Goal: Task Accomplishment & Management: Manage account settings

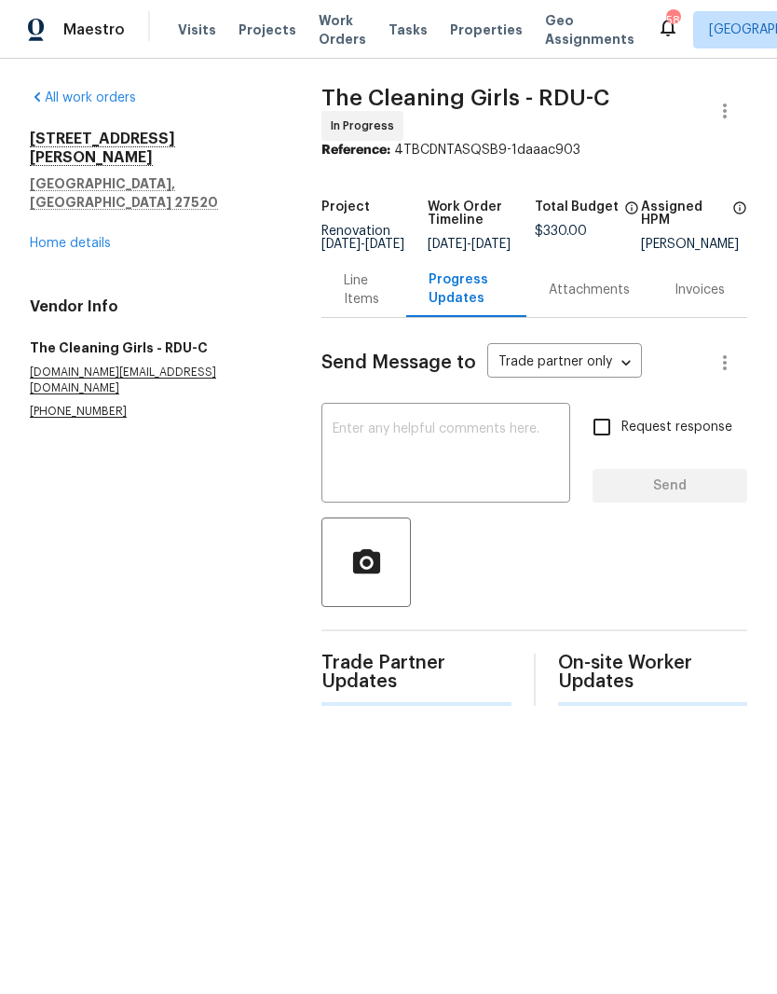
click at [65, 237] on link "Home details" at bounding box center [70, 243] width 81 height 13
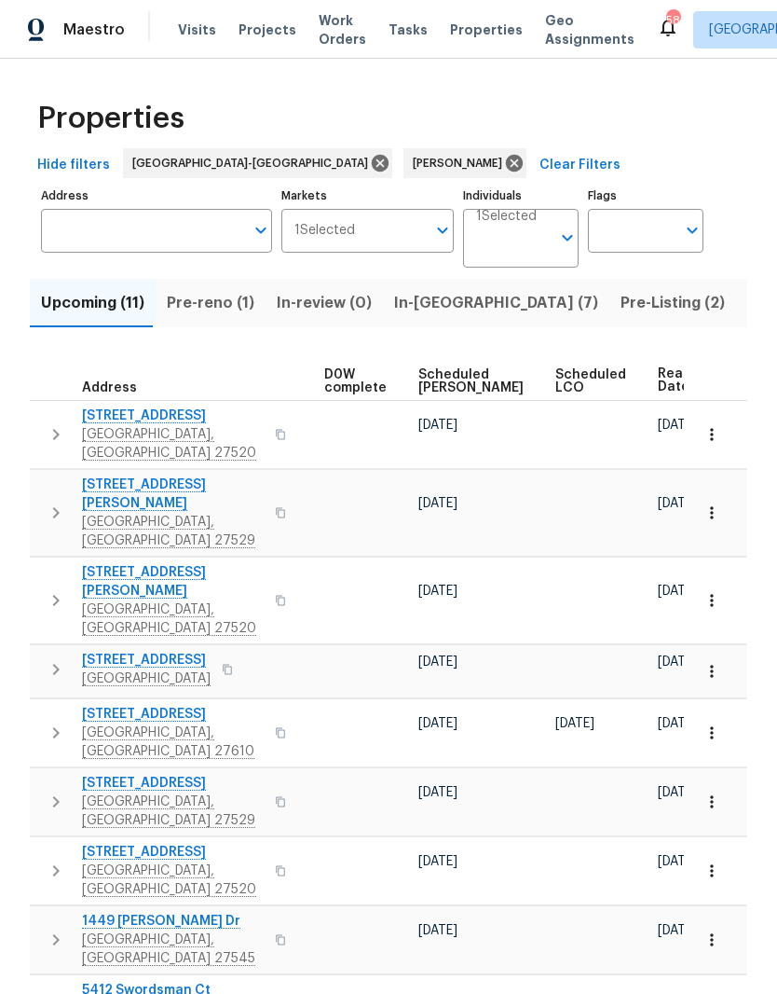
scroll to position [0, 489]
click at [659, 380] on span "Ready Date" at bounding box center [679, 380] width 41 height 26
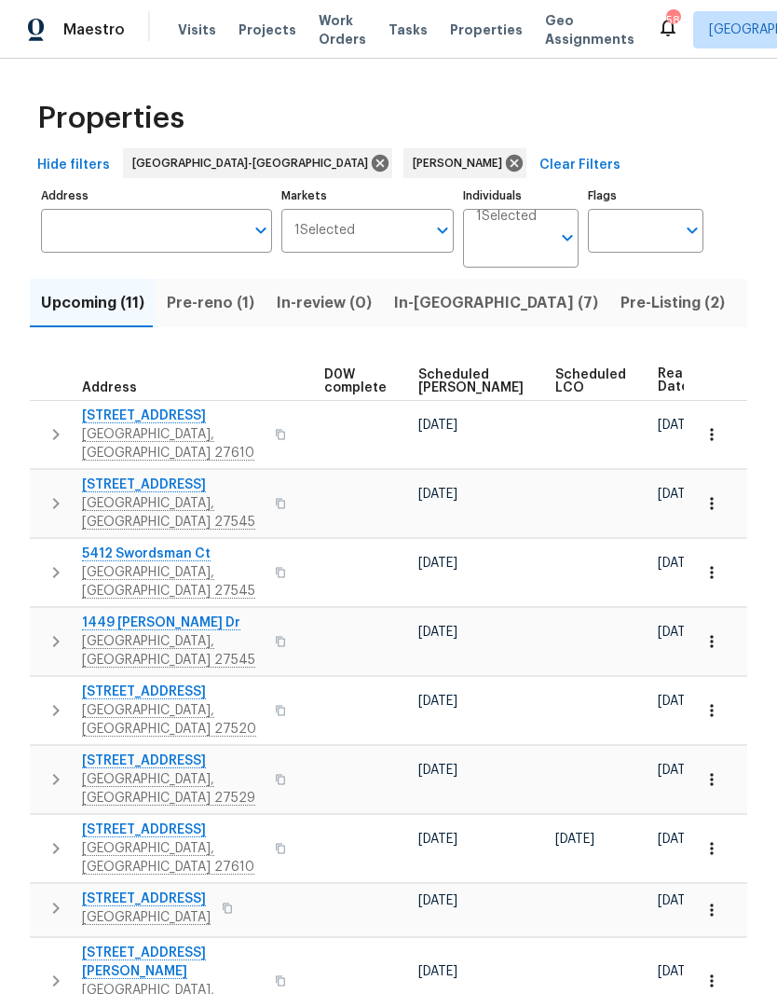
scroll to position [0, 489]
click at [659, 389] on span "Ready Date" at bounding box center [679, 380] width 41 height 26
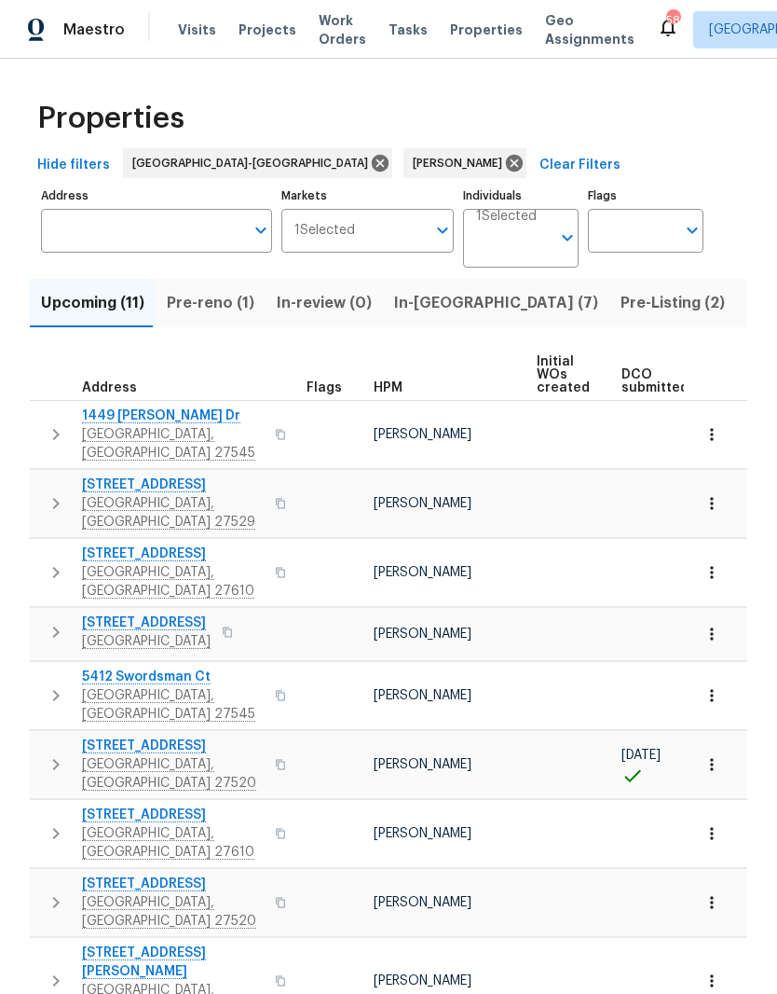
scroll to position [0, -10]
click at [222, 303] on span "Pre-reno (1)" at bounding box center [211, 303] width 88 height 26
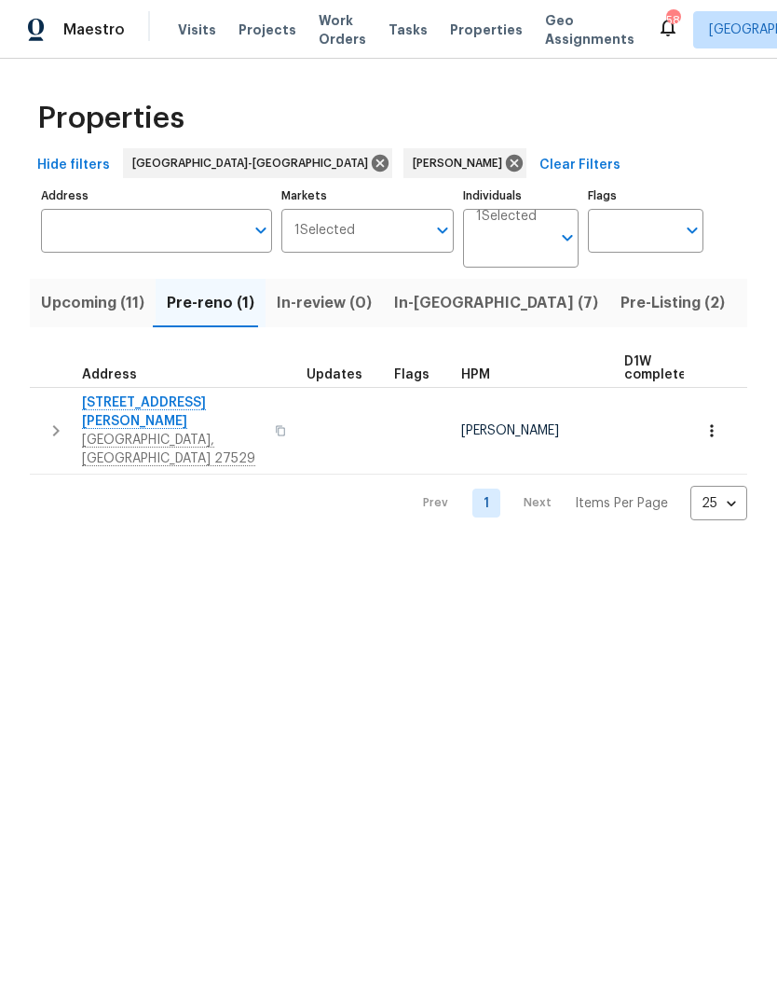
click at [129, 412] on span "3817 Cason St" at bounding box center [173, 411] width 182 height 37
click at [420, 321] on button "In-reno (7)" at bounding box center [496, 303] width 227 height 48
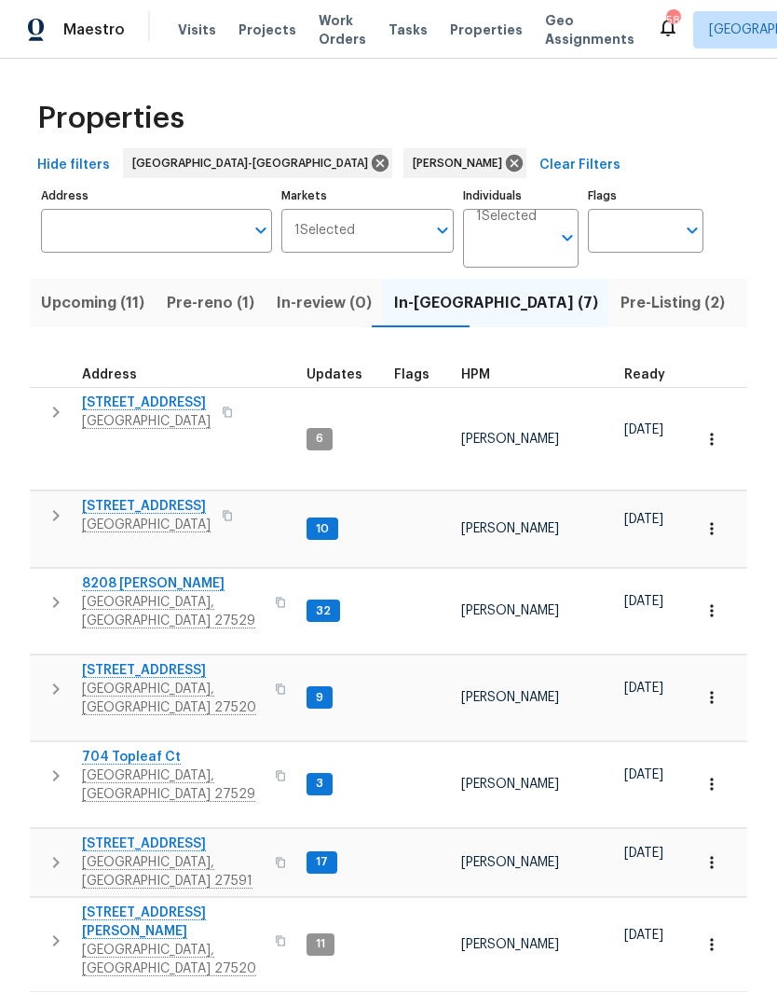
click at [175, 941] on span "Clayton, NC 27520" at bounding box center [173, 959] width 182 height 37
click at [621, 303] on span "Pre-Listing (2)" at bounding box center [673, 303] width 104 height 26
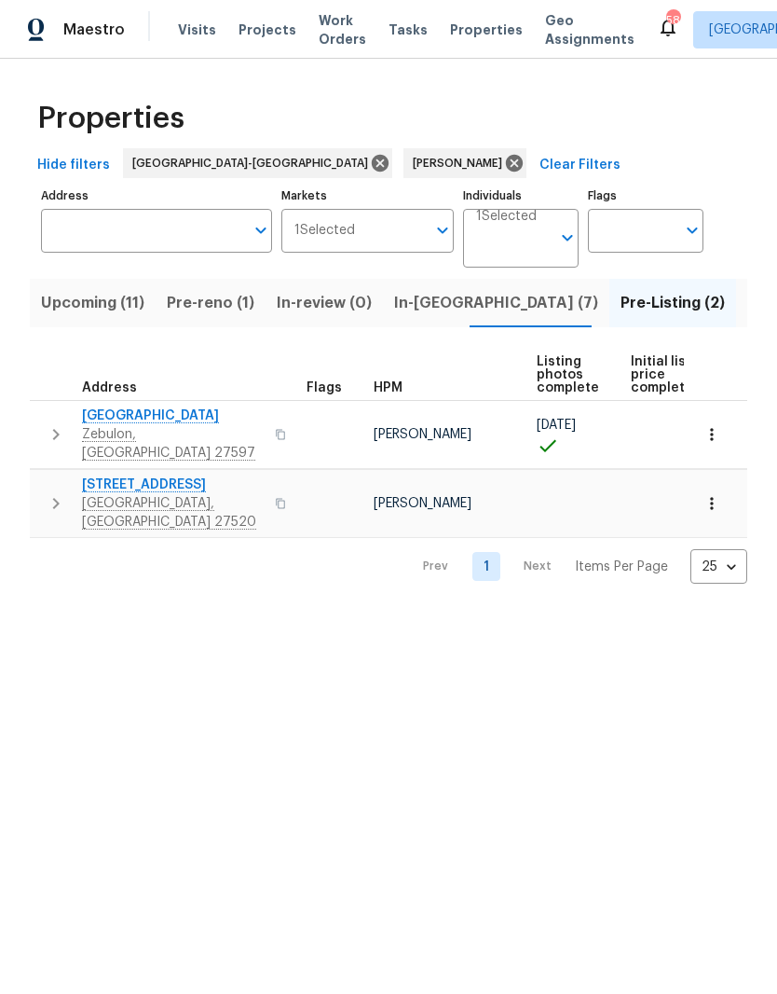
click at [171, 475] on span "116 Government Rd" at bounding box center [173, 484] width 182 height 19
click at [431, 310] on span "In-reno (7)" at bounding box center [496, 303] width 204 height 26
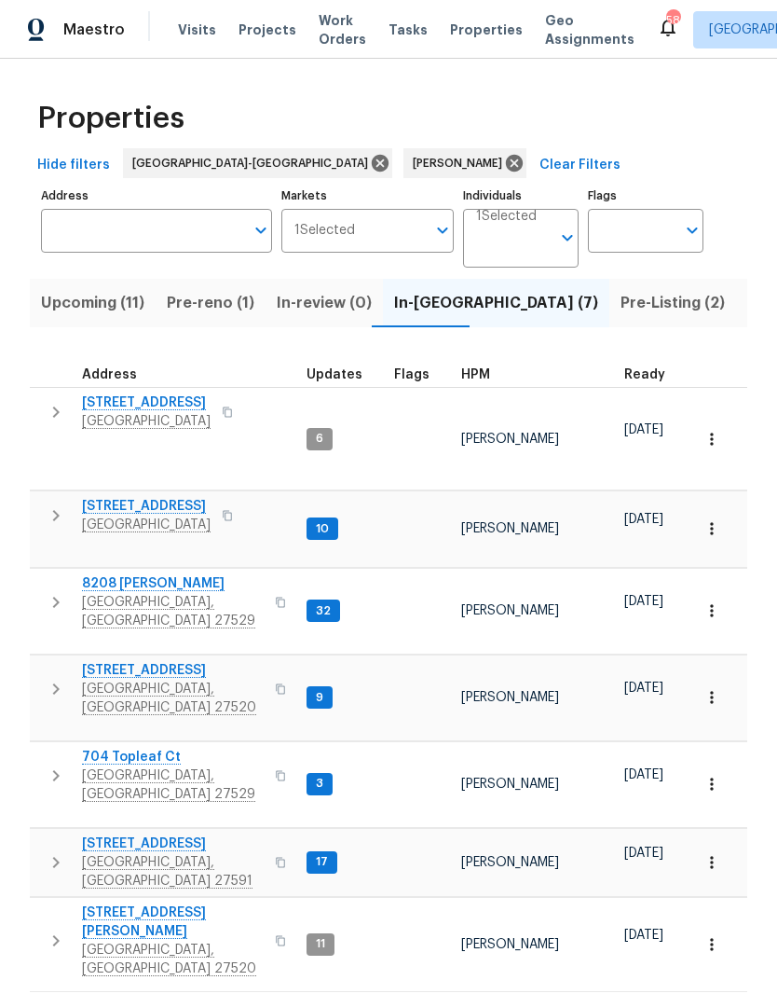
click at [169, 661] on span "210 Clearwater Ct" at bounding box center [173, 670] width 182 height 19
click at [98, 834] on span "404 Helleri Ct" at bounding box center [173, 843] width 182 height 19
click at [196, 301] on span "Pre-reno (1)" at bounding box center [211, 303] width 88 height 26
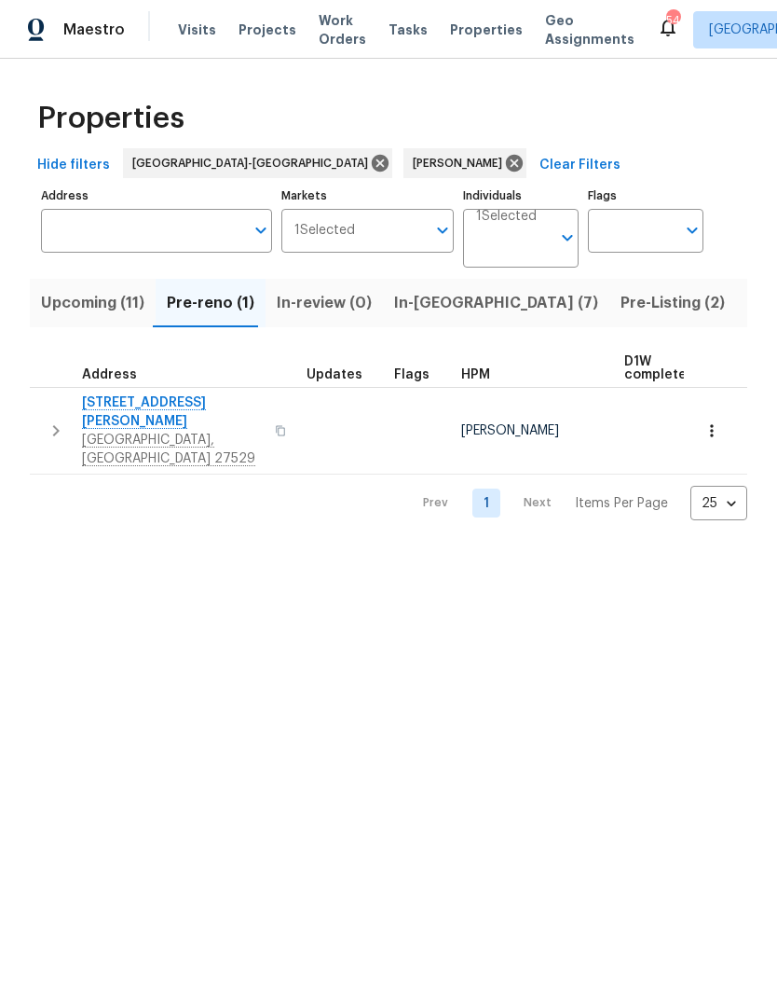
click at [114, 406] on span "3817 Cason St" at bounding box center [173, 411] width 182 height 37
click at [717, 421] on icon "button" at bounding box center [712, 430] width 19 height 19
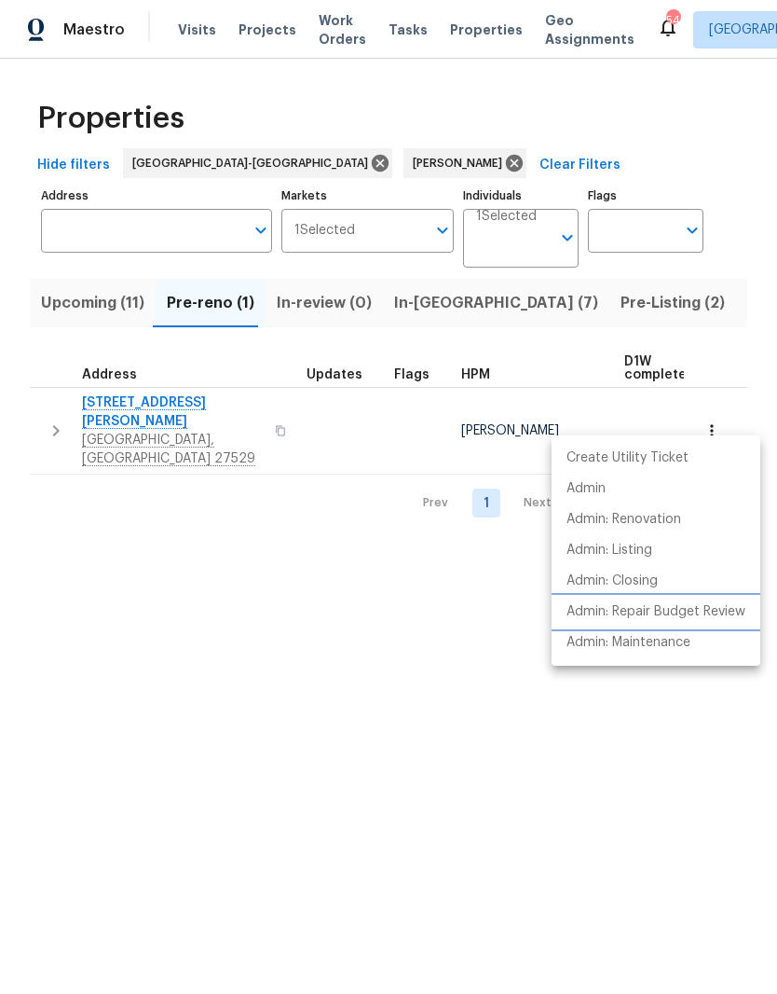
click at [725, 616] on p "Admin: Repair Budget Review" at bounding box center [656, 612] width 179 height 20
click at [79, 301] on div at bounding box center [388, 497] width 777 height 994
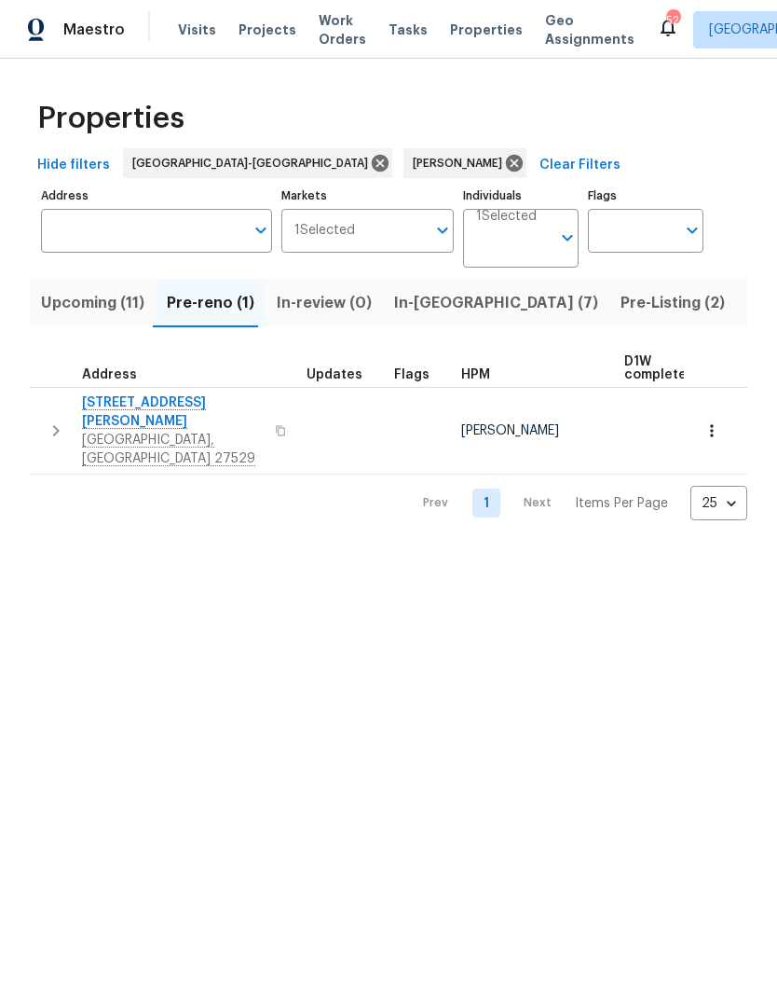
click at [70, 304] on span "Upcoming (11)" at bounding box center [92, 303] width 103 height 26
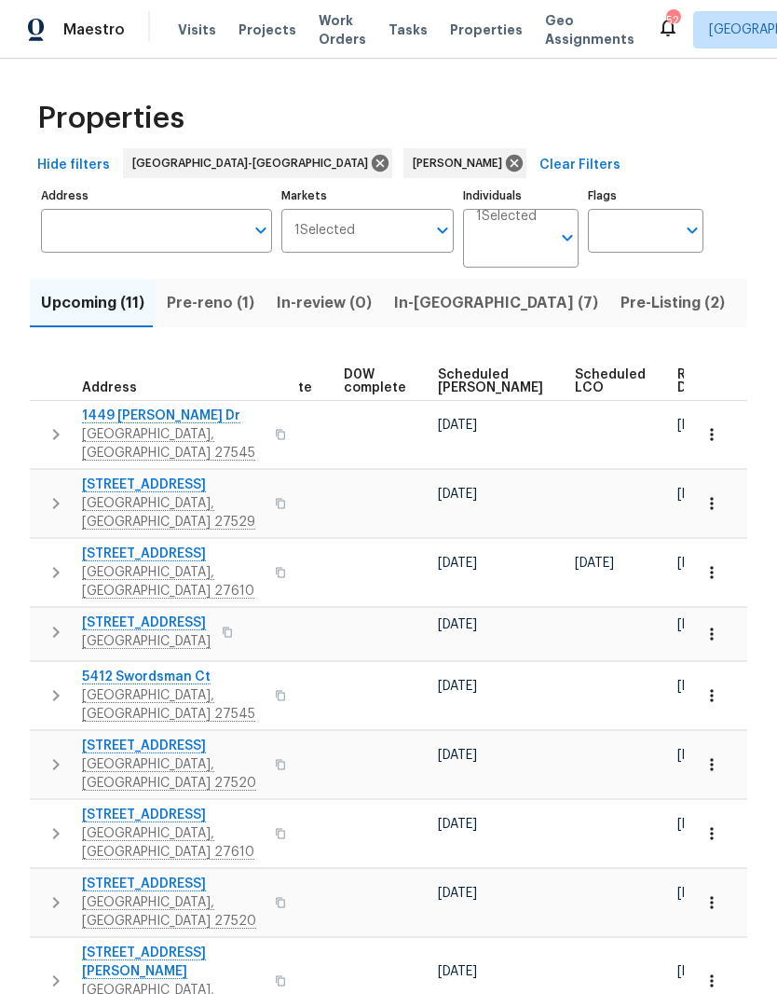
scroll to position [0, 469]
click at [680, 381] on span "Ready Date" at bounding box center [700, 381] width 41 height 26
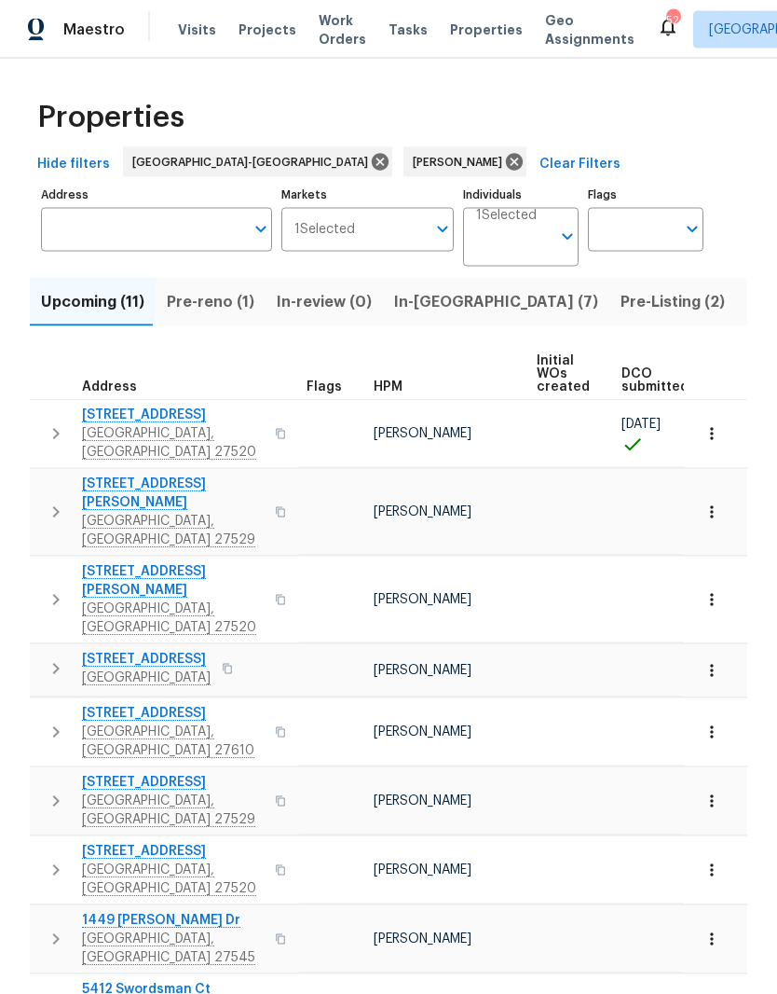
click at [427, 313] on span "In-reno (7)" at bounding box center [496, 302] width 204 height 26
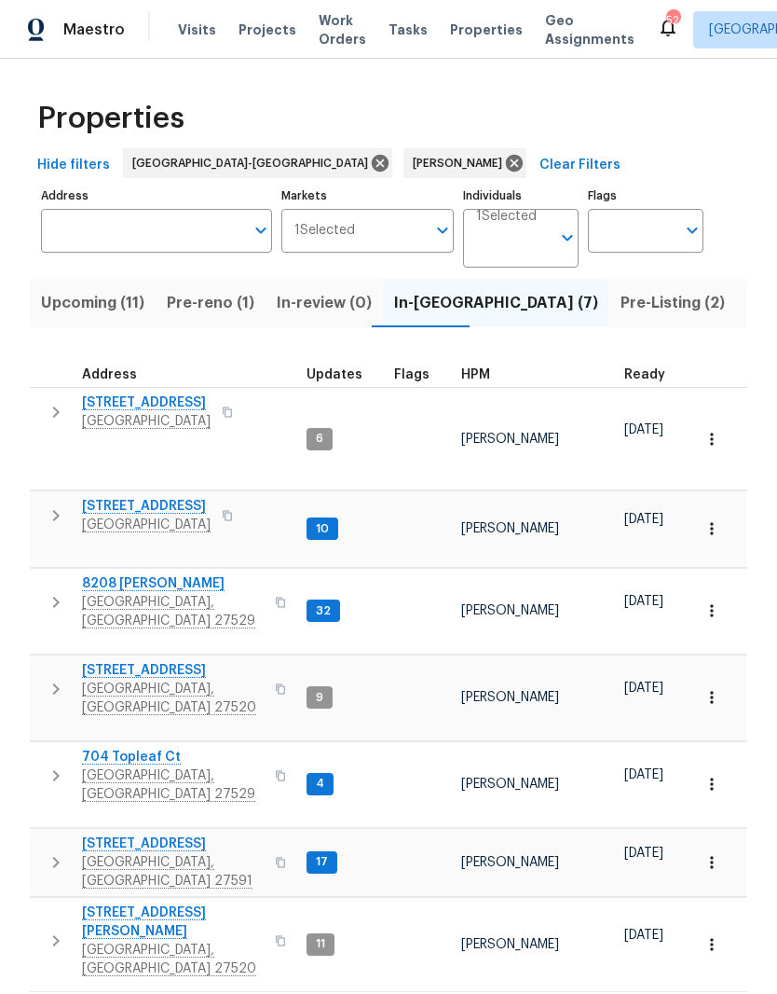
click at [130, 574] on span "8208 Diane Cir" at bounding box center [173, 583] width 182 height 19
click at [117, 834] on span "404 Helleri Ct" at bounding box center [173, 843] width 182 height 19
click at [105, 834] on span "404 Helleri Ct" at bounding box center [173, 843] width 182 height 19
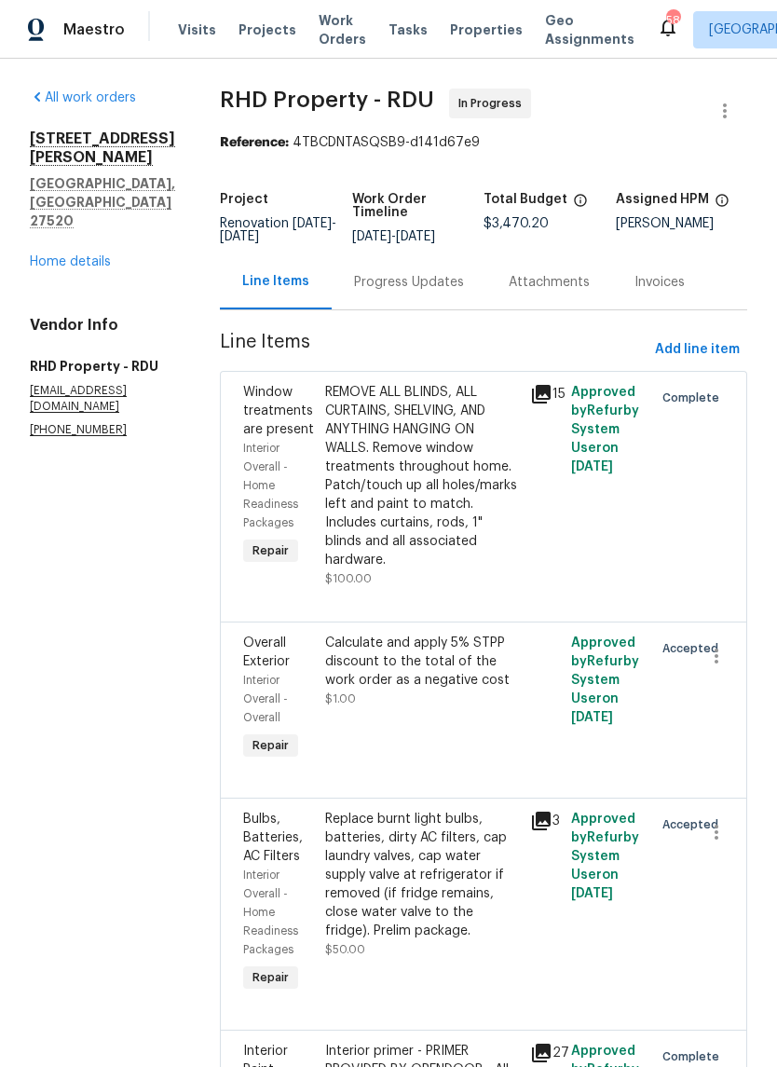
click at [430, 292] on div "Progress Updates" at bounding box center [409, 282] width 110 height 19
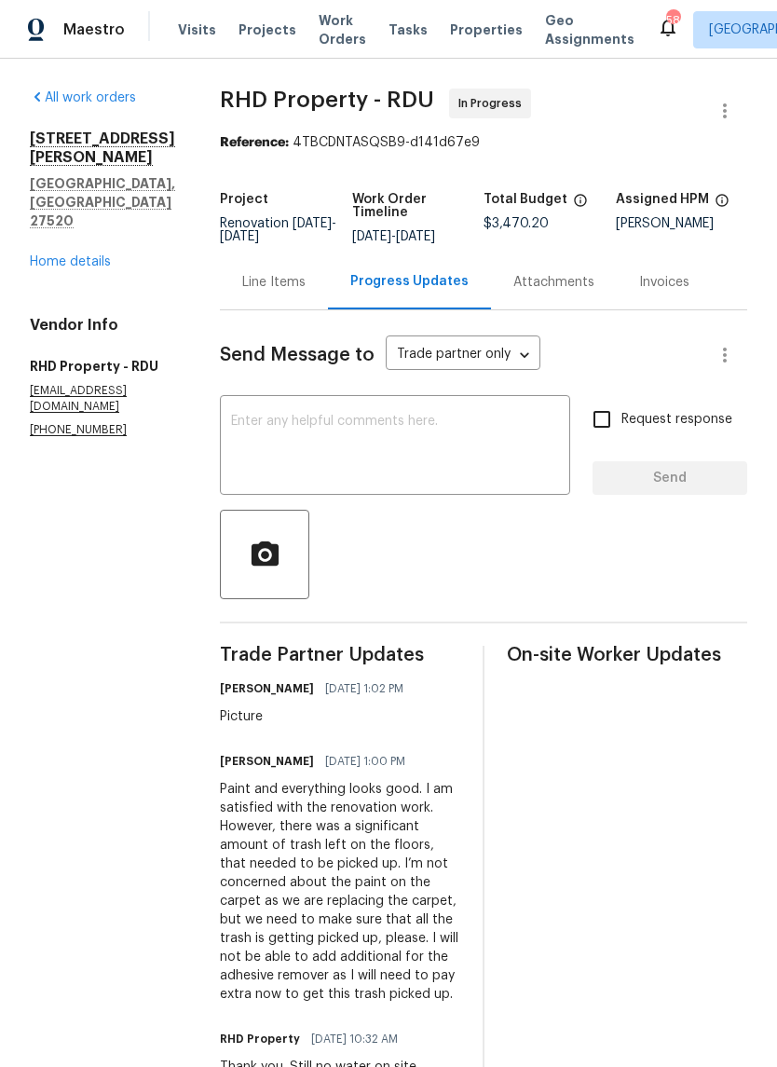
click at [306, 292] on div "Line Items" at bounding box center [273, 282] width 63 height 19
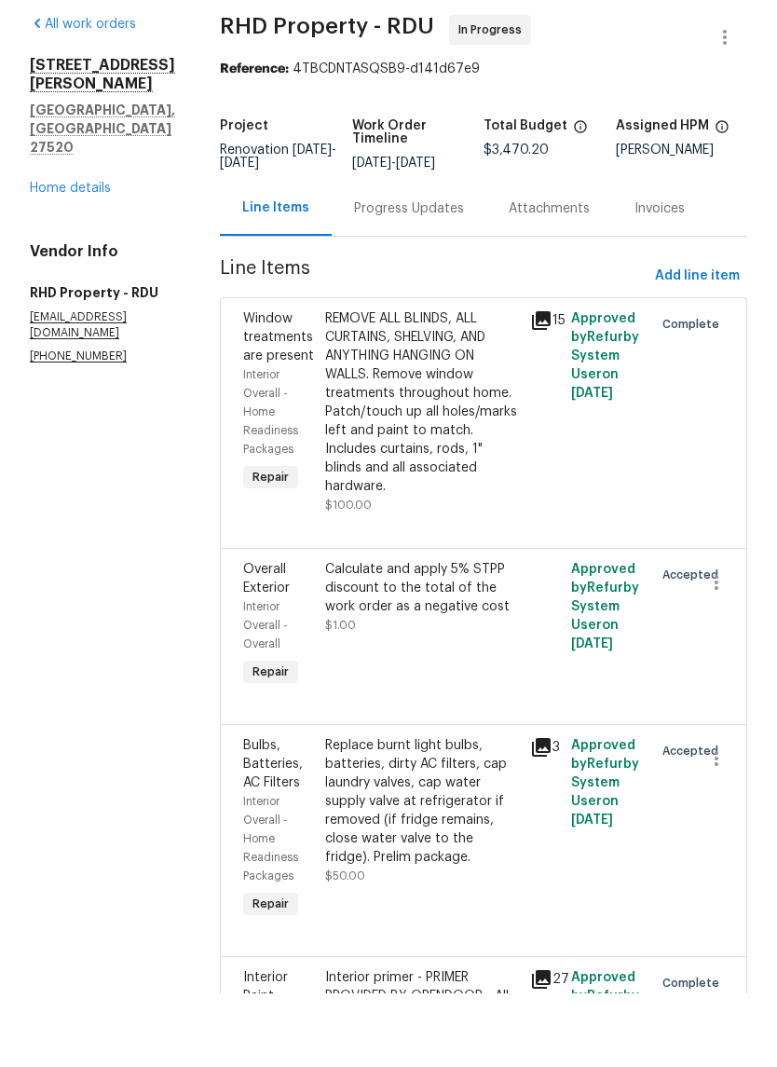
click at [460, 273] on div "Progress Updates" at bounding box center [409, 282] width 110 height 19
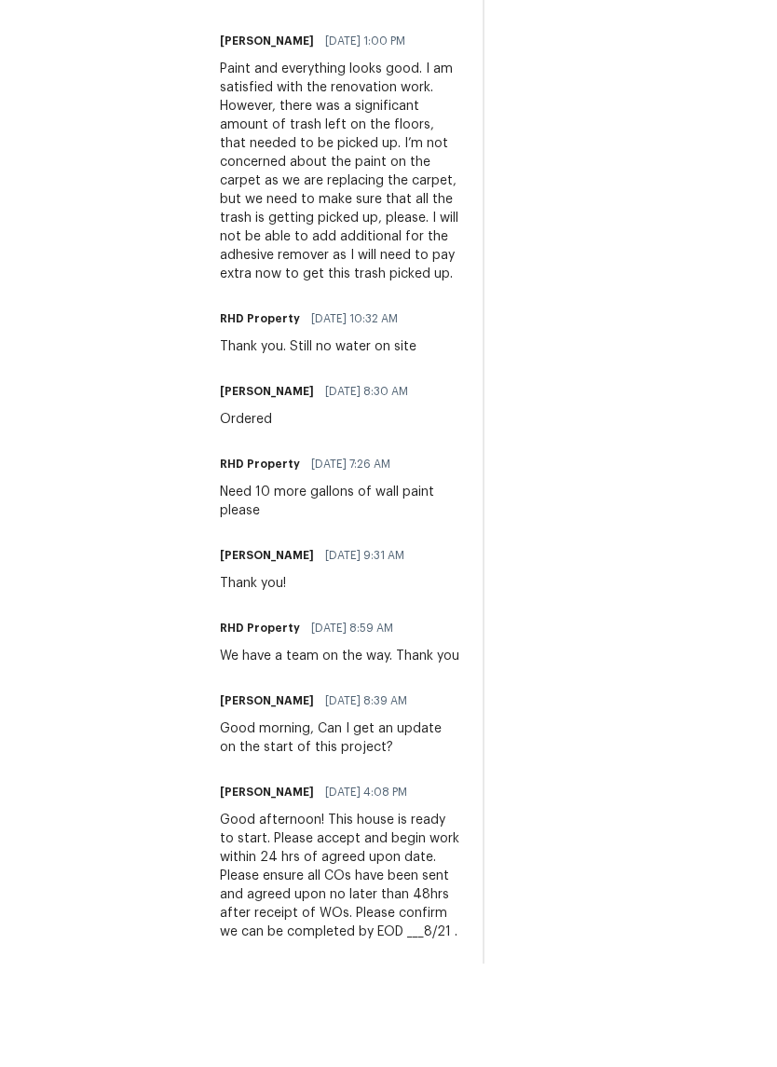
scroll to position [671, 0]
click at [708, 742] on div "On-site Worker Updates" at bounding box center [627, 518] width 240 height 1038
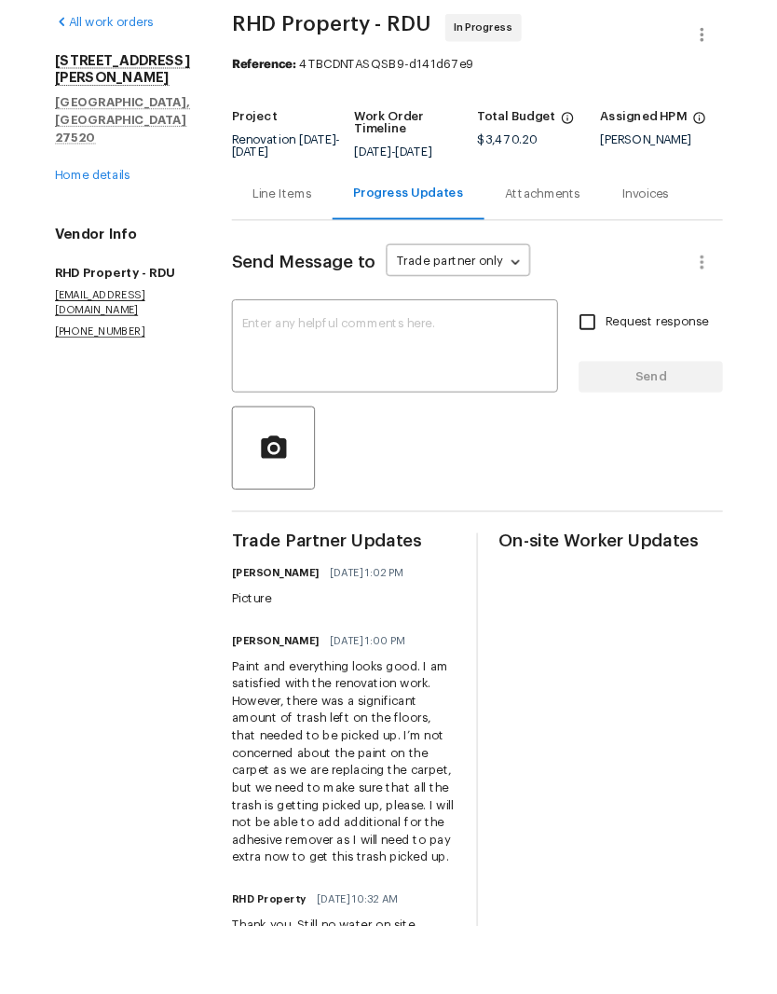
scroll to position [76, 0]
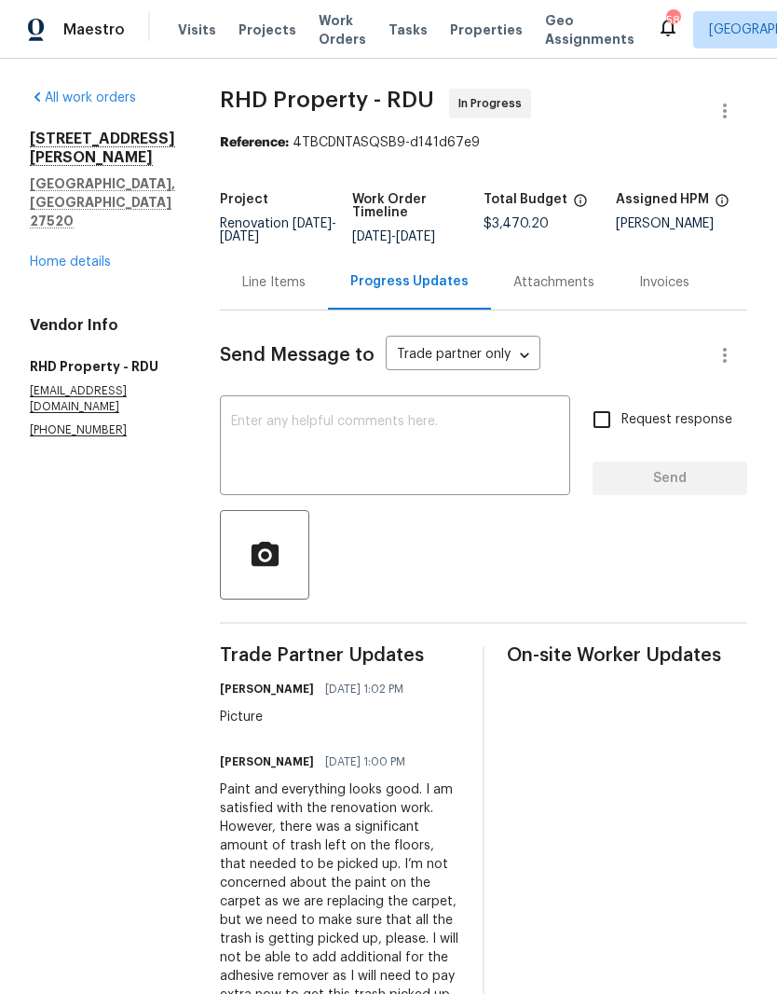
click at [306, 273] on div "Line Items" at bounding box center [273, 282] width 63 height 19
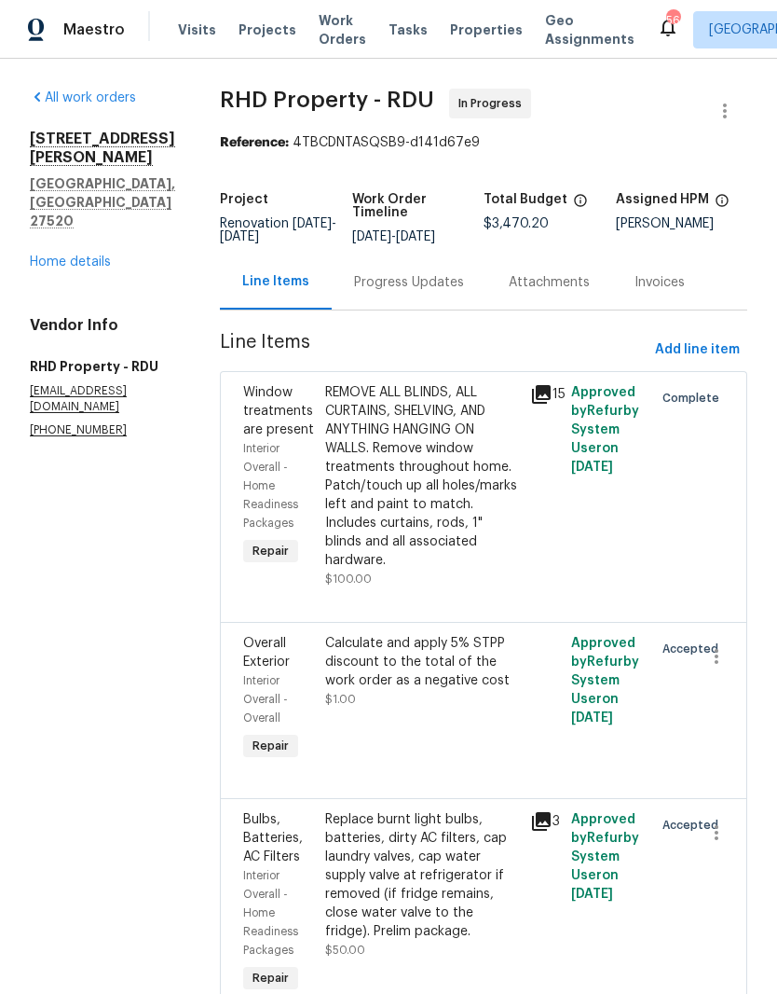
click at [45, 255] on link "Home details" at bounding box center [70, 261] width 81 height 13
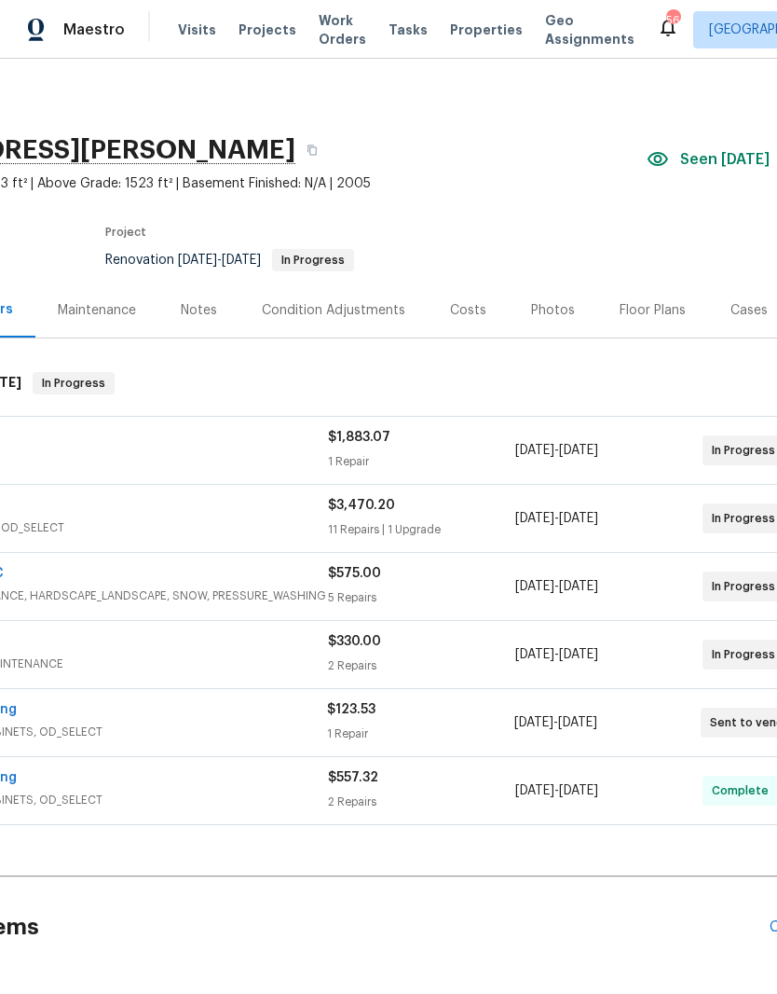
scroll to position [0, 171]
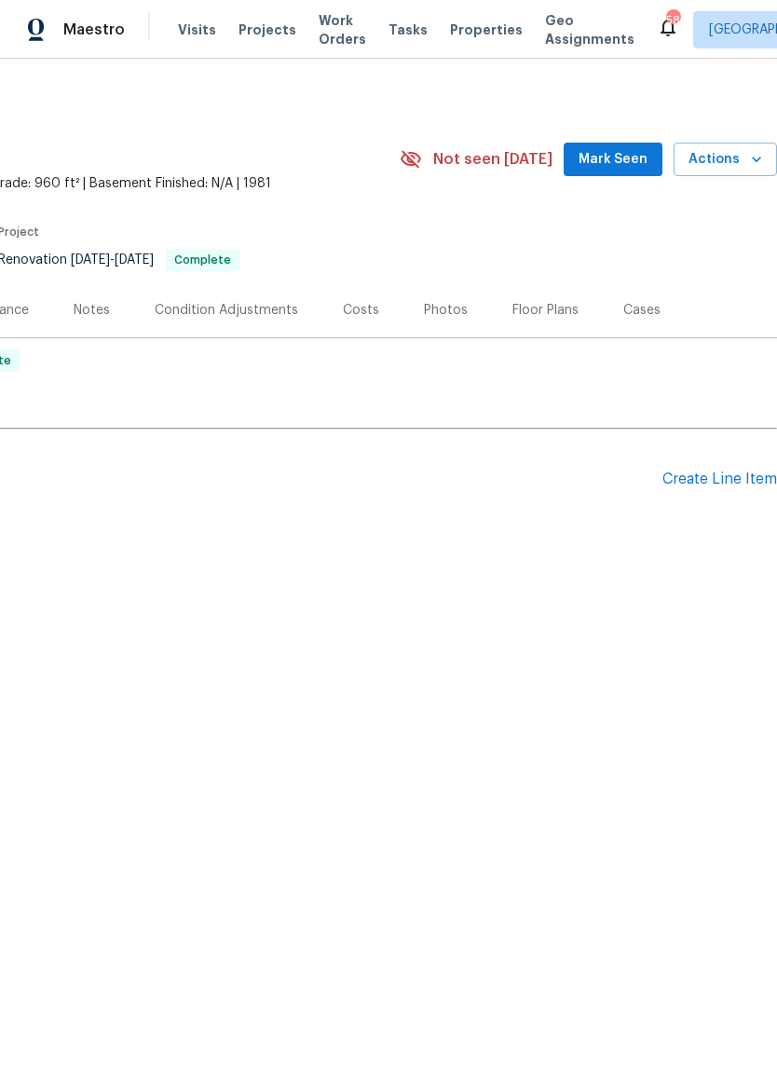
scroll to position [0, 276]
click at [551, 301] on div "Floor Plans" at bounding box center [546, 310] width 66 height 19
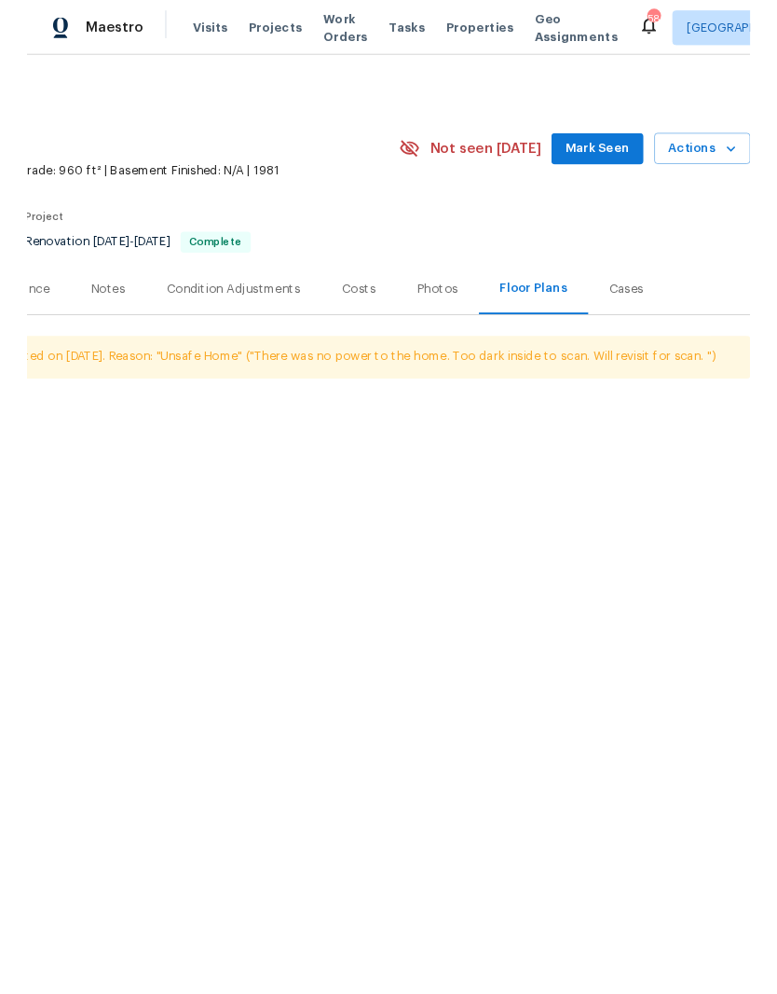
scroll to position [0, 276]
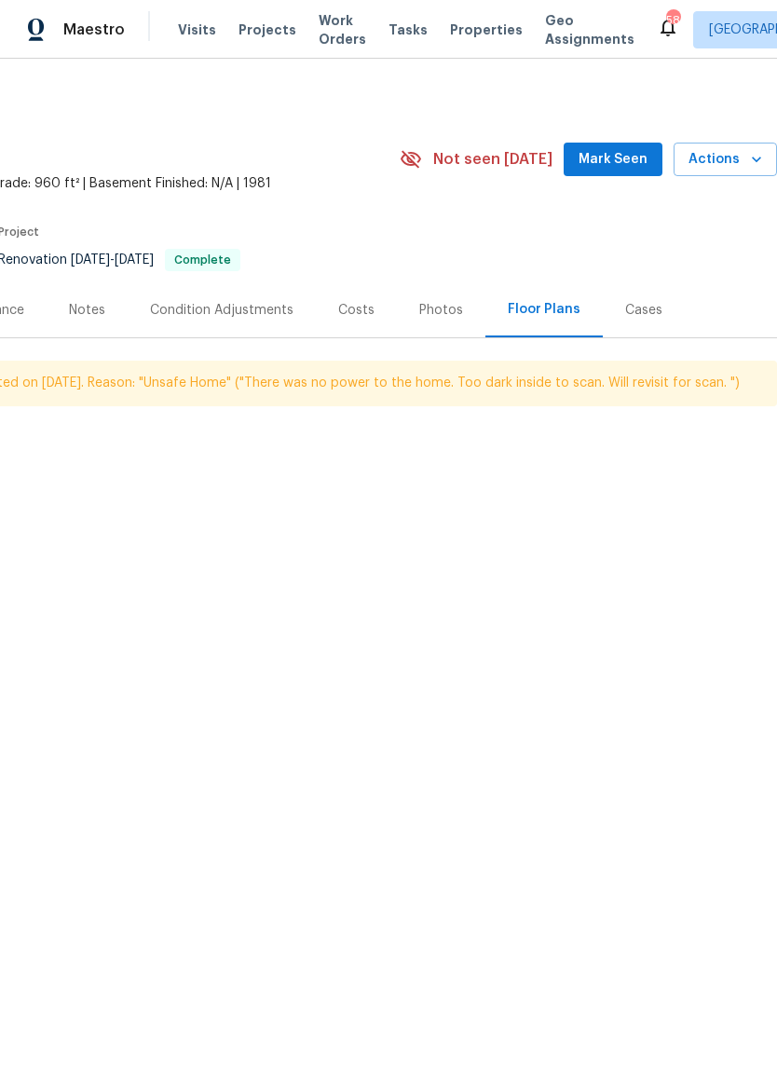
click at [455, 306] on div "Photos" at bounding box center [441, 310] width 44 height 19
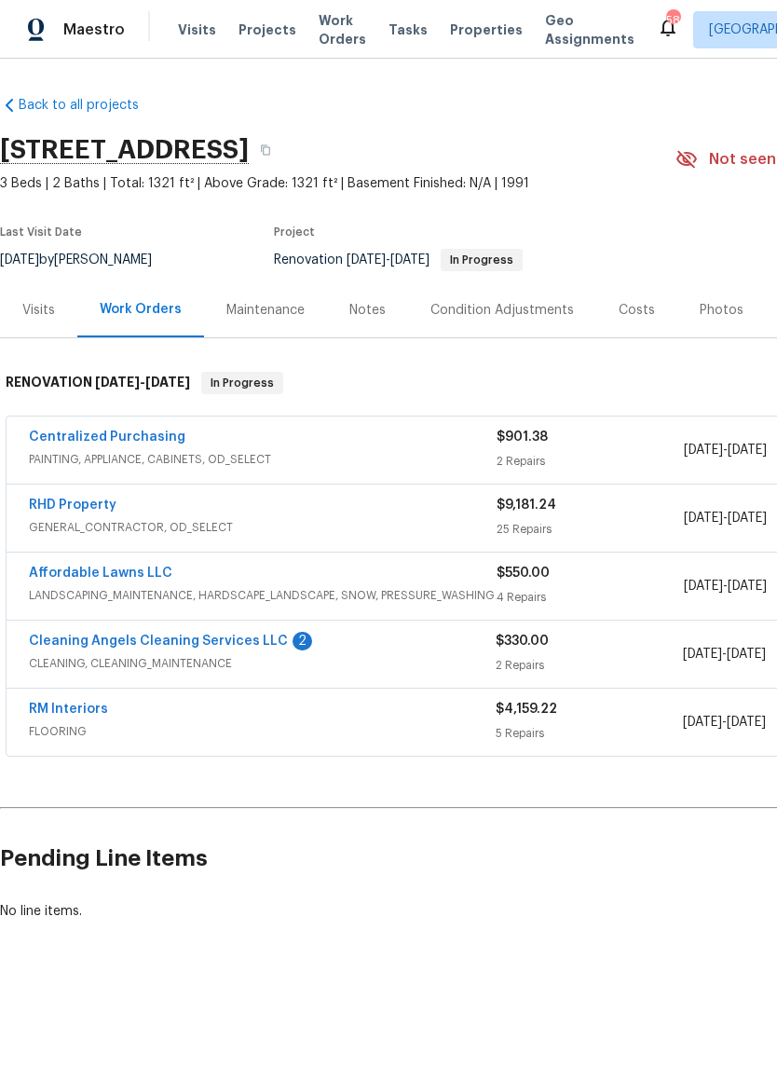
click at [64, 510] on link "RHD Property" at bounding box center [73, 505] width 88 height 13
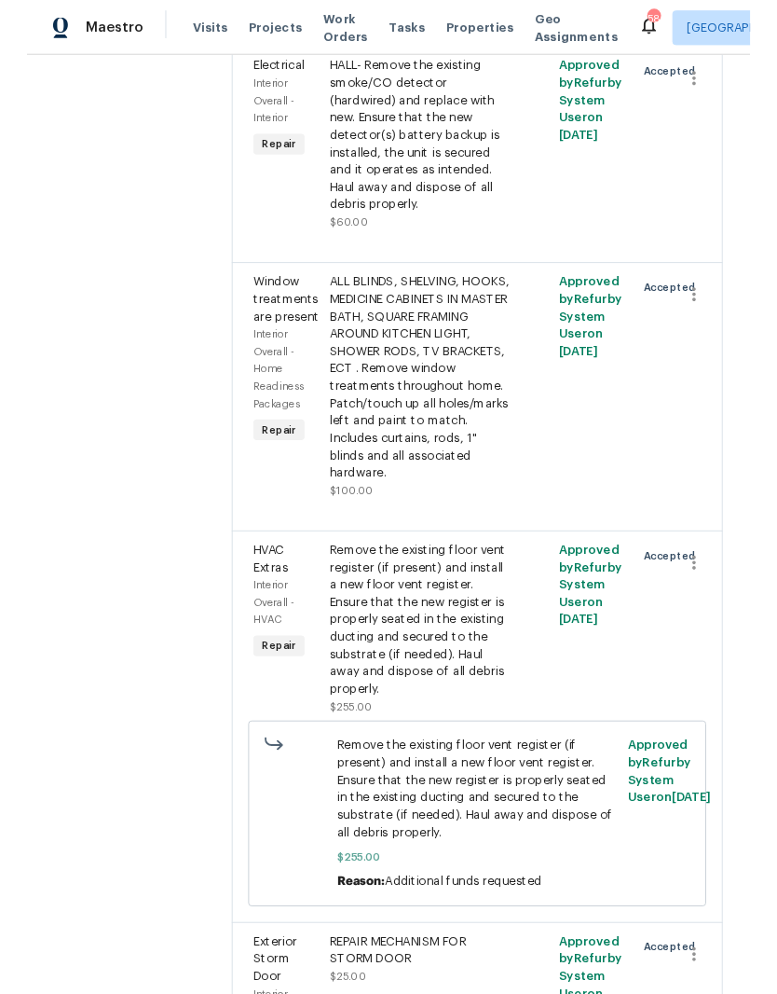
scroll to position [4475, 0]
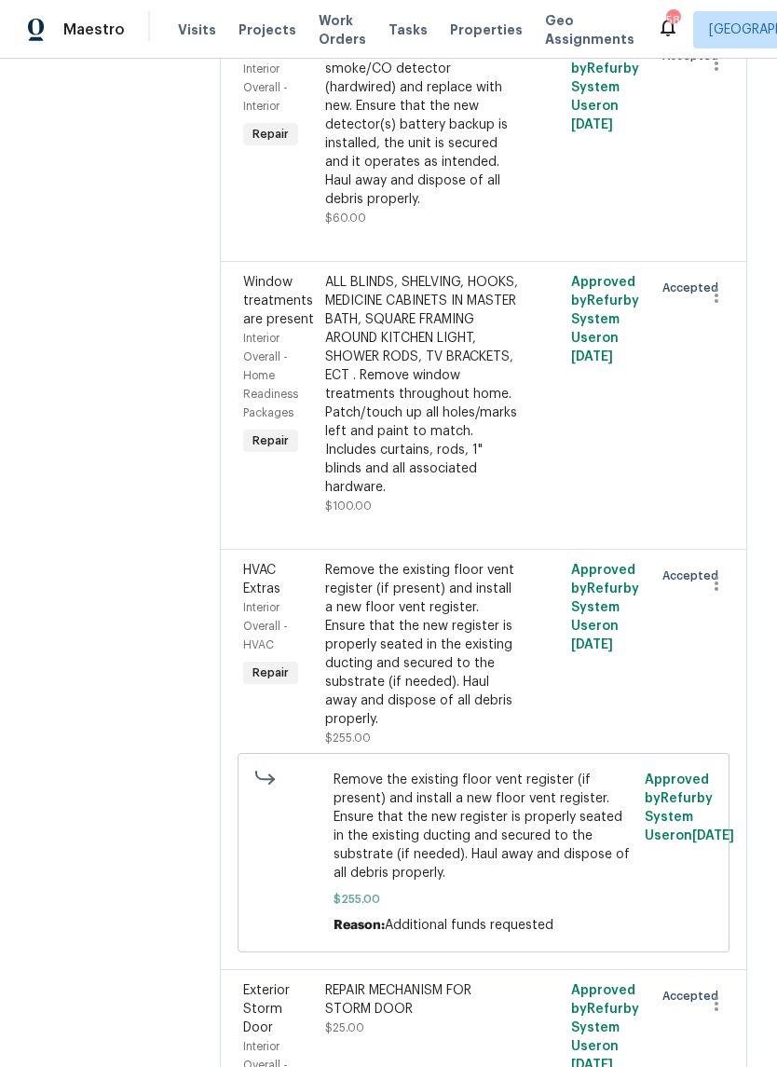
click at [466, 209] on div "HALL- Remove the existing smoke/CO detector (hardwired) and replace with new. E…" at bounding box center [422, 125] width 194 height 168
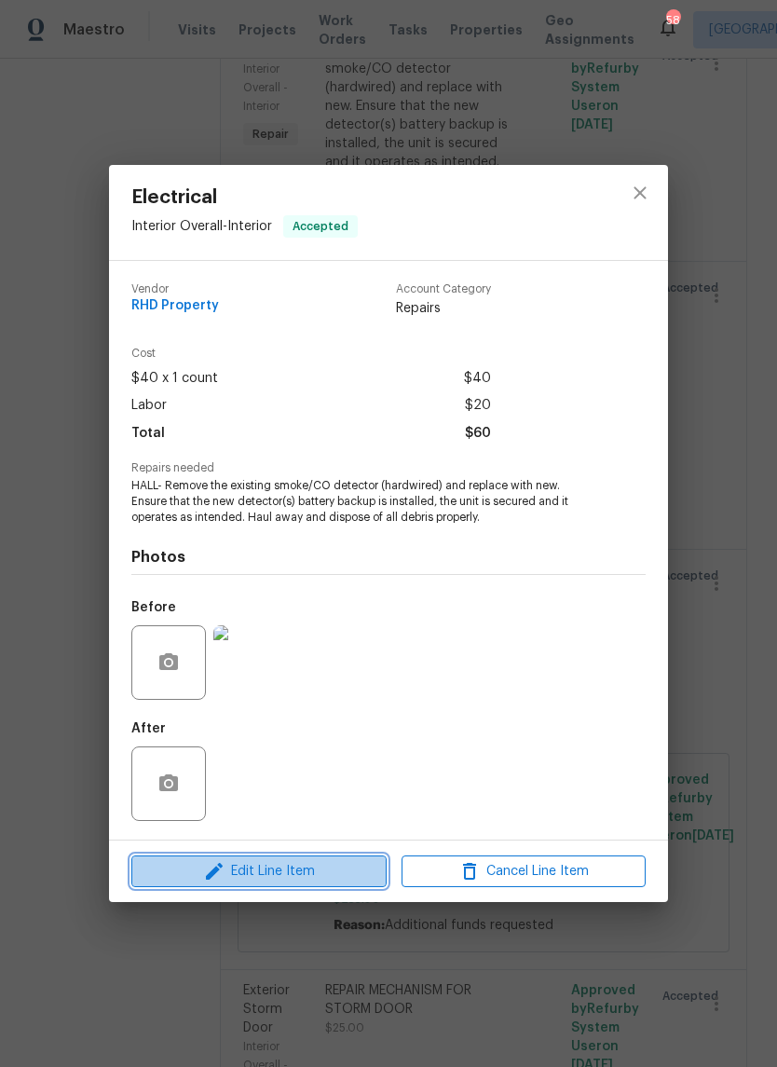
click at [303, 861] on span "Edit Line Item" at bounding box center [259, 871] width 244 height 23
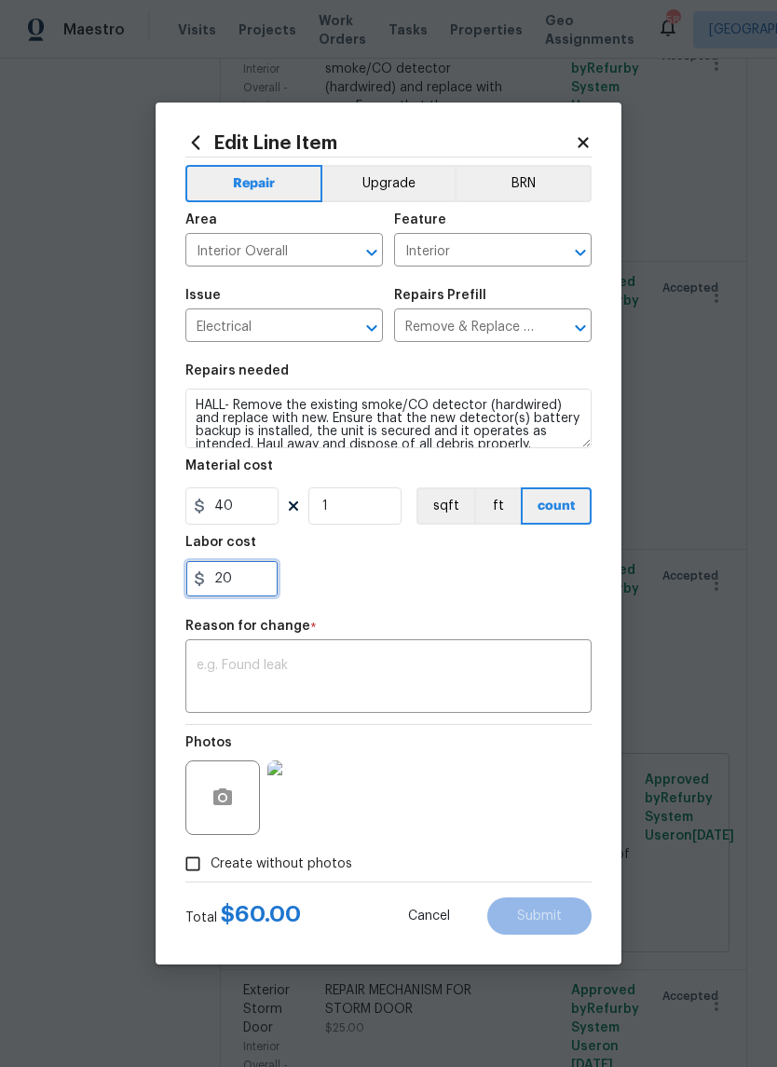
click at [244, 584] on input "20" at bounding box center [232, 578] width 93 height 37
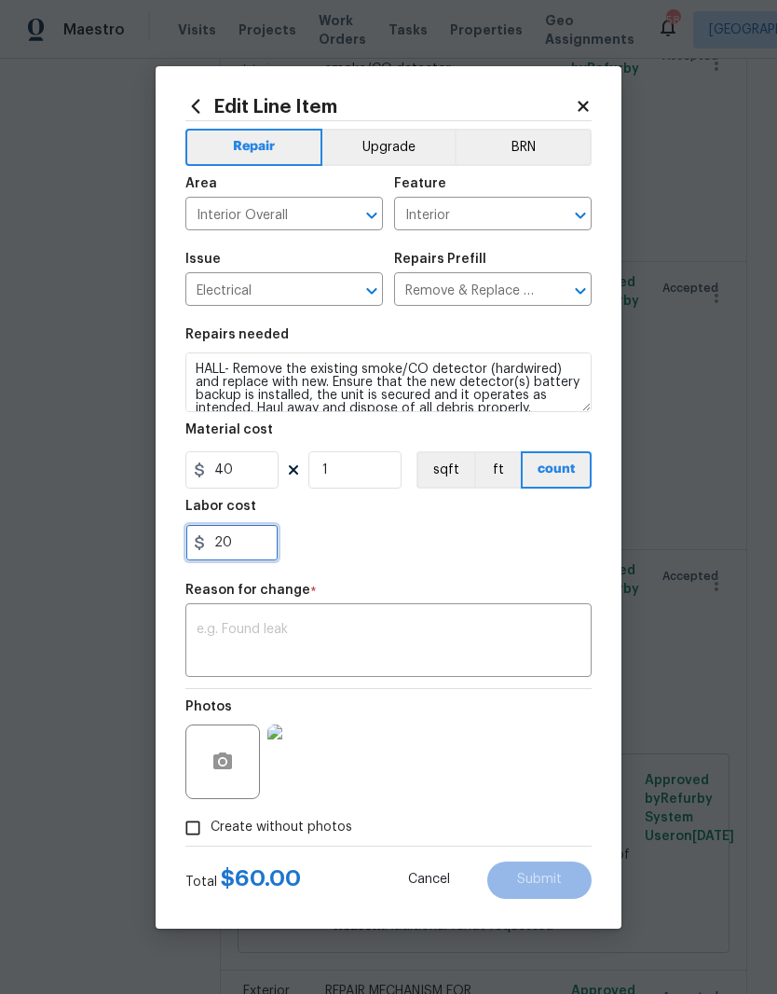
type input "2"
click at [250, 474] on input "40" at bounding box center [232, 469] width 93 height 37
type input "0"
type input "25"
click at [390, 543] on div "0" at bounding box center [389, 542] width 406 height 37
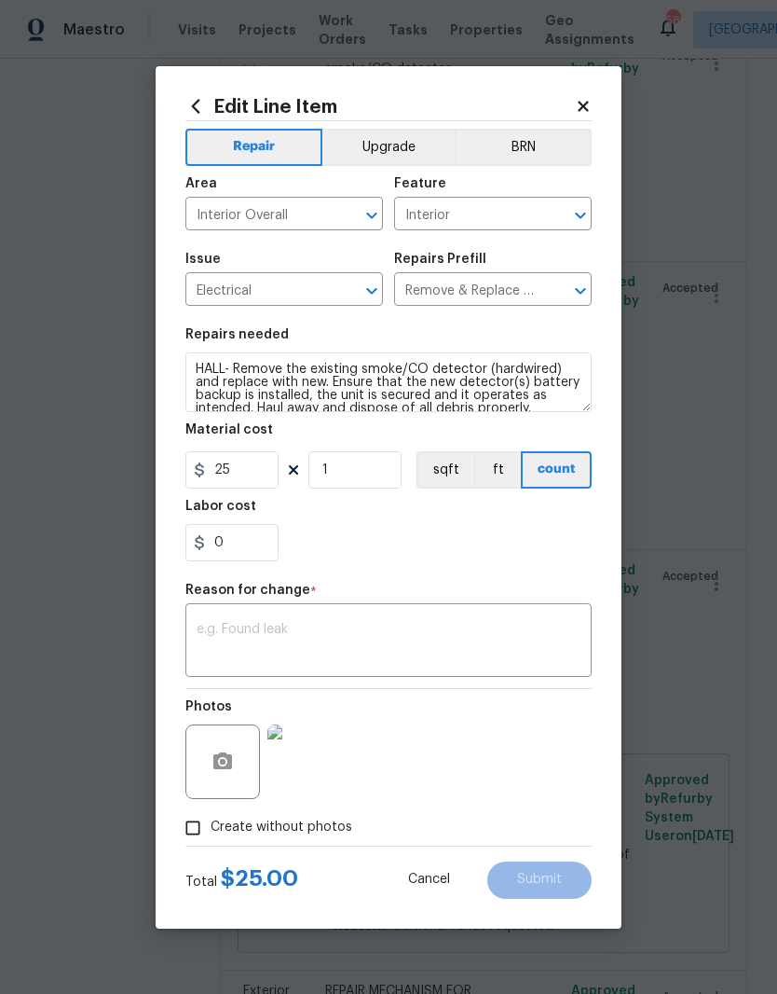
click at [347, 637] on textarea at bounding box center [389, 642] width 384 height 39
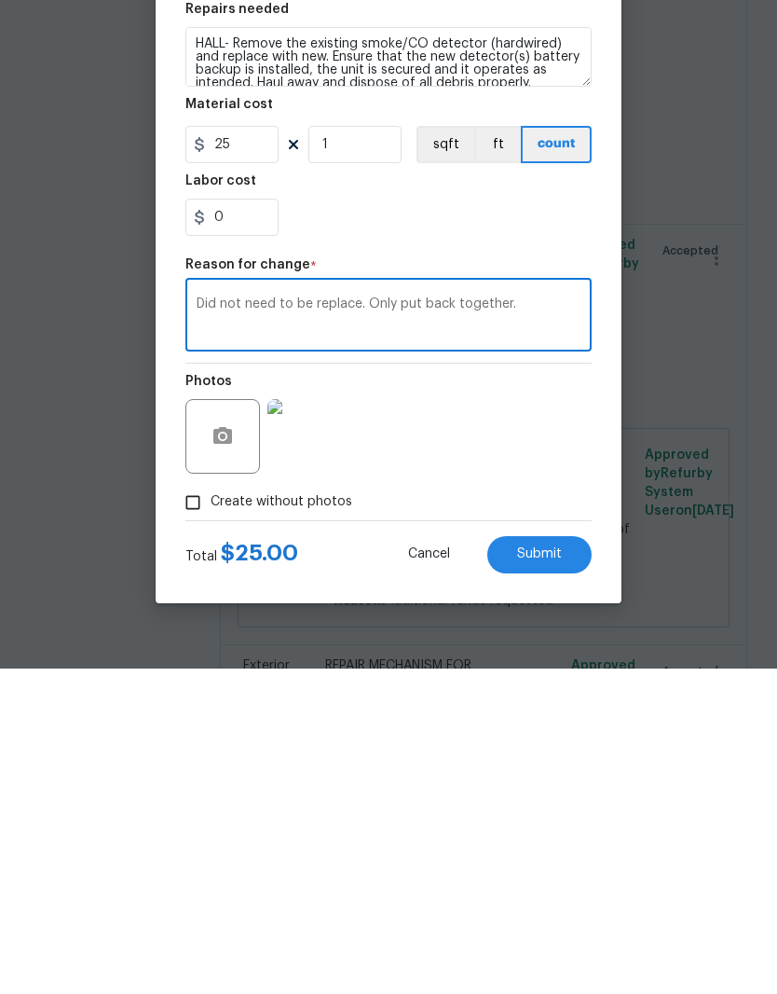
type textarea "Did not need to be replace. Only put back together."
click at [499, 689] on div "Photos" at bounding box center [389, 749] width 406 height 121
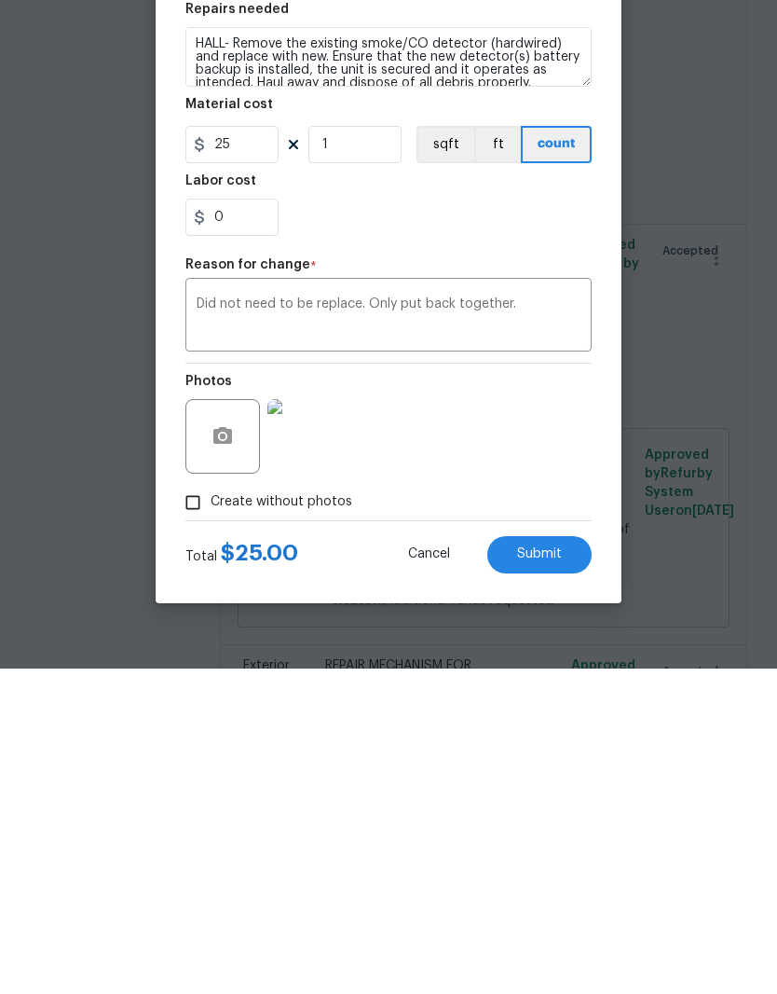
scroll to position [76, 0]
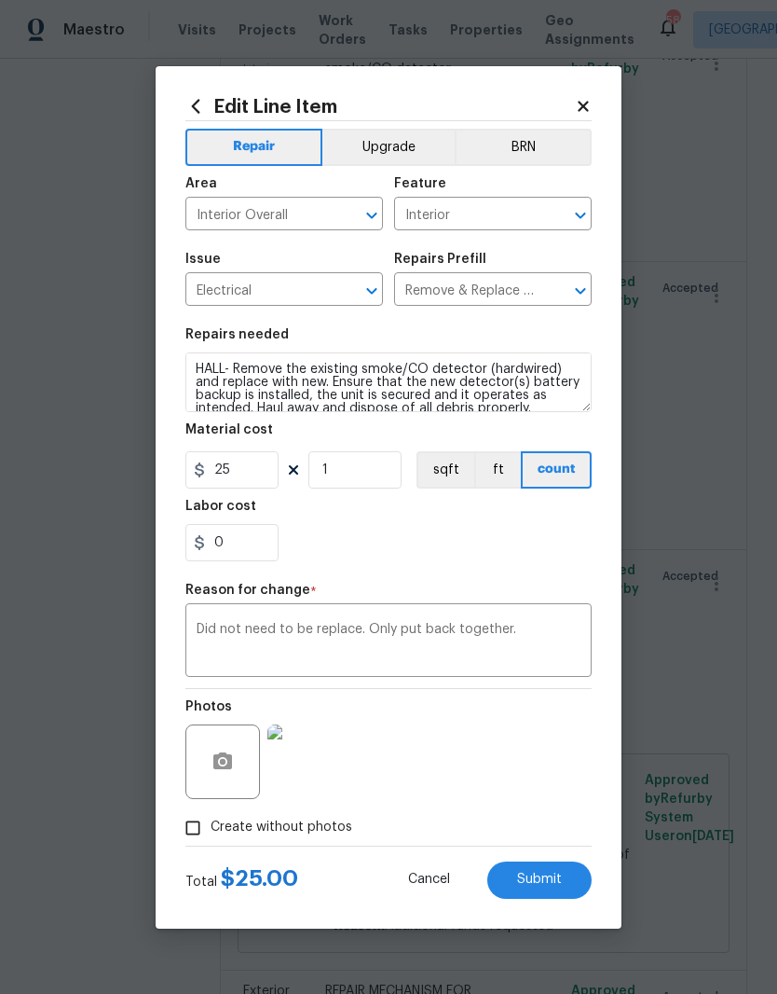
click at [560, 880] on span "Submit" at bounding box center [539, 880] width 45 height 14
type input "40"
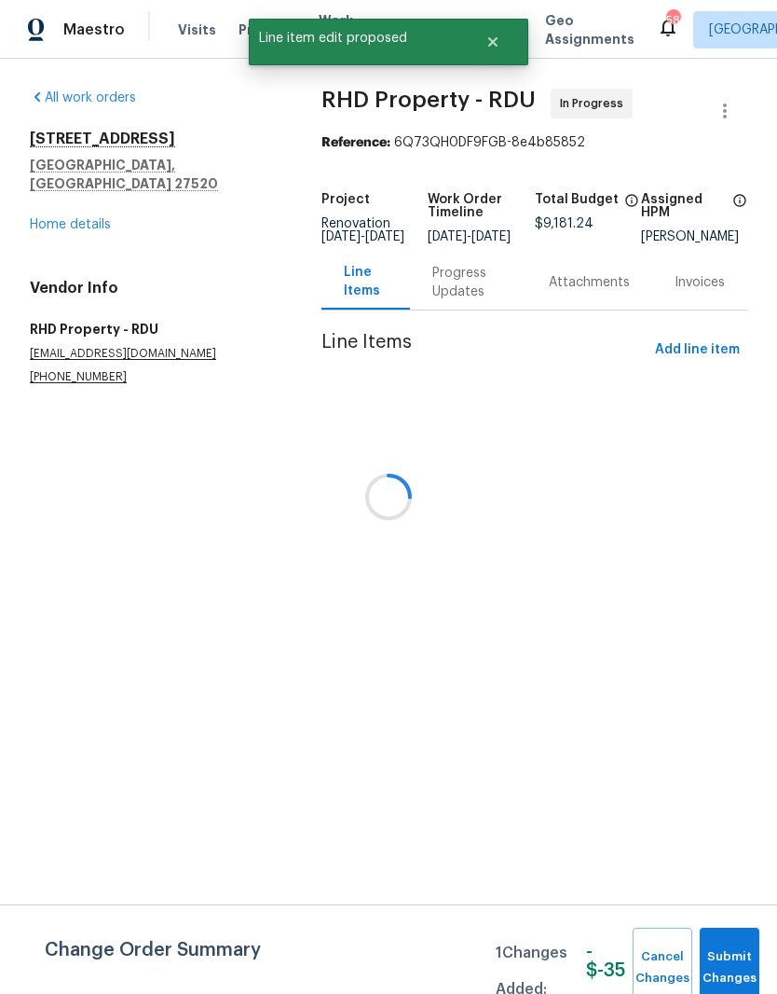
scroll to position [0, 0]
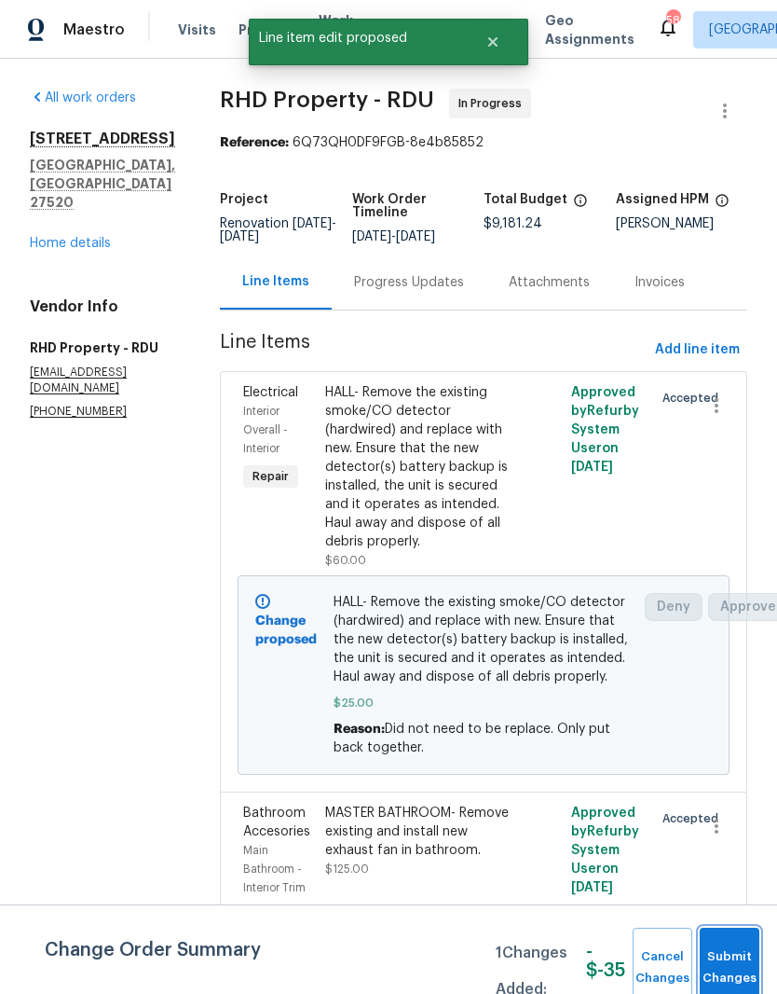
click at [742, 953] on span "Submit Changes" at bounding box center [729, 967] width 41 height 43
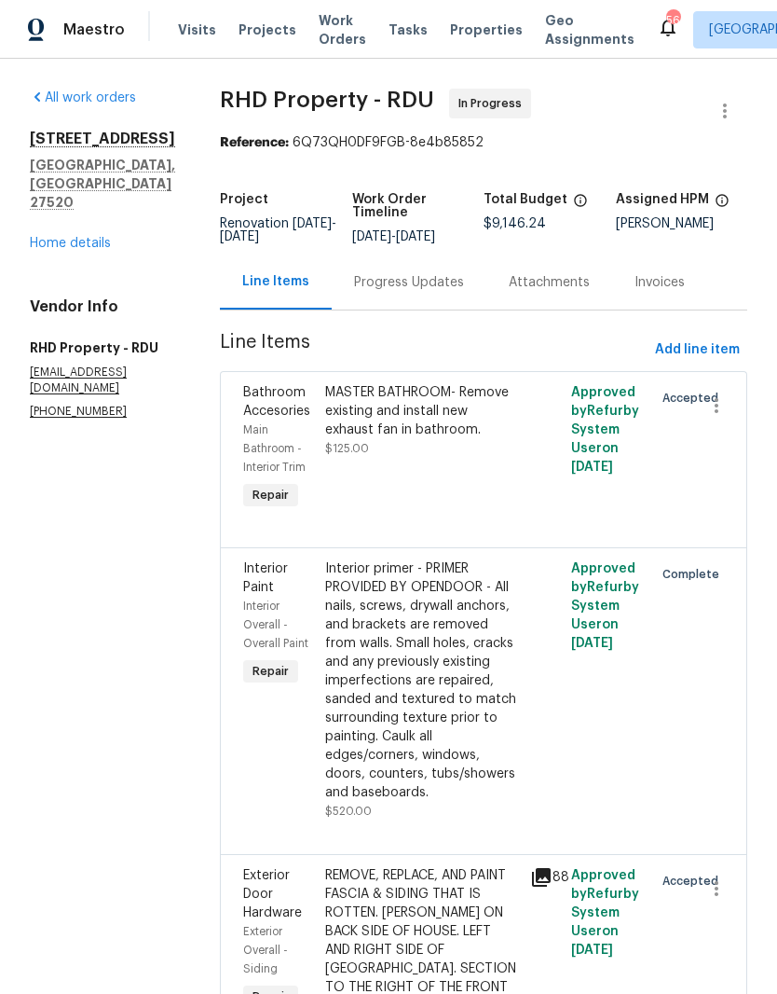
click at [54, 237] on link "Home details" at bounding box center [70, 243] width 81 height 13
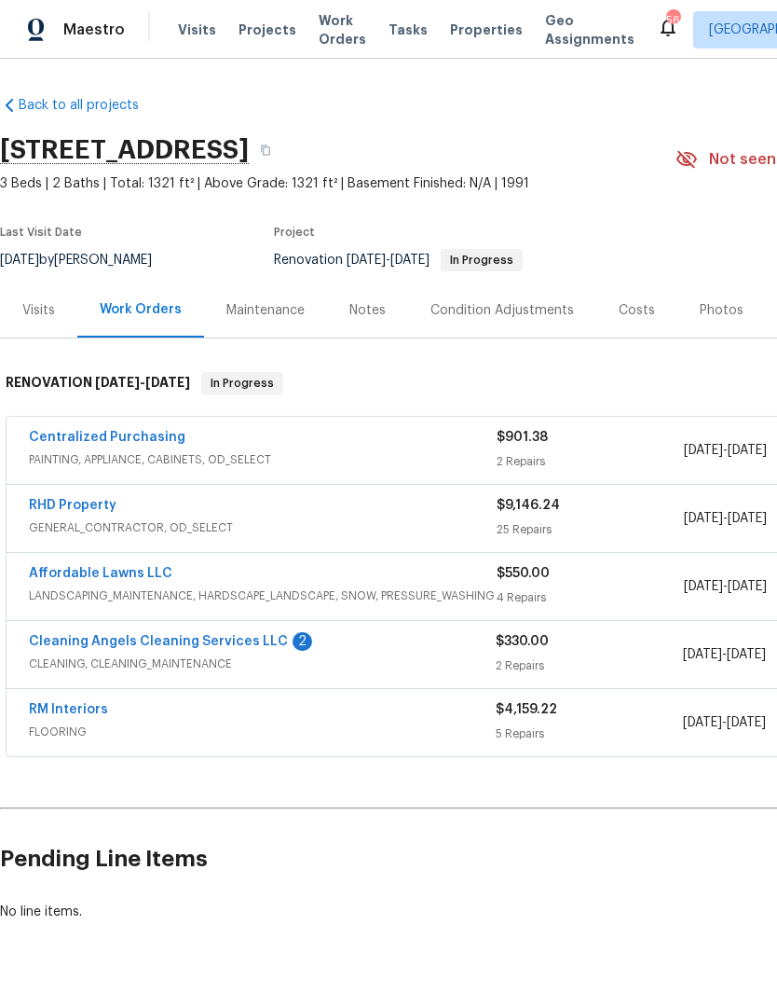
click at [85, 642] on link "Cleaning Angels Cleaning Services LLC" at bounding box center [158, 641] width 259 height 13
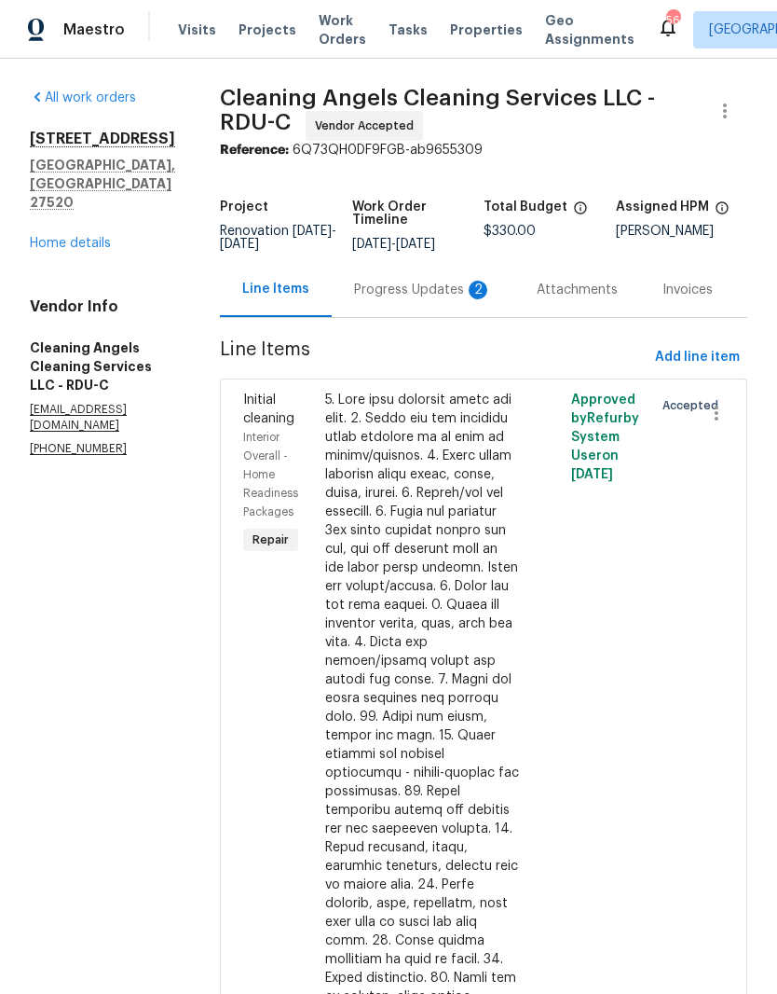
click at [459, 299] on div "Progress Updates 2" at bounding box center [423, 290] width 138 height 19
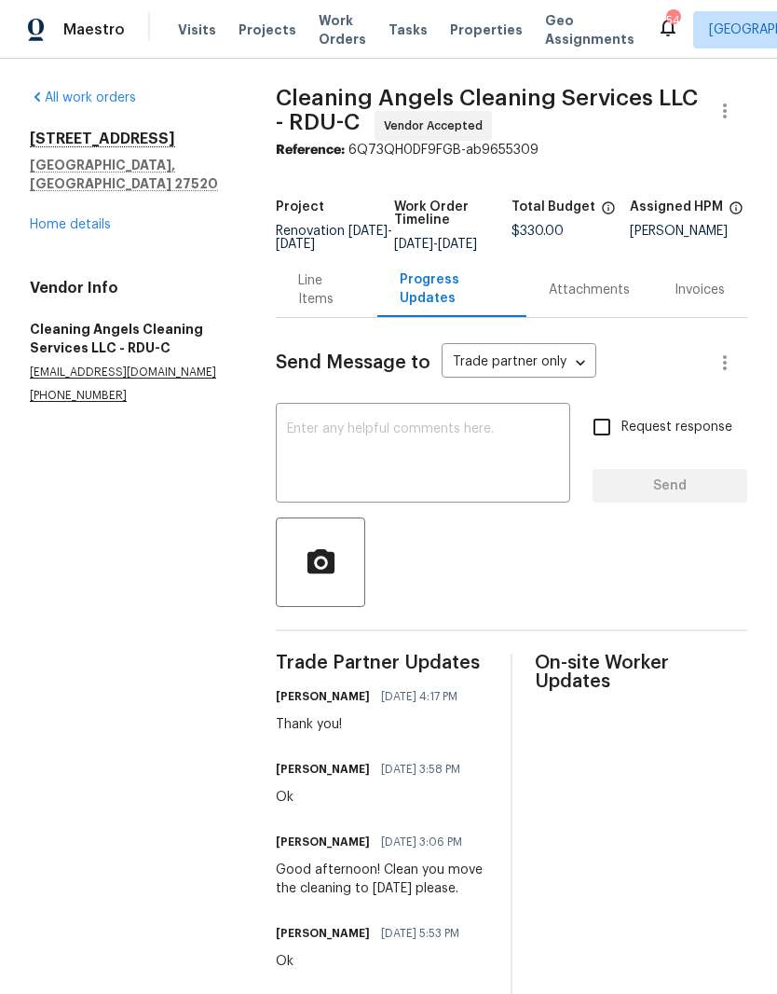
click at [45, 218] on link "Home details" at bounding box center [70, 224] width 81 height 13
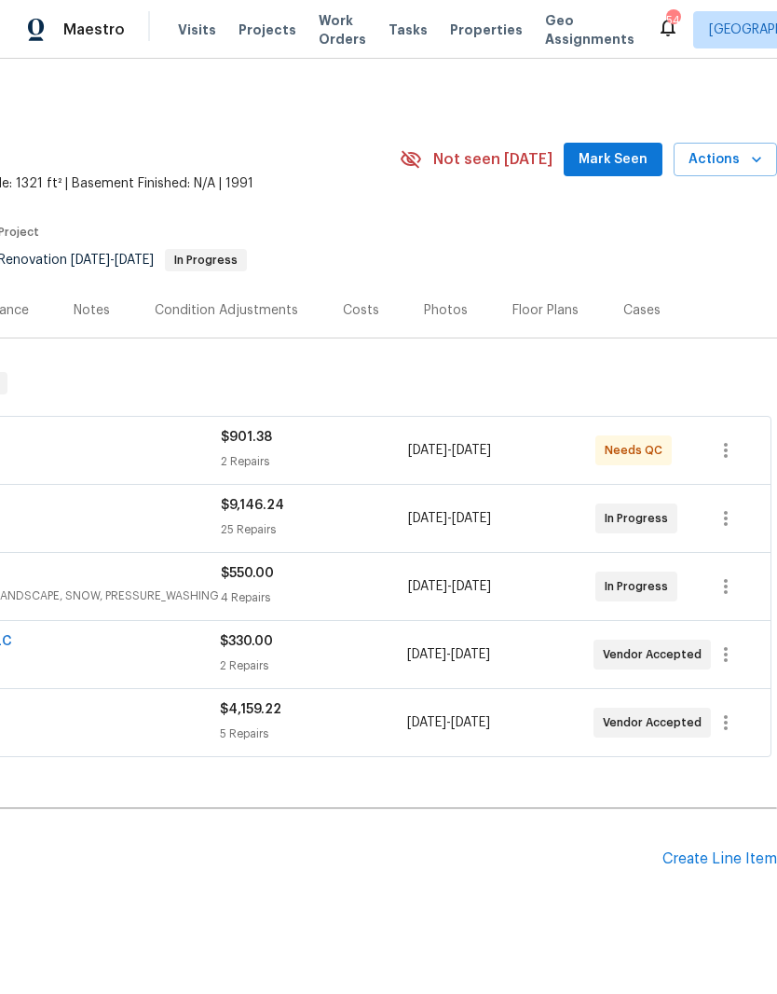
scroll to position [0, 276]
click at [645, 162] on span "Mark Seen" at bounding box center [613, 159] width 69 height 23
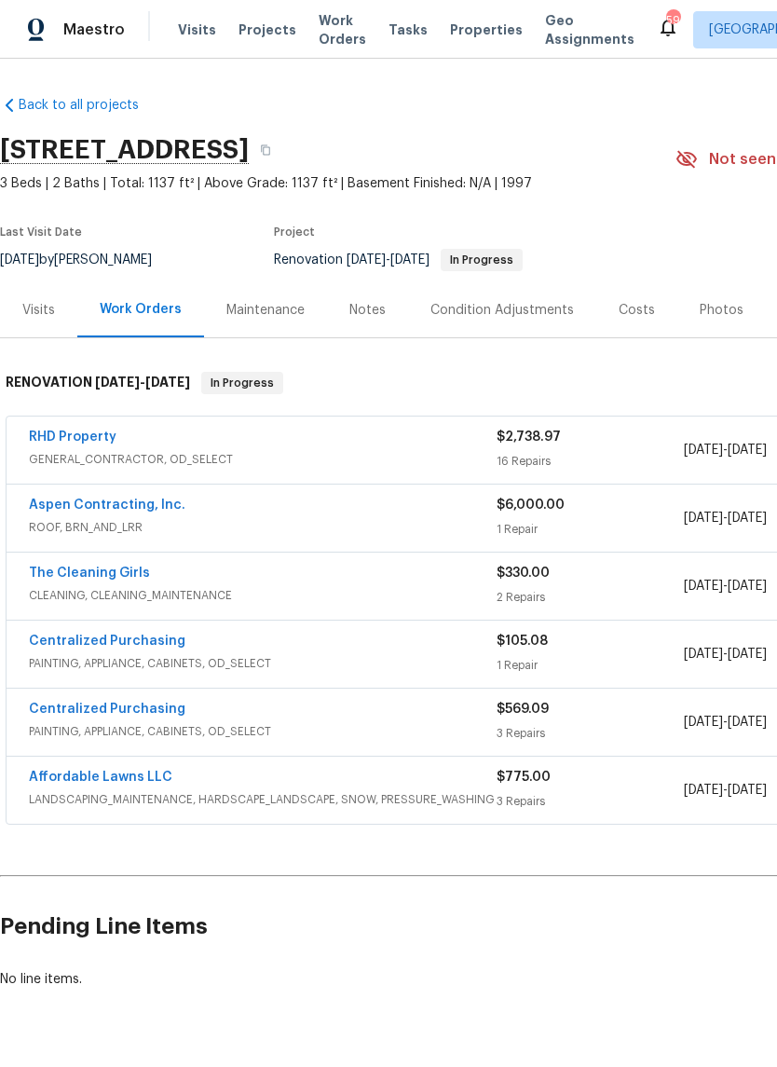
click at [60, 505] on link "Aspen Contracting, Inc." at bounding box center [107, 505] width 157 height 13
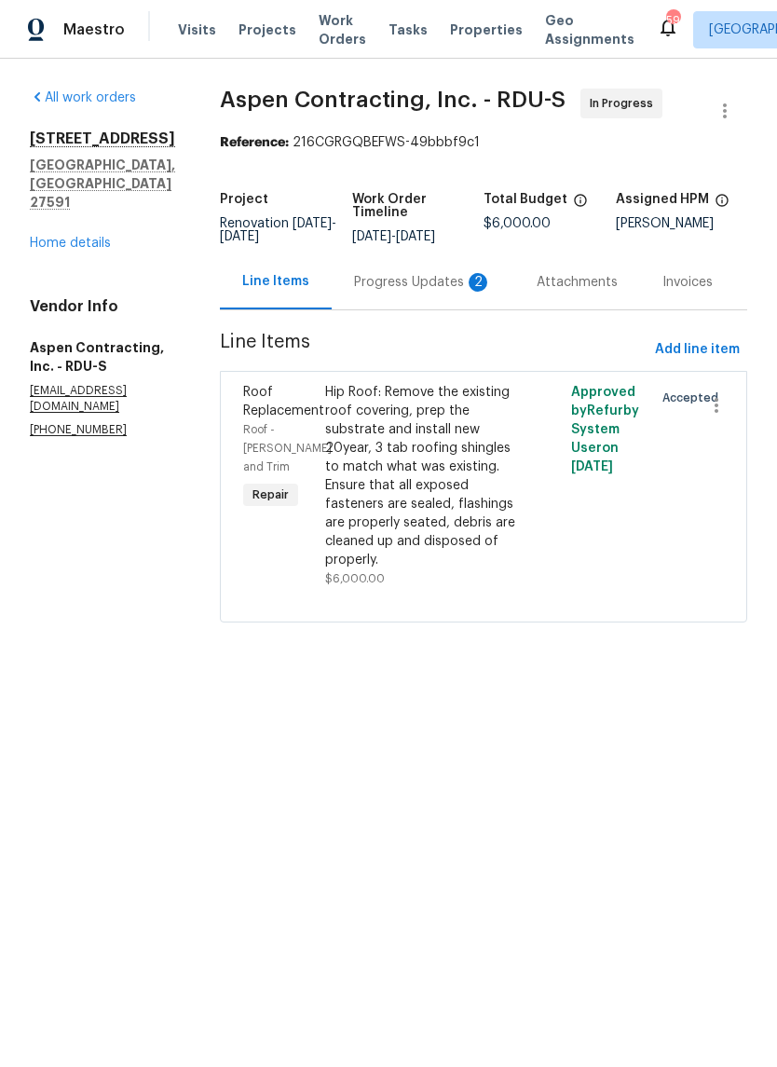
click at [466, 292] on div "Progress Updates 2" at bounding box center [423, 282] width 138 height 19
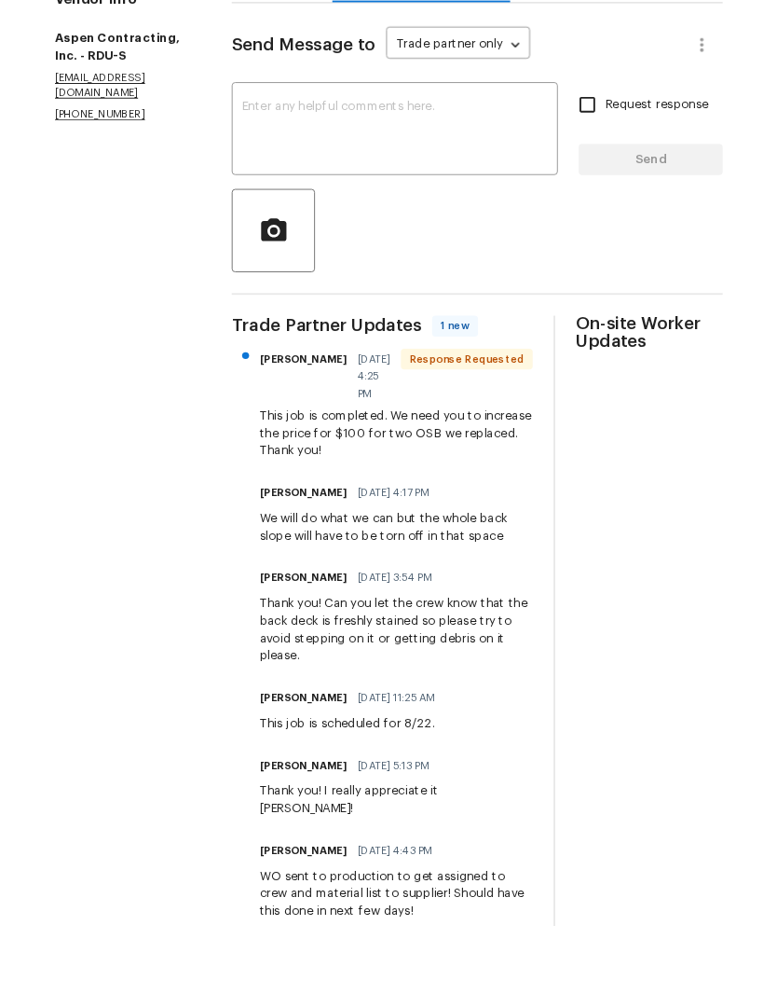
scroll to position [229, 0]
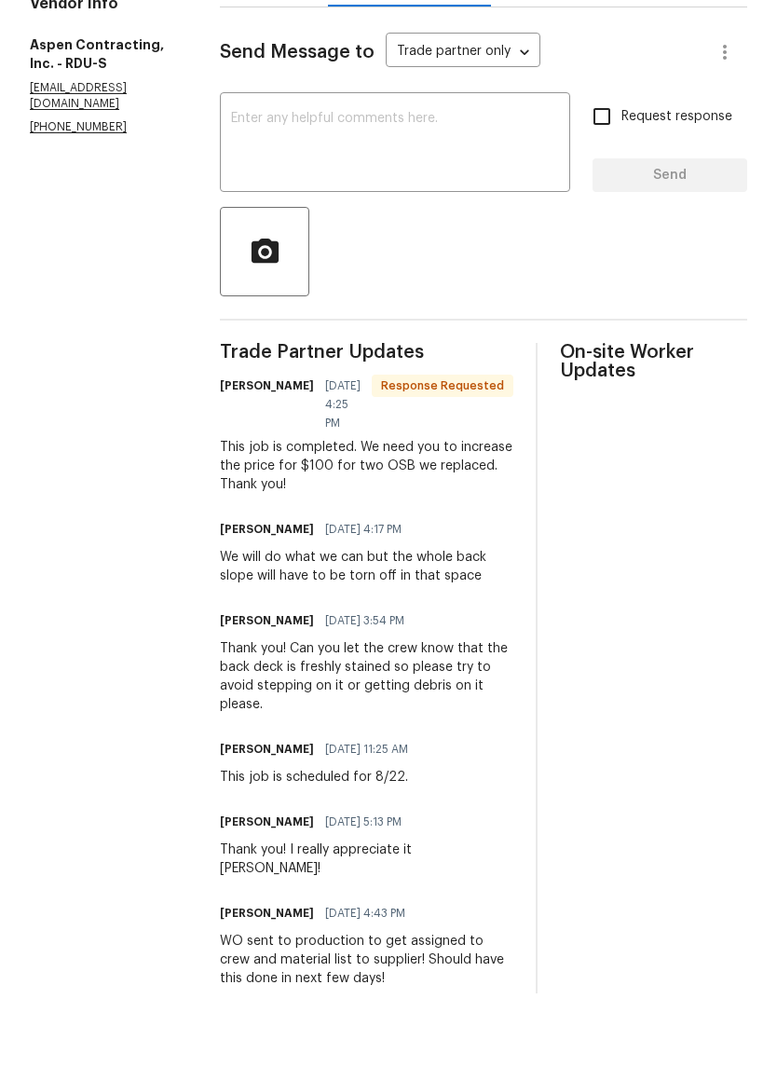
click at [480, 186] on textarea at bounding box center [395, 218] width 328 height 65
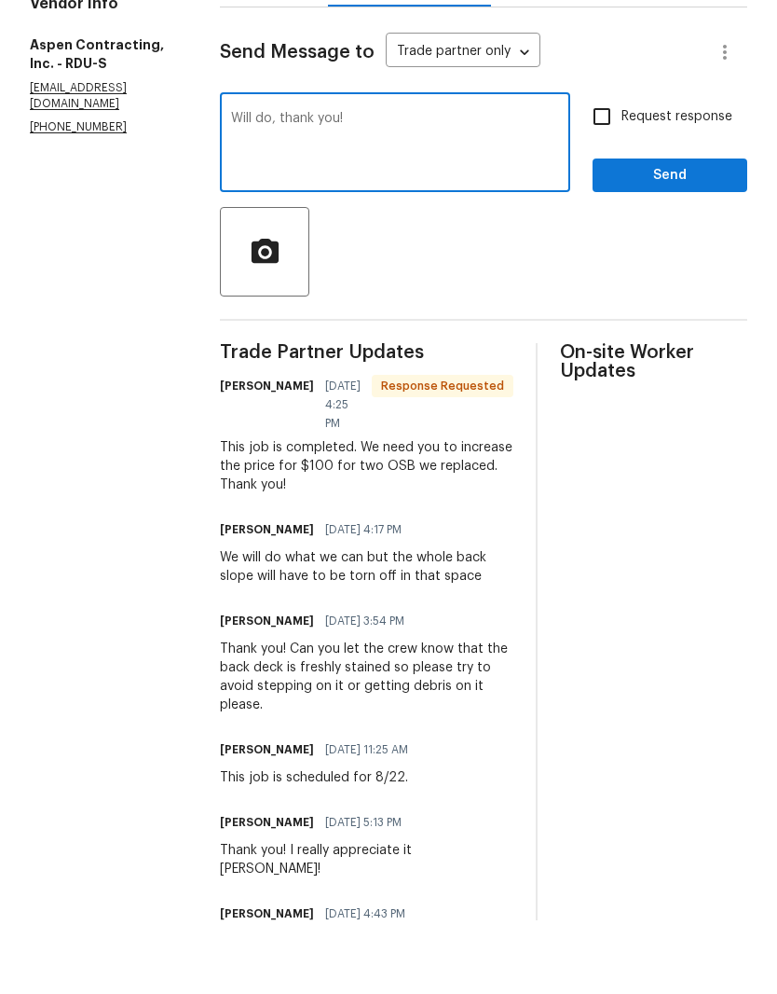
type textarea "Will do, thank you!"
click at [699, 238] on span "Send" at bounding box center [670, 249] width 125 height 23
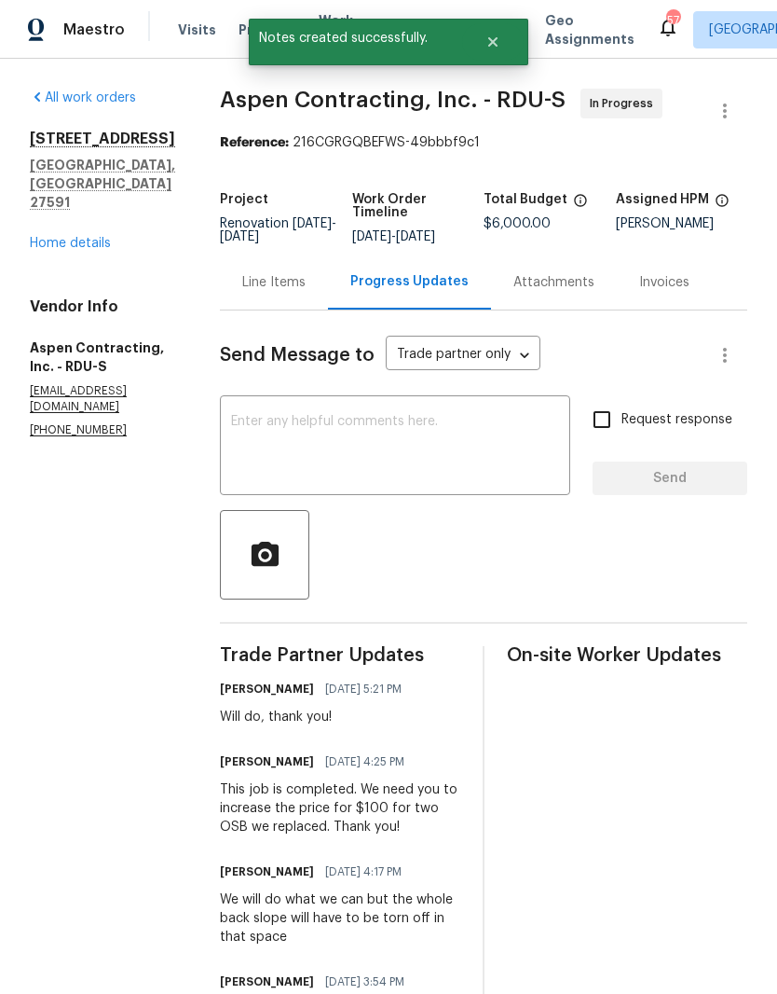
click at [60, 237] on link "Home details" at bounding box center [70, 243] width 81 height 13
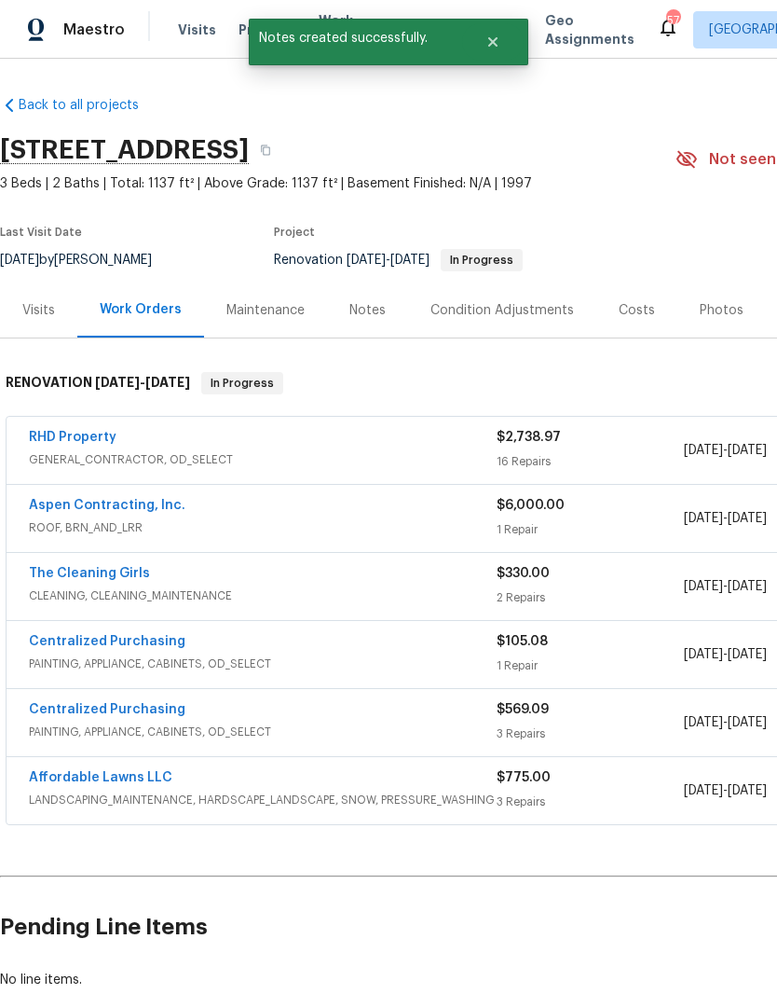
click at [144, 504] on link "Aspen Contracting, Inc." at bounding box center [107, 505] width 157 height 13
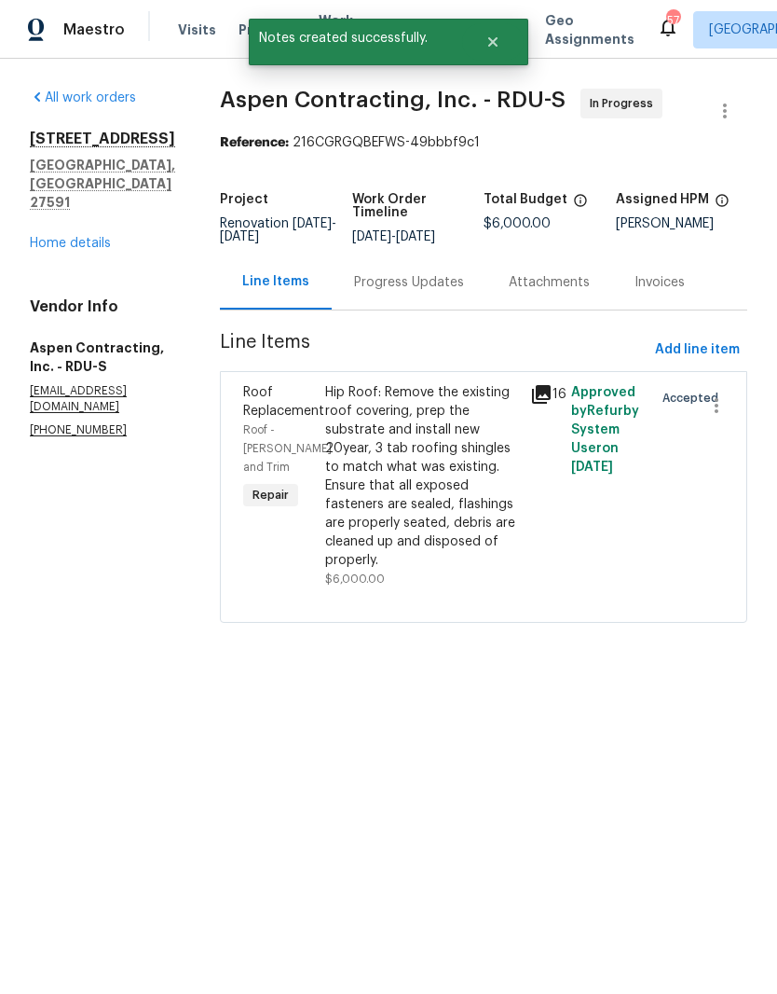
click at [480, 498] on div "Hip Roof: Remove the existing roof covering, prep the substrate and install new…" at bounding box center [422, 476] width 194 height 186
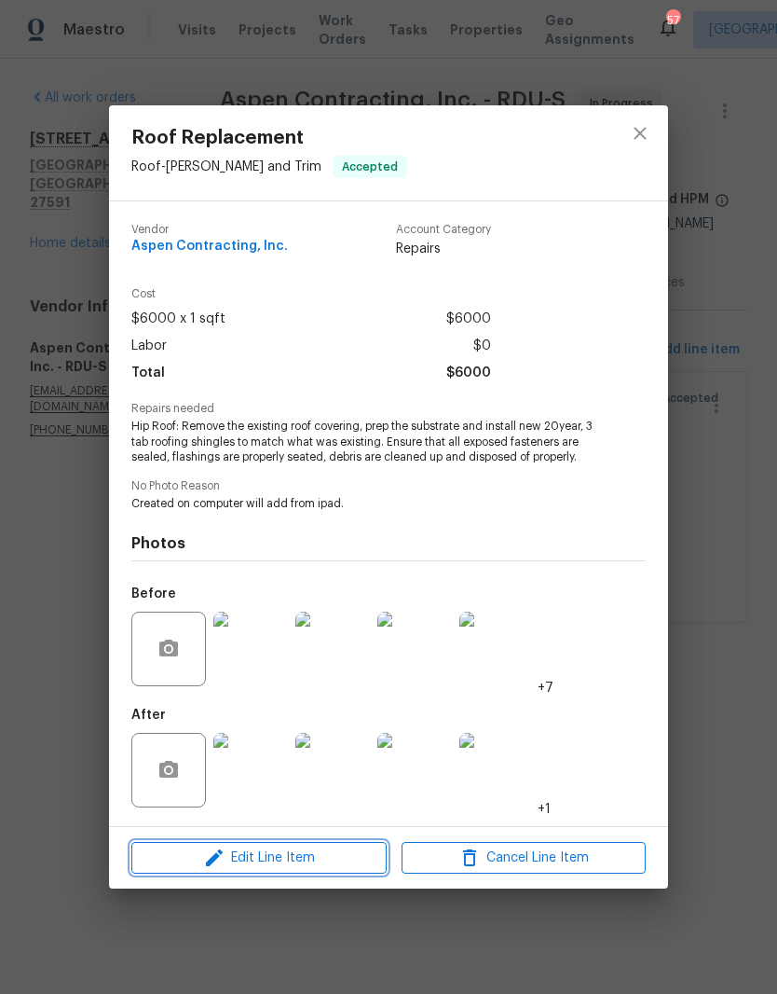
click at [337, 860] on span "Edit Line Item" at bounding box center [259, 857] width 244 height 23
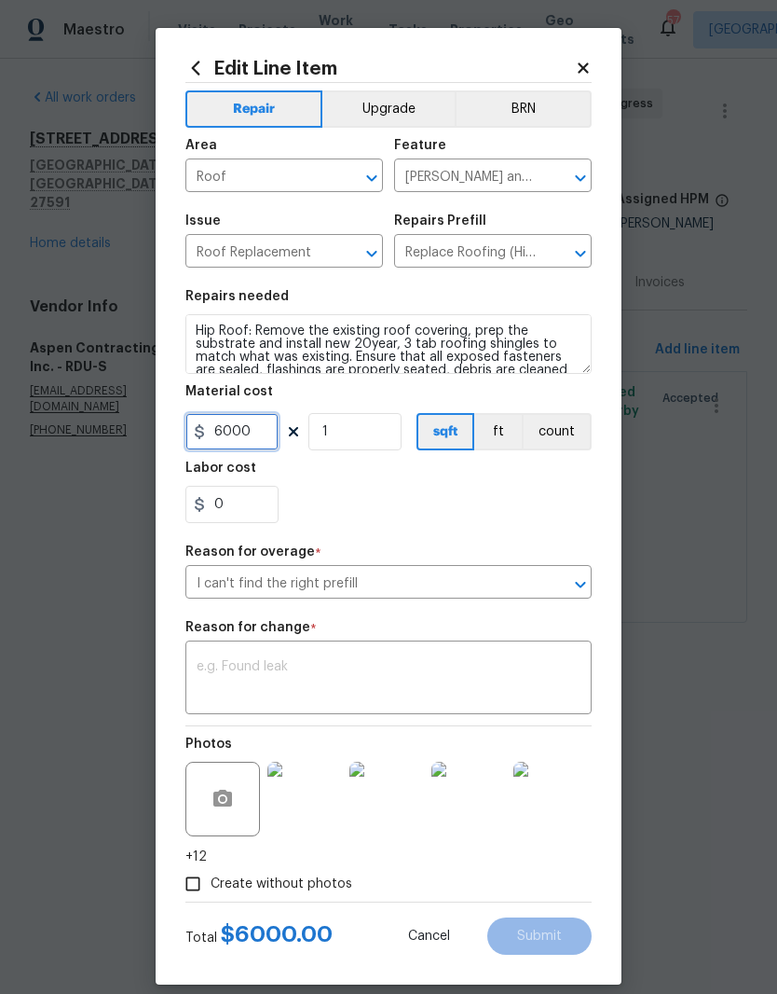
click at [245, 432] on input "6000" at bounding box center [232, 431] width 93 height 37
type input "6100"
click at [476, 515] on div "0" at bounding box center [389, 504] width 406 height 37
click at [331, 684] on textarea at bounding box center [389, 679] width 384 height 39
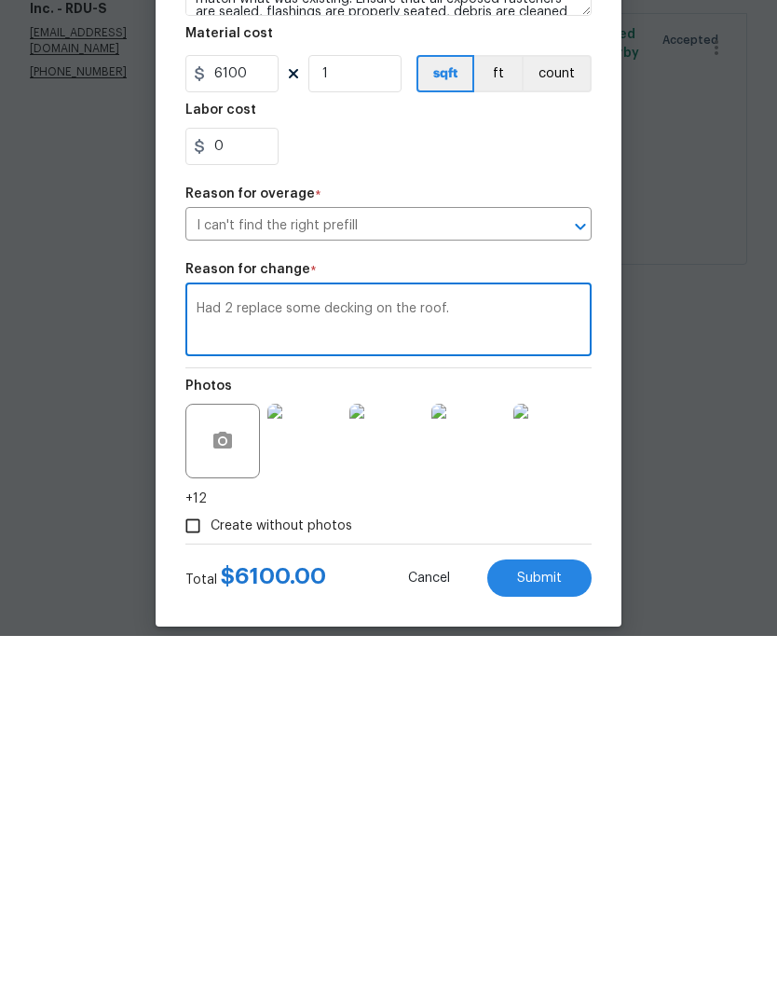
type textarea "Had 2 replace some decking on the roof."
click at [568, 917] on button "Submit" at bounding box center [540, 935] width 104 height 37
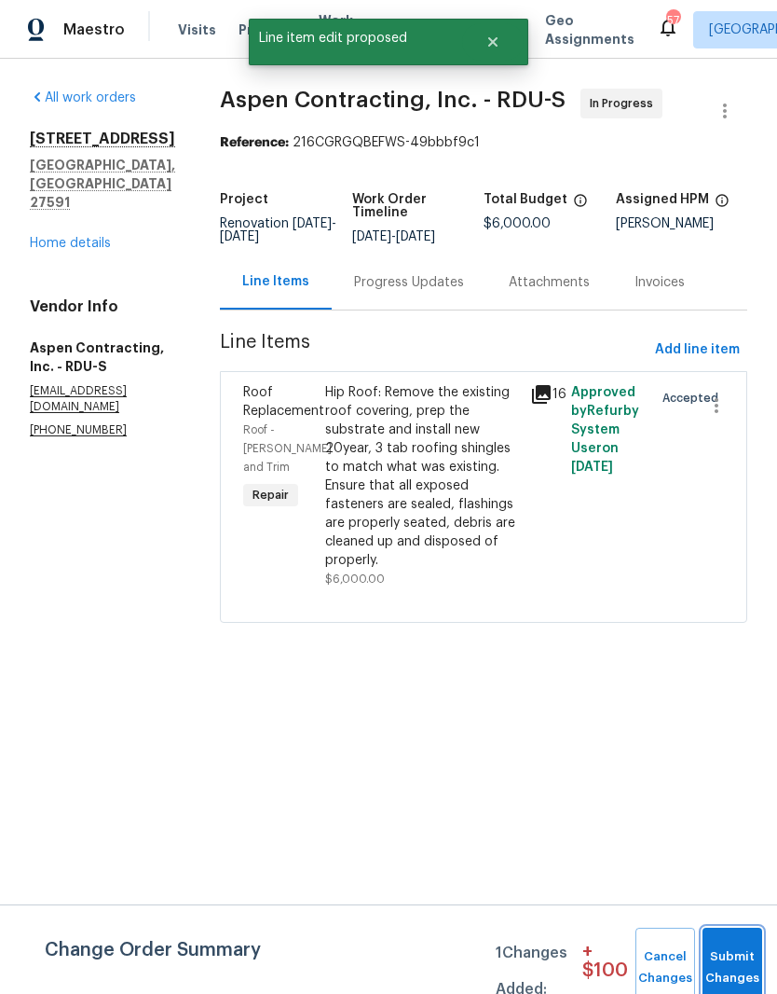
click at [735, 962] on button "Submit Changes" at bounding box center [733, 968] width 60 height 80
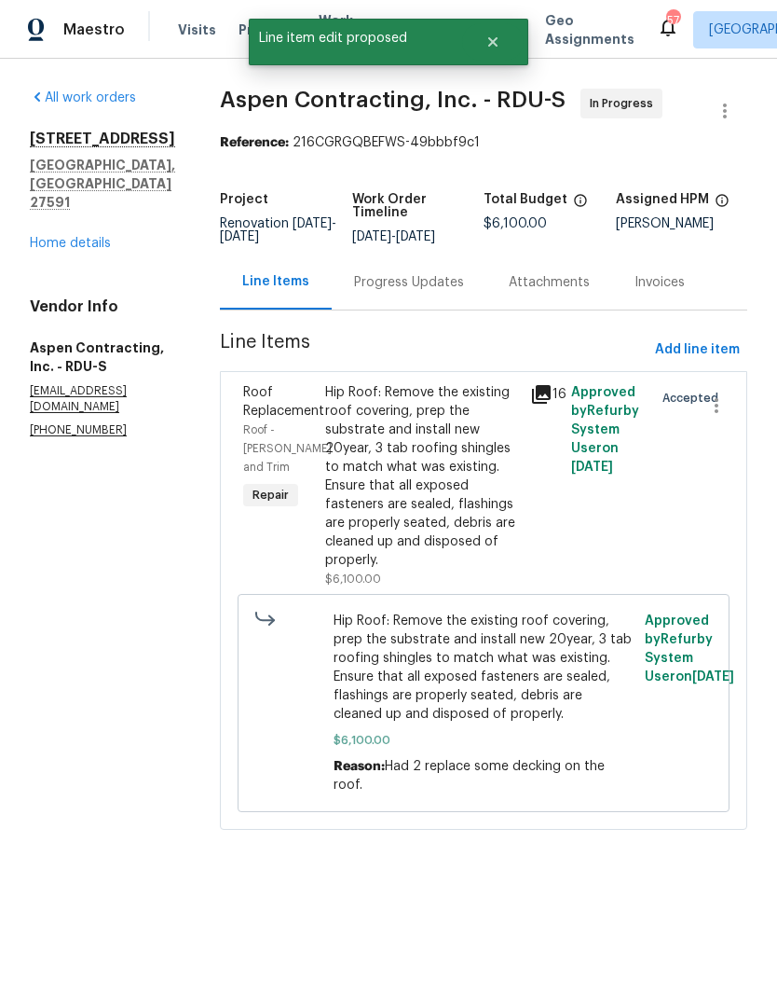
click at [495, 513] on div "Hip Roof: Remove the existing roof covering, prep the substrate and install new…" at bounding box center [422, 476] width 194 height 186
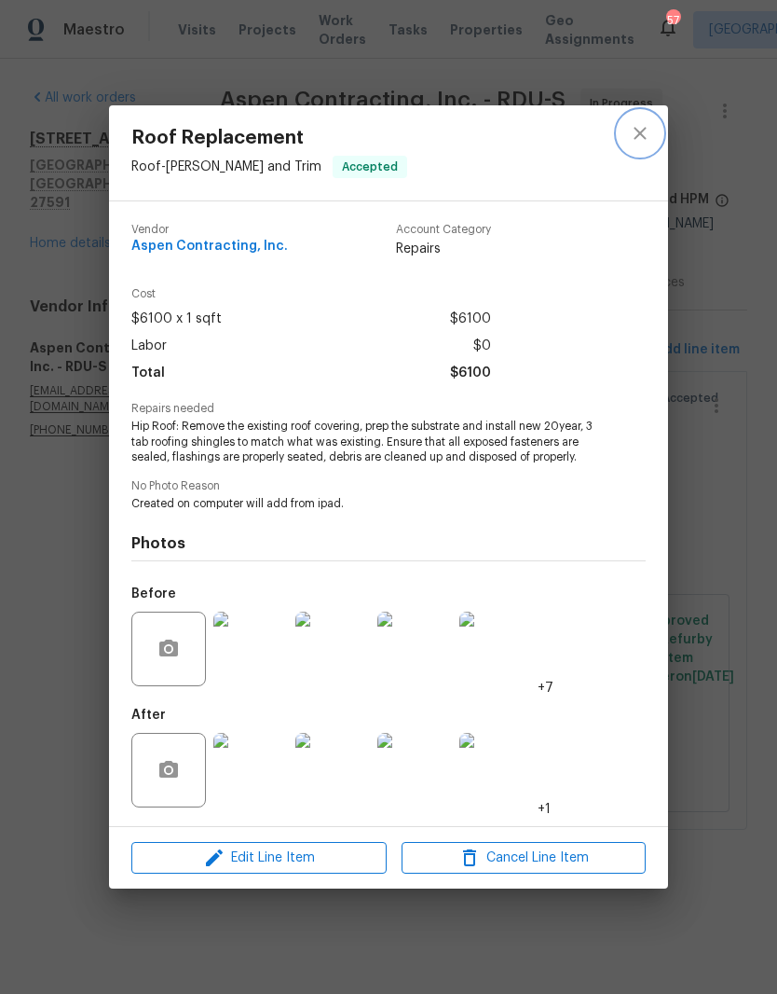
click at [650, 138] on icon "close" at bounding box center [640, 133] width 22 height 22
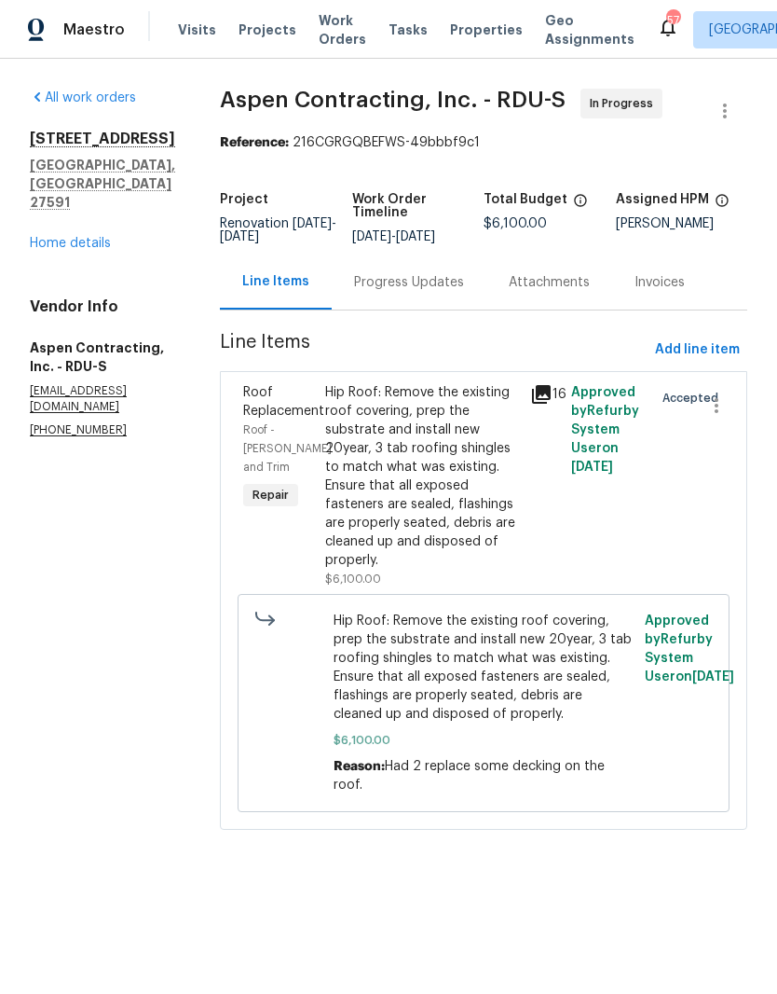
click at [62, 237] on link "Home details" at bounding box center [70, 243] width 81 height 13
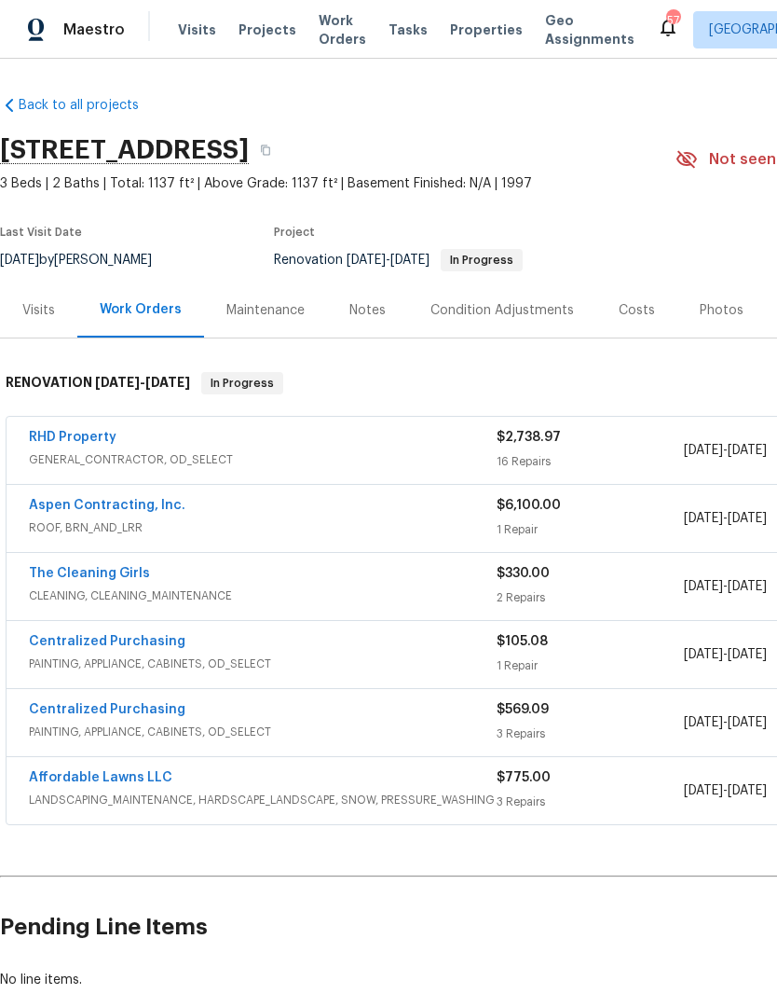
click at [66, 510] on link "Aspen Contracting, Inc." at bounding box center [107, 505] width 157 height 13
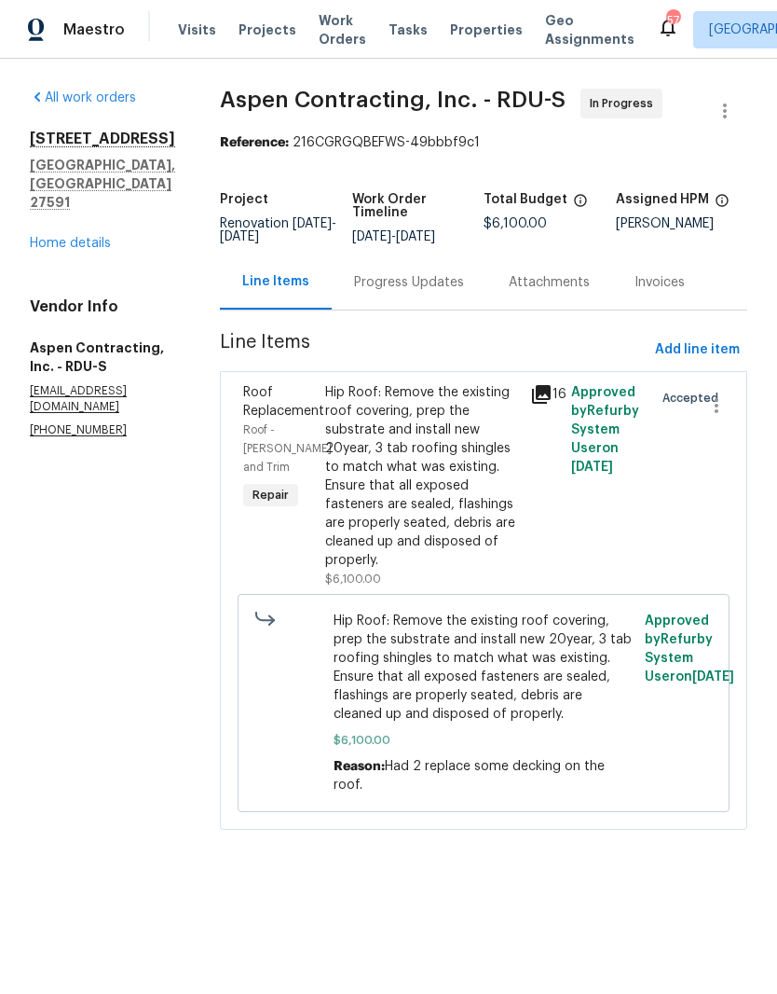
click at [64, 237] on link "Home details" at bounding box center [70, 243] width 81 height 13
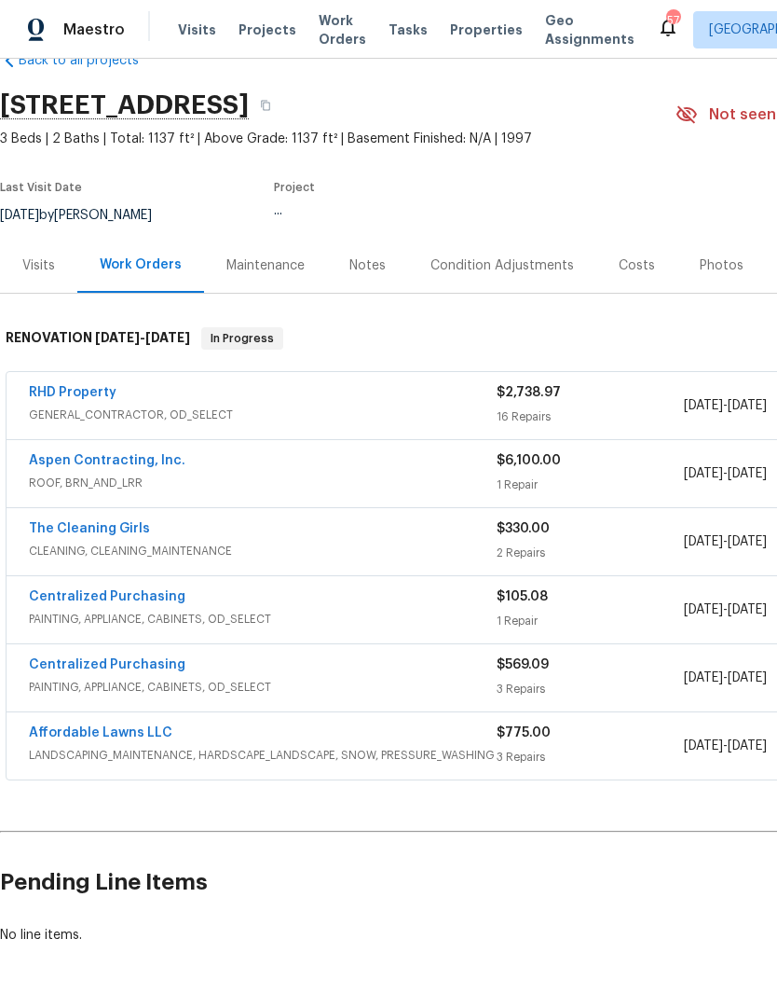
scroll to position [45, 0]
click at [84, 459] on link "Aspen Contracting, Inc." at bounding box center [107, 460] width 157 height 13
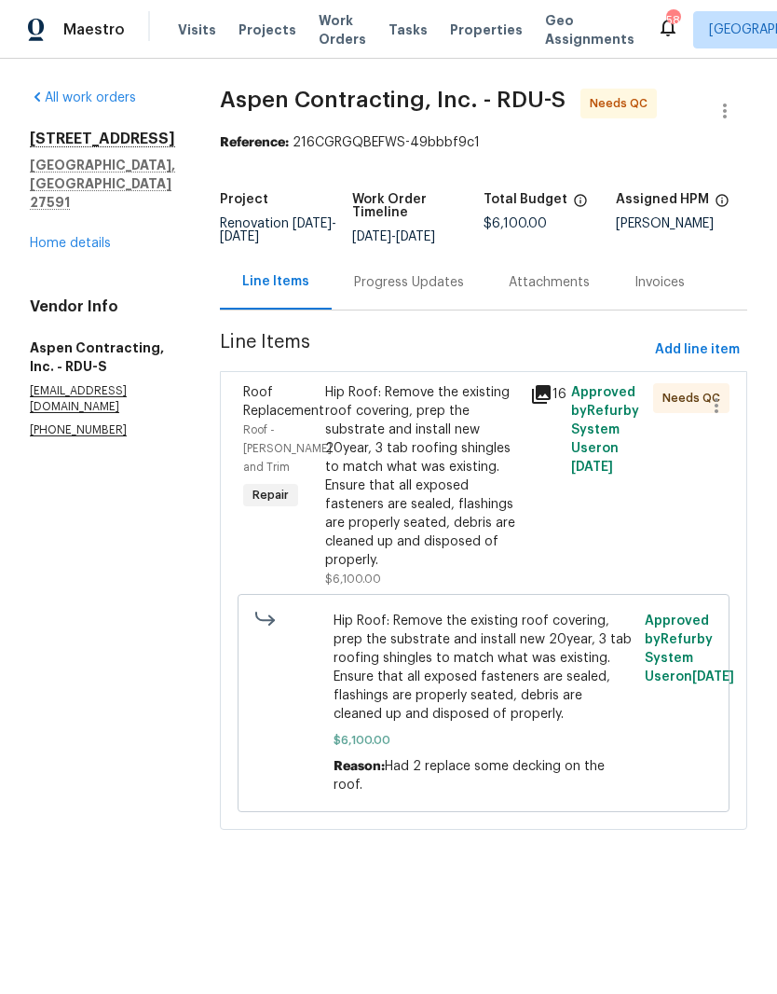
click at [554, 543] on div "16" at bounding box center [545, 486] width 41 height 216
click at [508, 489] on div "Hip Roof: Remove the existing roof covering, prep the substrate and install new…" at bounding box center [422, 476] width 194 height 186
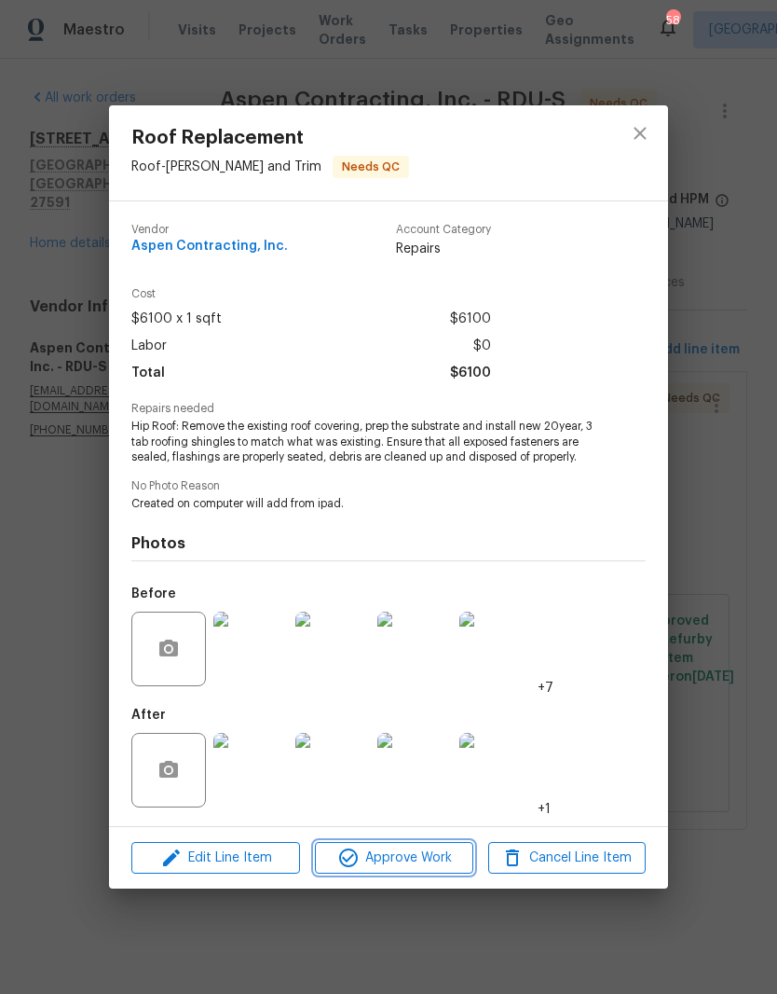
click at [441, 864] on span "Approve Work" at bounding box center [394, 857] width 146 height 23
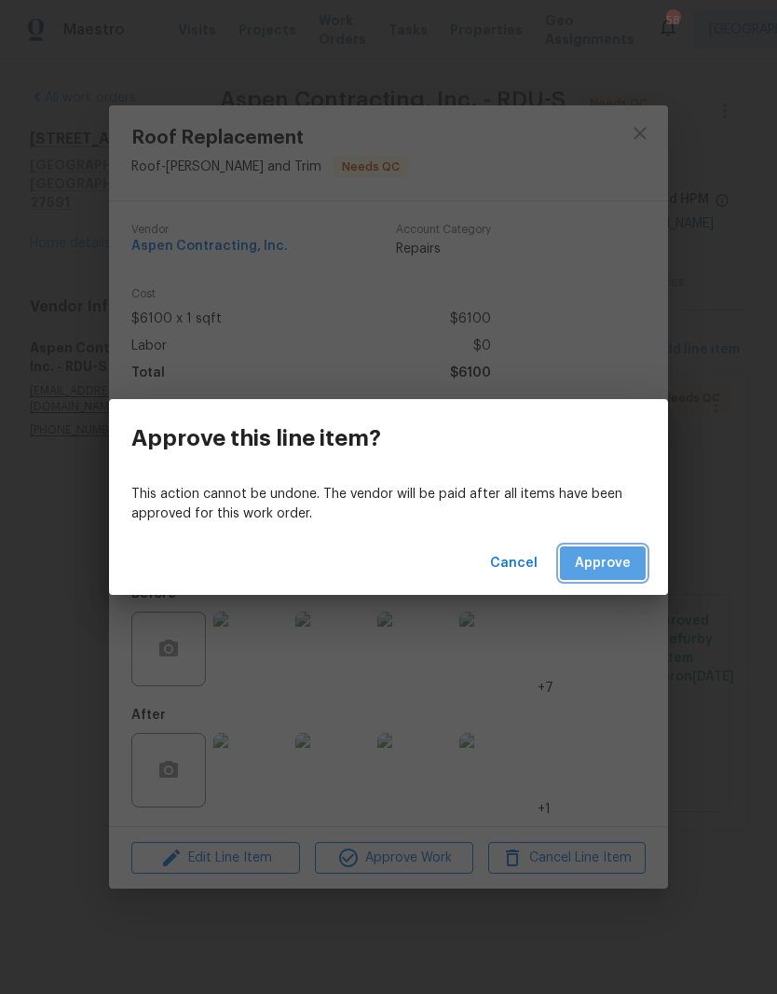
click at [609, 569] on span "Approve" at bounding box center [603, 563] width 56 height 23
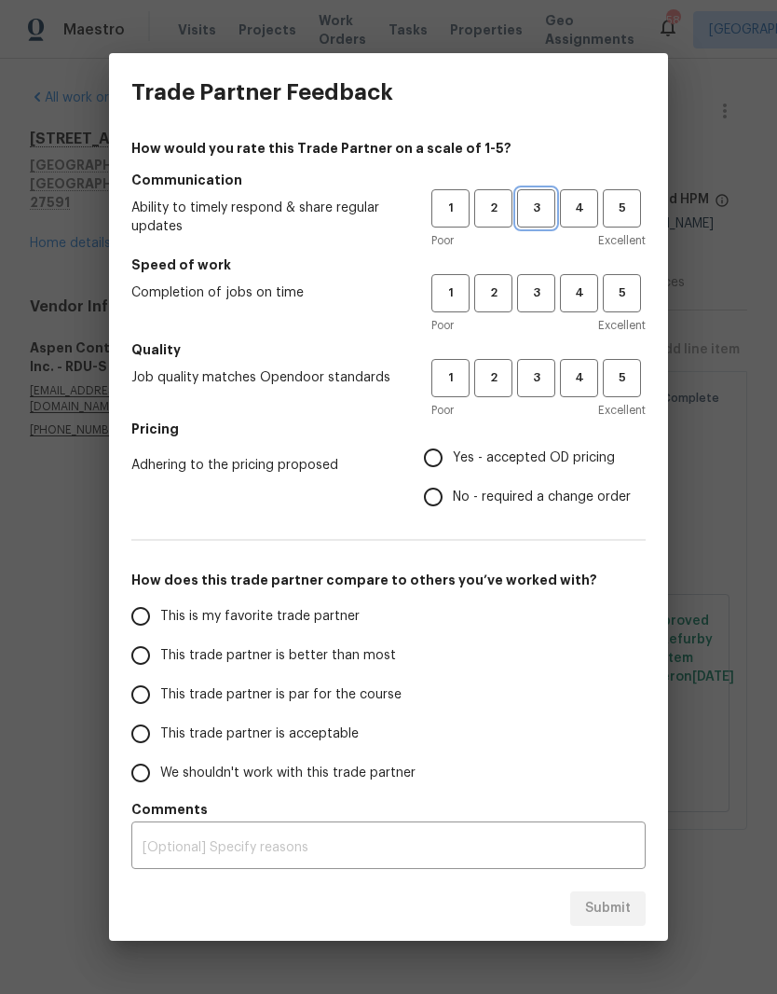
click at [528, 211] on span "3" at bounding box center [536, 208] width 34 height 21
click at [548, 307] on button "3" at bounding box center [536, 293] width 38 height 38
click at [544, 377] on span "3" at bounding box center [536, 377] width 34 height 21
click at [600, 451] on span "Yes - accepted OD pricing" at bounding box center [534, 458] width 162 height 20
click at [453, 451] on input "Yes - accepted OD pricing" at bounding box center [433, 457] width 39 height 39
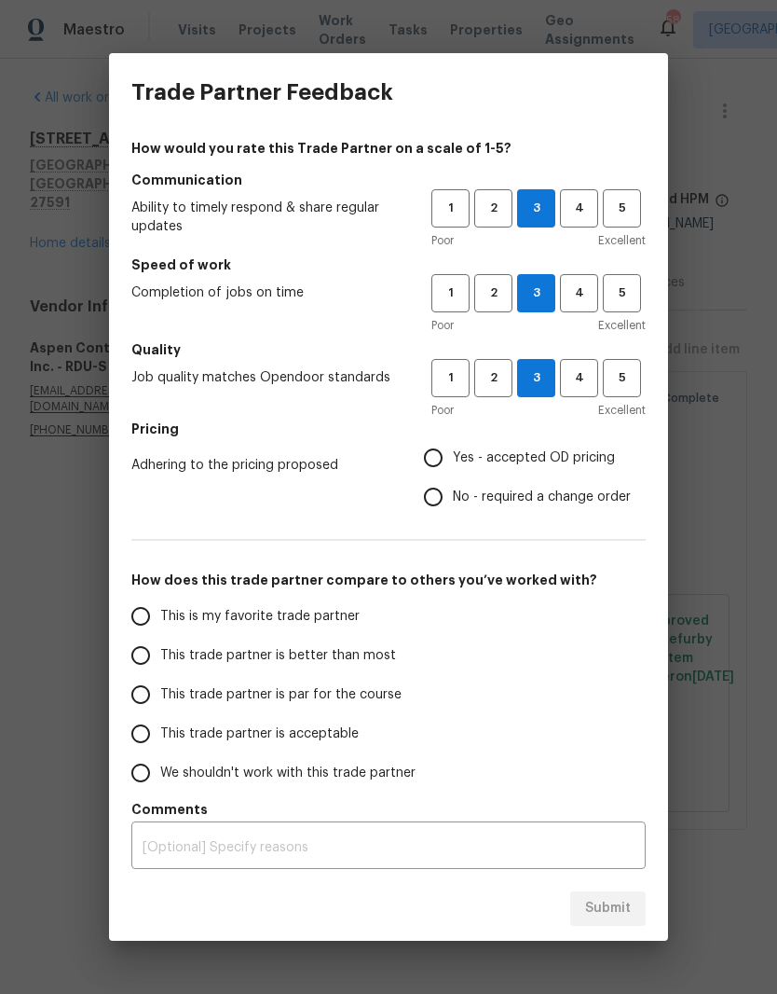
radio input "true"
click at [141, 663] on input "This trade partner is better than most" at bounding box center [140, 655] width 39 height 39
click at [507, 833] on div "x ​" at bounding box center [388, 847] width 515 height 43
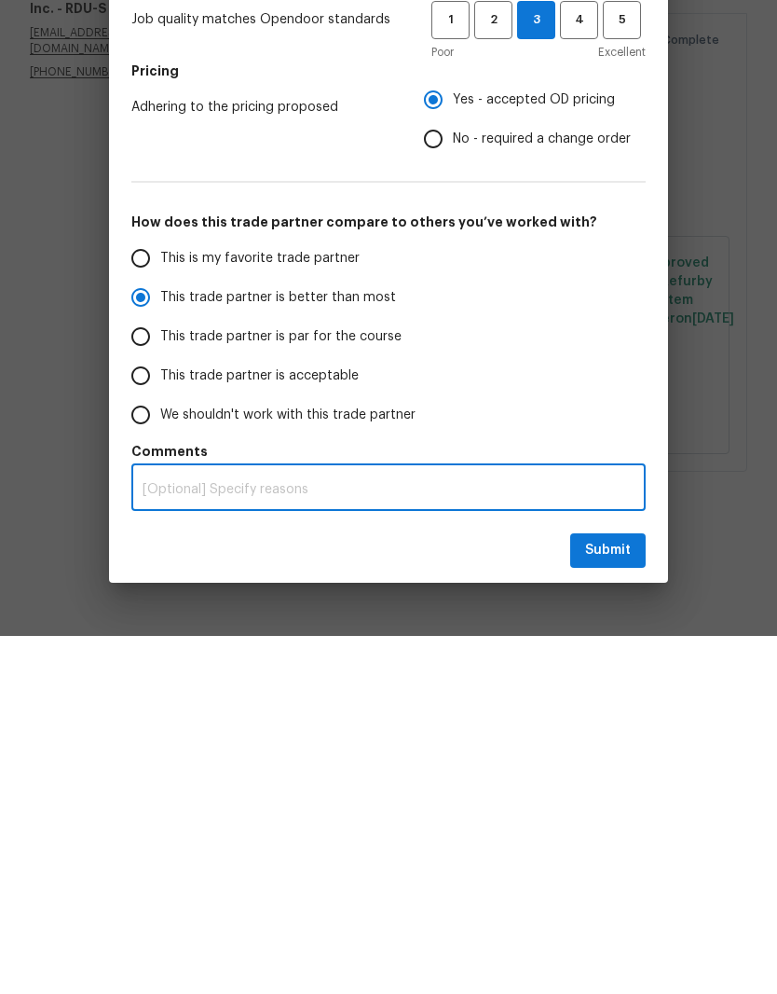
radio input "true"
type textarea "O"
radio input "false"
type textarea "Or"
radio input "false"
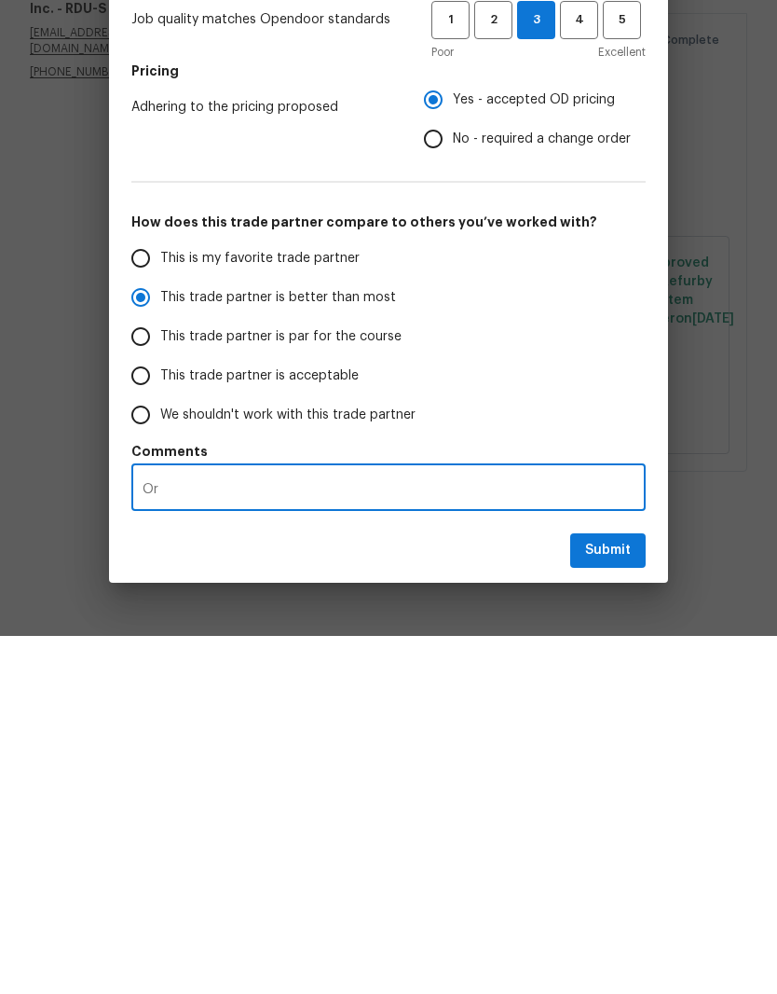
type textarea "O"
radio input "false"
type textarea "O"
radio input "false"
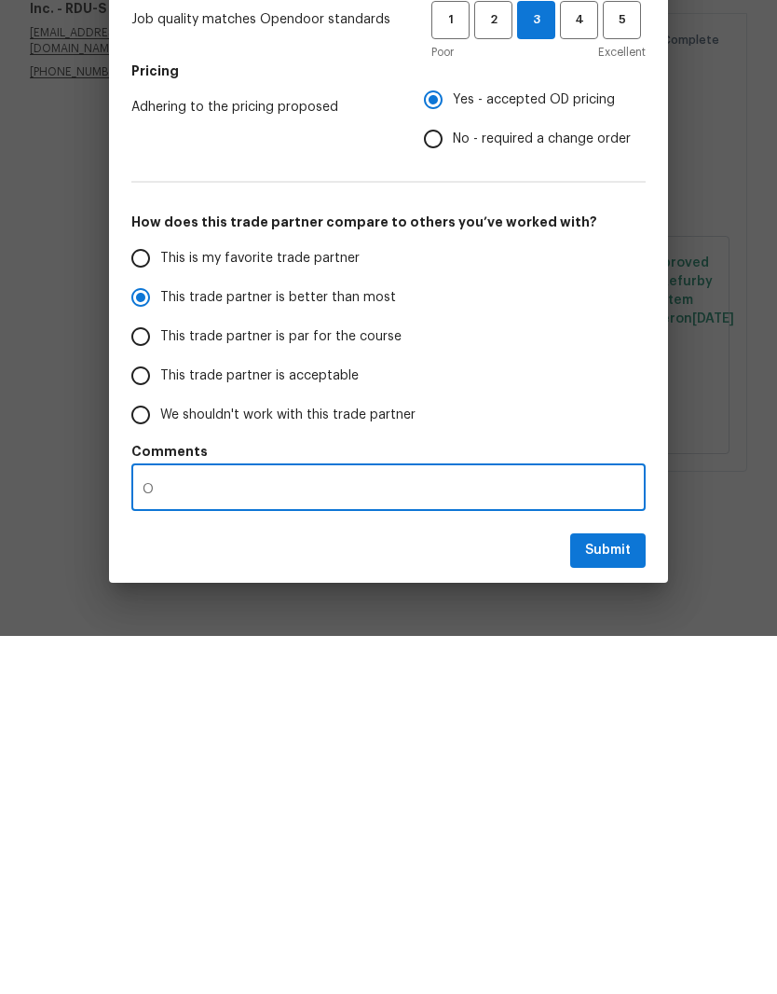
type textarea "Origi"
radio input "false"
type textarea "Original"
radio input "false"
type textarea "Originally had"
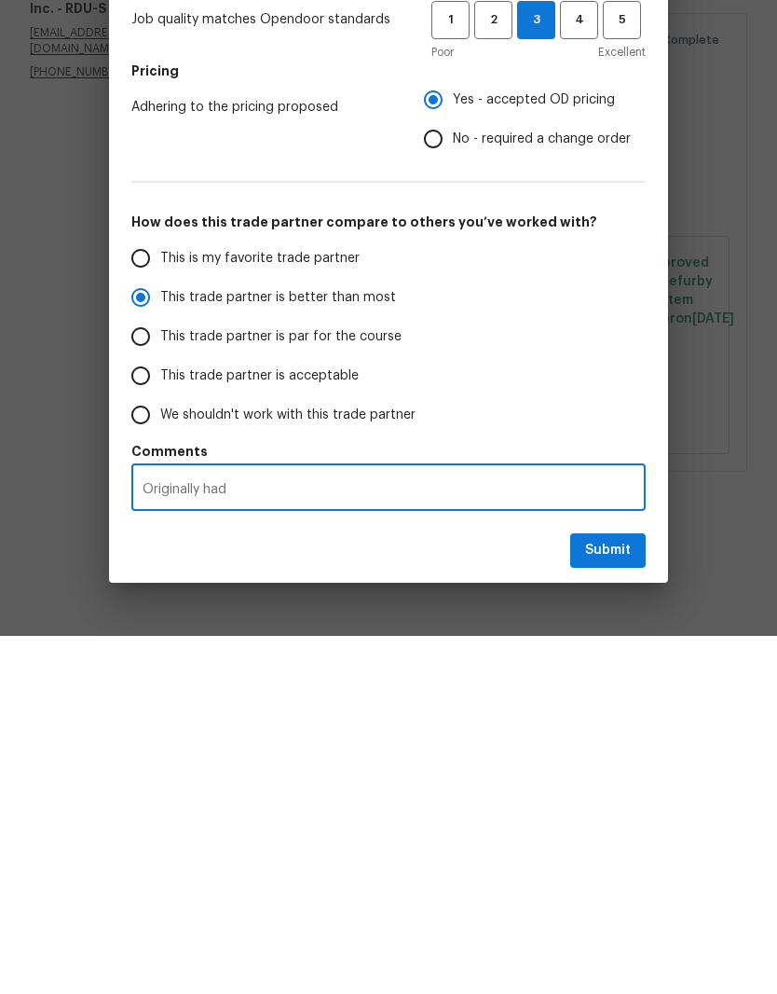
radio input "false"
type textarea "Originally had MC"
radio input "false"
type textarea "Originally had MC construction"
radio input "false"
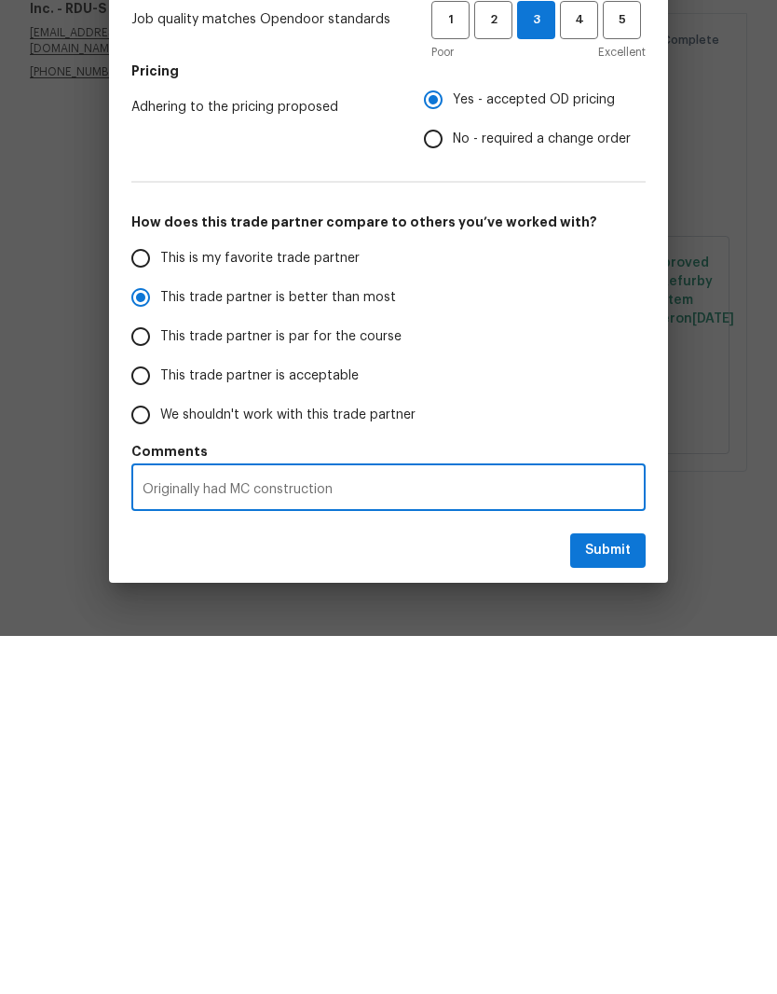
type textarea "Originally had MC construction scheduled for"
radio input "false"
type textarea "Originally had MC construction scheduled for this"
radio input "false"
type textarea "Originally had MC construction scheduled for this job"
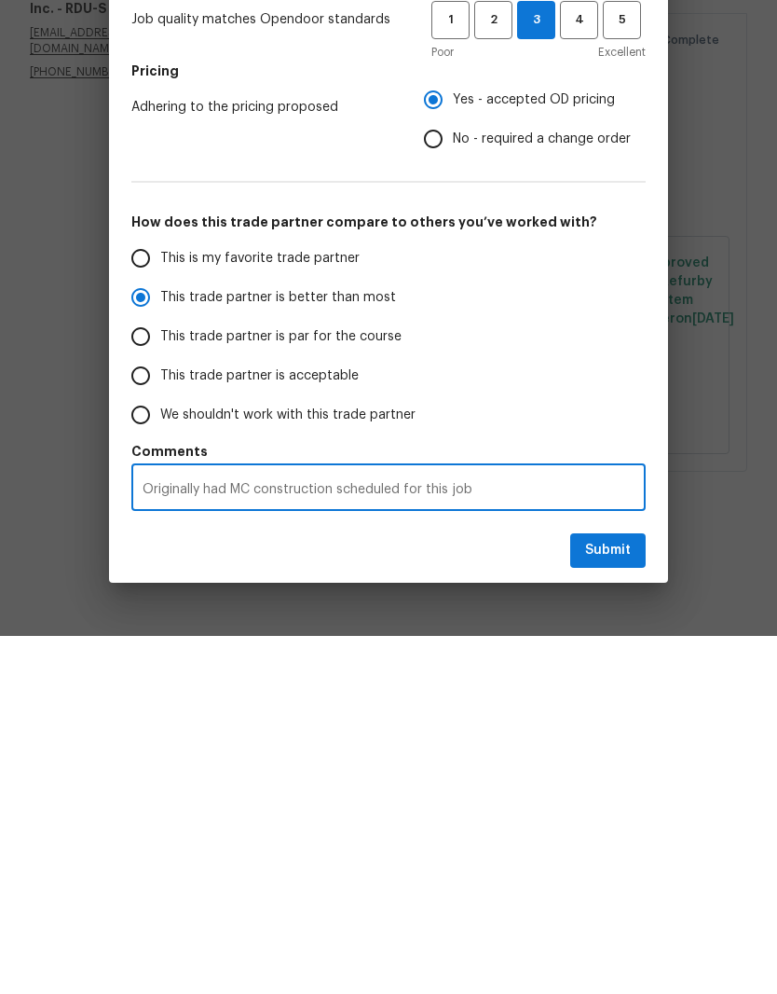
radio input "false"
type textarea "Originally had MC construction scheduled for this job, but"
radio input "false"
type textarea "Originally had MC construction scheduled for this job, but that"
radio input "false"
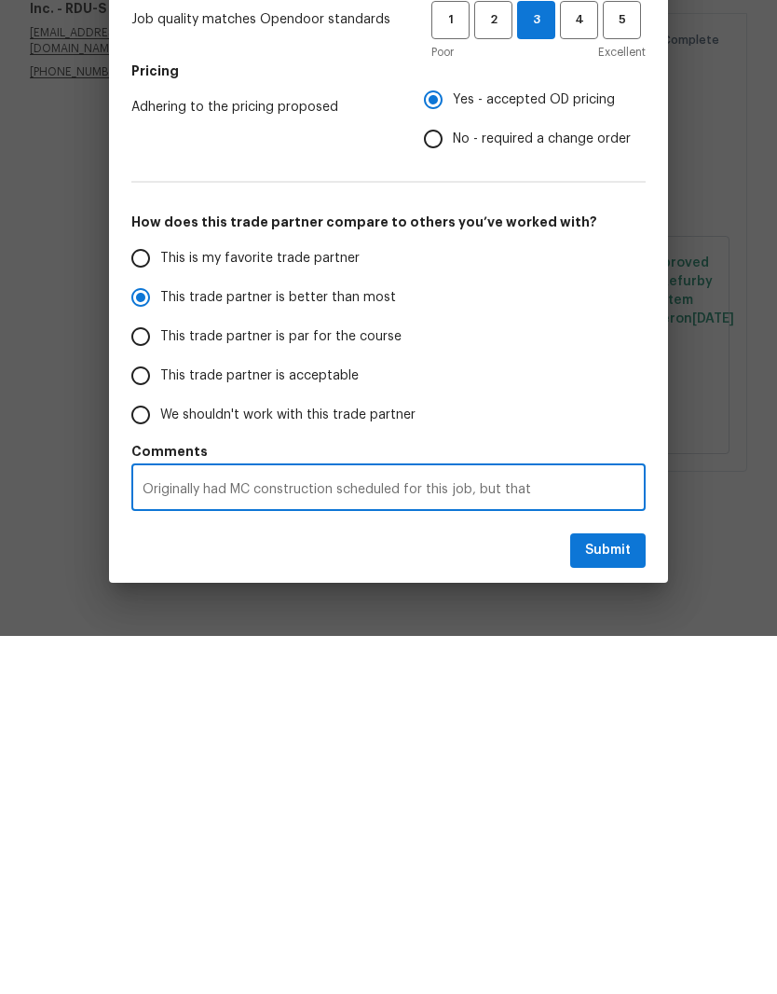
type textarea "Originally had MC construction scheduled for this job, but thatO"
radio input "false"
type textarea "Originally had MC construction scheduled for this job, but"
radio input "false"
type textarea "Originally had MC construction scheduled for this job, but the"
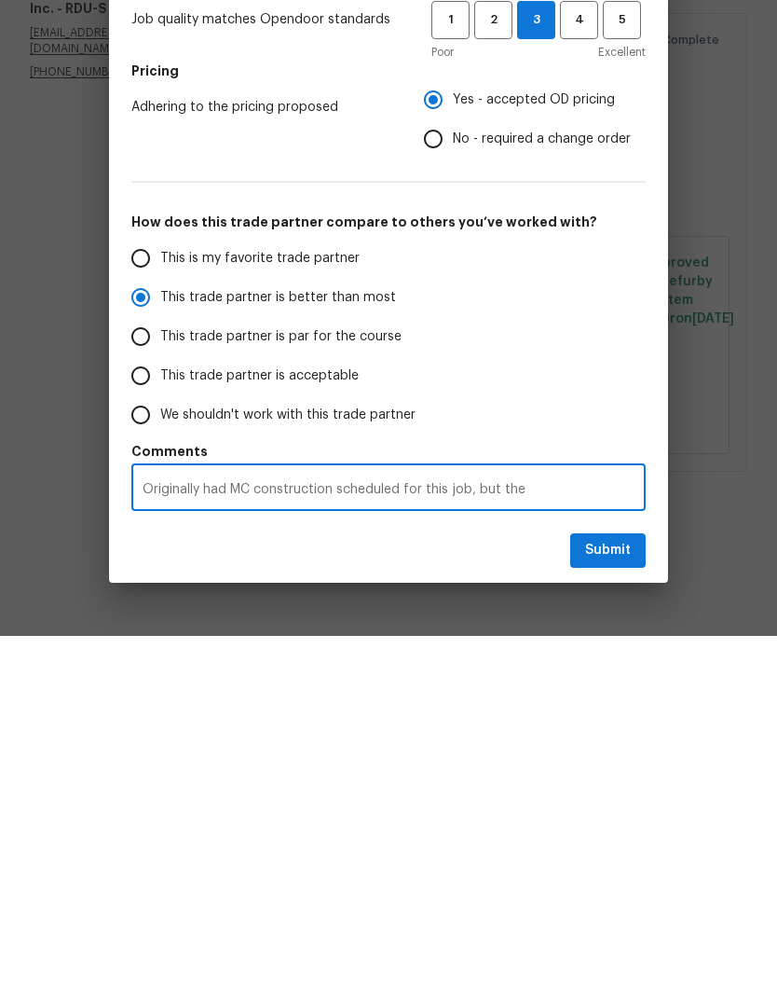
radio input "false"
type textarea "Originally had MC construction scheduled for this job, but the install"
radio input "false"
type textarea "Originally had MC construction scheduled for this job, but the install date kept"
radio input "false"
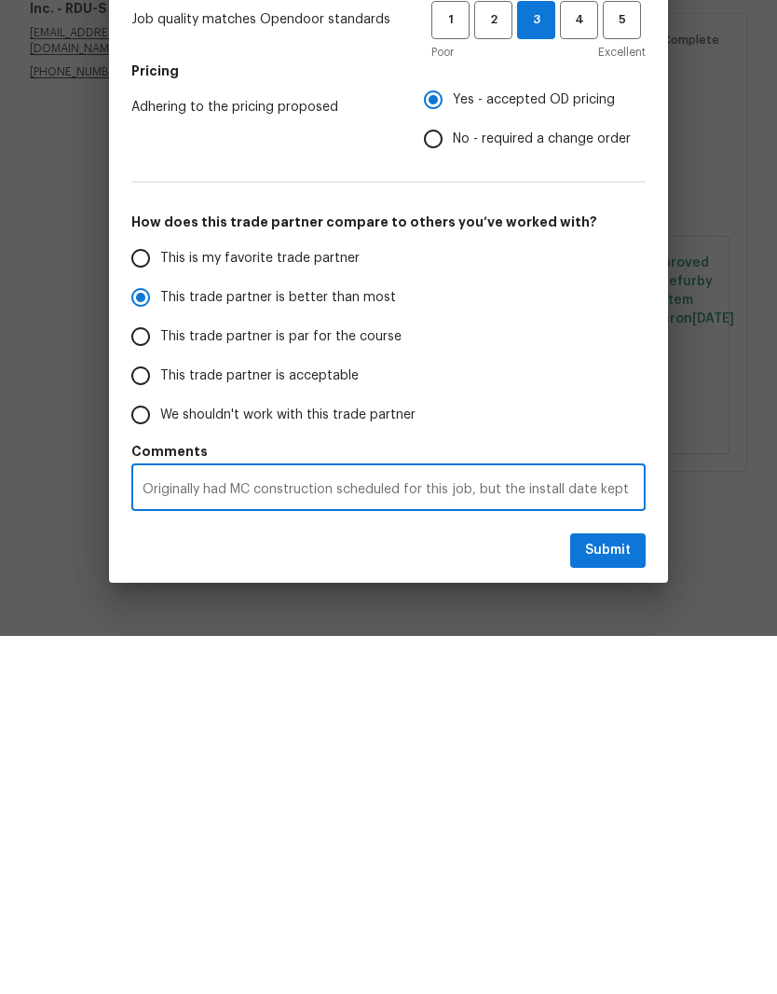
type textarea "Originally had MC construction scheduled for this job, but the install date kep…"
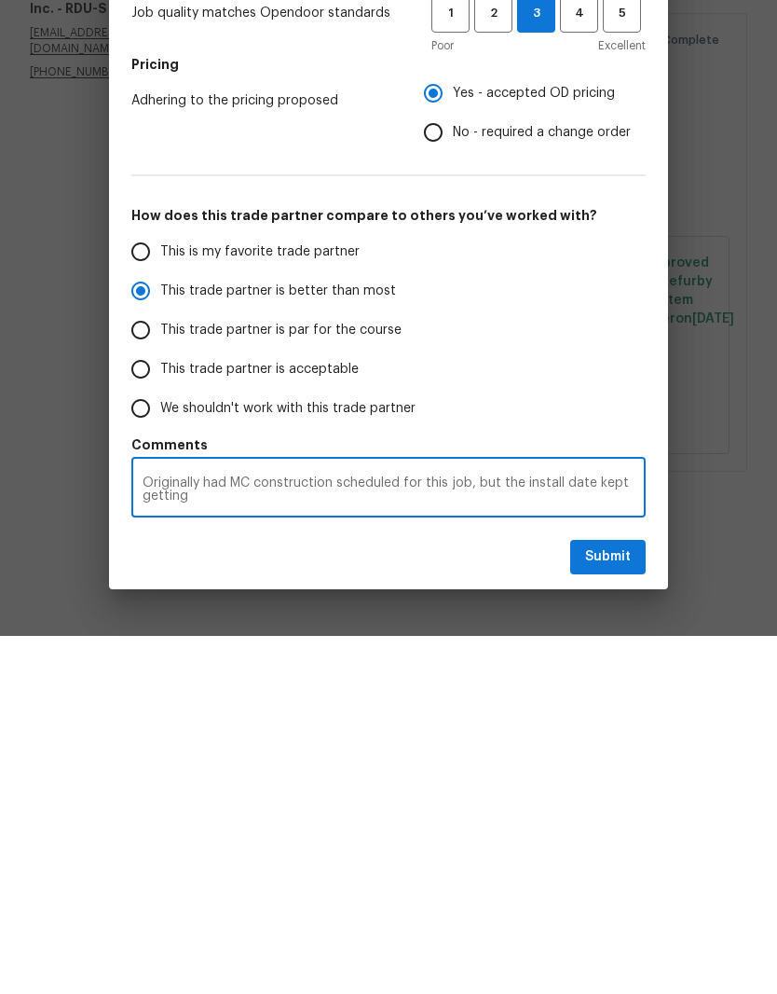
radio input "false"
type textarea "Originally had MC construction scheduled for this job, but the install date kep…"
radio input "false"
type textarea "Originally had MC construction scheduled for this job, but the install date kep…"
radio input "false"
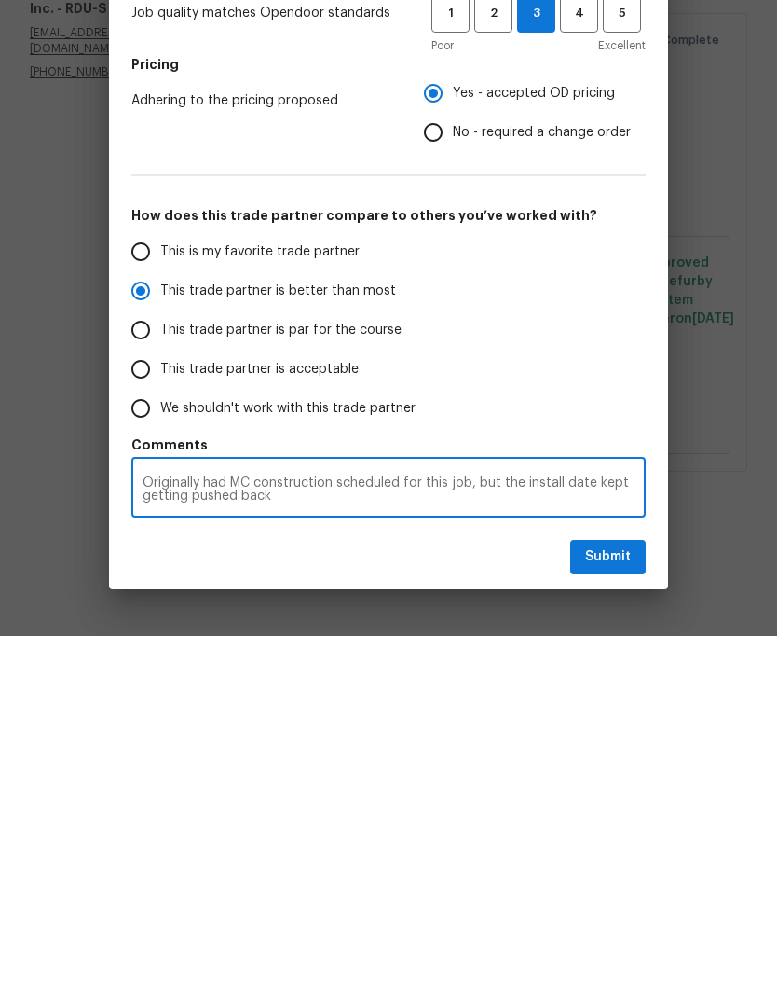
type textarea "Originally had MC construction scheduled for this job, but the install date kep…"
radio input "false"
type textarea "Originally had MC construction scheduled for this job, but the install date kep…"
radio input "false"
type textarea "Originally had MC construction scheduled for this job, but the install date kep…"
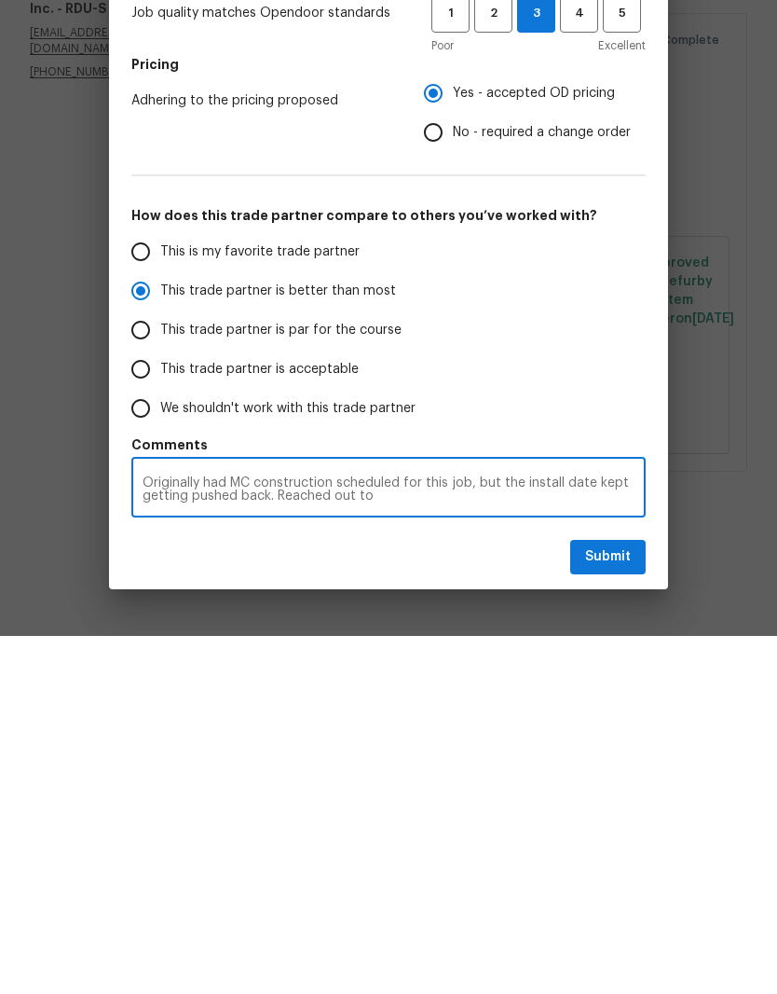
radio input "false"
type textarea "Originally had MC construction scheduled for this job, but the install date kep…"
radio input "false"
type textarea "Originally had MC construction scheduled for this job, but the install date kep…"
radio input "false"
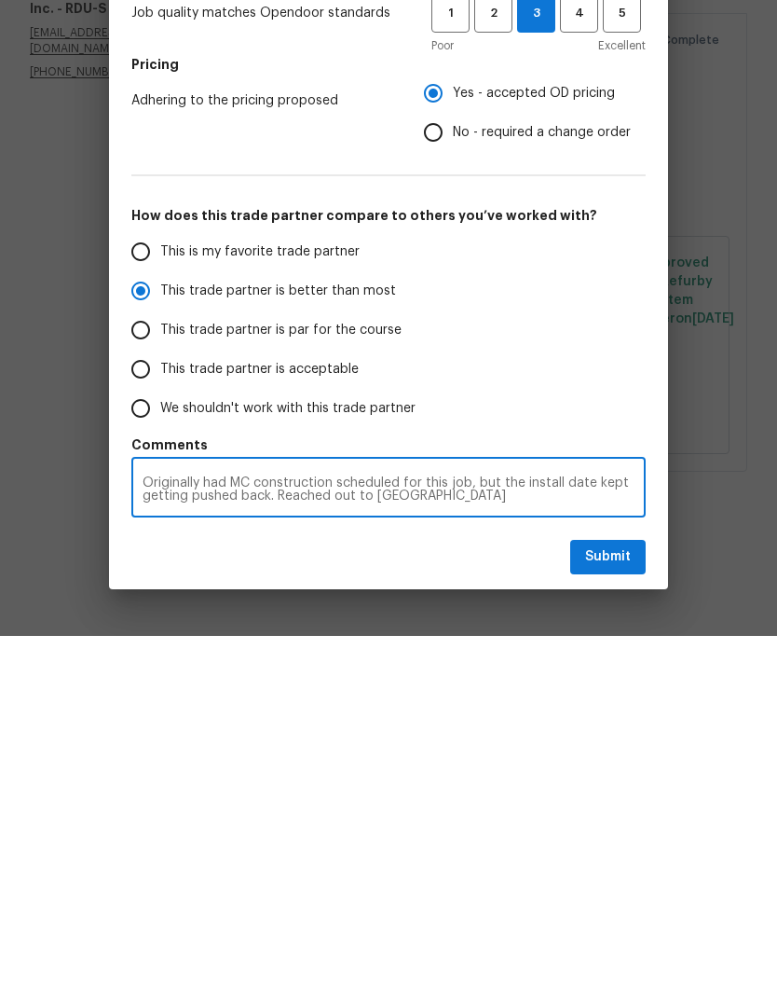
type textarea "Originally had MC construction scheduled for this job, but the install date kep…"
radio input "false"
type textarea "Originally had MC construction scheduled for this job, but the install date kep…"
radio input "false"
type textarea "Originally had MC construction scheduled for this job, but the install date kep…"
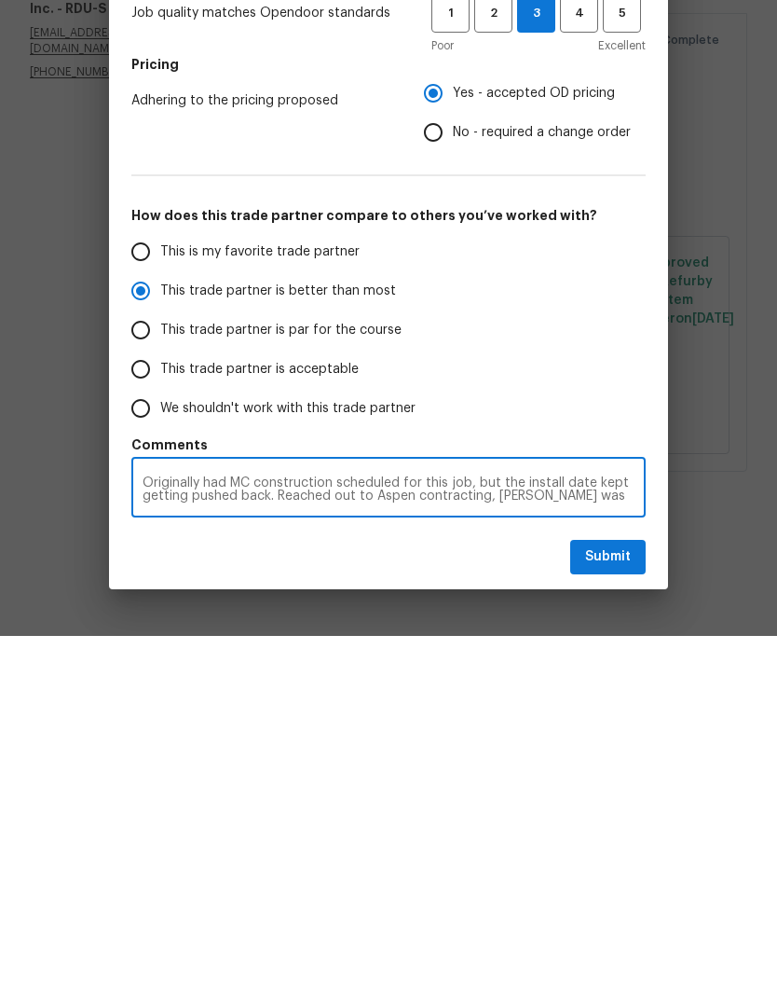
radio input "false"
type textarea "Originally had MC construction scheduled for this job, but the install date kep…"
radio input "false"
type textarea "Originally had MC construction scheduled for this job, but the install date kep…"
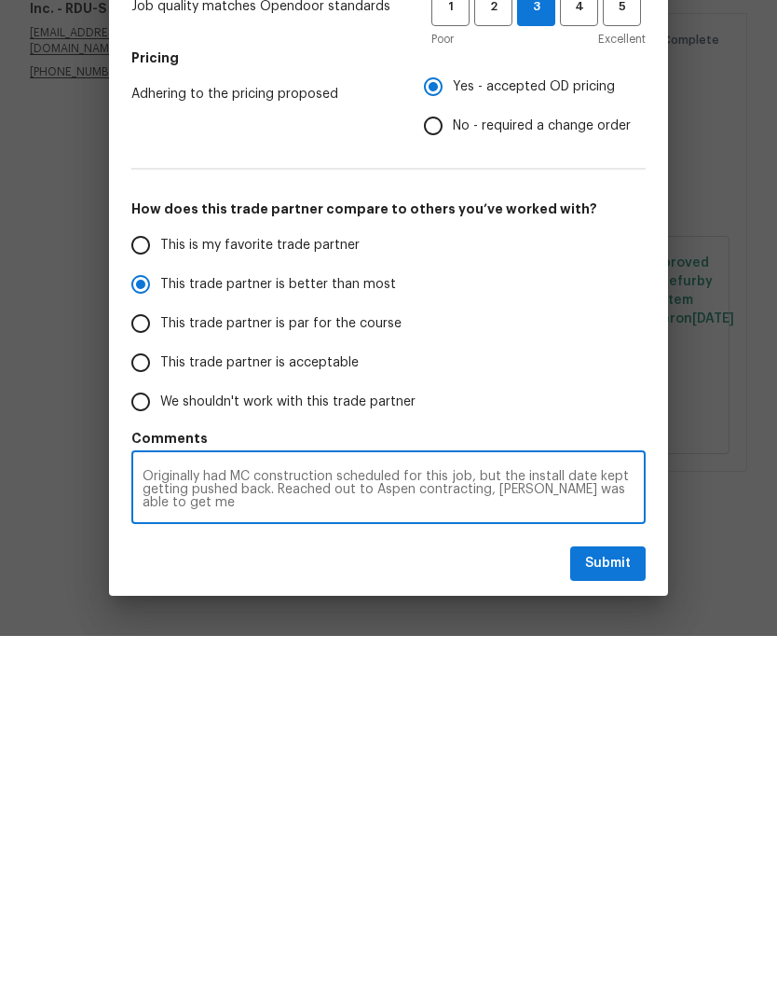
radio input "false"
type textarea "Originally had MC construction scheduled for this job, but the install date kep…"
radio input "false"
type textarea "Originally had MC construction scheduled for this job, but the install date kep…"
radio input "false"
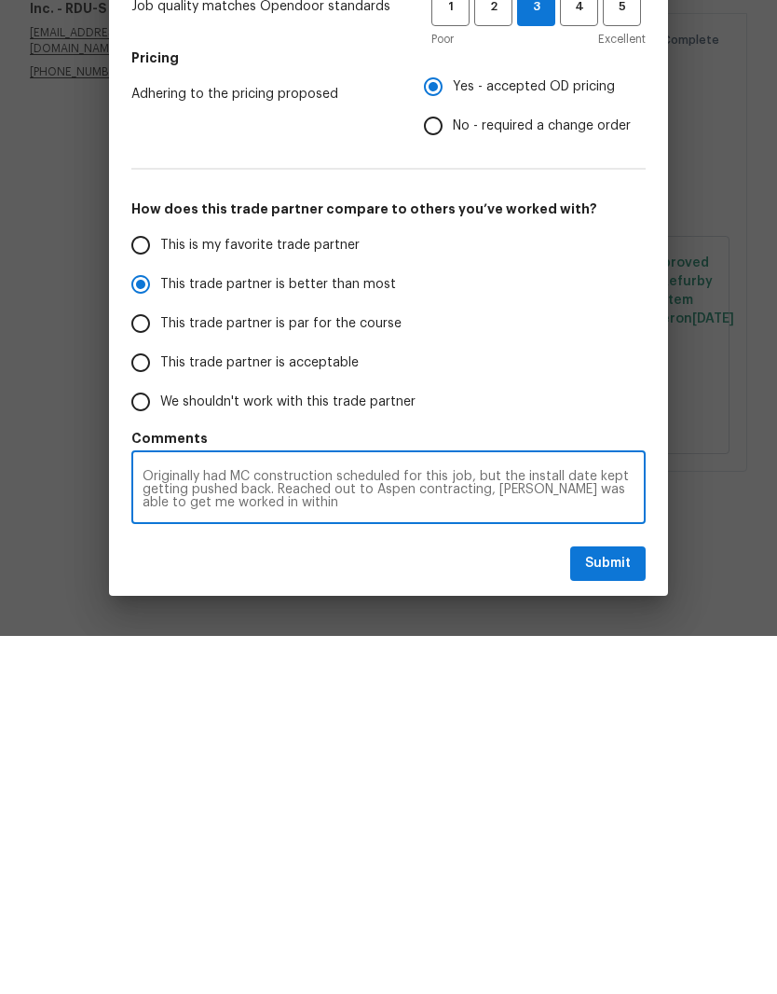
type textarea "Originally had MC construction scheduled for this job, but the install date kep…"
radio input "false"
type textarea "Originally had MC construction scheduled for this job, but the install date kep…"
radio input "false"
type textarea "Originally had MC construction scheduled for this job, but the install date kep…"
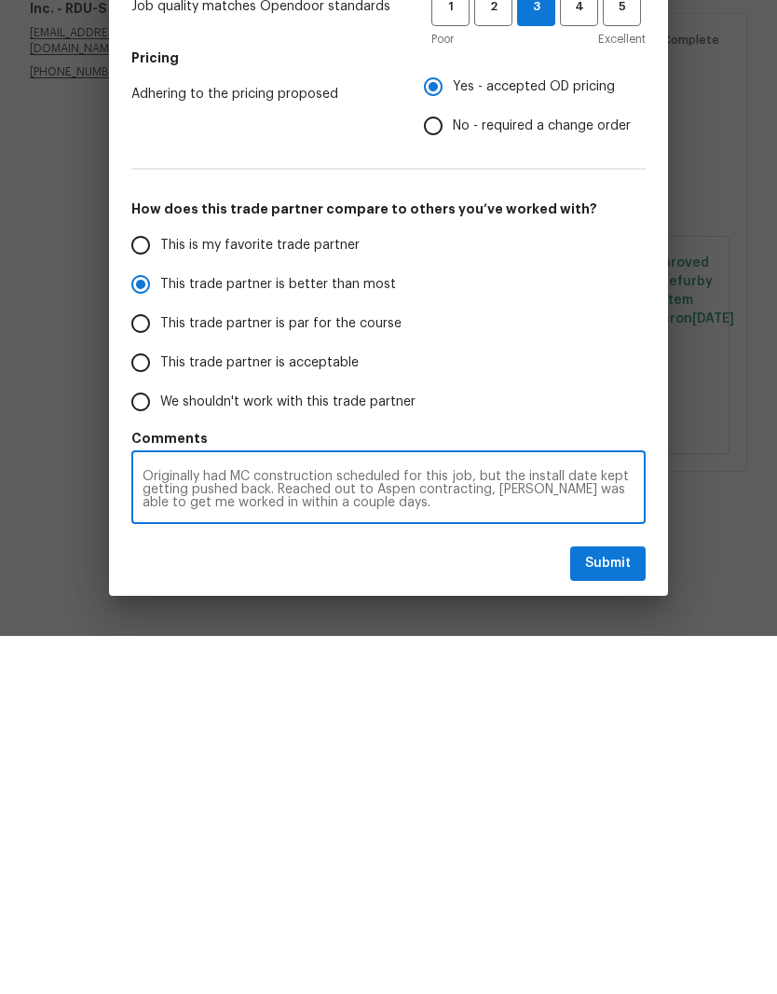
radio input "false"
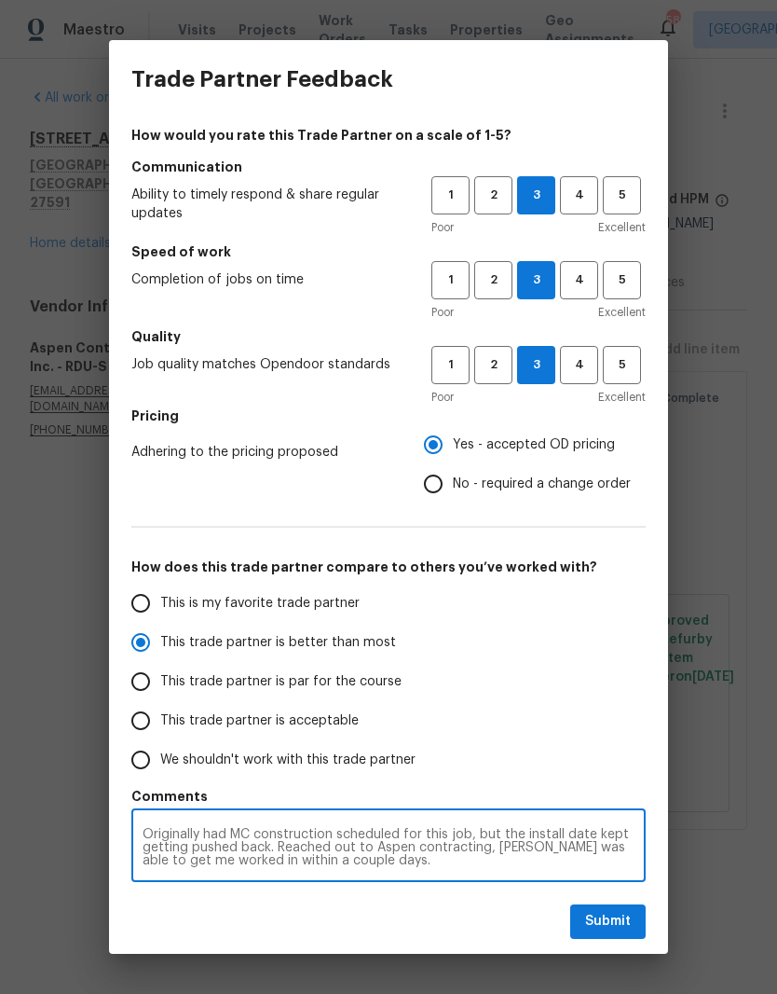
type textarea "Originally had MC construction scheduled for this job, but the install date kep…"
click at [625, 928] on span "Submit" at bounding box center [608, 921] width 46 height 23
radio input "false"
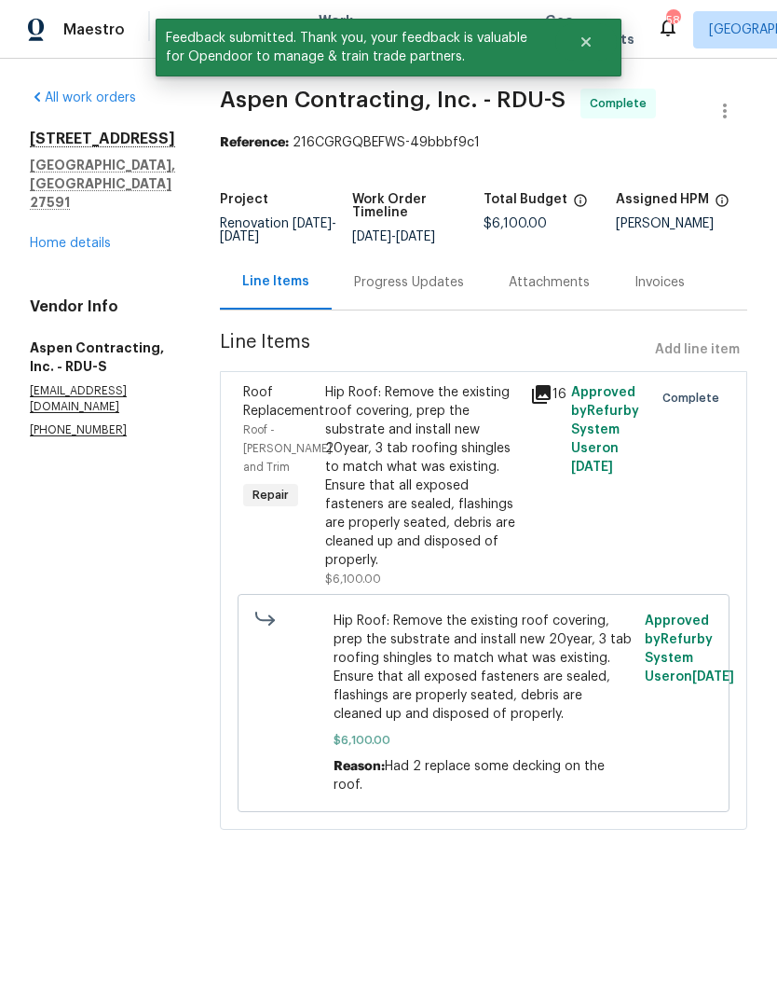
click at [96, 237] on link "Home details" at bounding box center [70, 243] width 81 height 13
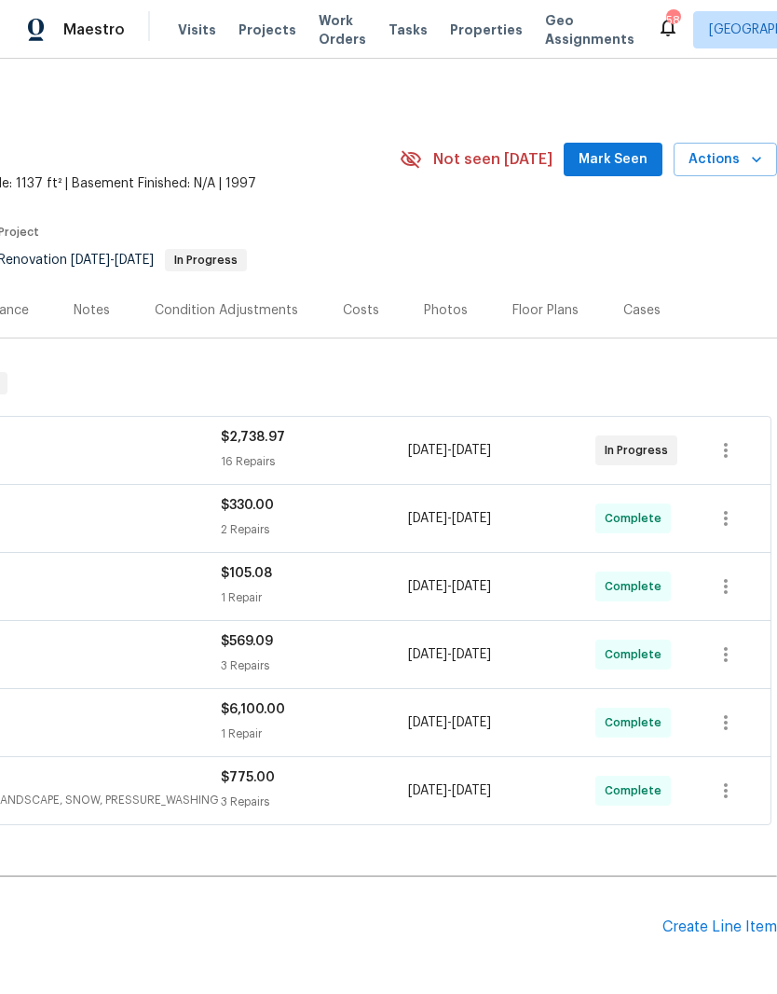
scroll to position [0, 276]
click at [638, 163] on span "Mark Seen" at bounding box center [613, 159] width 69 height 23
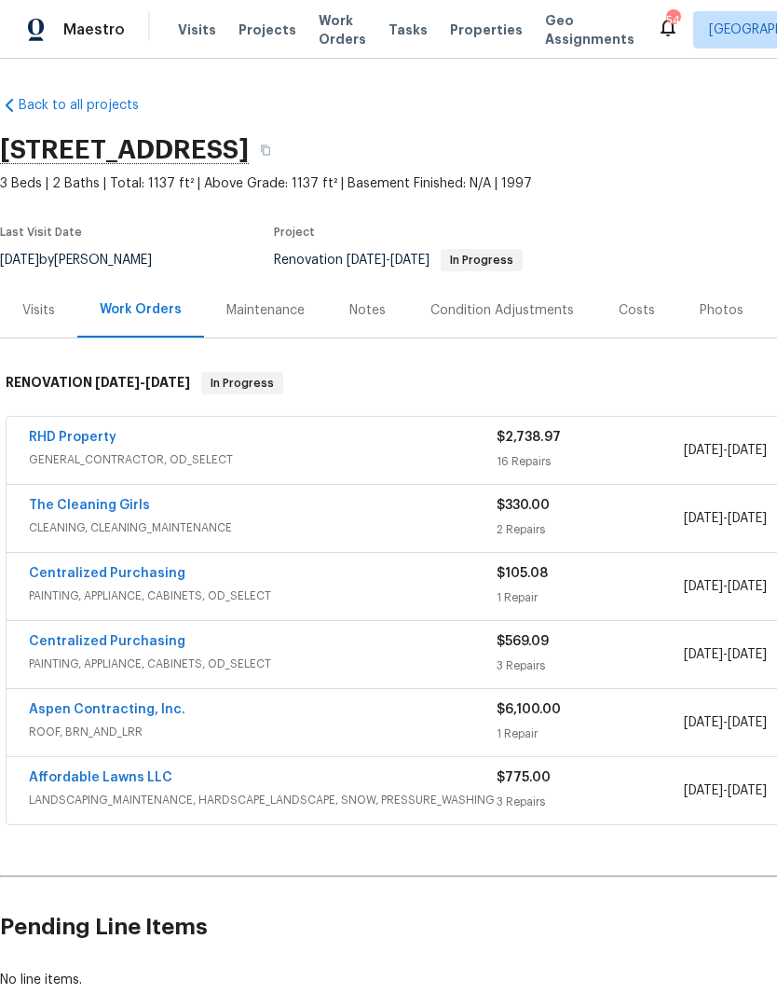
scroll to position [0, 0]
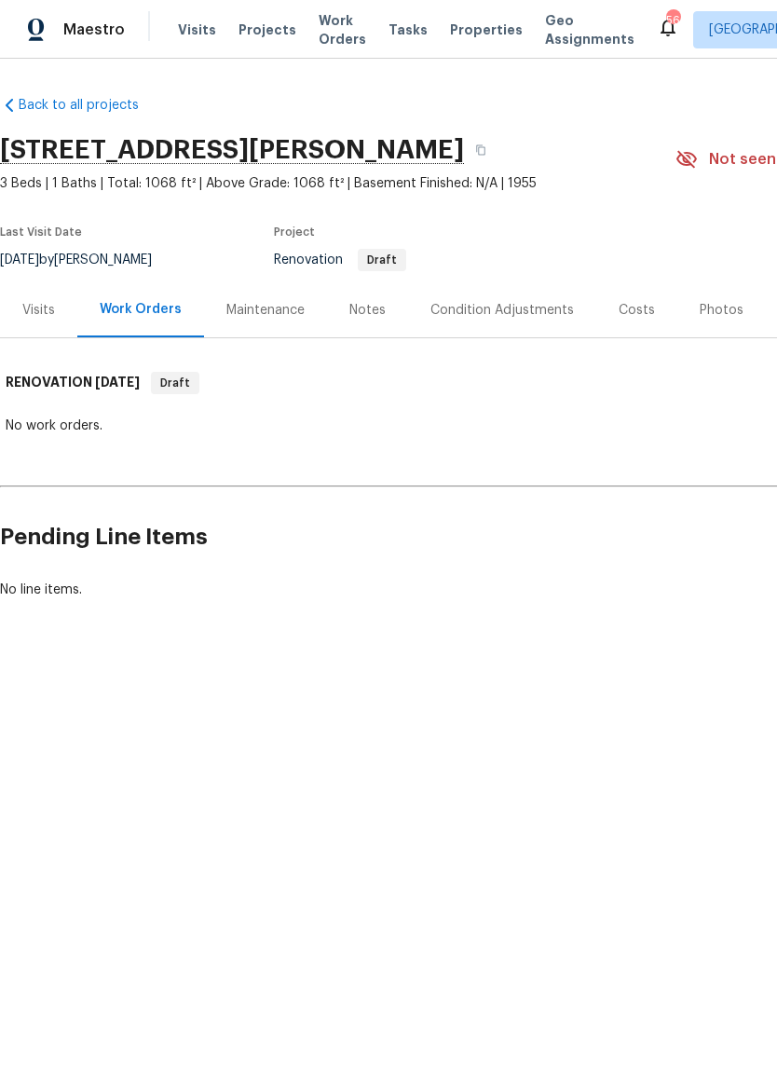
click at [385, 315] on div "Notes" at bounding box center [367, 309] width 81 height 55
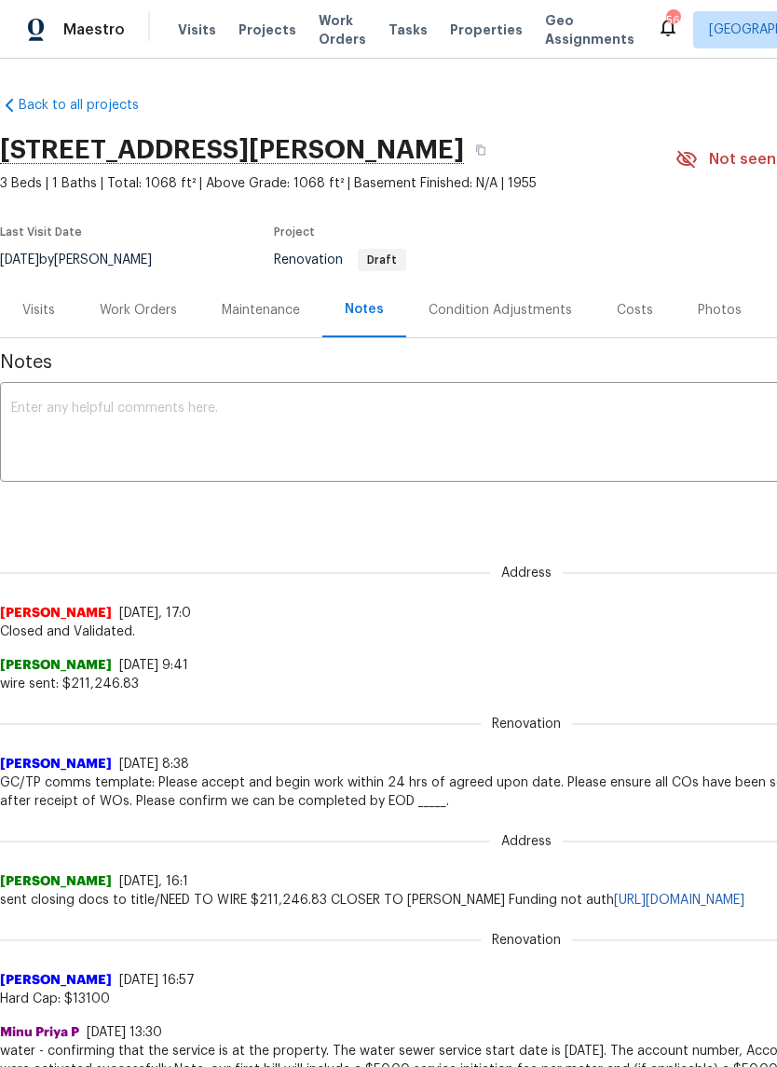
click at [622, 320] on div "Costs" at bounding box center [635, 309] width 81 height 55
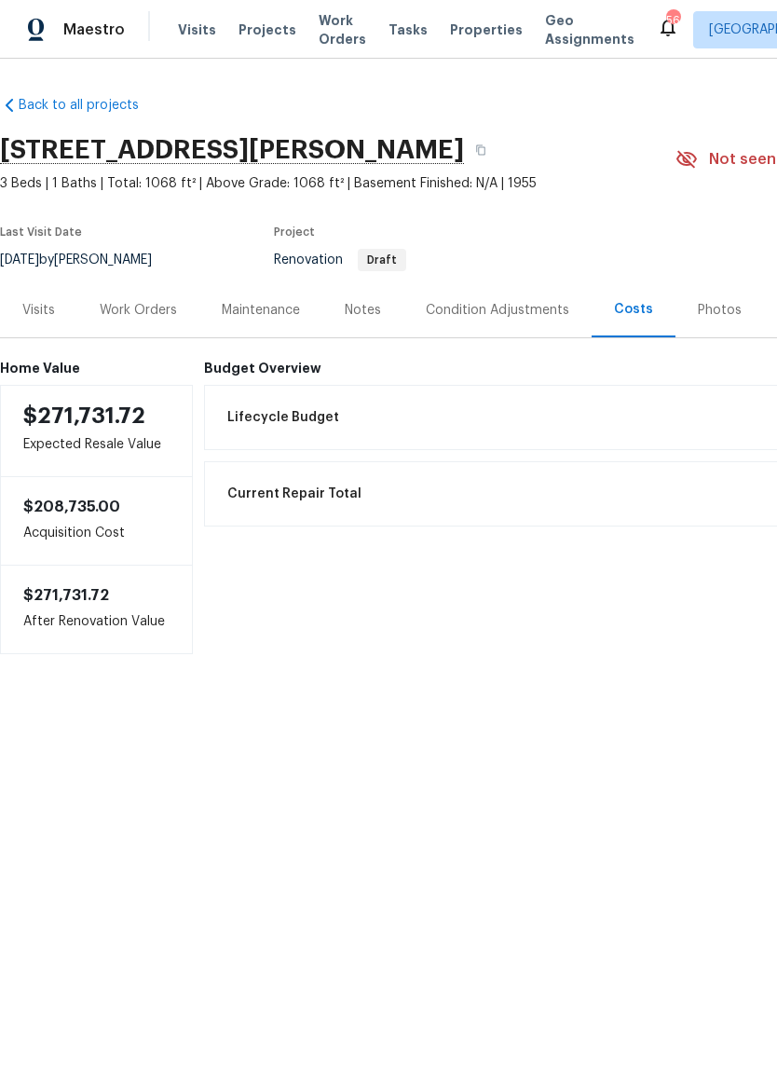
click at [127, 296] on div "Work Orders" at bounding box center [138, 309] width 122 height 55
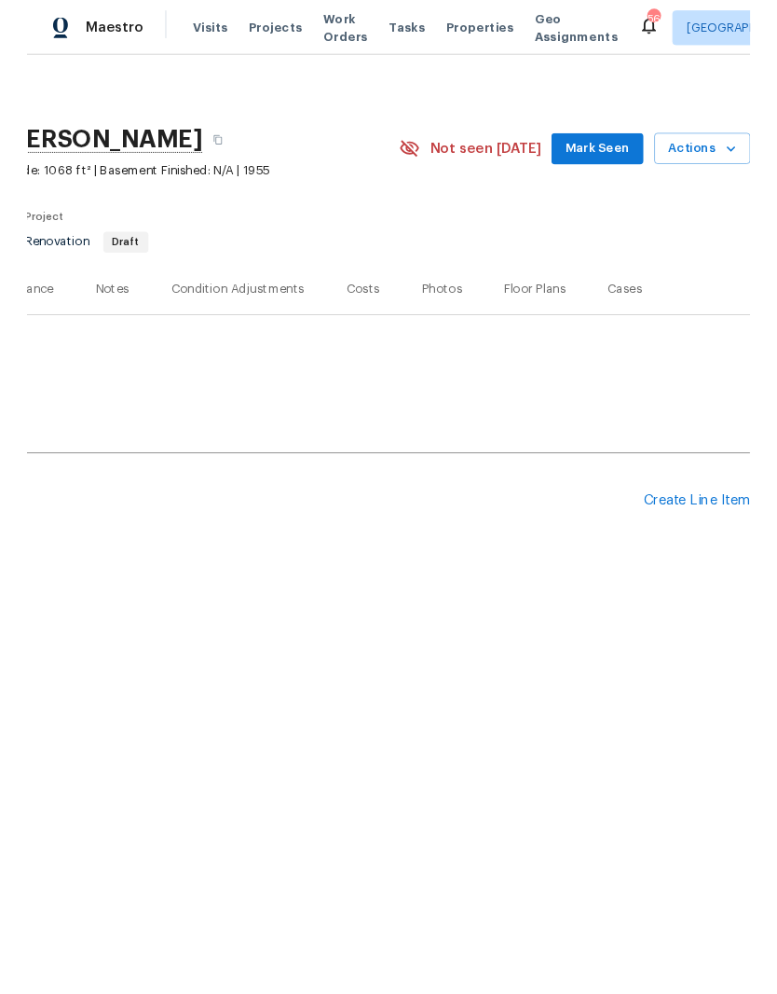
scroll to position [0, 276]
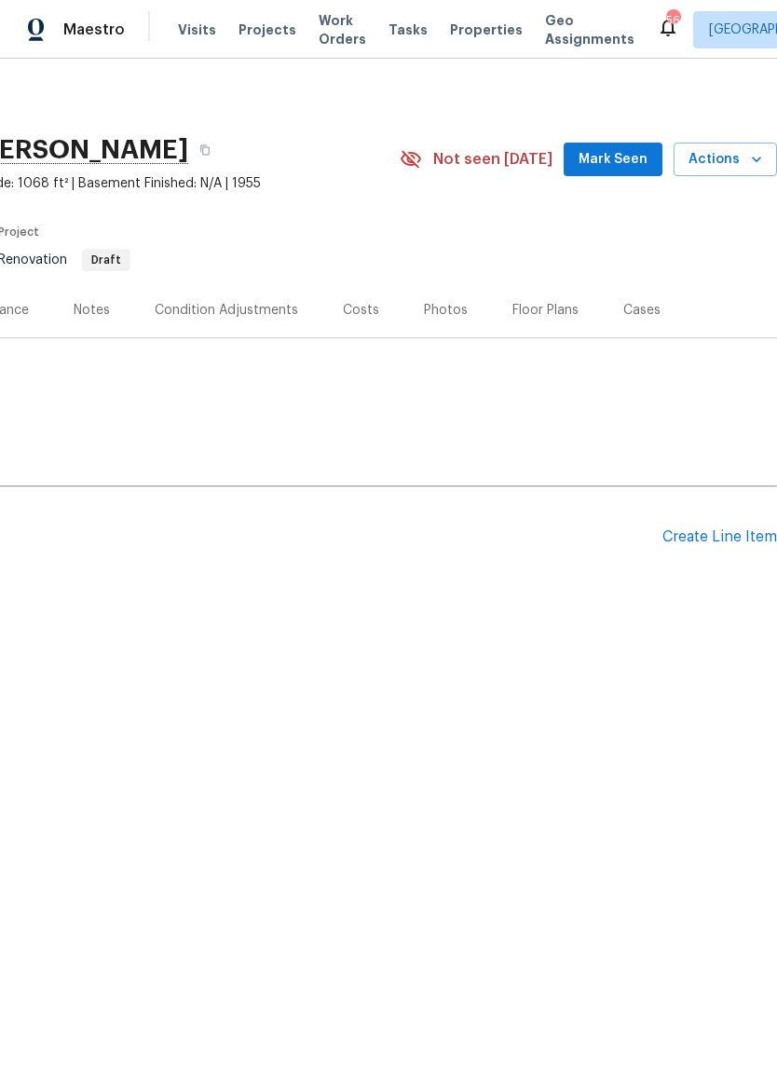
click at [751, 540] on div "Create Line Item" at bounding box center [720, 538] width 115 height 18
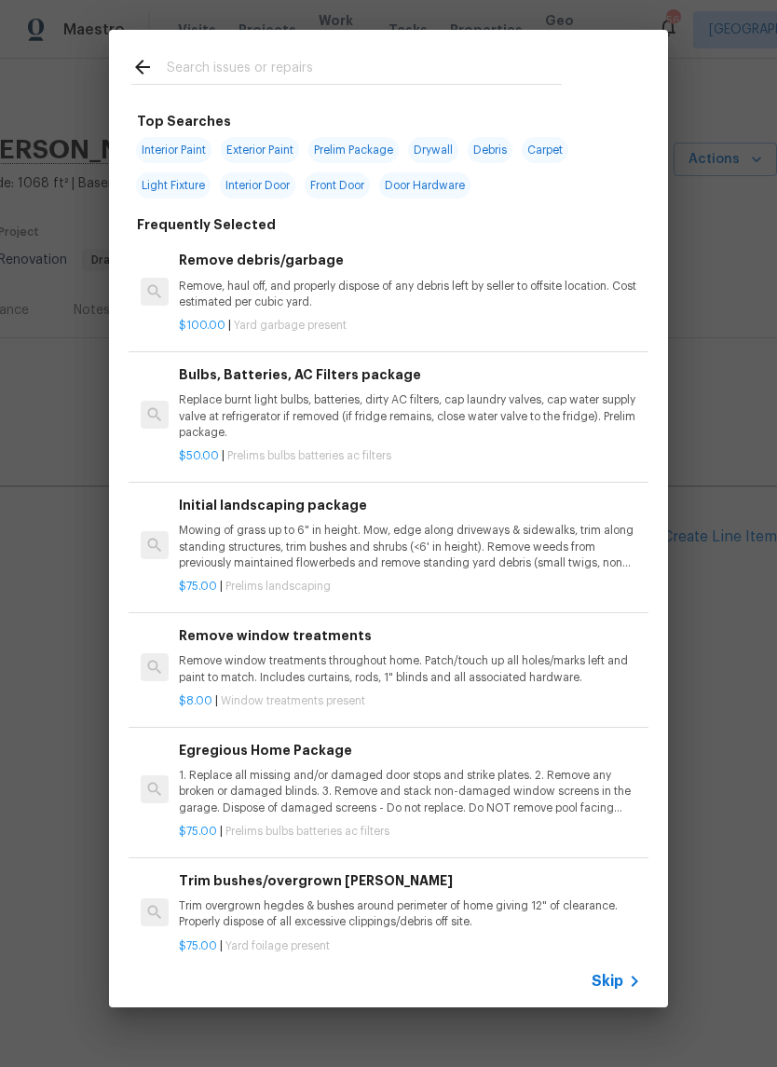
click at [431, 69] on input "text" at bounding box center [364, 70] width 395 height 28
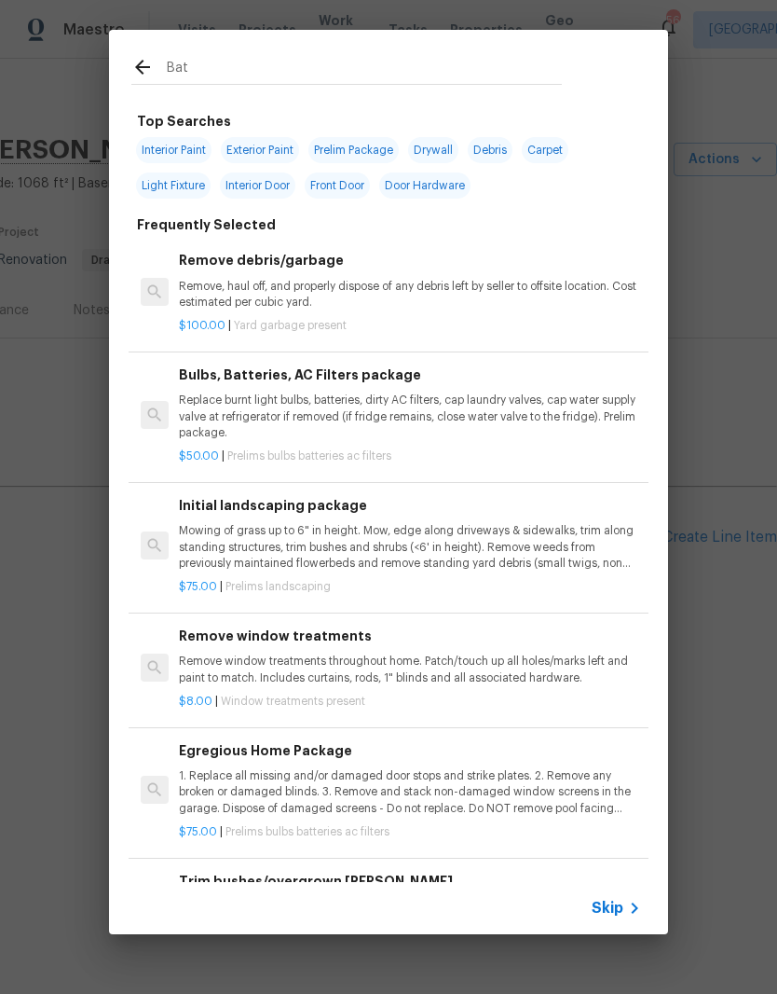
type input "Batt"
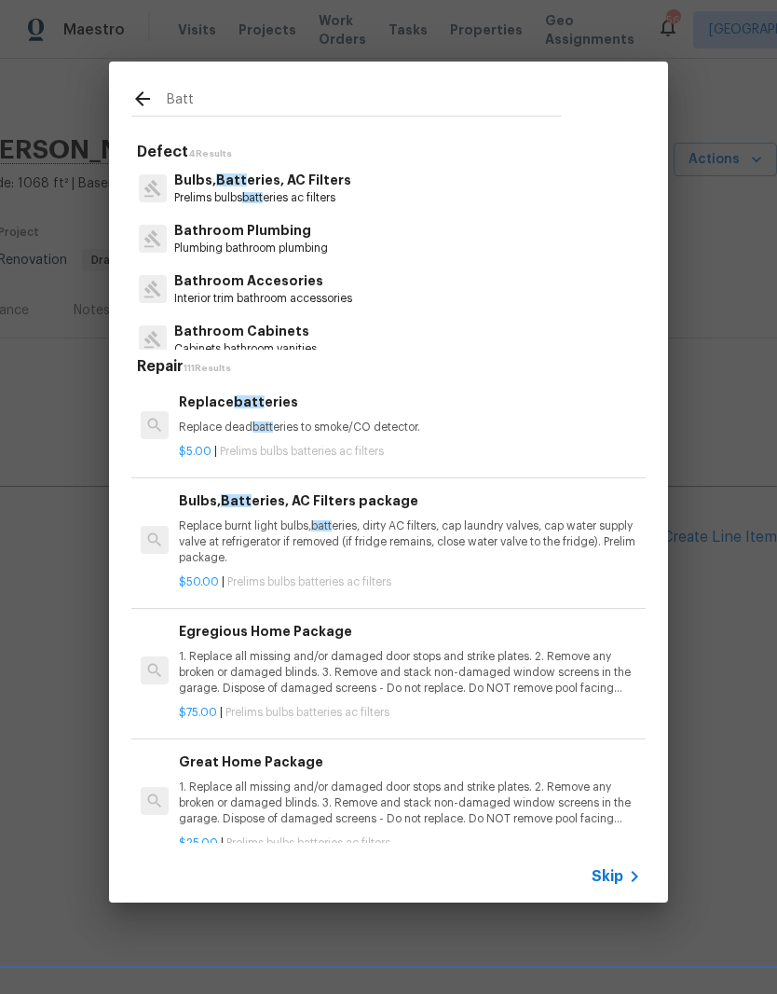
click at [460, 534] on p "Replace burnt light bulbs, batt eries, dirty AC filters, cap laundry valves, ca…" at bounding box center [410, 542] width 462 height 48
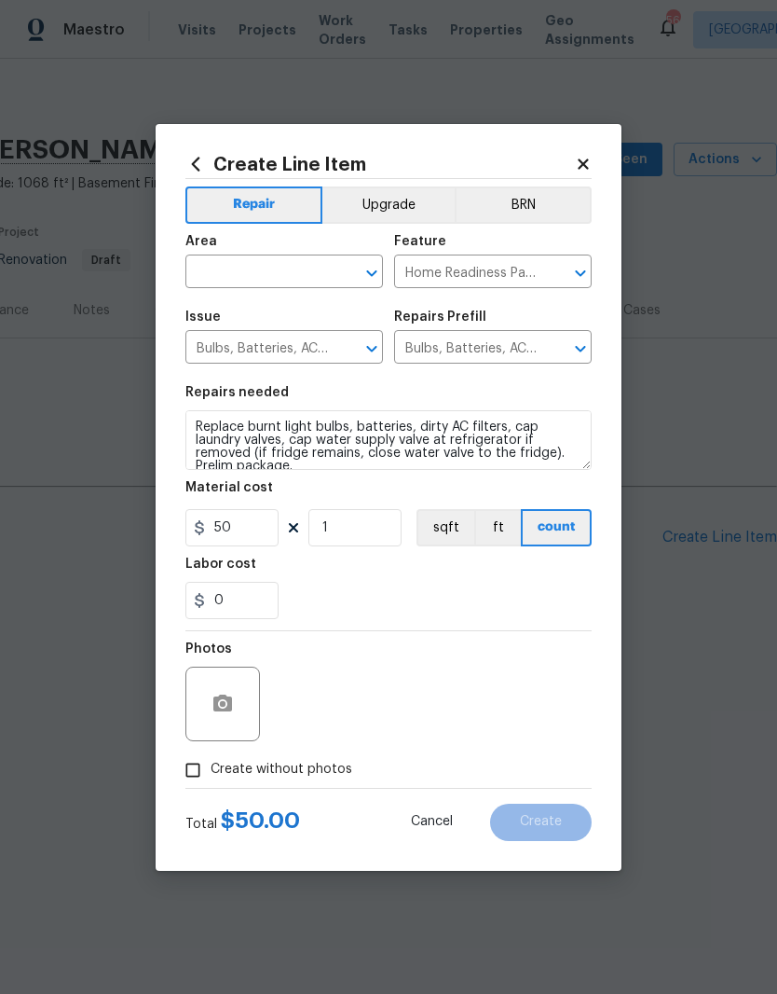
click at [243, 268] on input "text" at bounding box center [258, 273] width 145 height 29
click at [317, 349] on li "Interior Overall" at bounding box center [285, 345] width 198 height 31
type input "Interior Overall"
click at [488, 590] on div "0" at bounding box center [389, 600] width 406 height 37
click at [194, 772] on input "Create without photos" at bounding box center [192, 769] width 35 height 35
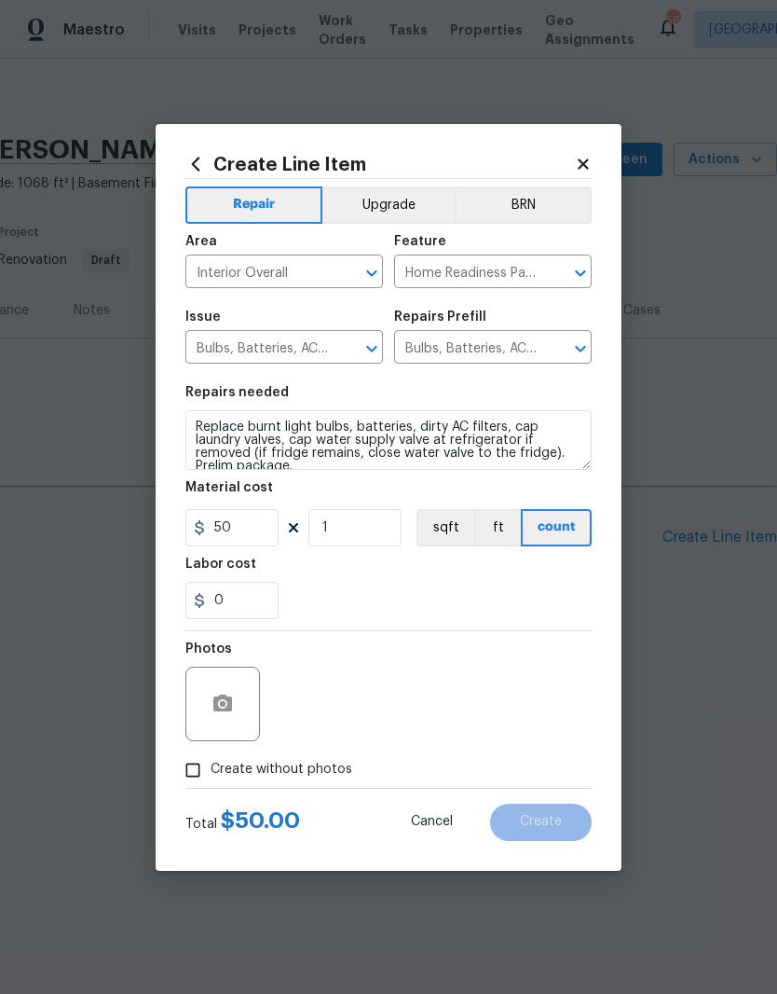
checkbox input "true"
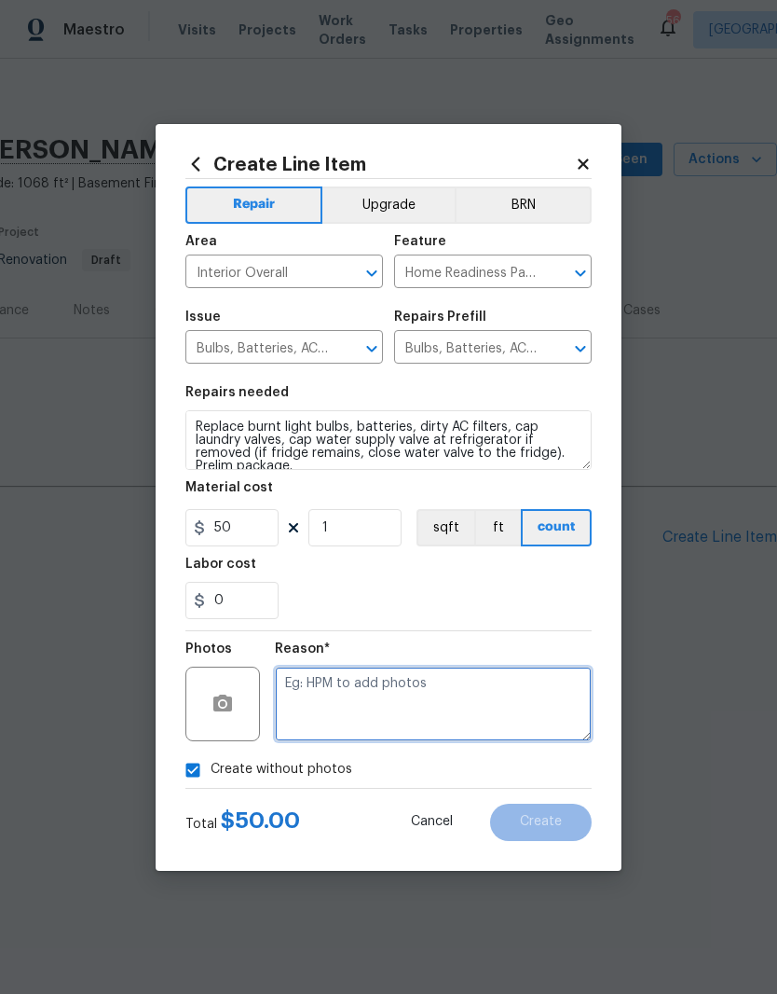
click at [484, 714] on textarea at bounding box center [433, 704] width 317 height 75
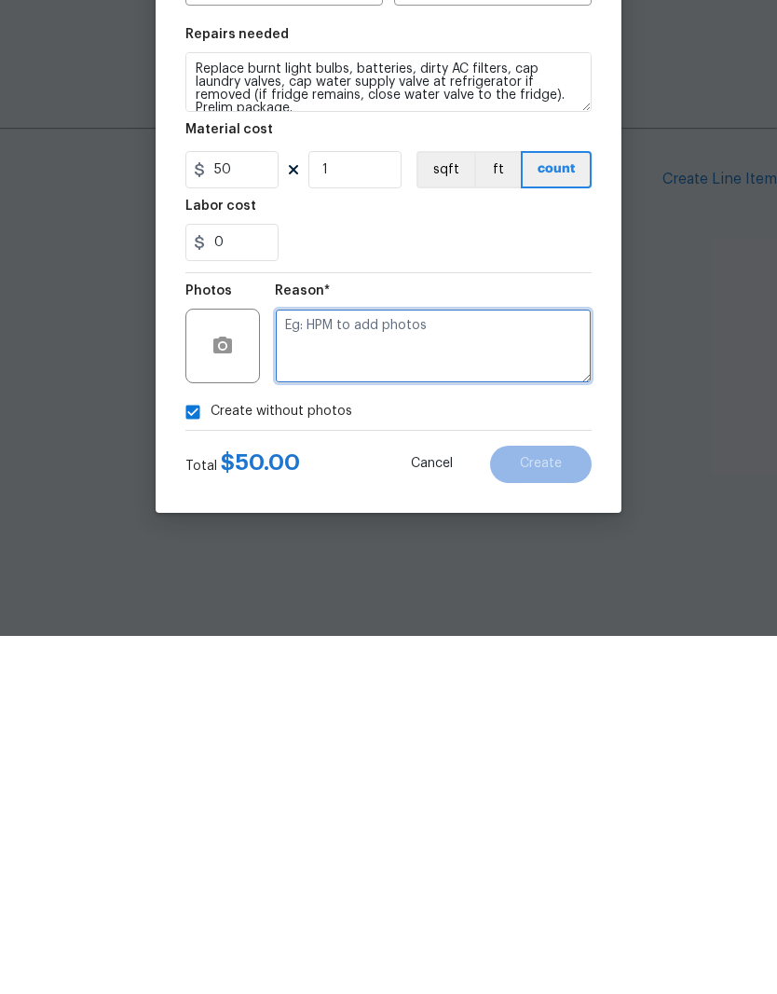
type textarea "."
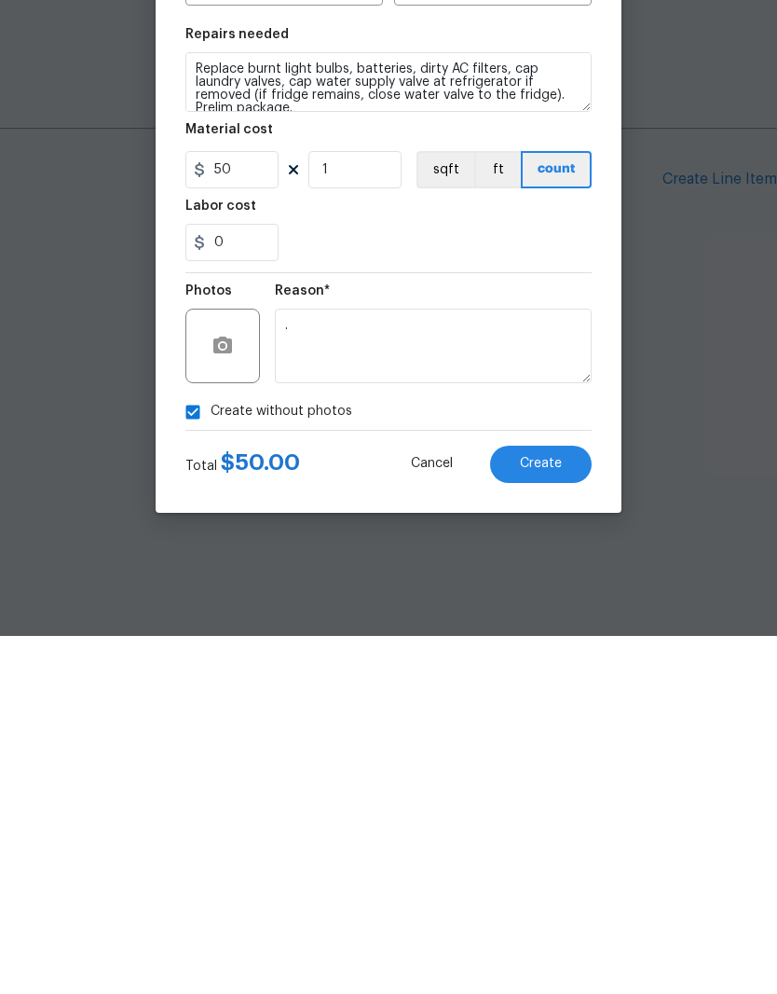
click at [564, 804] on button "Create" at bounding box center [541, 822] width 102 height 37
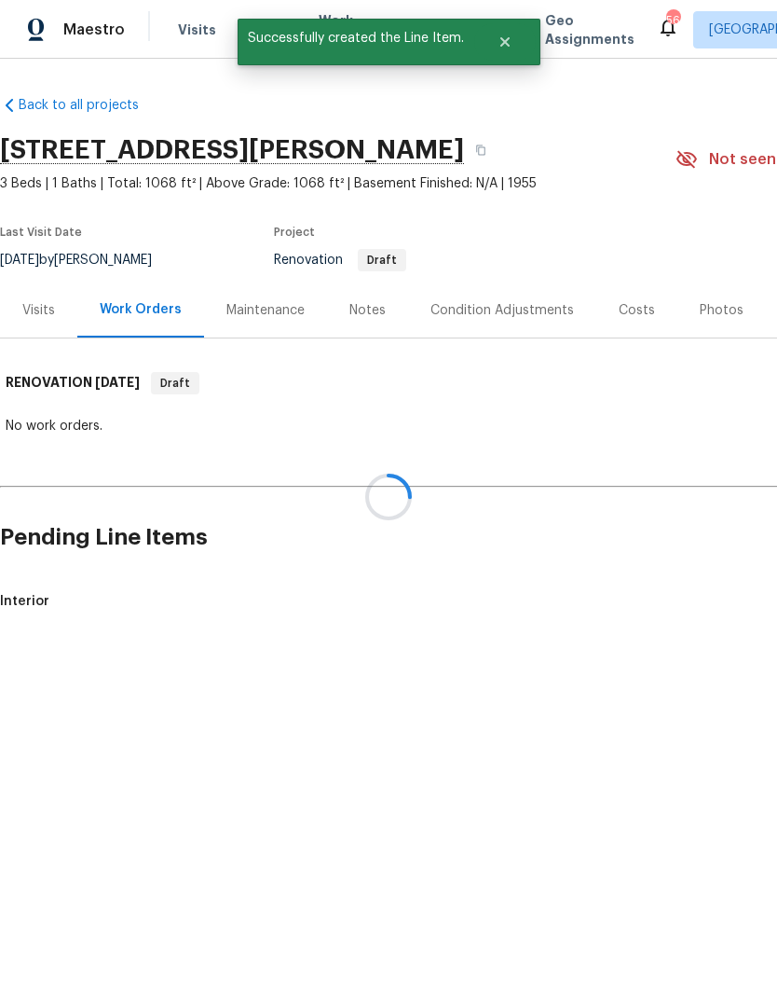
scroll to position [0, 0]
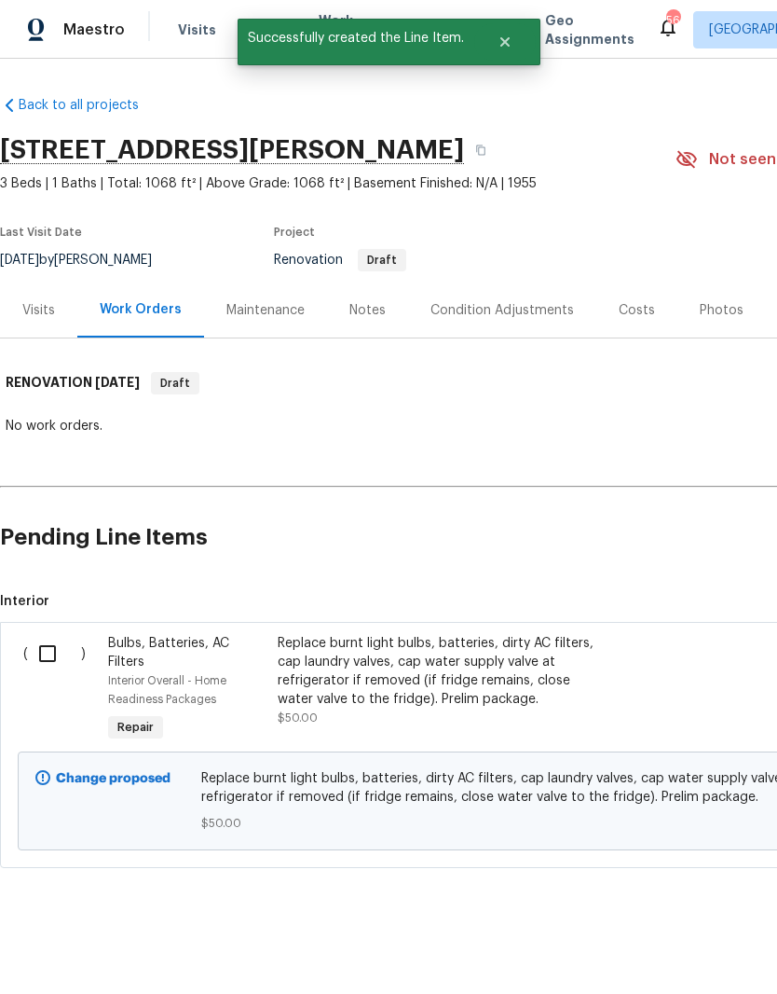
click at [44, 655] on input "checkbox" at bounding box center [54, 653] width 53 height 39
checkbox input "true"
click at [721, 944] on span "Create Work Order" at bounding box center [671, 947] width 124 height 23
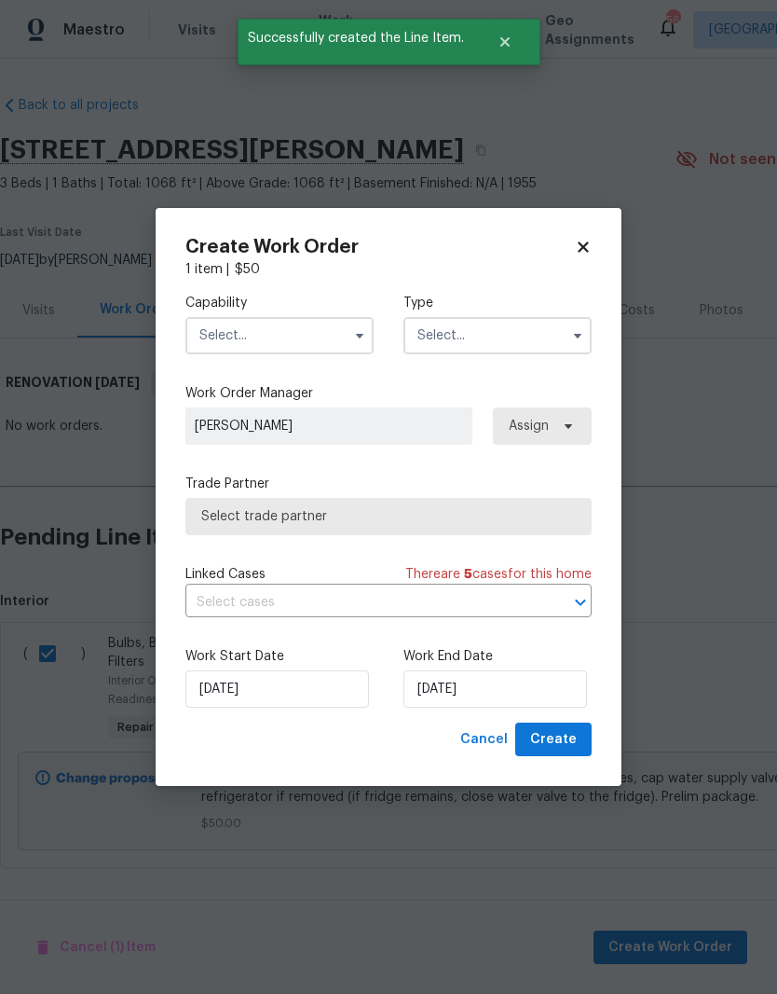
click at [330, 336] on input "text" at bounding box center [280, 335] width 188 height 37
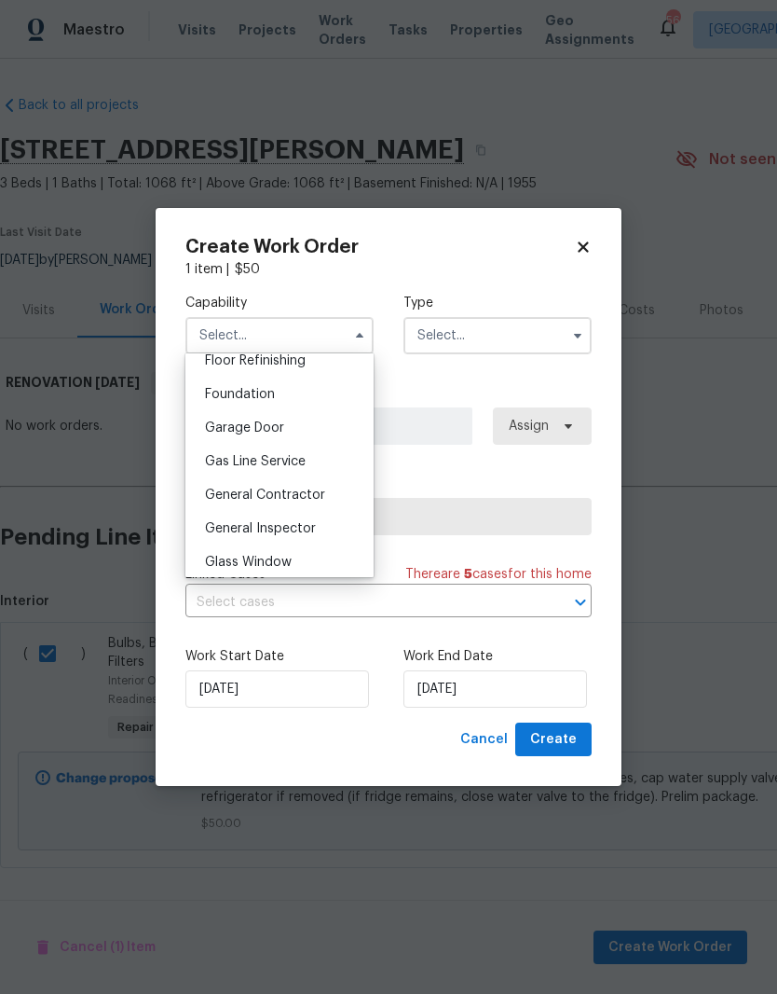
scroll to position [794, 0]
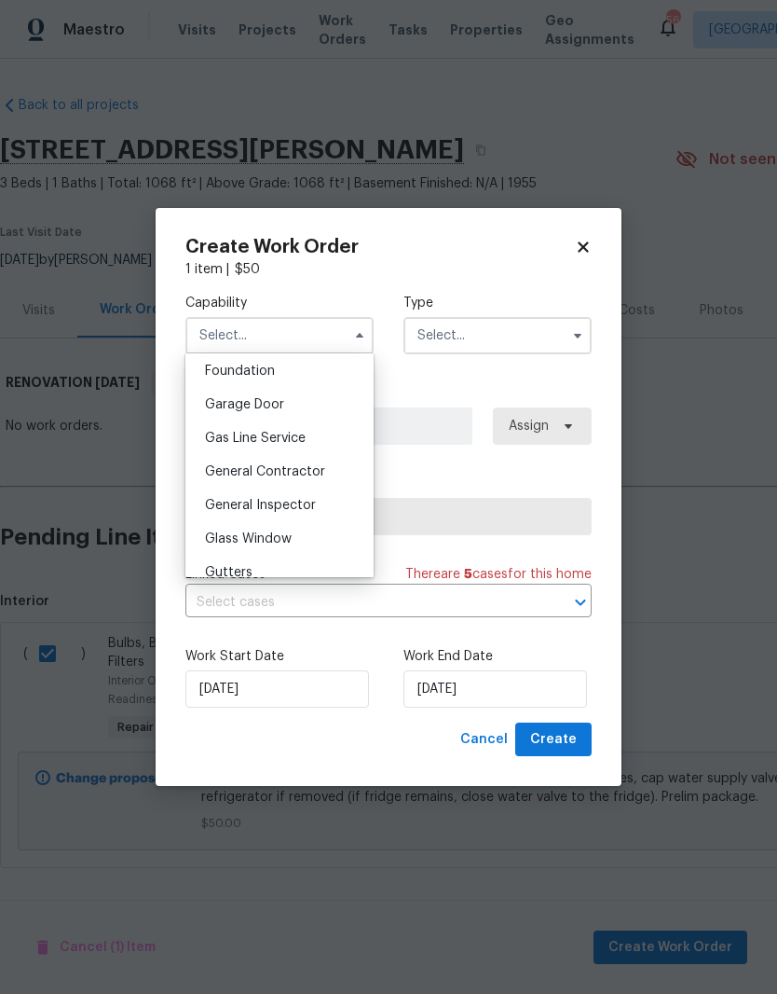
click at [323, 481] on div "General Contractor" at bounding box center [279, 472] width 179 height 34
type input "General Contractor"
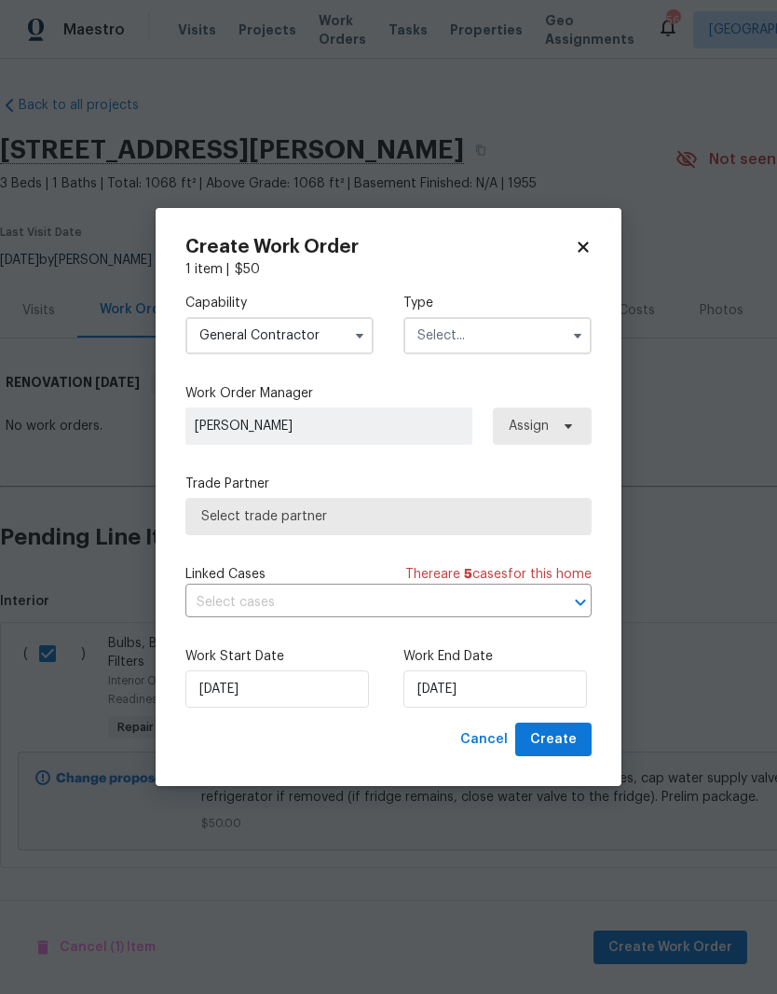
click at [543, 333] on input "text" at bounding box center [498, 335] width 188 height 37
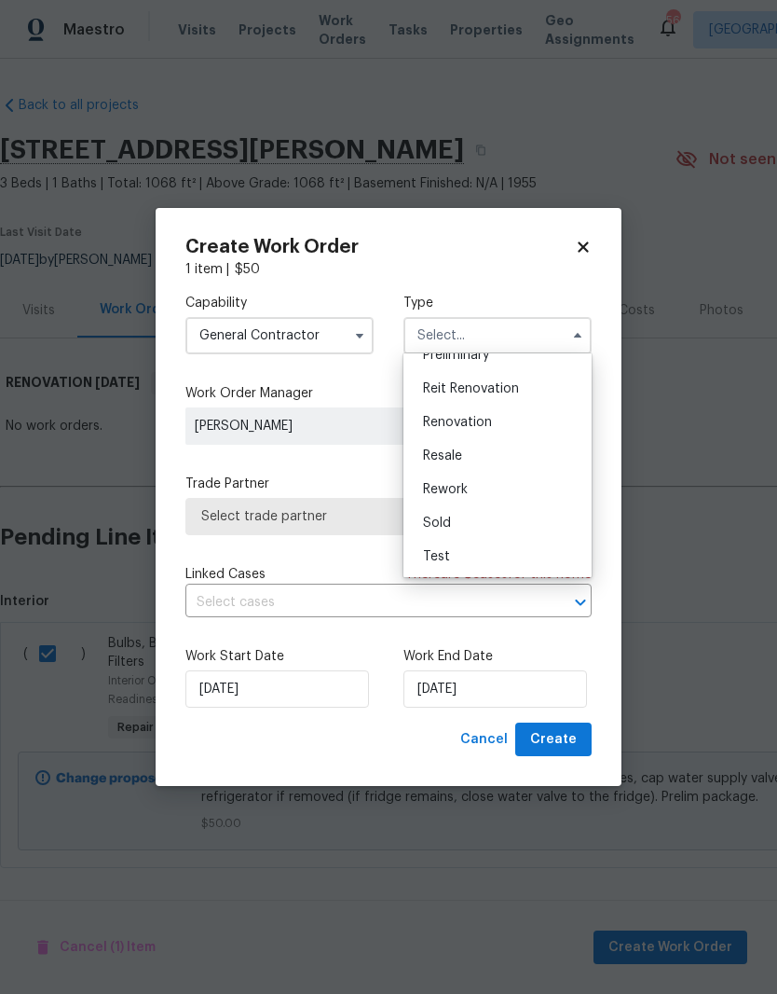
scroll to position [421, 0]
click at [513, 420] on div "Renovation" at bounding box center [497, 423] width 179 height 34
type input "Renovation"
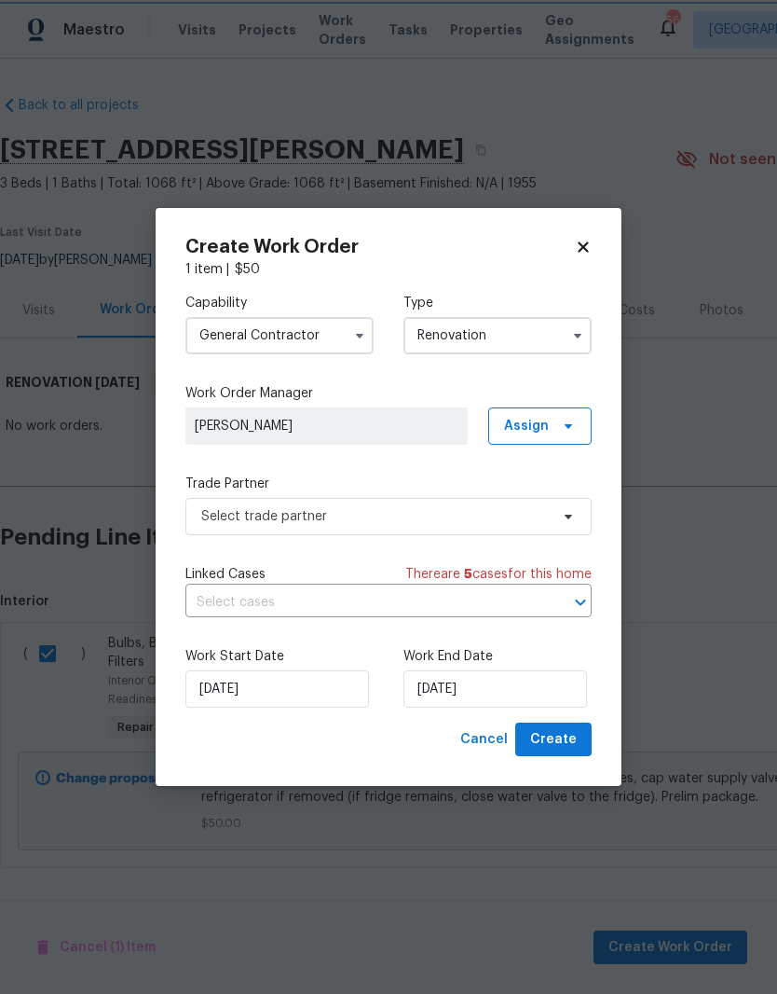
scroll to position [0, 0]
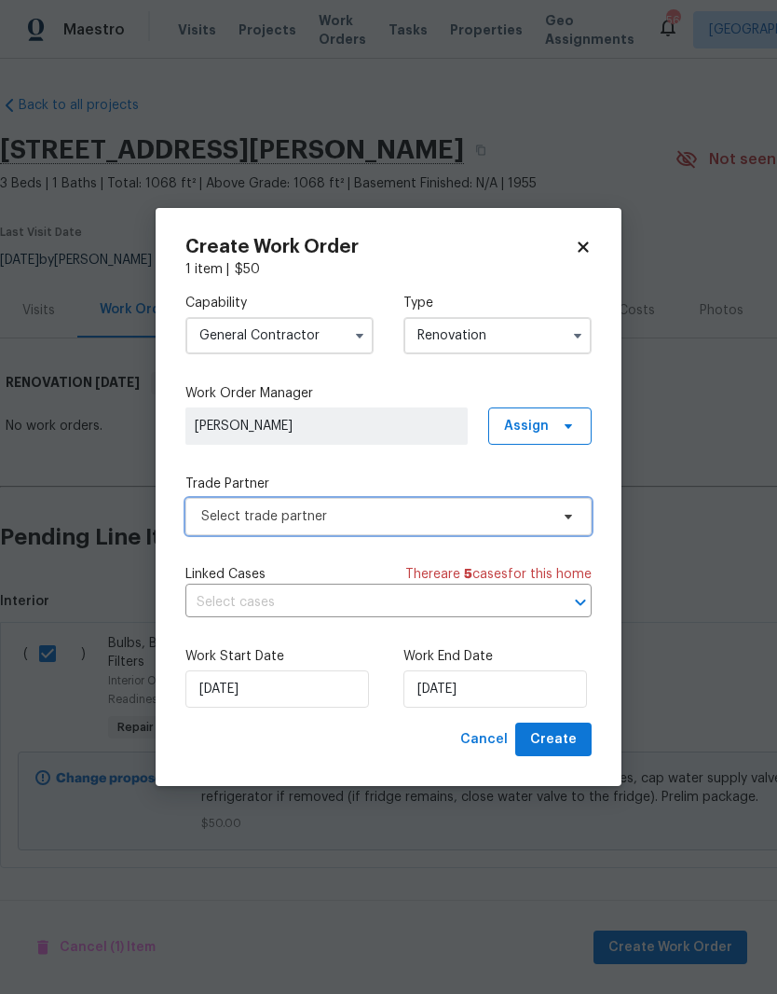
click at [243, 516] on span "Select trade partner" at bounding box center [375, 516] width 348 height 19
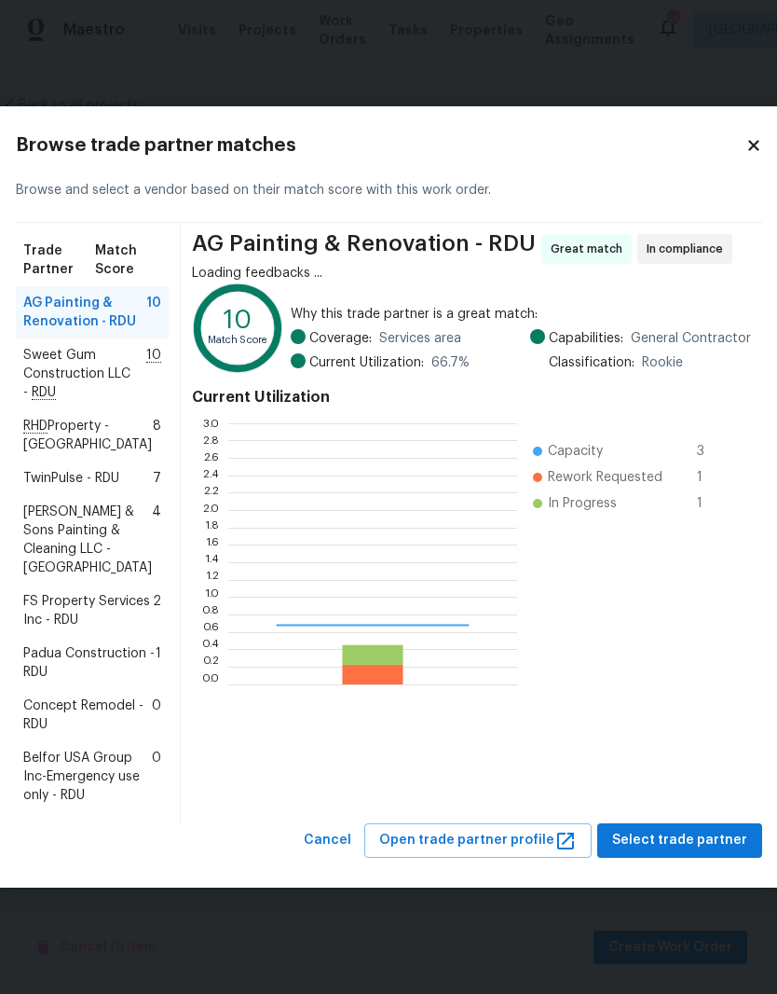
scroll to position [261, 289]
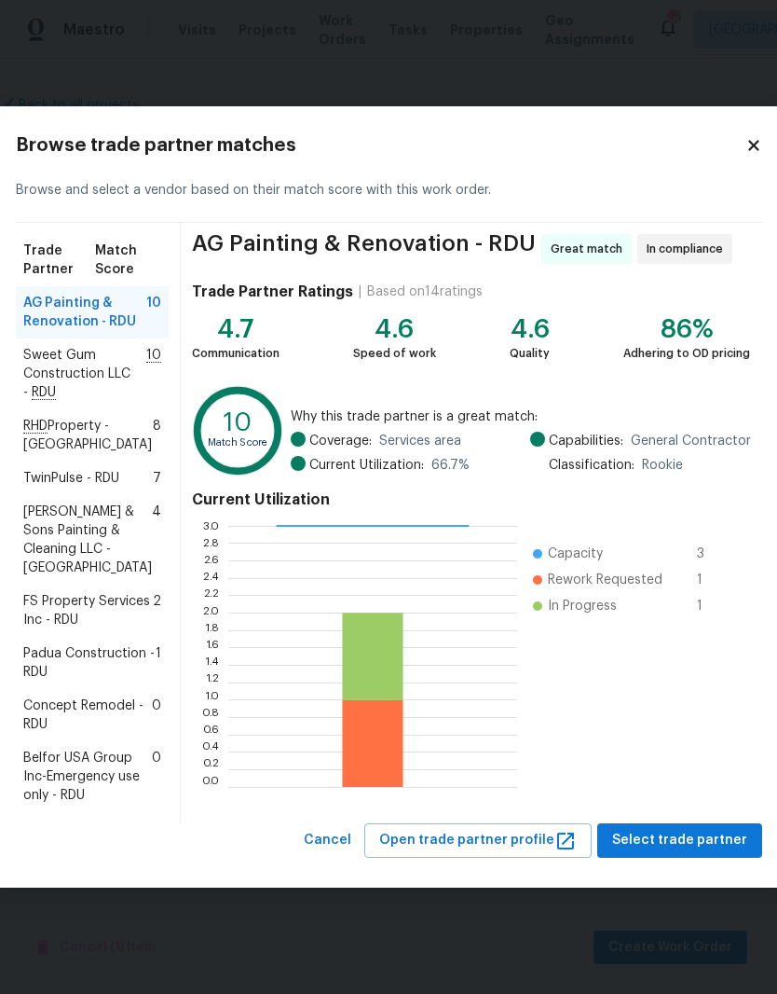
click at [58, 669] on span "Padua Construction - RDU" at bounding box center [89, 662] width 132 height 37
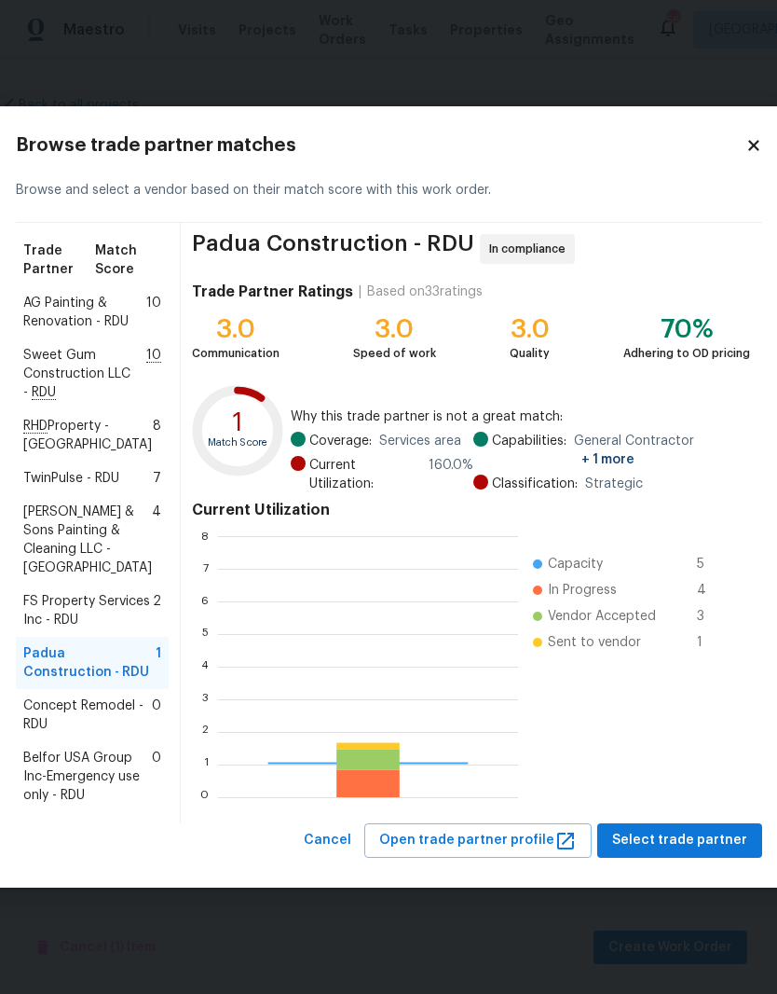
scroll to position [261, 300]
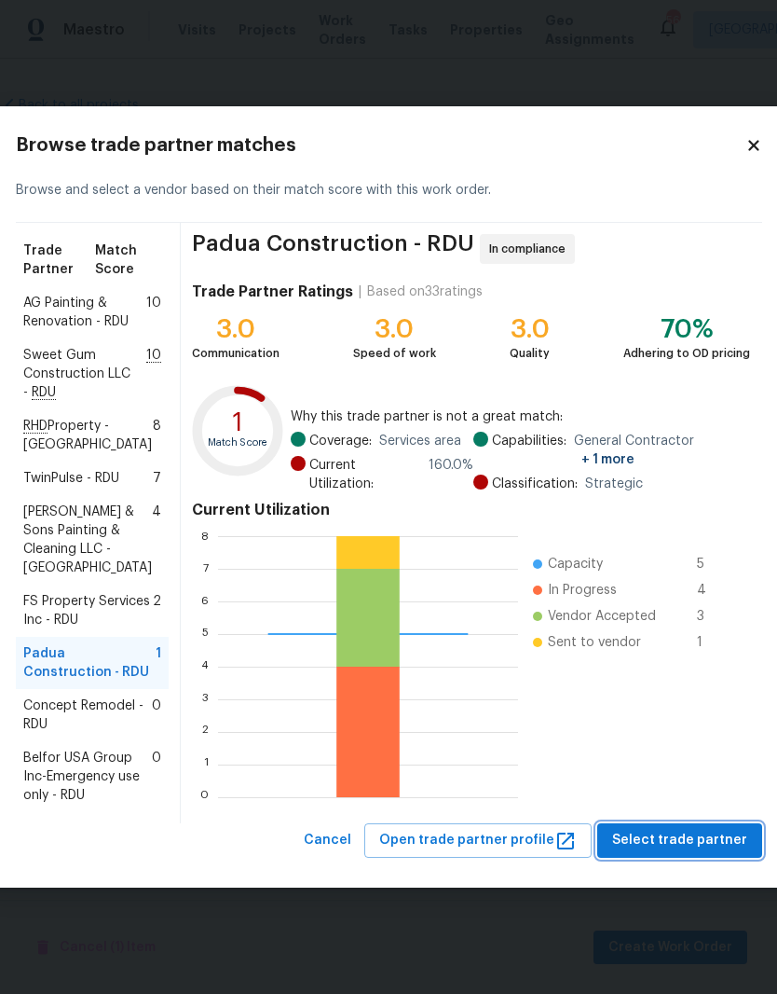
click at [713, 852] on span "Select trade partner" at bounding box center [679, 840] width 135 height 23
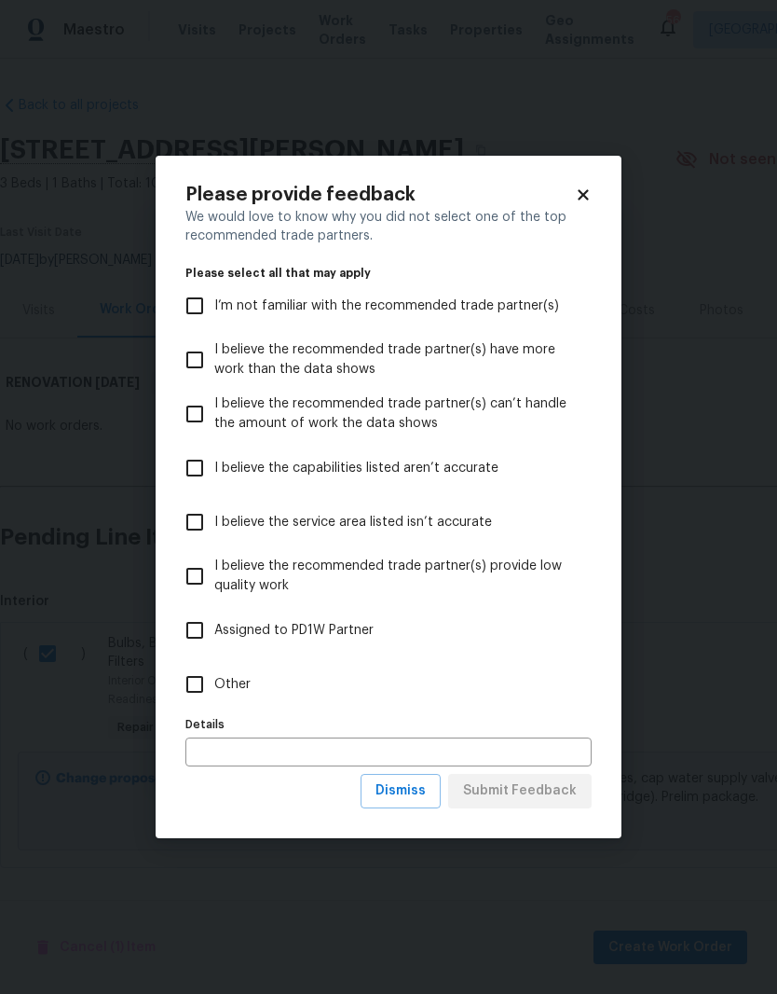
click at [197, 687] on input "Other" at bounding box center [194, 684] width 39 height 39
checkbox input "true"
click at [555, 792] on span "Submit Feedback" at bounding box center [520, 790] width 114 height 23
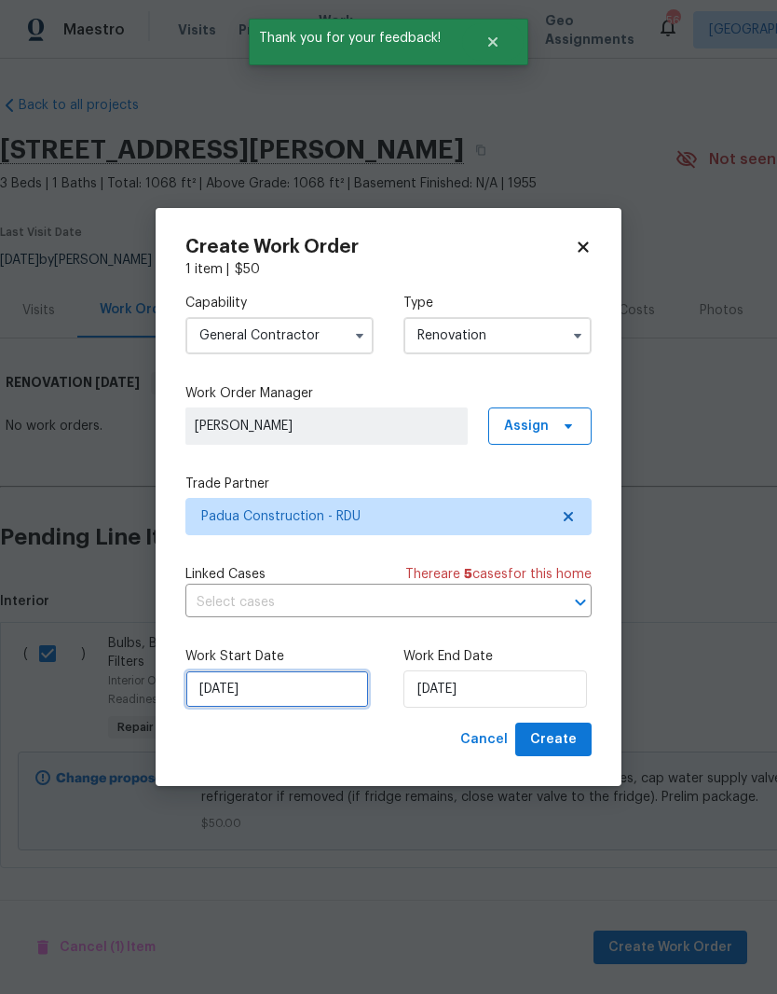
click at [234, 683] on input "8/25/2025" at bounding box center [278, 688] width 184 height 37
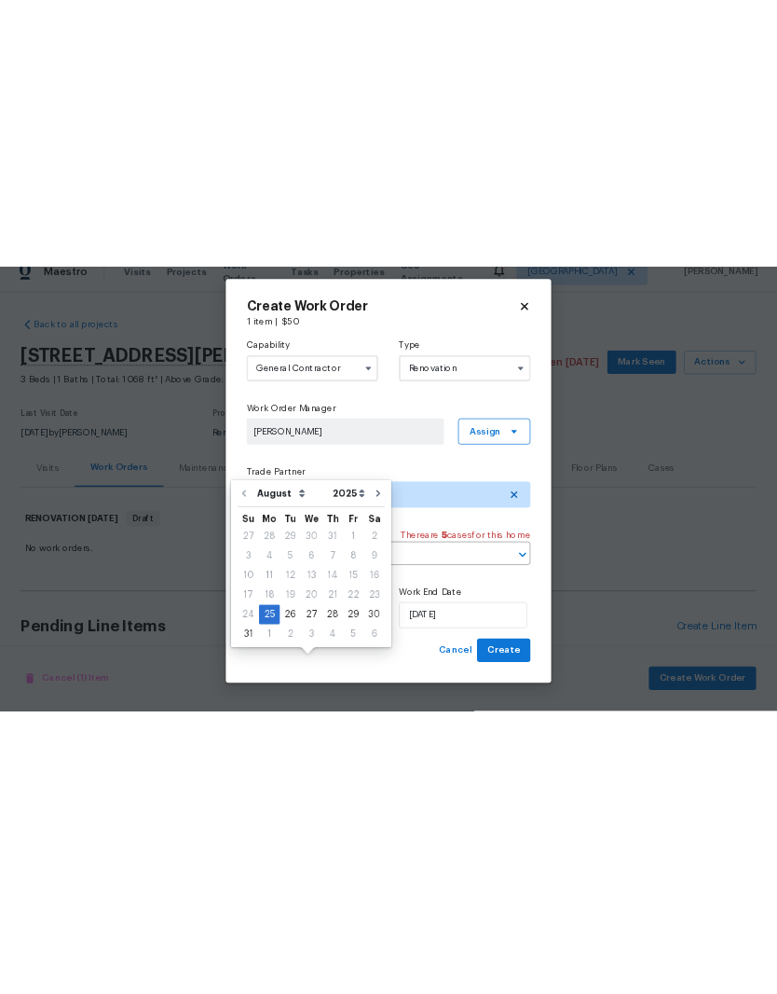
scroll to position [0, 0]
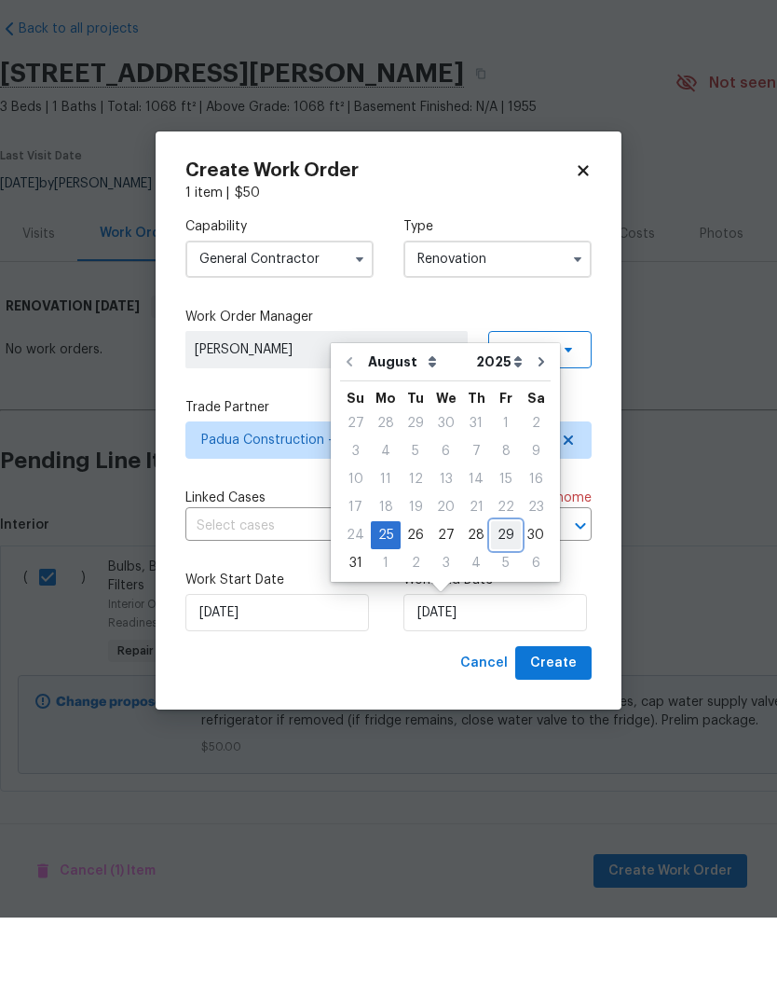
click at [506, 598] on div "29" at bounding box center [506, 611] width 30 height 26
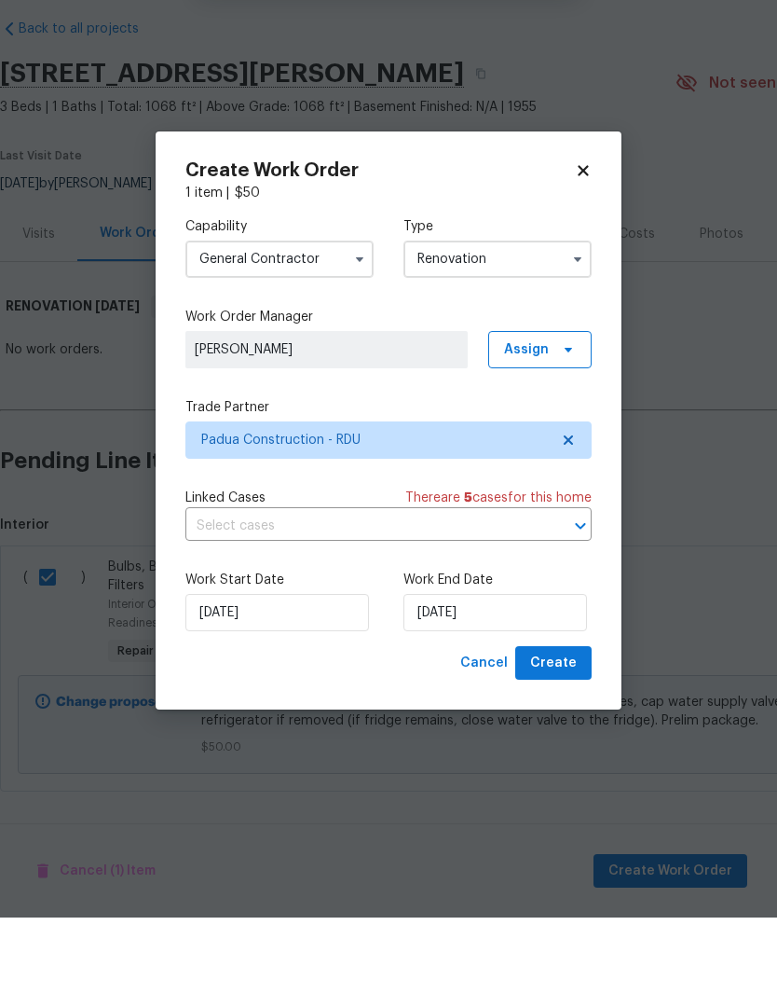
type input "8/29/2025"
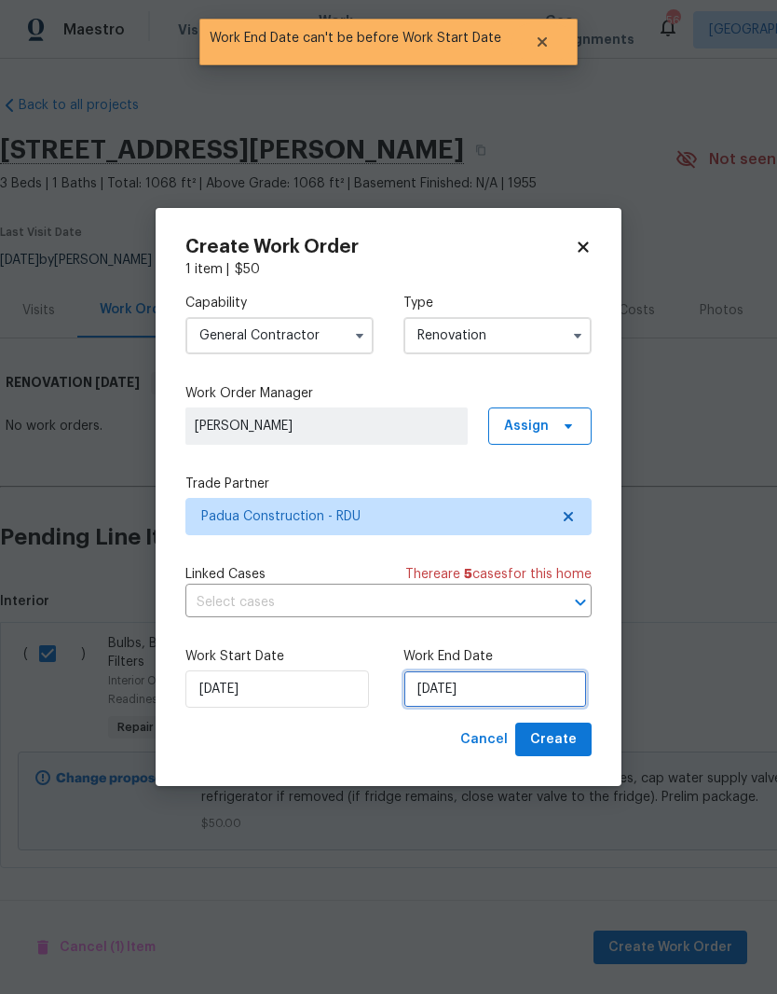
click at [488, 689] on input "8/29/2025" at bounding box center [496, 688] width 184 height 37
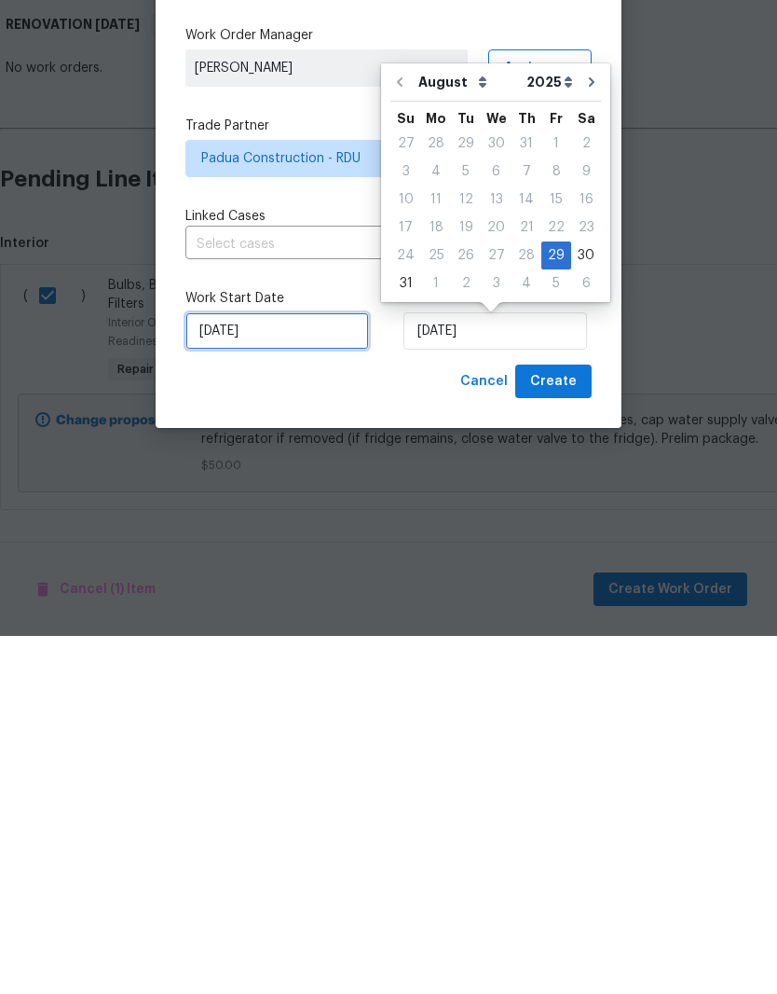
click at [322, 670] on input "8/29/2025" at bounding box center [278, 688] width 184 height 37
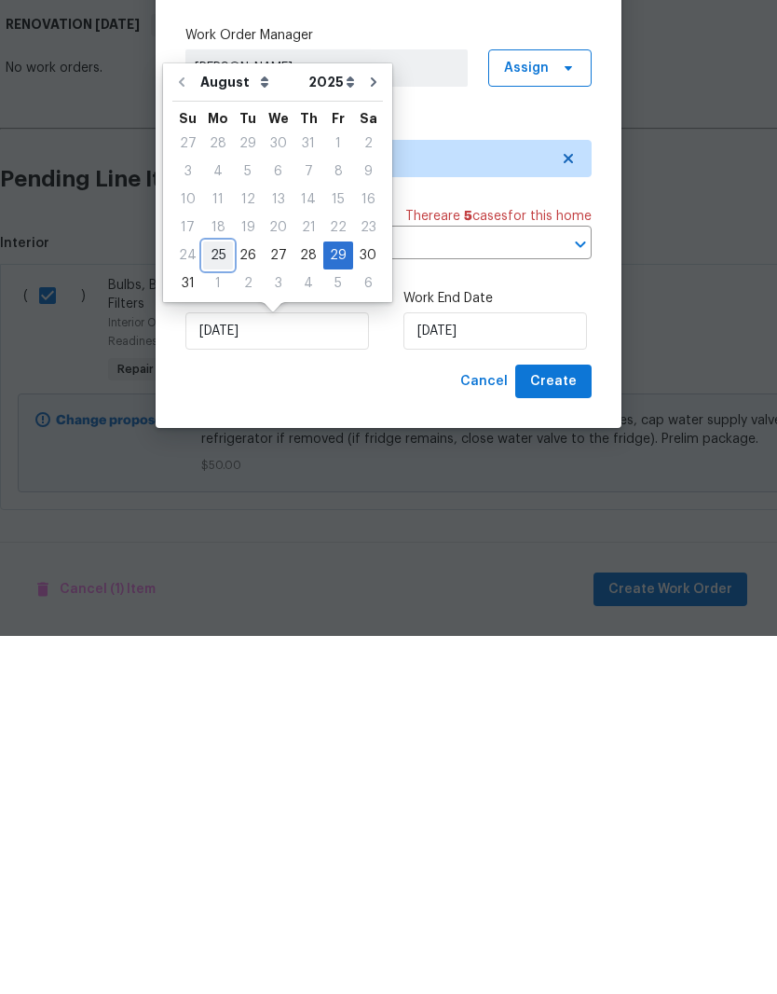
click at [212, 600] on div "25" at bounding box center [218, 613] width 30 height 26
type input "8/25/2025"
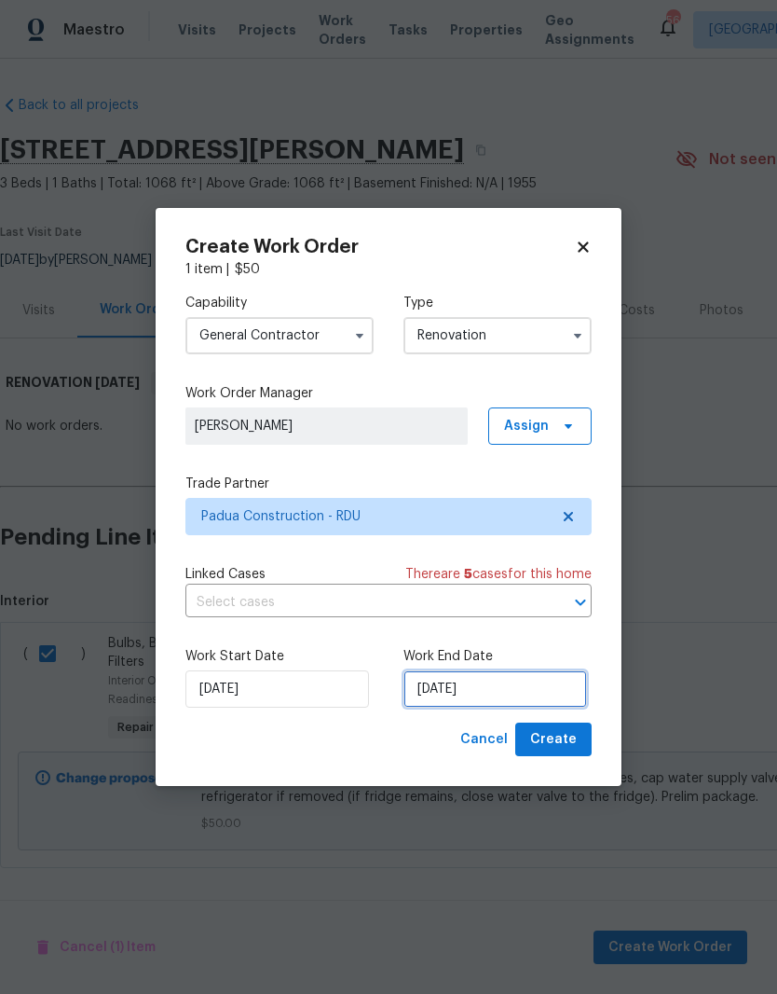
click at [499, 689] on input "8/29/2025" at bounding box center [496, 688] width 184 height 37
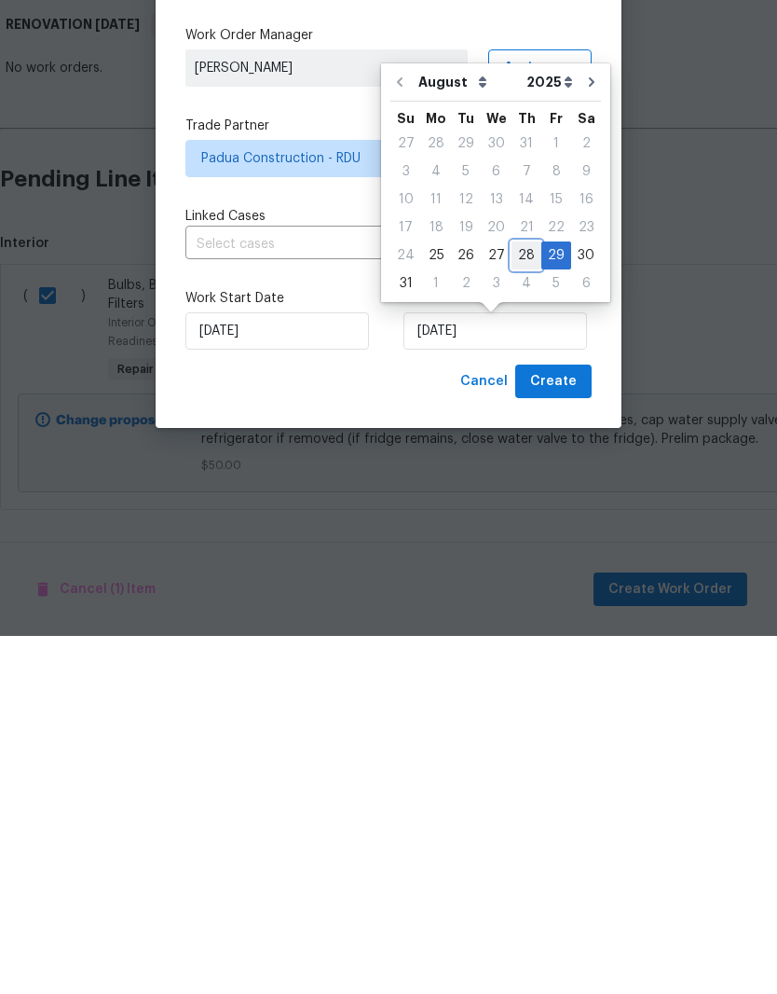
click at [524, 600] on div "28" at bounding box center [527, 613] width 30 height 26
type input "8/28/2025"
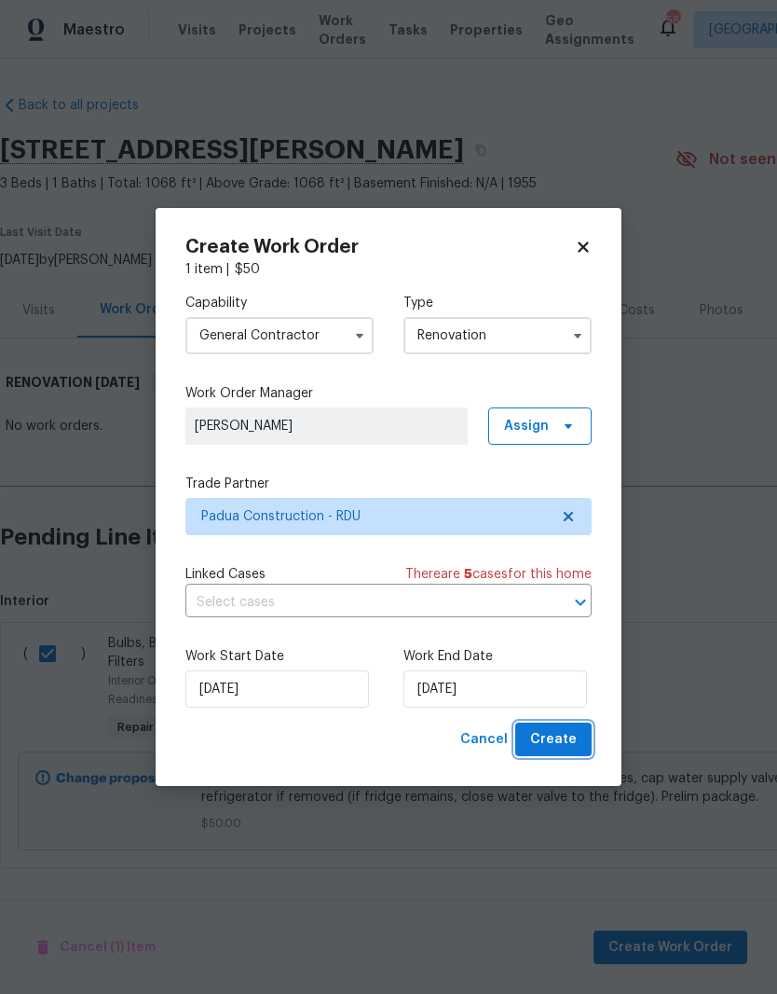
click at [576, 741] on span "Create" at bounding box center [553, 739] width 47 height 23
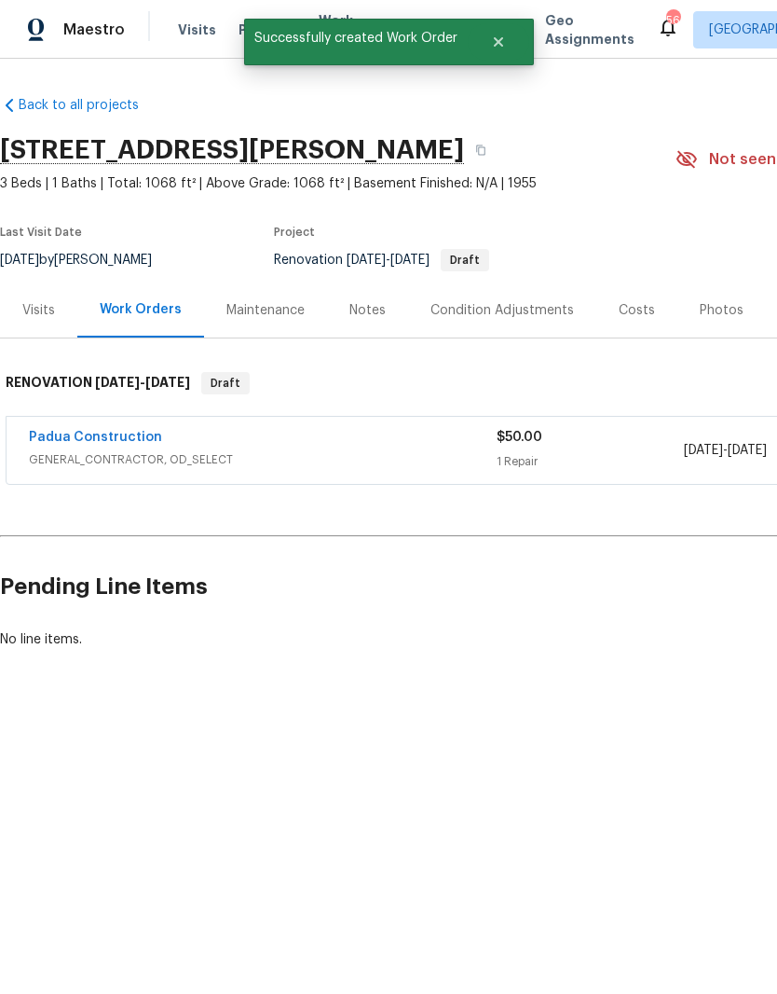
click at [73, 422] on div "Padua Construction GENERAL_CONTRACTOR, OD_SELECT $50.00 1 Repair 8/25/2025 - 8/…" at bounding box center [527, 450] width 1040 height 67
click at [62, 443] on link "Padua Construction" at bounding box center [95, 437] width 133 height 13
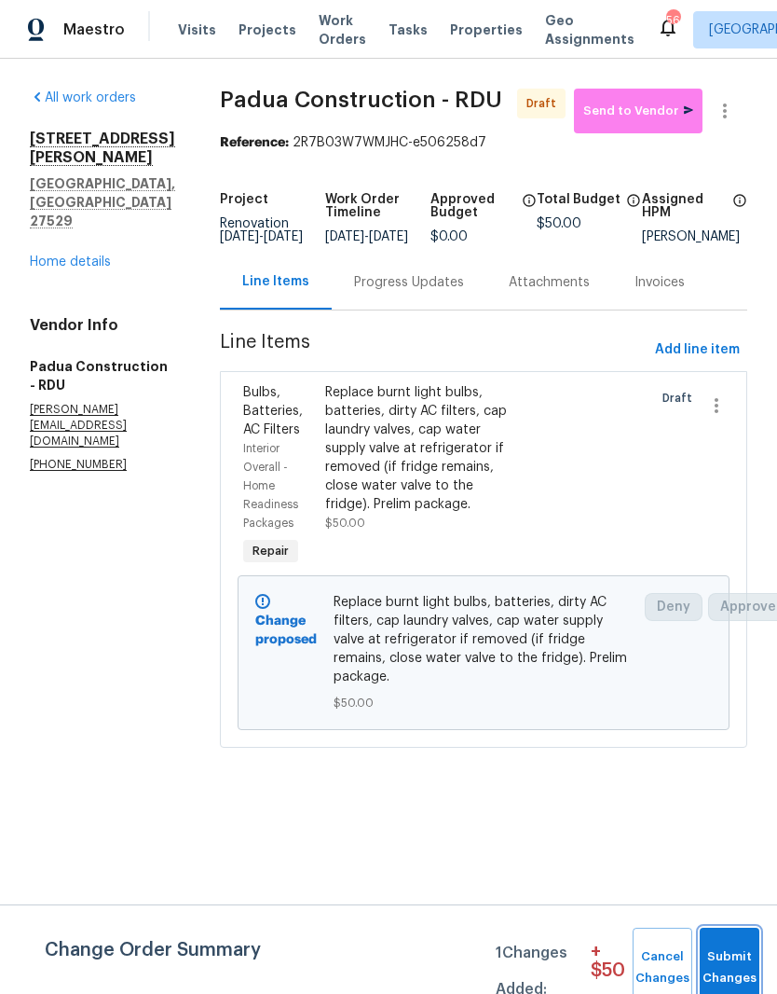
click at [741, 963] on span "Submit Changes" at bounding box center [729, 967] width 41 height 43
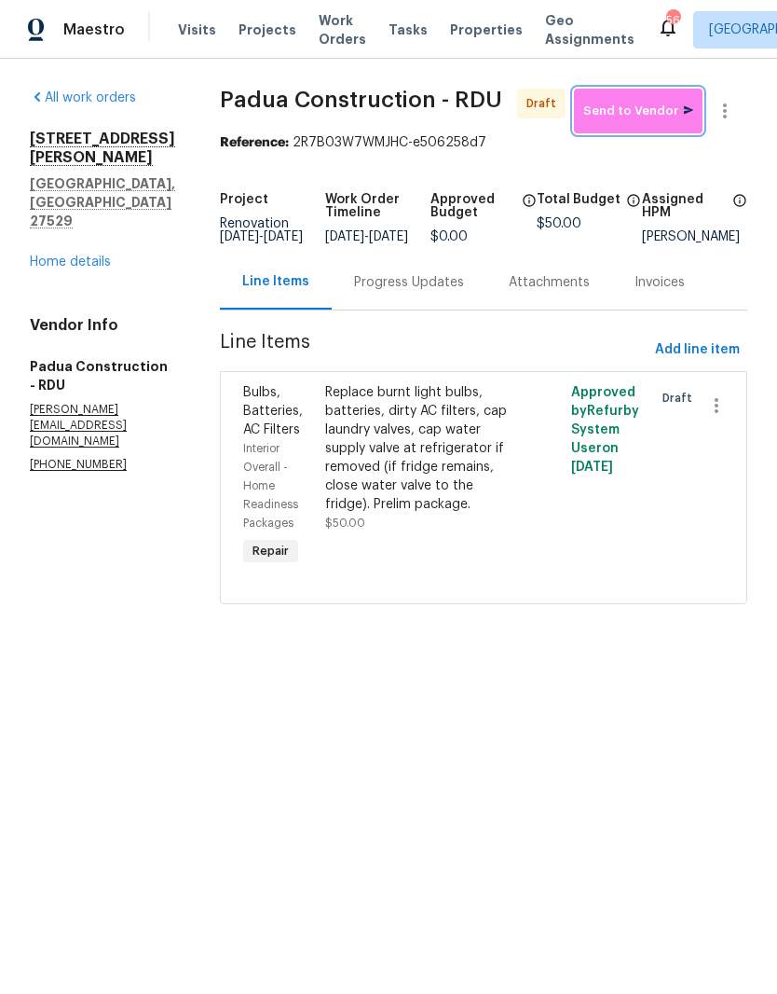
click at [663, 115] on span "Send to Vendor" at bounding box center [639, 111] width 110 height 21
click at [393, 289] on div "Progress Updates" at bounding box center [409, 282] width 110 height 19
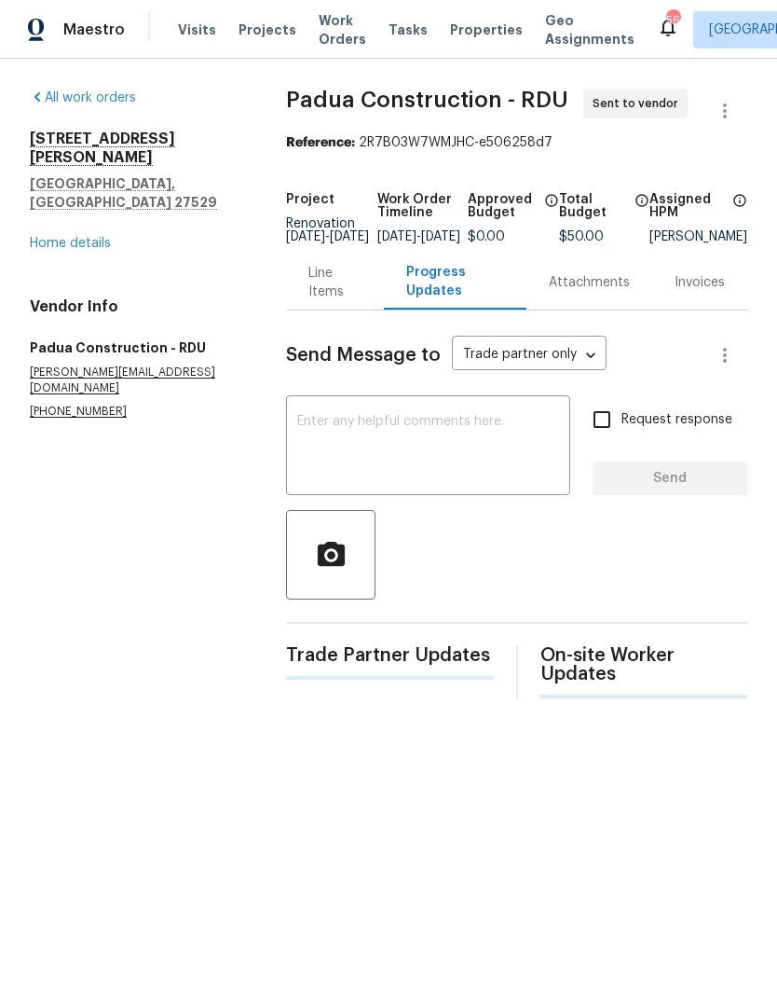
click at [531, 449] on textarea at bounding box center [428, 447] width 262 height 65
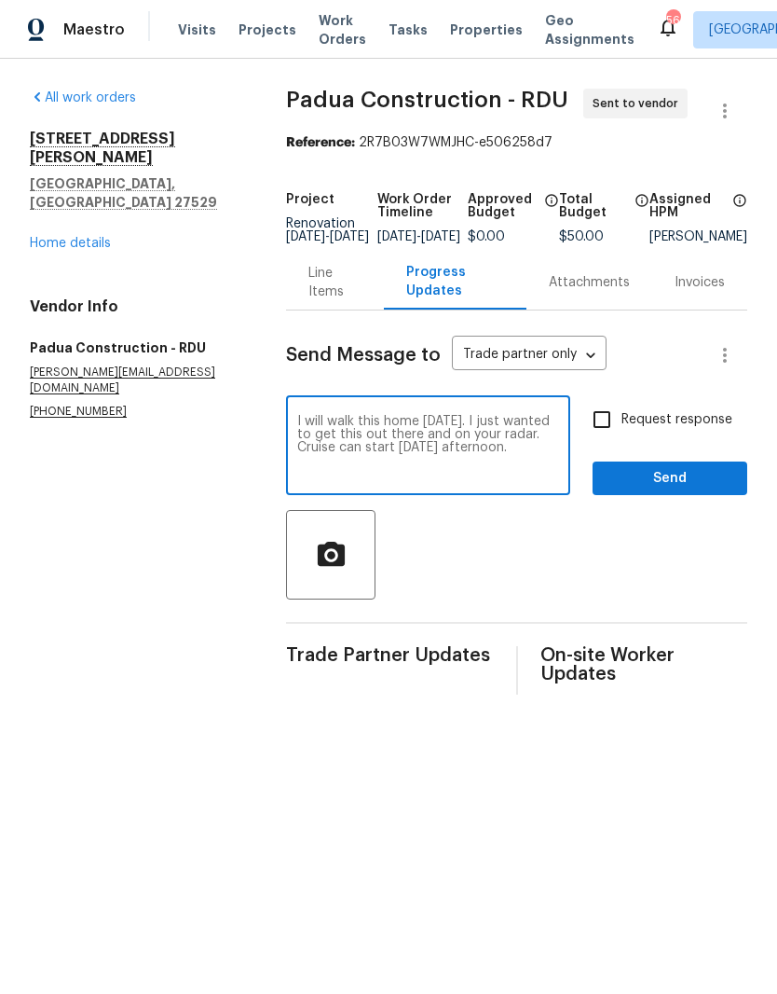
click at [479, 433] on textarea "I will walk this home on Monday. I just wanted to get this out there and on you…" at bounding box center [428, 447] width 262 height 65
type textarea "I will walk this home on Monday morning. I just wanted to get this out there an…"
click at [619, 434] on input "Request response" at bounding box center [602, 419] width 39 height 39
checkbox input "true"
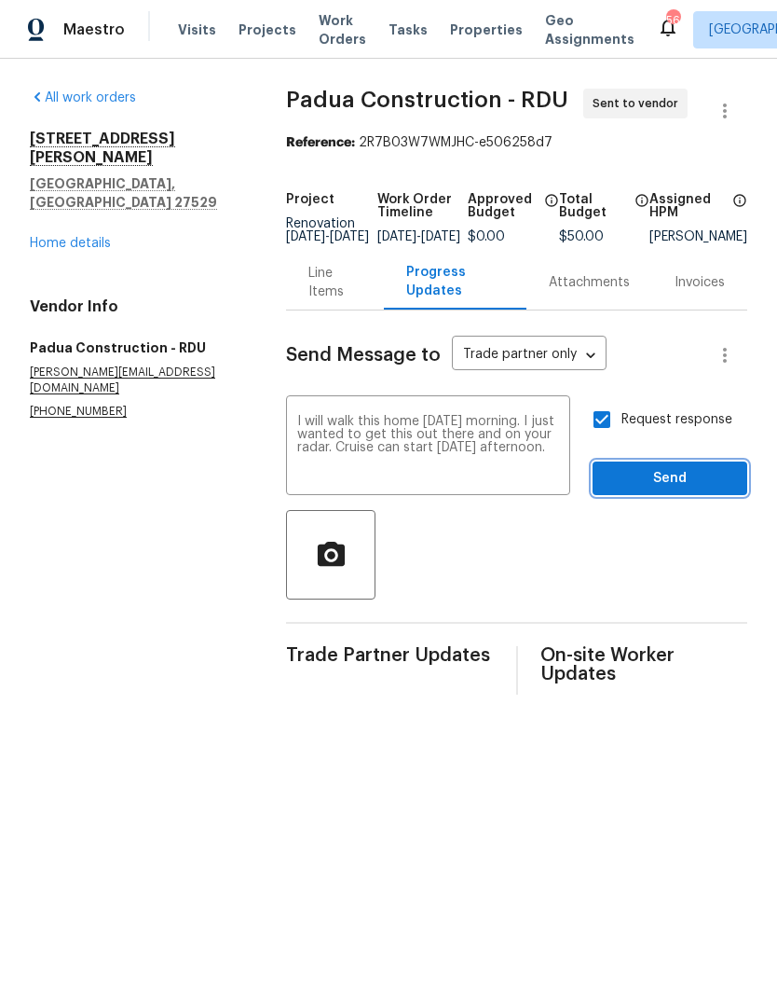
click at [672, 490] on span "Send" at bounding box center [670, 478] width 125 height 23
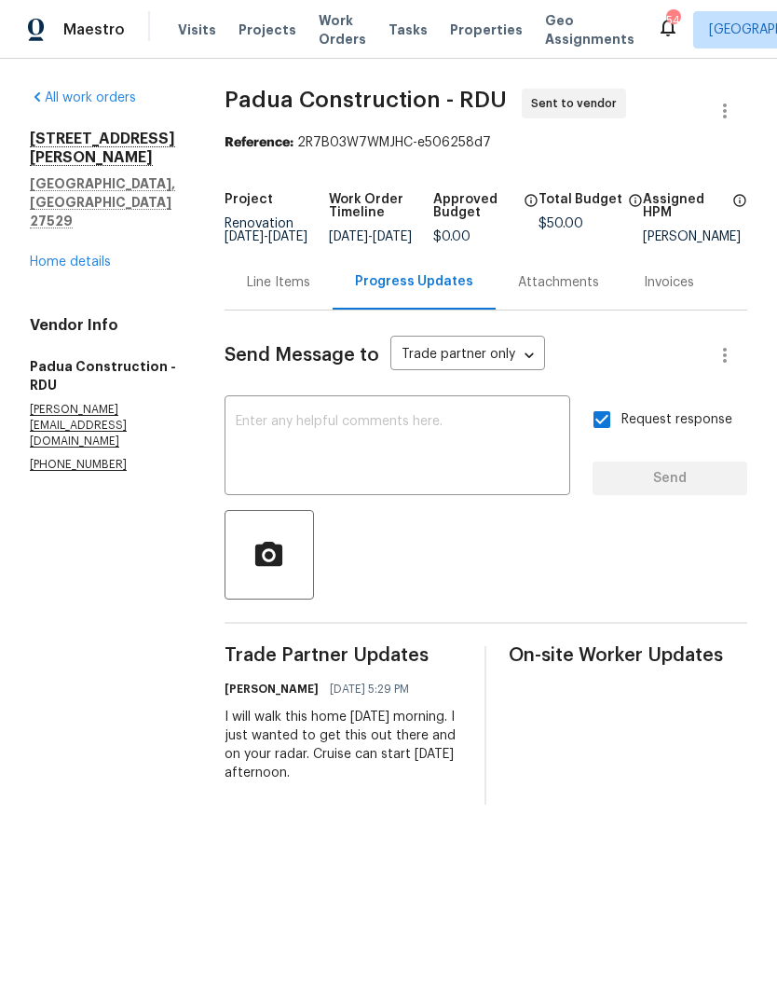
click at [62, 255] on link "Home details" at bounding box center [70, 261] width 81 height 13
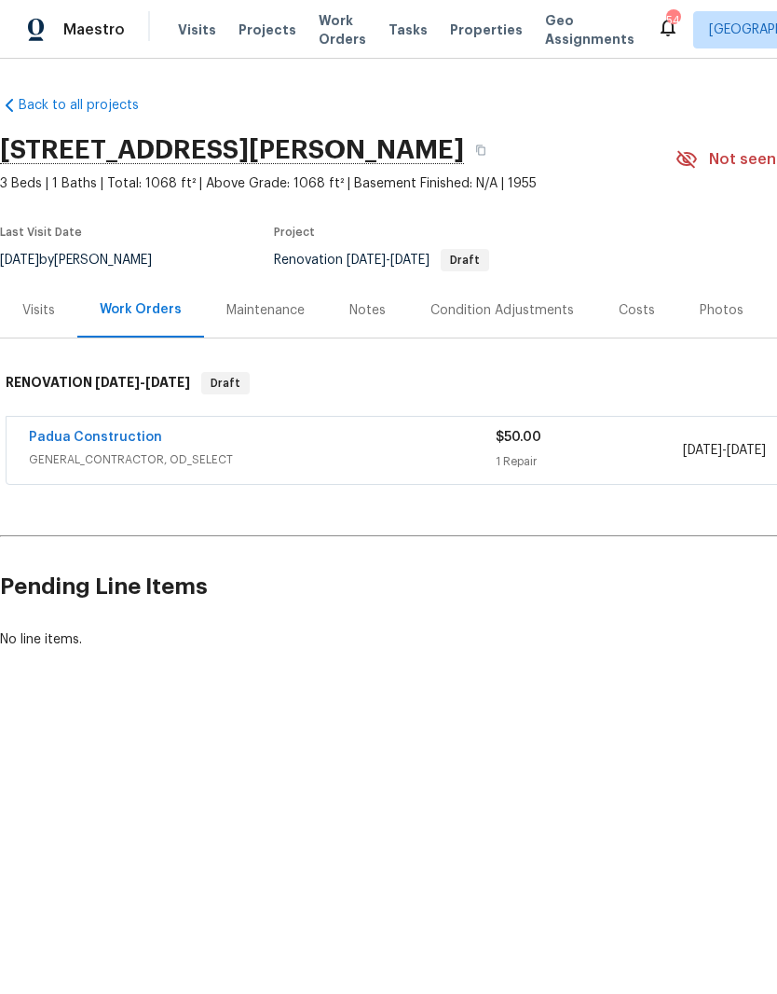
click at [132, 424] on div "Padua Construction GENERAL_CONTRACTOR, OD_SELECT $50.00 1 Repair 8/25/2025 - 8/…" at bounding box center [527, 450] width 1040 height 67
click at [120, 436] on link "Padua Construction" at bounding box center [95, 437] width 133 height 13
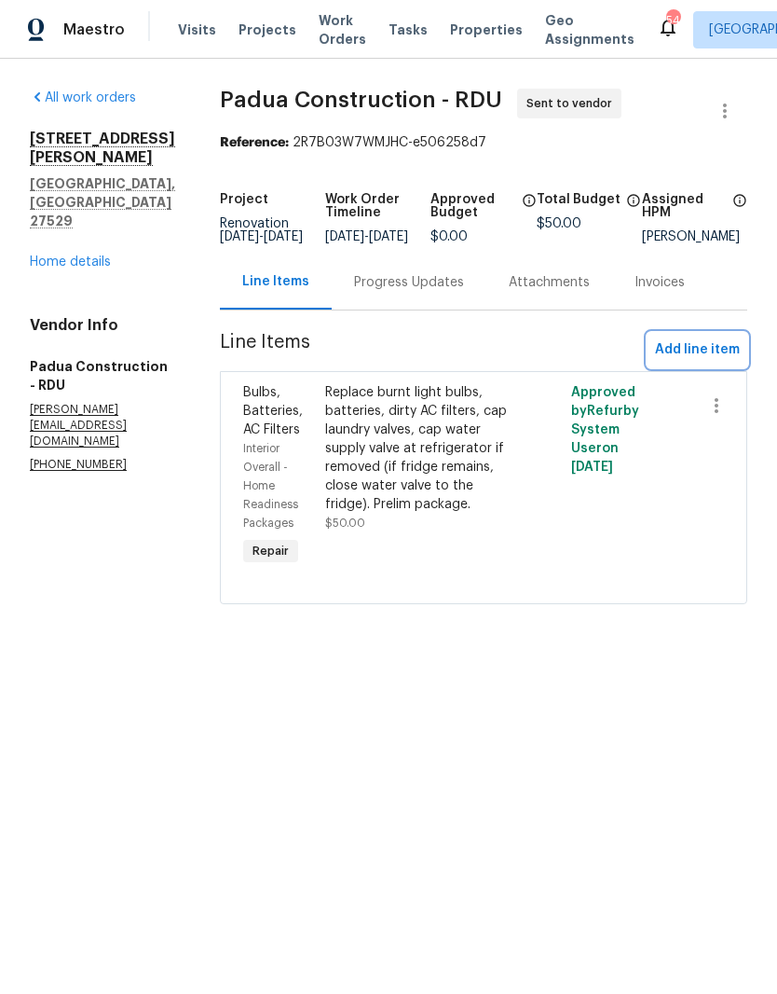
click at [716, 362] on span "Add line item" at bounding box center [697, 349] width 85 height 23
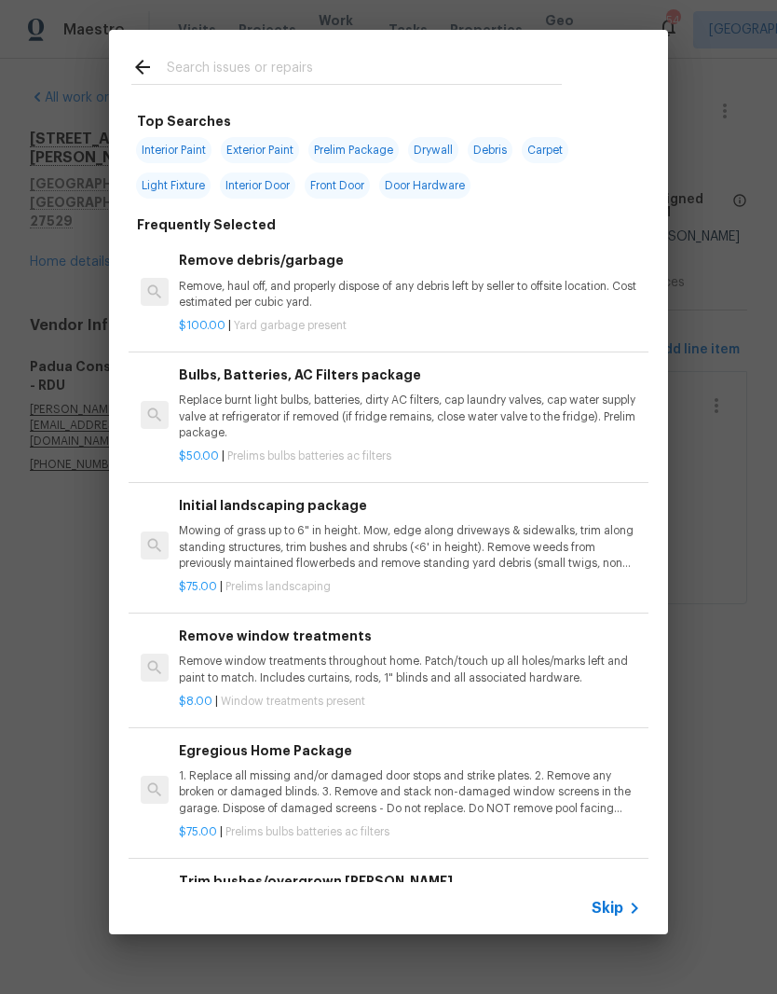
click at [428, 65] on input "text" at bounding box center [364, 70] width 395 height 28
type input "Interior paint"
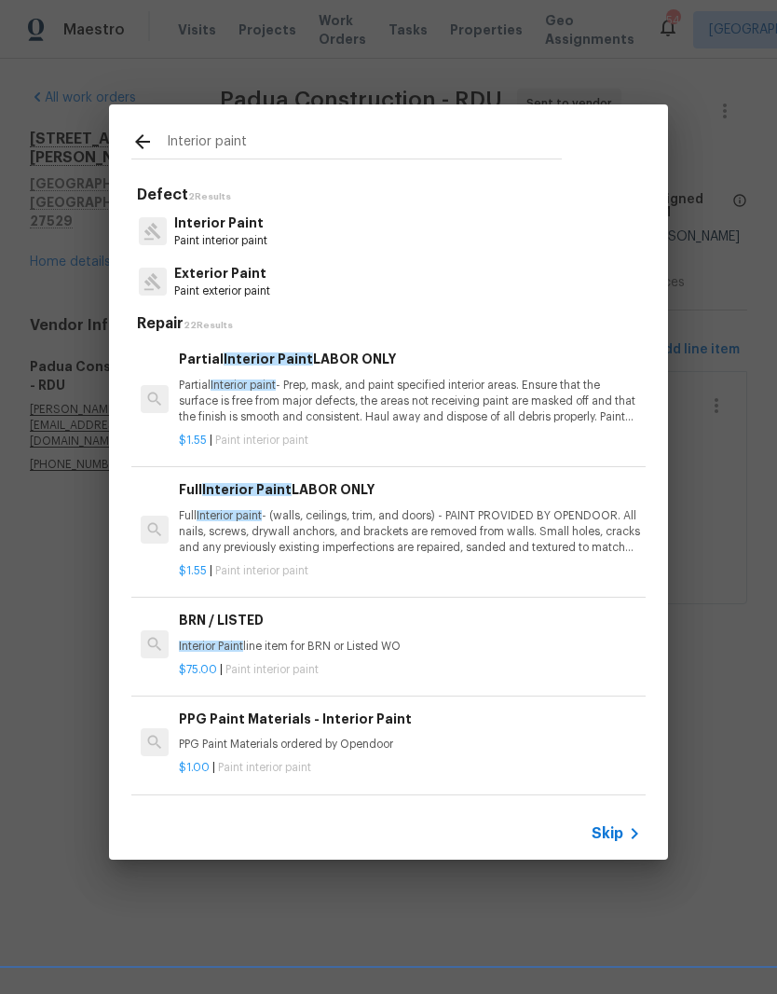
click at [218, 523] on p "Full Interior paint - (walls, ceilings, trim, and doors) - PAINT PROVIDED BY OP…" at bounding box center [410, 532] width 462 height 48
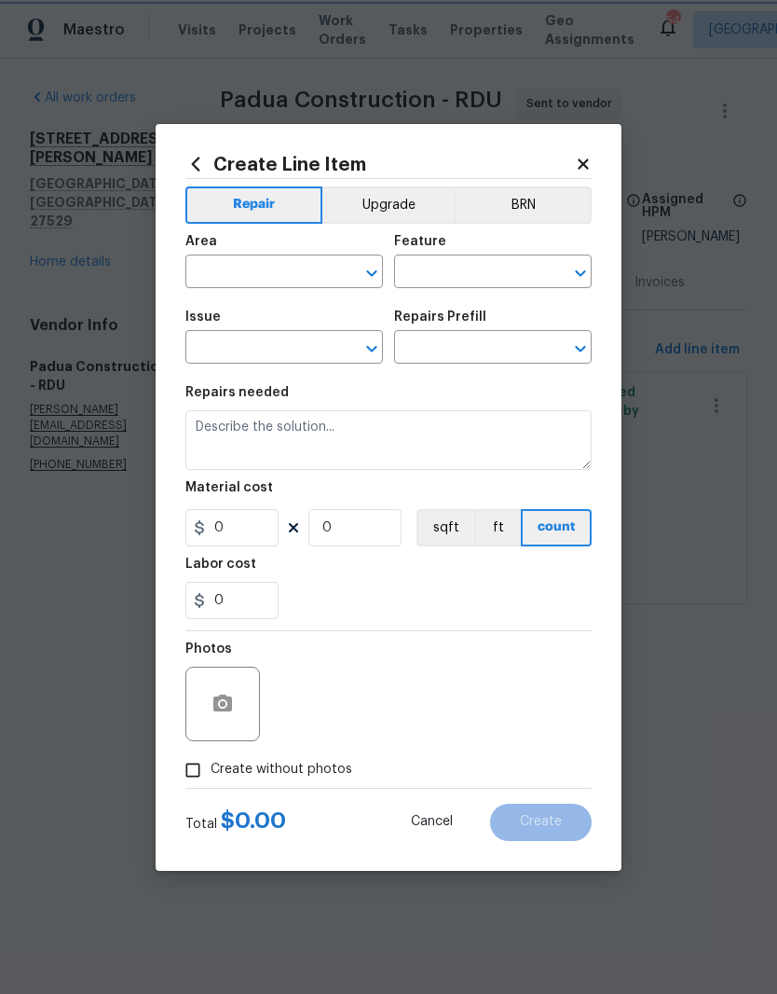
type input "Overall Paint"
type input "Interior Paint"
type input "Full Interior Paint LABOR ONLY $1.55"
type textarea "Full Interior paint - (walls, ceilings, trim, and doors) - PAINT PROVIDED BY OP…"
type input "1.55"
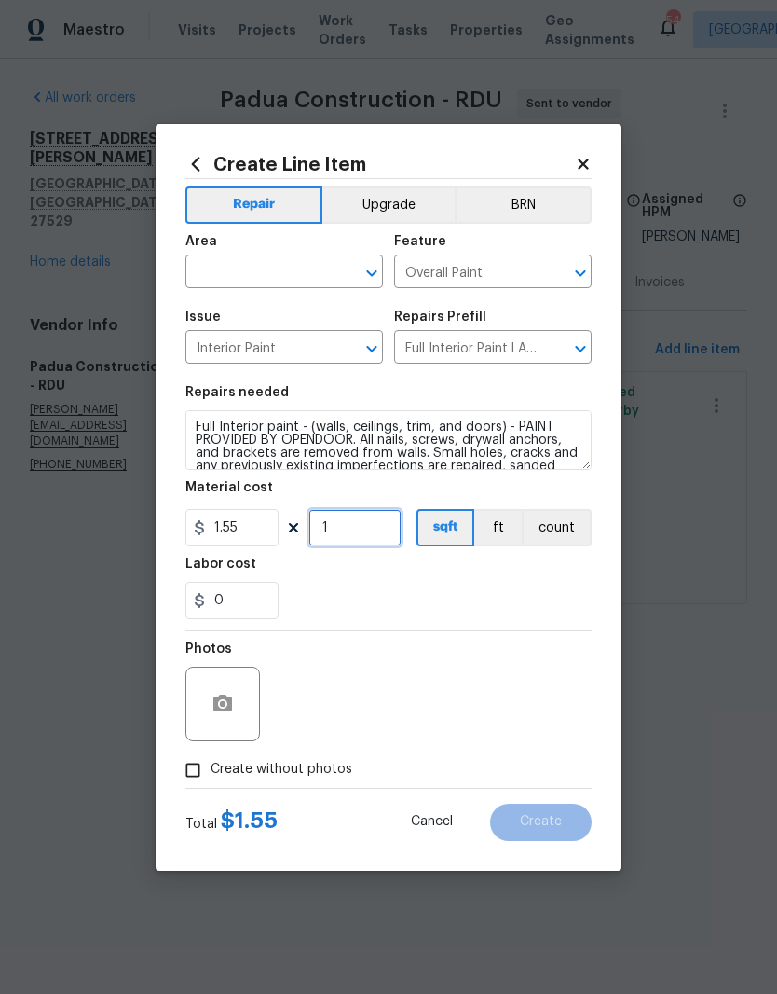
click at [352, 537] on input "1" at bounding box center [355, 527] width 93 height 37
type input "1068"
click at [430, 581] on div "Labor cost" at bounding box center [389, 569] width 406 height 24
click at [209, 756] on input "Create without photos" at bounding box center [192, 769] width 35 height 35
checkbox input "true"
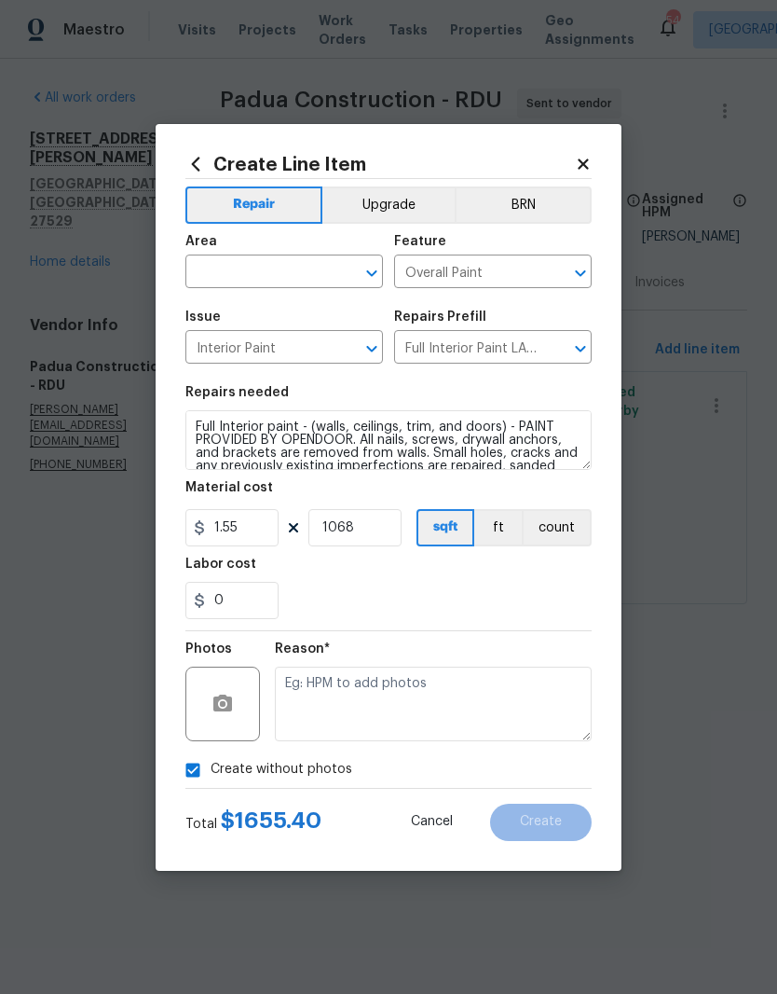
click at [292, 279] on input "text" at bounding box center [258, 273] width 145 height 29
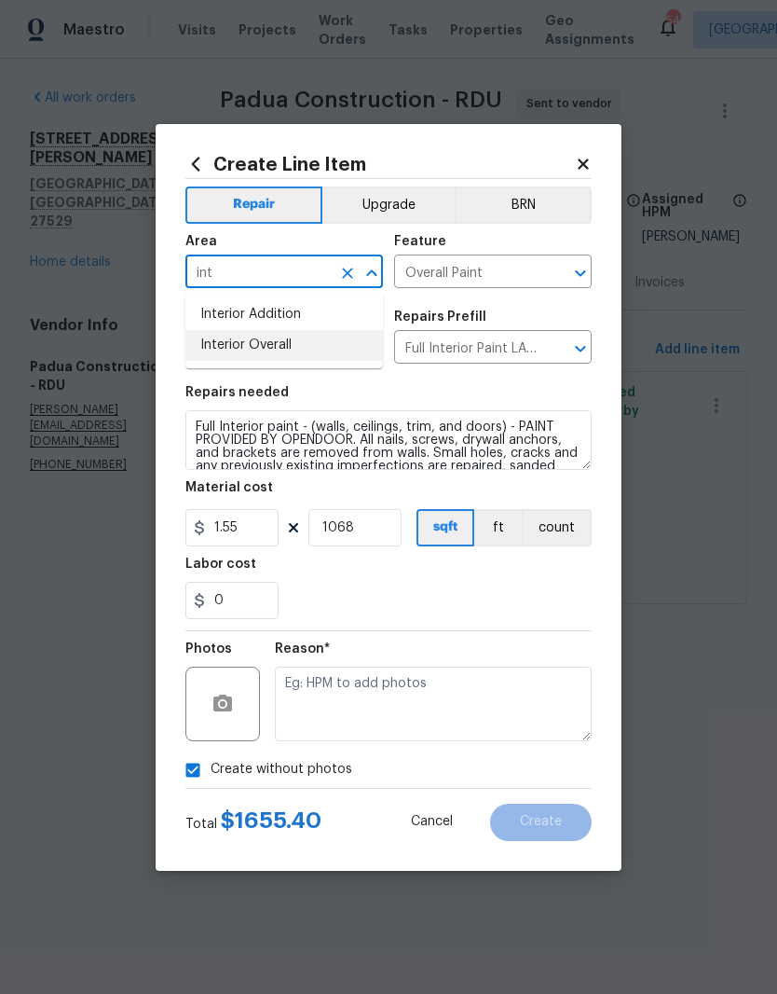
click at [330, 348] on li "Interior Overall" at bounding box center [285, 345] width 198 height 31
type input "Interior Overall"
click at [401, 585] on div "0" at bounding box center [389, 600] width 406 height 37
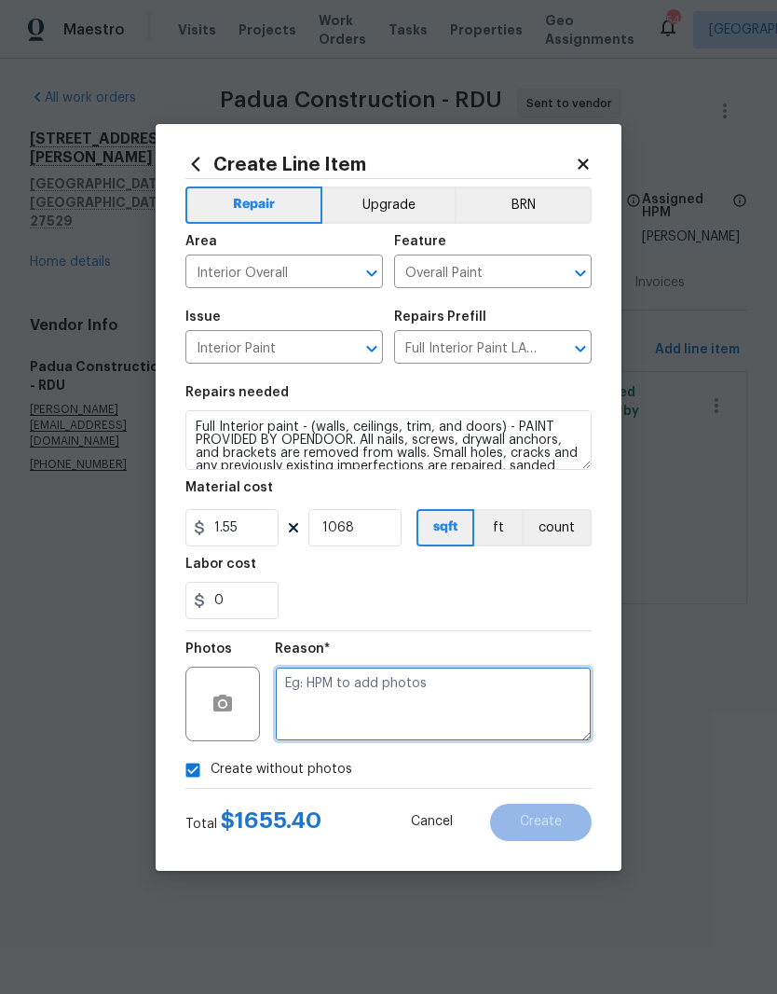
click at [440, 683] on textarea at bounding box center [433, 704] width 317 height 75
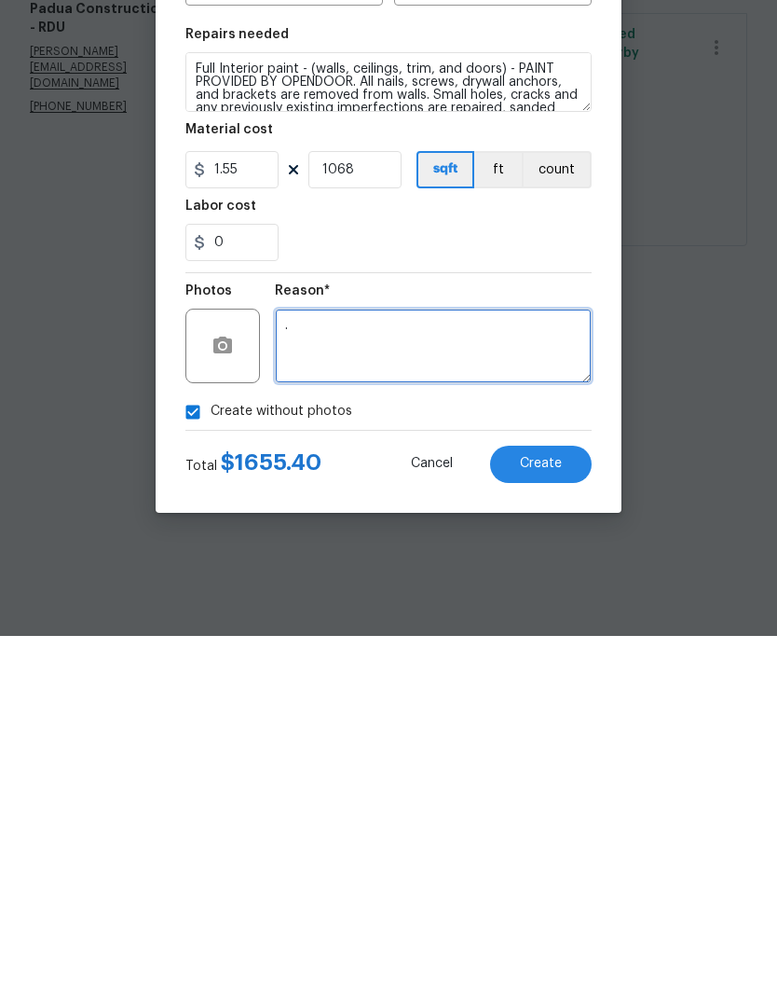
type textarea "."
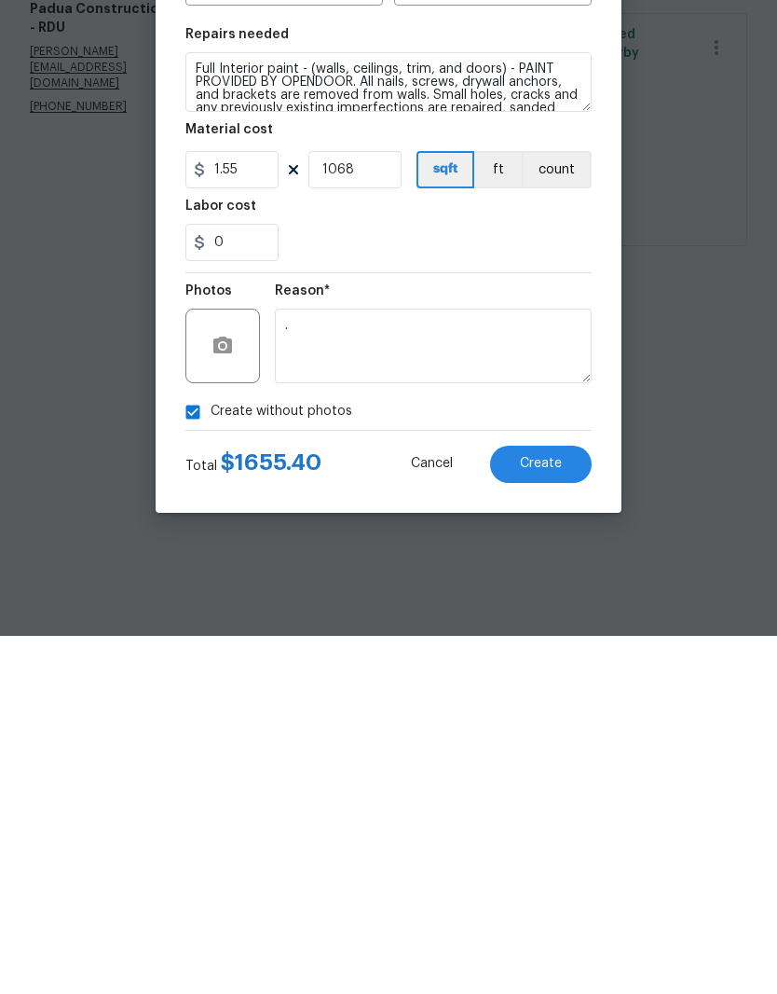
click at [566, 804] on button "Create" at bounding box center [541, 822] width 102 height 37
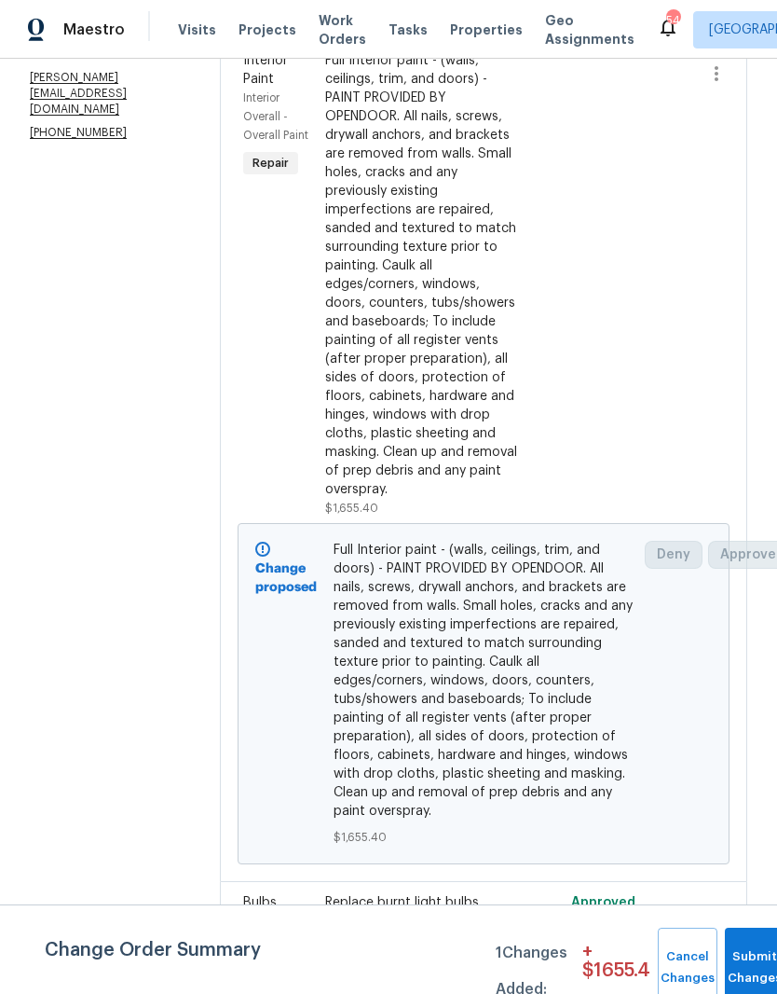
scroll to position [331, 0]
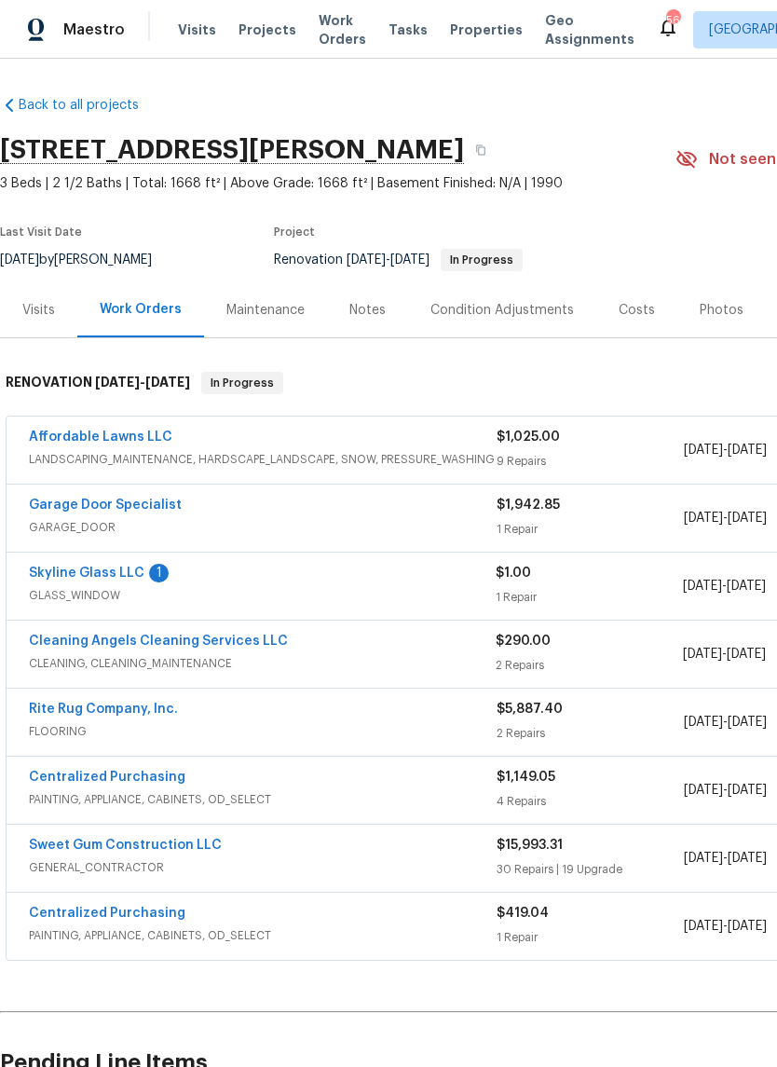
click at [53, 571] on link "Skyline Glass LLC" at bounding box center [87, 573] width 116 height 13
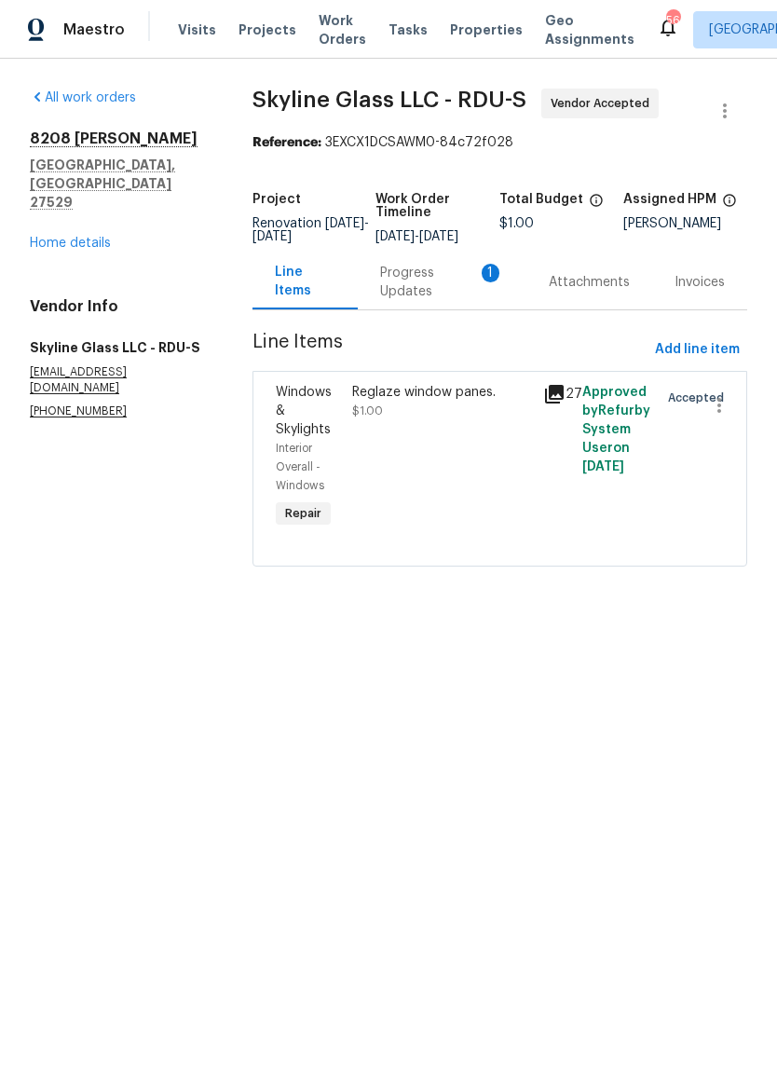
click at [424, 301] on div "Progress Updates 1" at bounding box center [442, 282] width 124 height 37
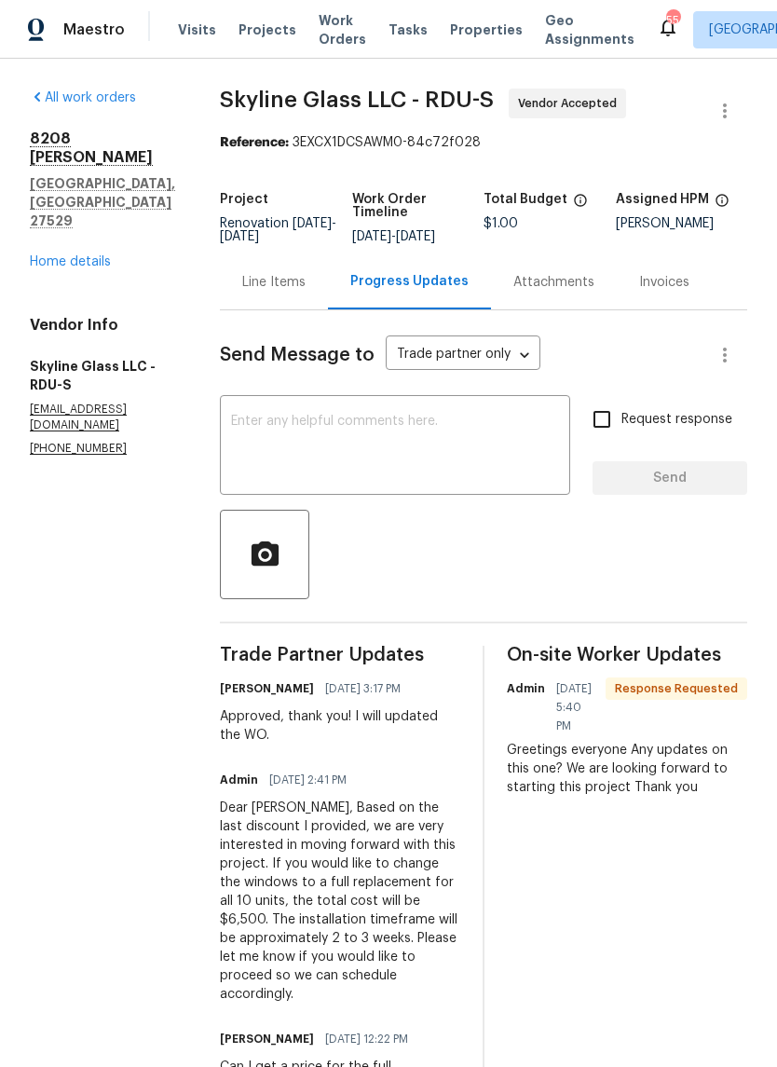
click at [62, 268] on link "Home details" at bounding box center [70, 261] width 81 height 13
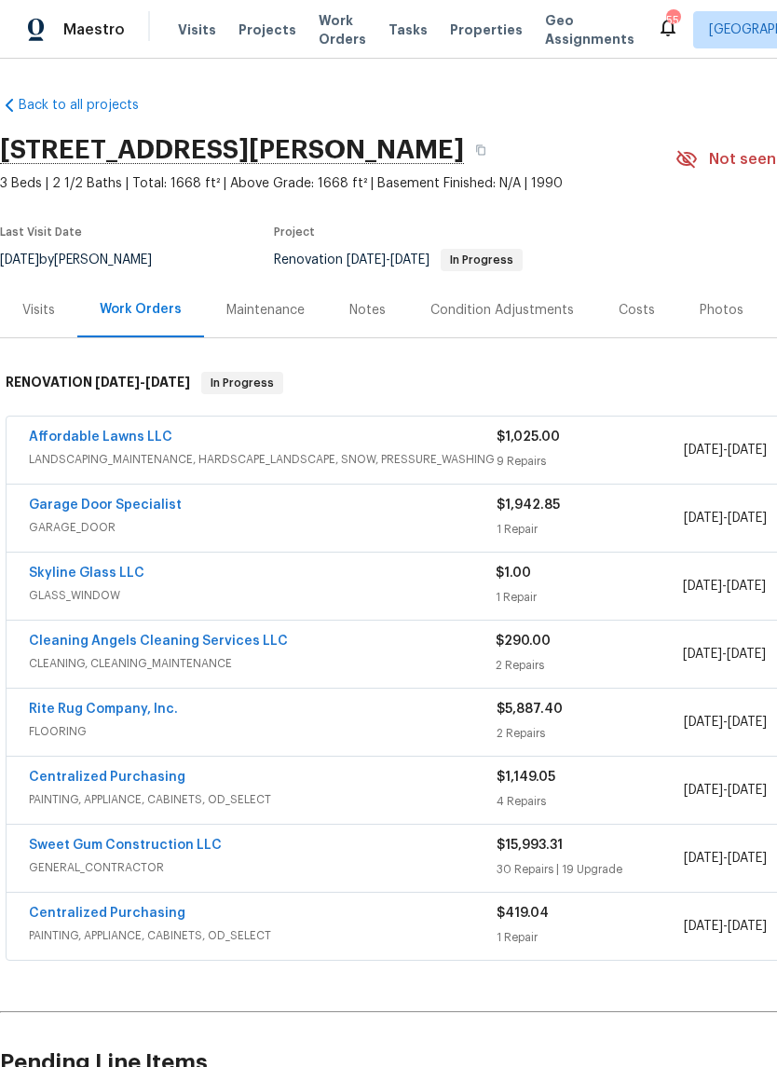
click at [106, 579] on link "Skyline Glass LLC" at bounding box center [87, 573] width 116 height 13
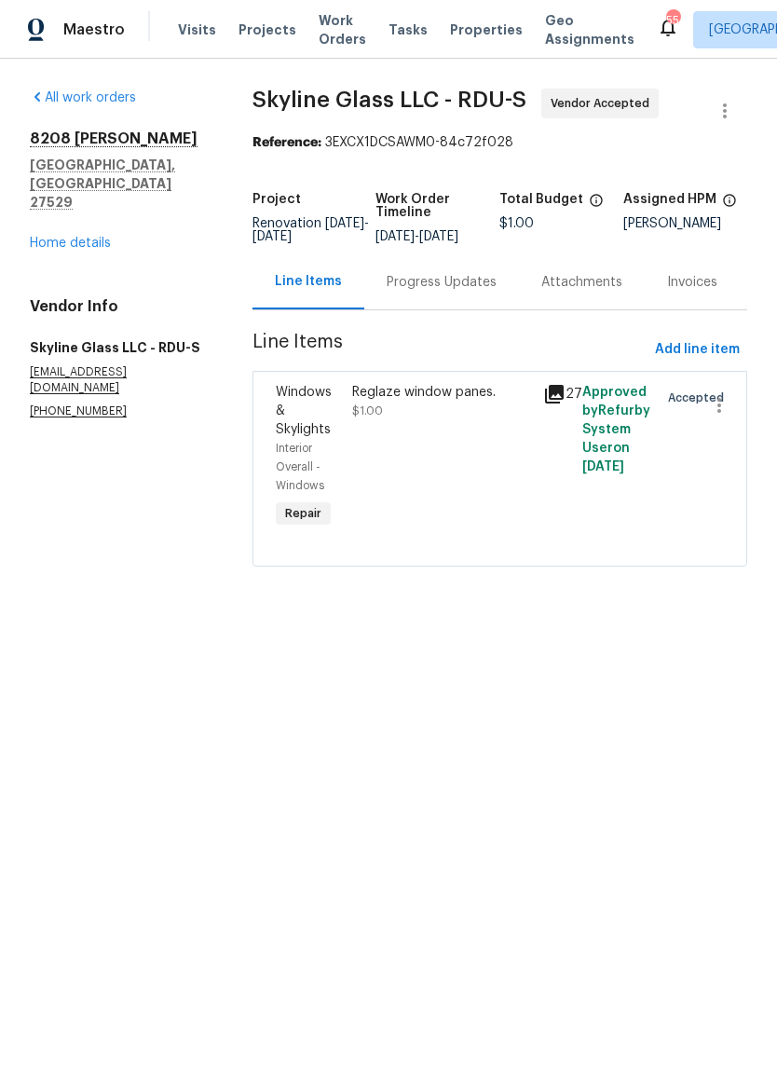
click at [448, 472] on div "Reglaze window panes. $1.00" at bounding box center [443, 458] width 192 height 160
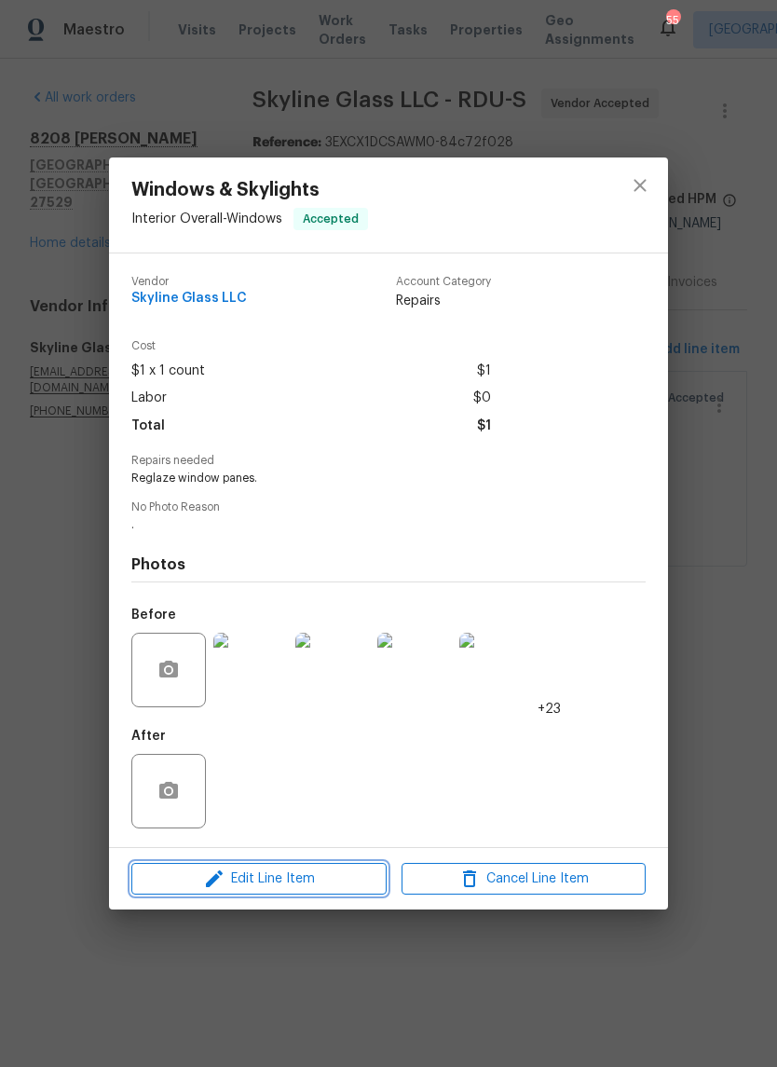
click at [343, 885] on span "Edit Line Item" at bounding box center [259, 879] width 244 height 23
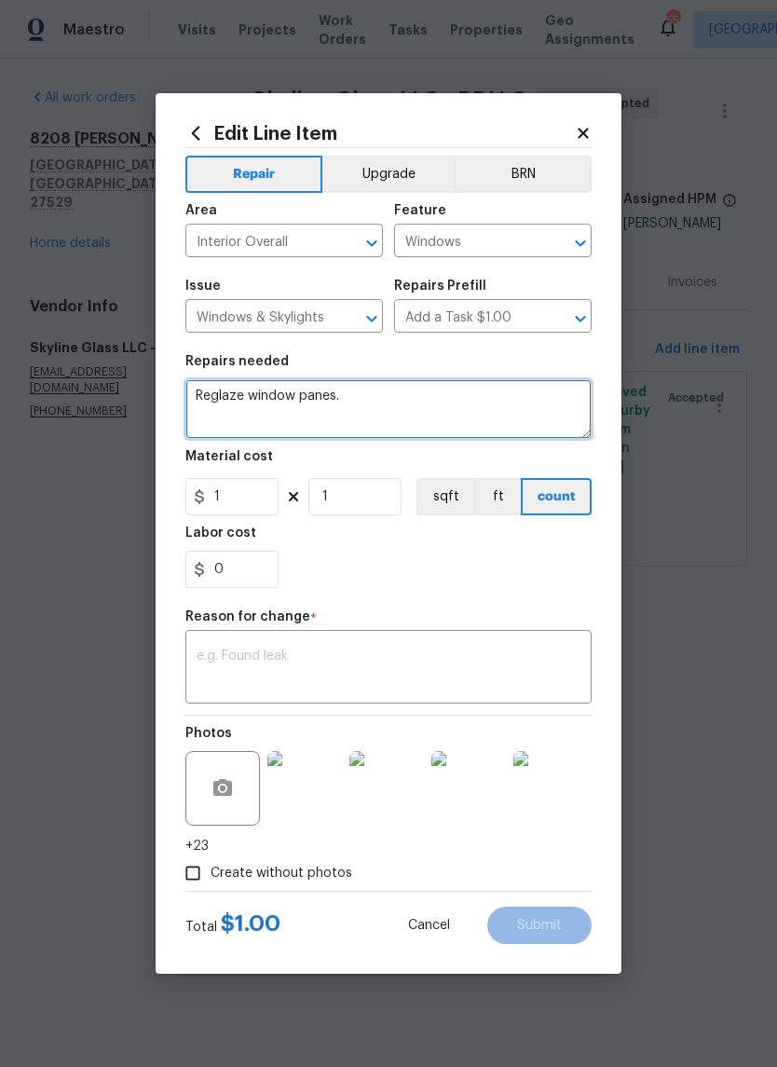
click at [443, 420] on textarea "Reglaze window panes." at bounding box center [389, 409] width 406 height 60
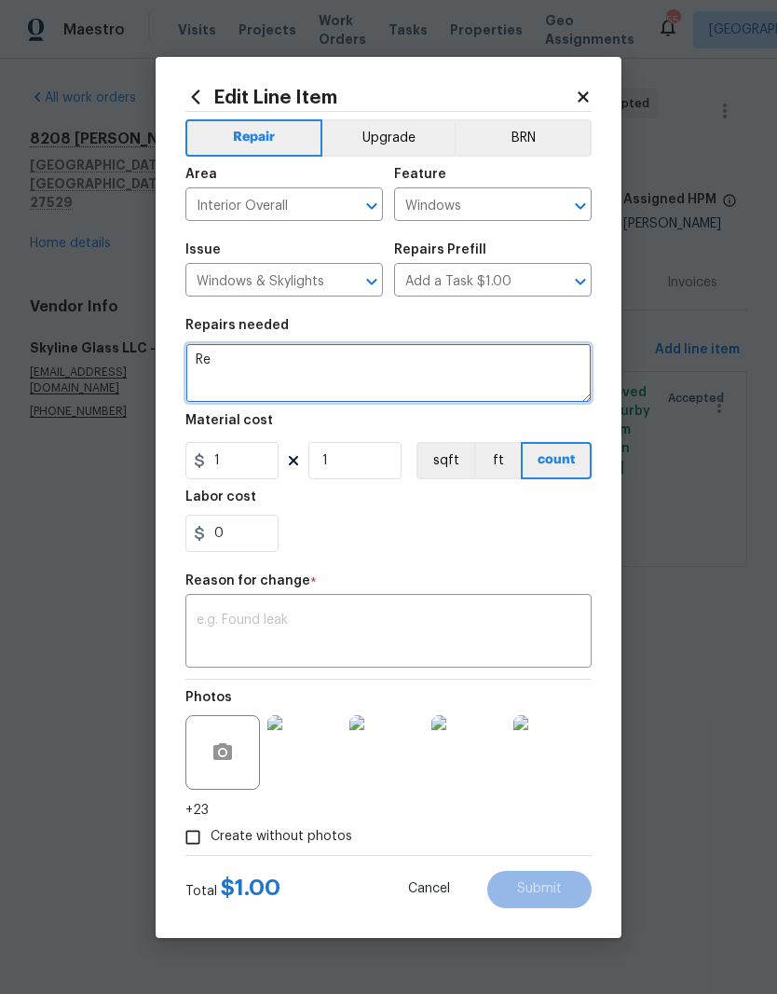
type textarea "R"
type textarea "Replace 10 windows in the home."
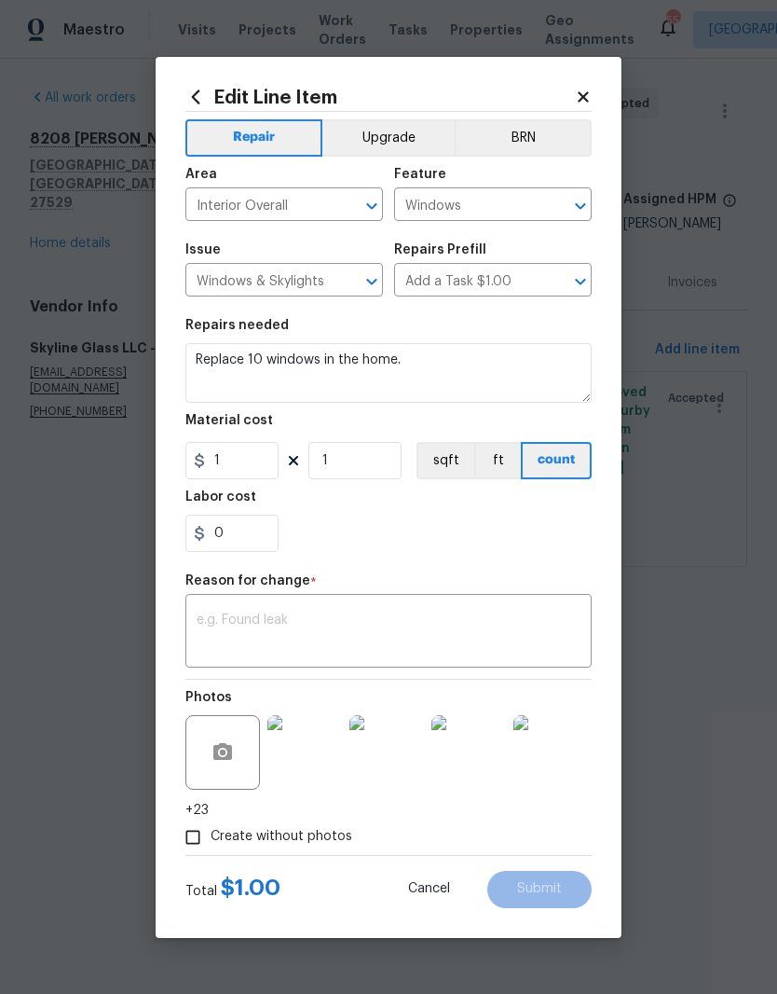
click at [449, 519] on div "0" at bounding box center [389, 533] width 406 height 37
click at [262, 469] on input "1" at bounding box center [232, 460] width 93 height 37
type input "6500"
click at [420, 536] on div "0" at bounding box center [389, 533] width 406 height 37
click at [438, 615] on textarea at bounding box center [389, 632] width 384 height 39
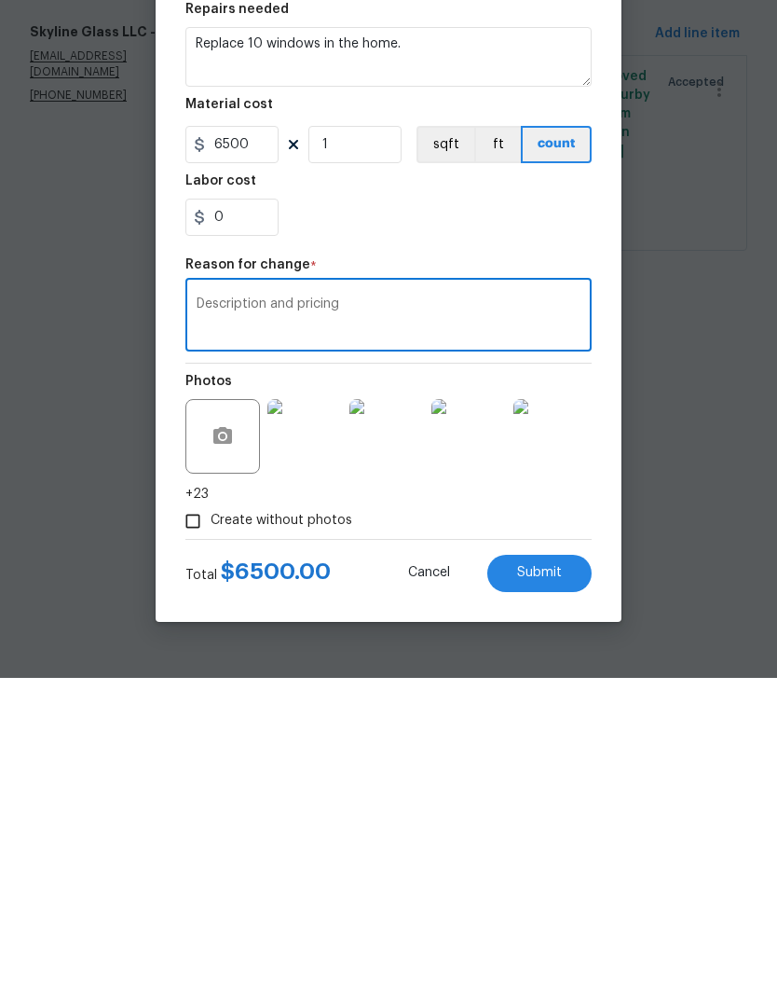
type textarea "Description and pricing"
click at [236, 343] on textarea "Replace 10 windows in the home." at bounding box center [389, 373] width 406 height 60
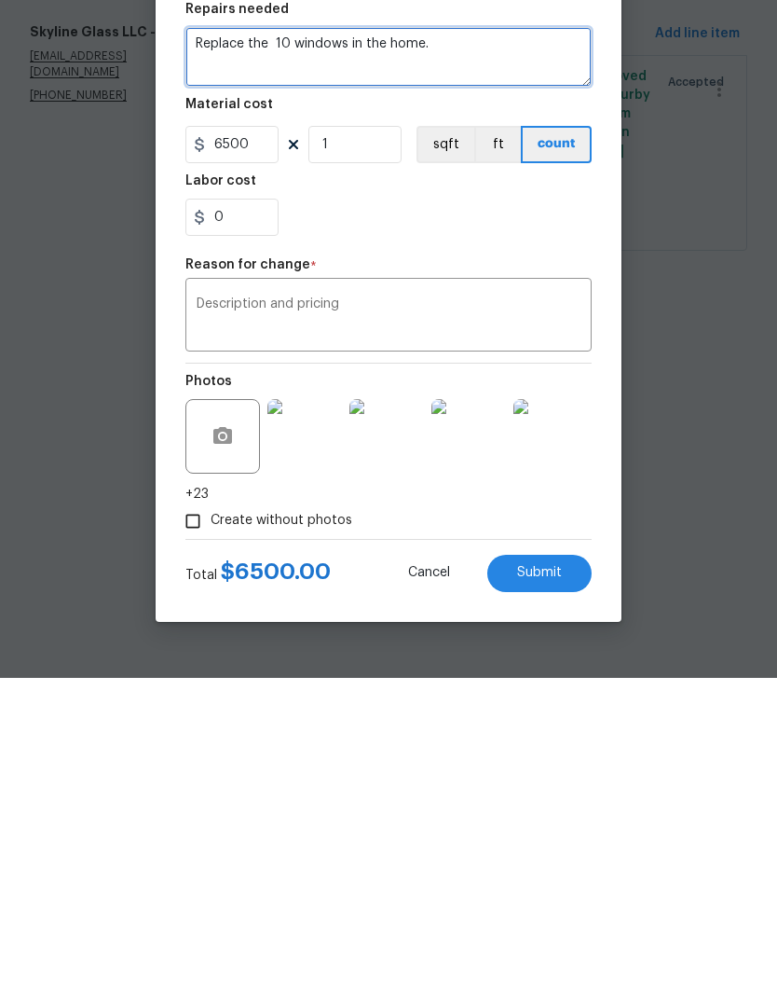
click at [303, 343] on textarea "Replace the 10 windows in the home." at bounding box center [389, 373] width 406 height 60
type textarea "Replace the 10 bad windows in the home."
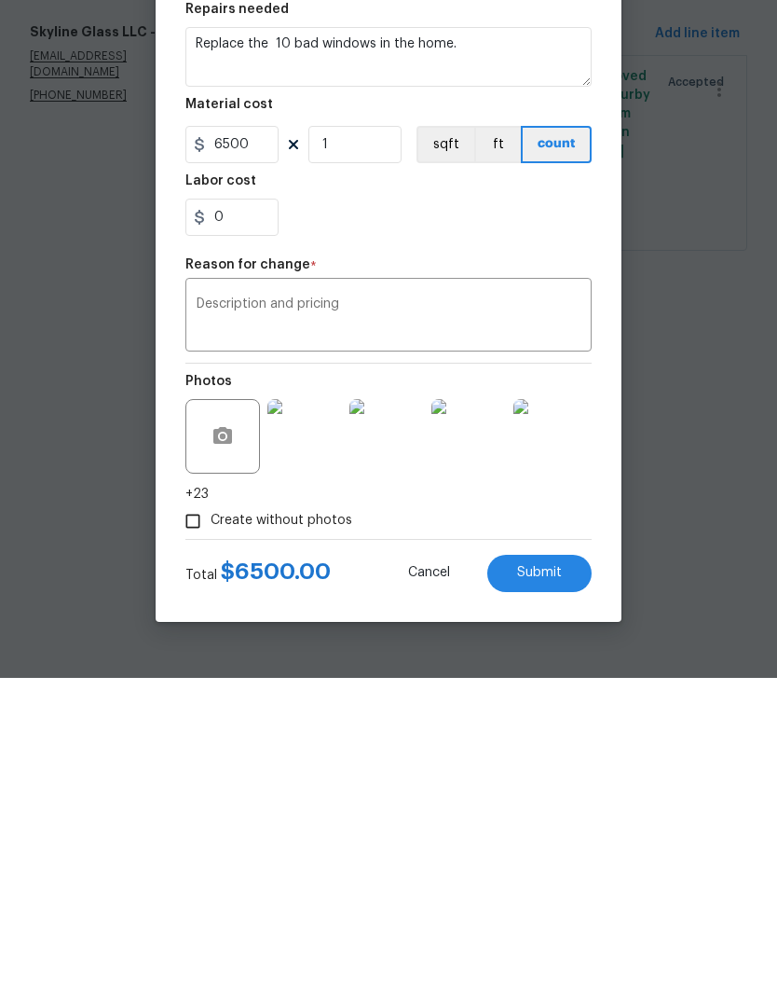
click at [557, 882] on span "Submit" at bounding box center [539, 889] width 45 height 14
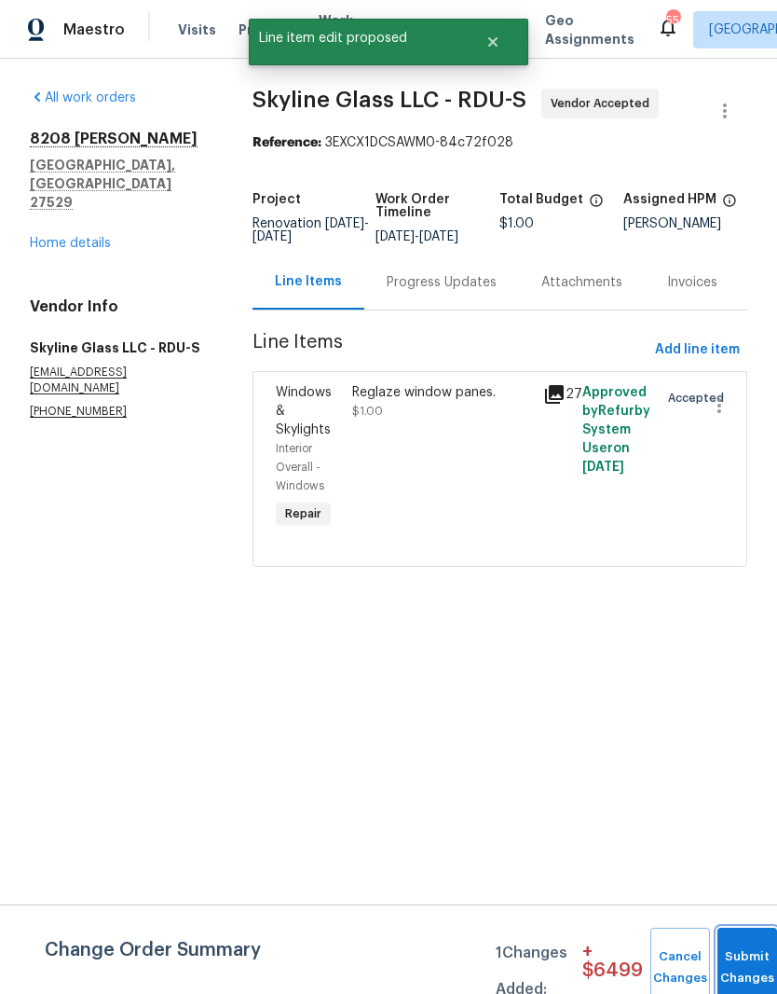
click at [742, 955] on button "Submit Changes" at bounding box center [748, 968] width 60 height 80
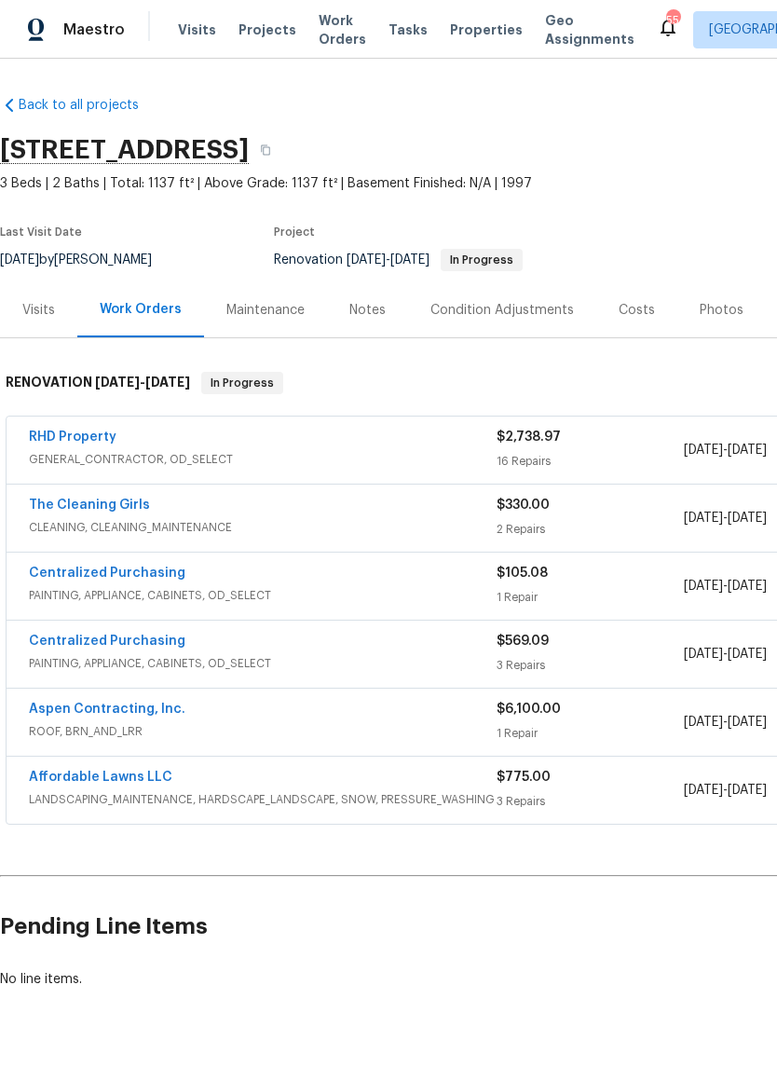
click at [62, 435] on link "RHD Property" at bounding box center [73, 437] width 88 height 13
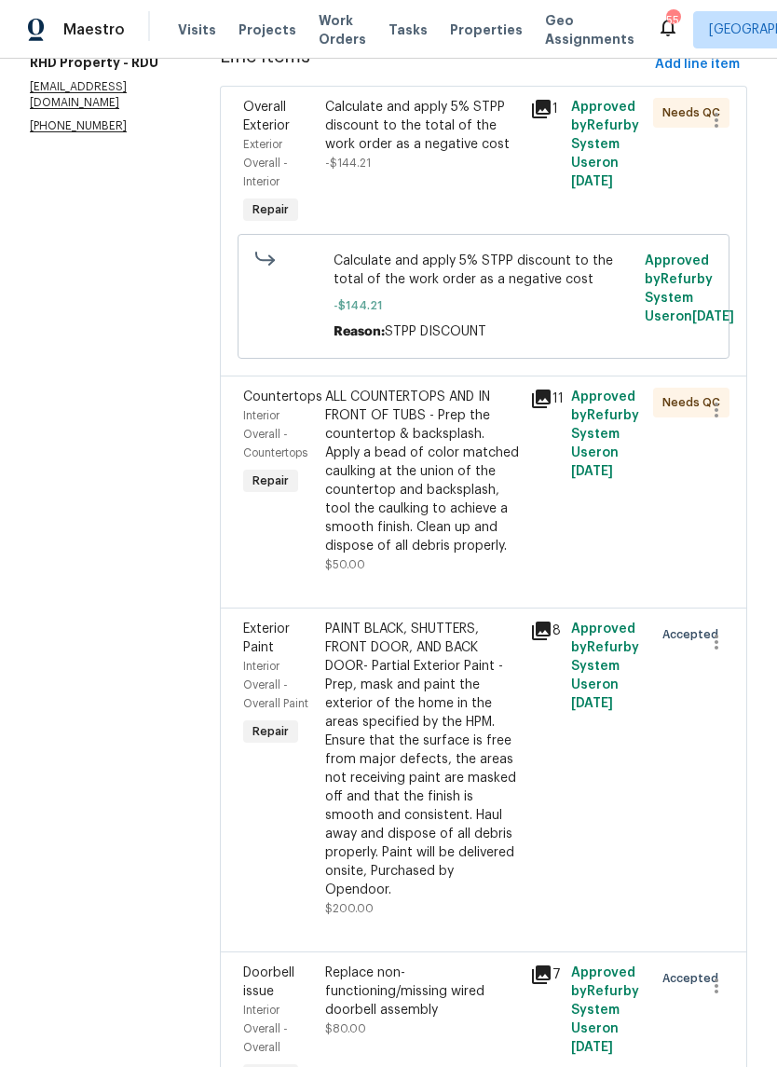
scroll to position [286, 0]
click at [513, 573] on div "ALL COUNTERTOPS AND IN FRONT OF TUBS - Prep the countertop & backsplash. Apply …" at bounding box center [422, 480] width 194 height 186
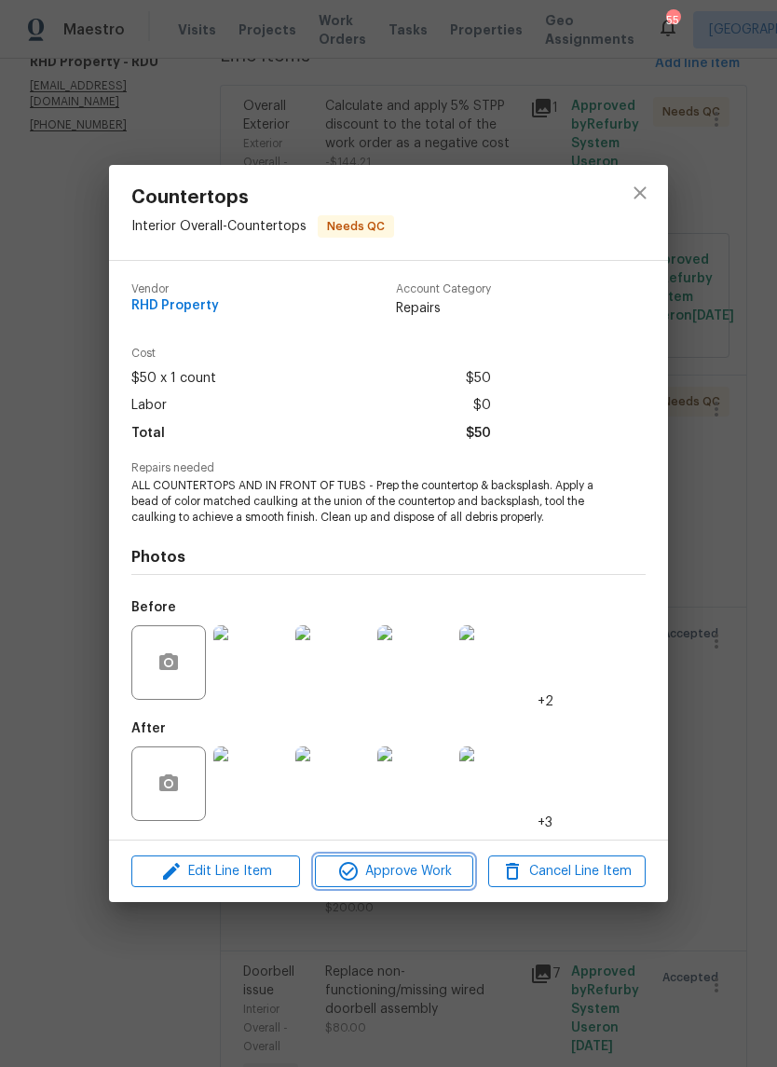
click at [442, 875] on span "Approve Work" at bounding box center [394, 871] width 146 height 23
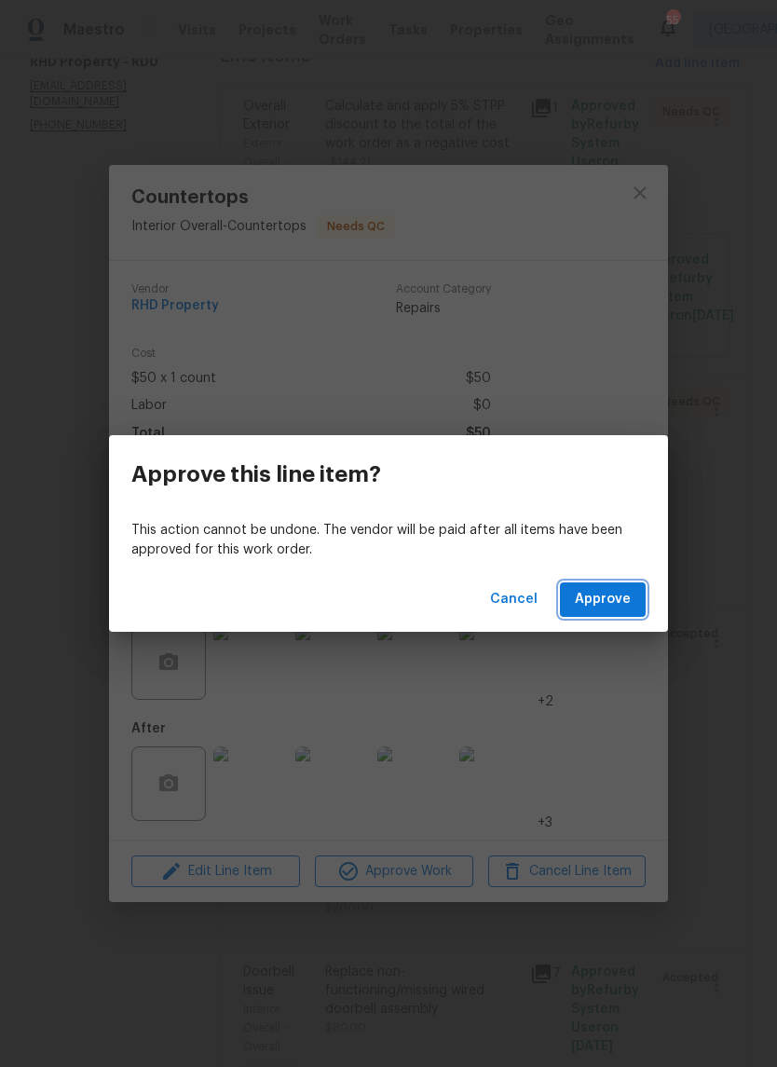
click at [632, 601] on button "Approve" at bounding box center [603, 600] width 86 height 34
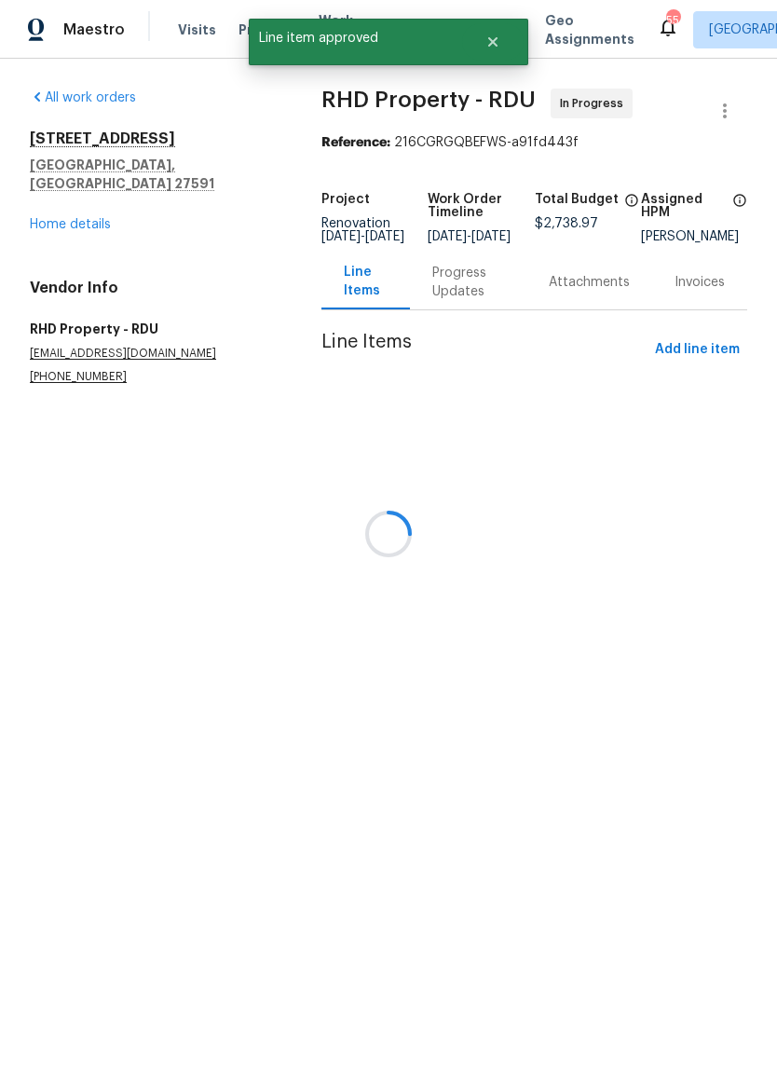
scroll to position [0, 0]
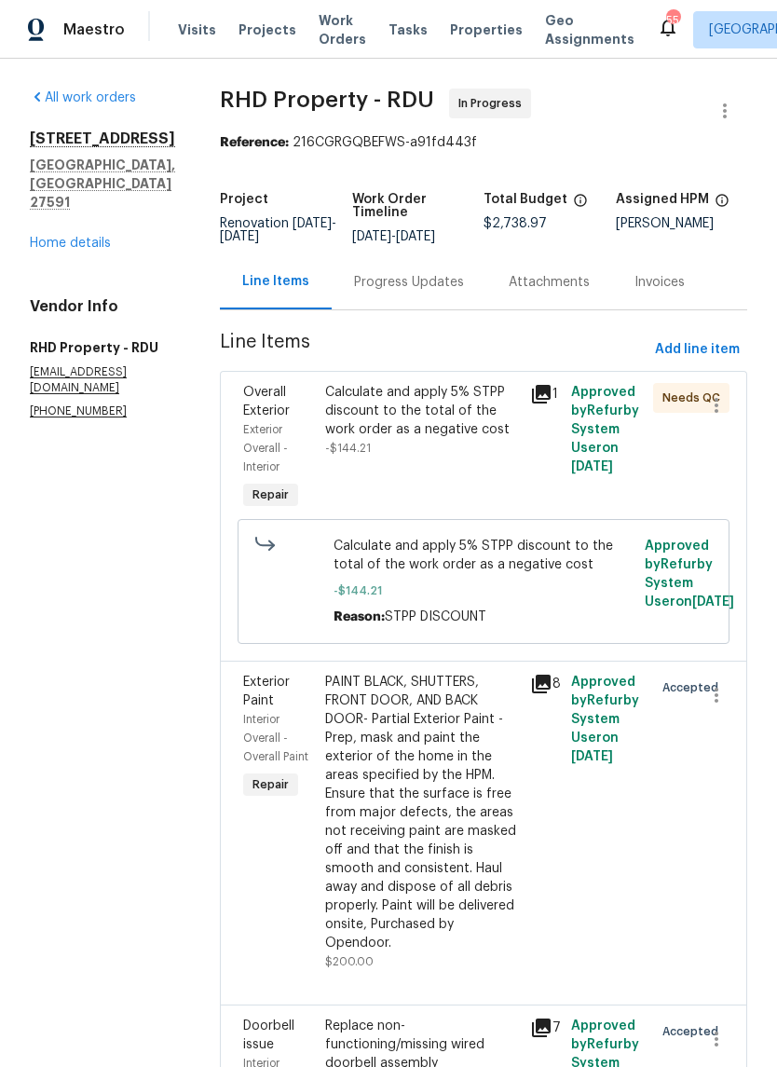
click at [502, 492] on div "Calculate and apply 5% STPP discount to the total of the work order as a negati…" at bounding box center [422, 449] width 205 height 142
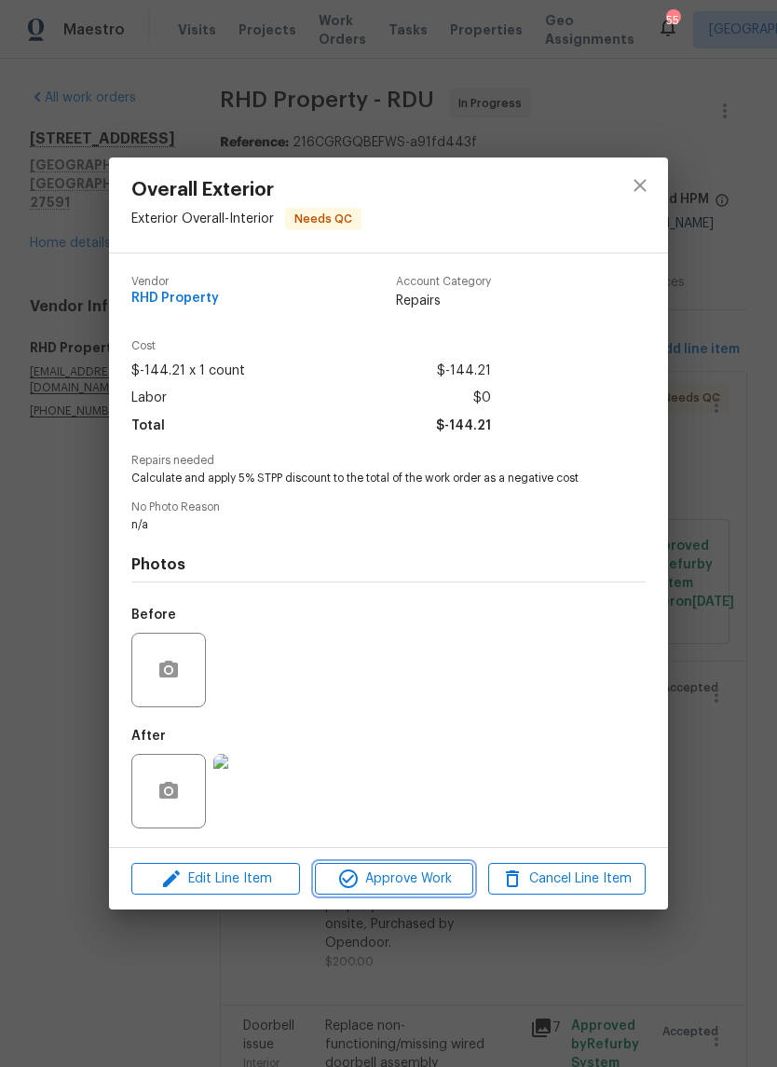
click at [437, 887] on span "Approve Work" at bounding box center [394, 879] width 146 height 23
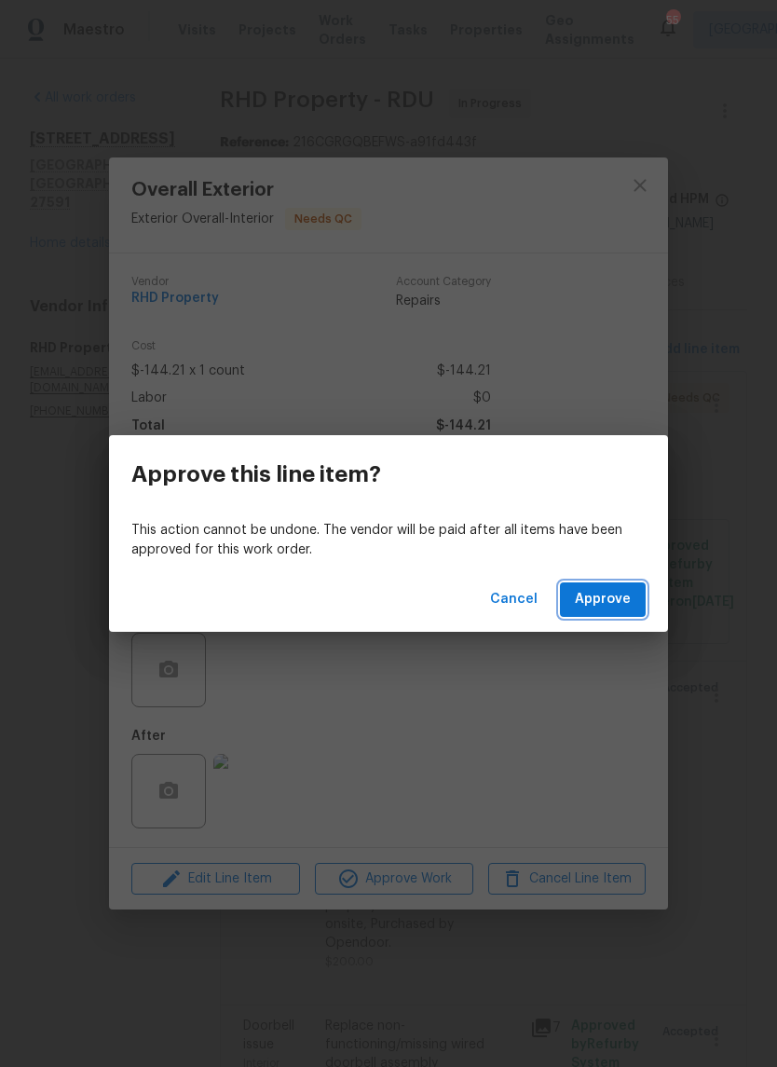
click at [629, 605] on span "Approve" at bounding box center [603, 599] width 56 height 23
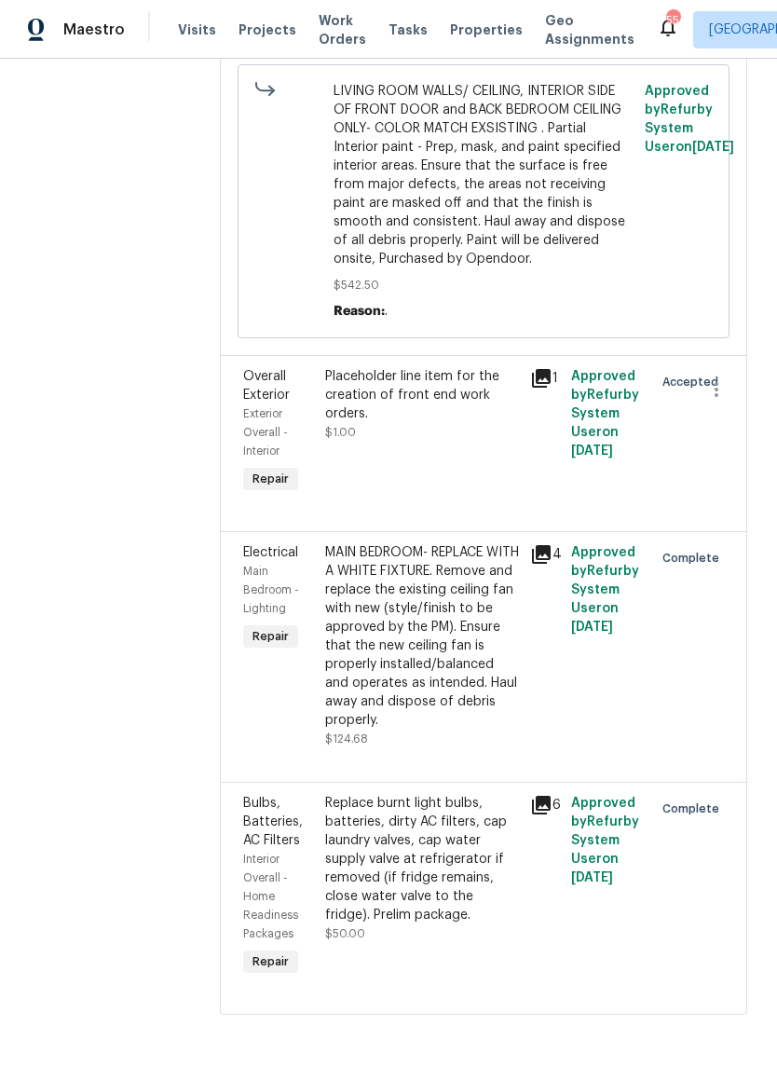
scroll to position [3873, 0]
click at [711, 401] on icon "button" at bounding box center [717, 389] width 22 height 22
click at [723, 422] on li "Cancel" at bounding box center [726, 408] width 72 height 31
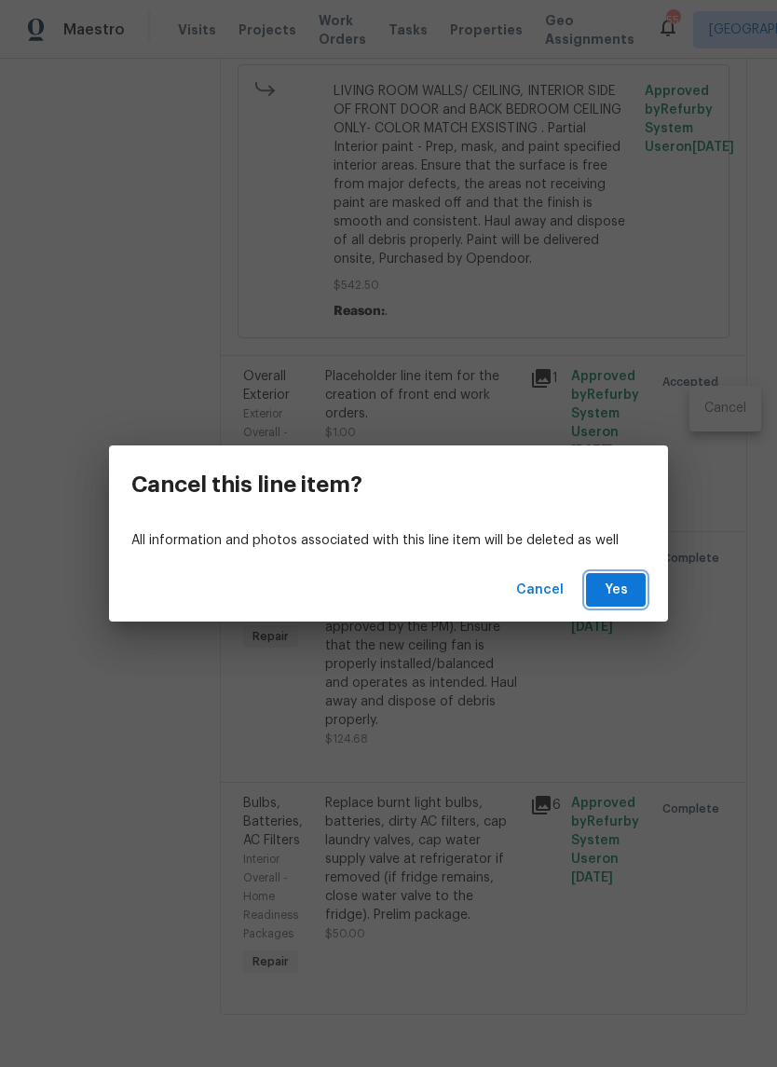
click at [628, 601] on button "Yes" at bounding box center [616, 590] width 60 height 34
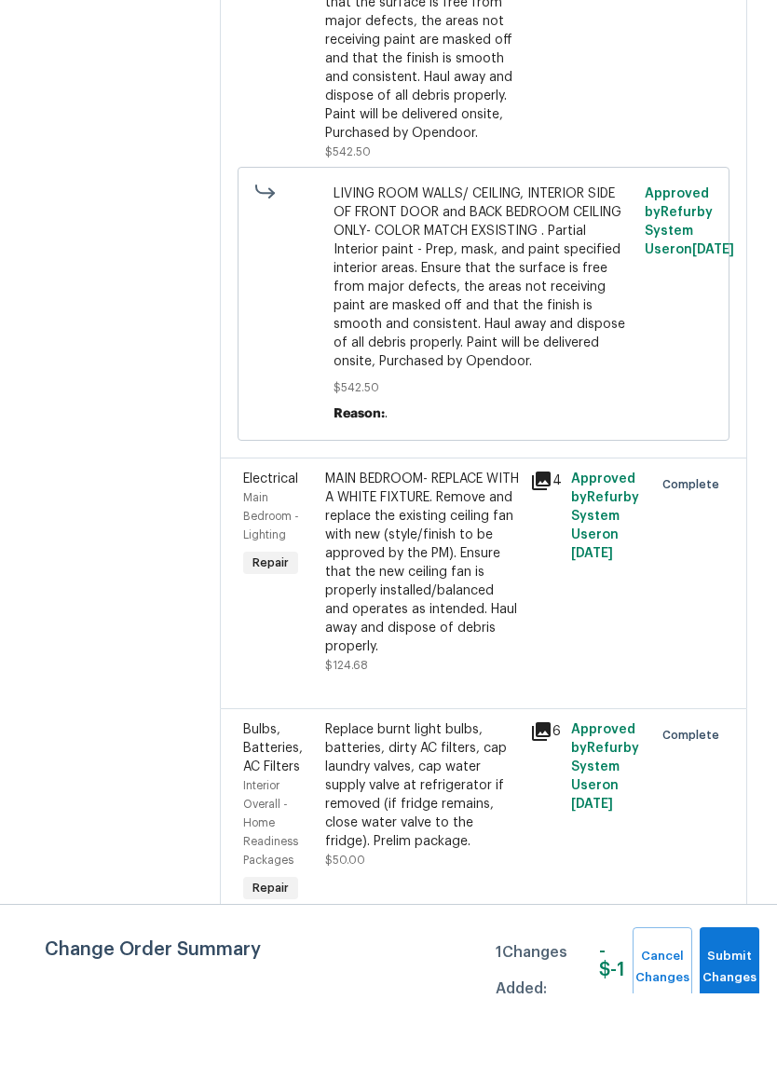
scroll to position [46, 0]
click at [731, 1020] on span "Submit Changes" at bounding box center [729, 1041] width 41 height 43
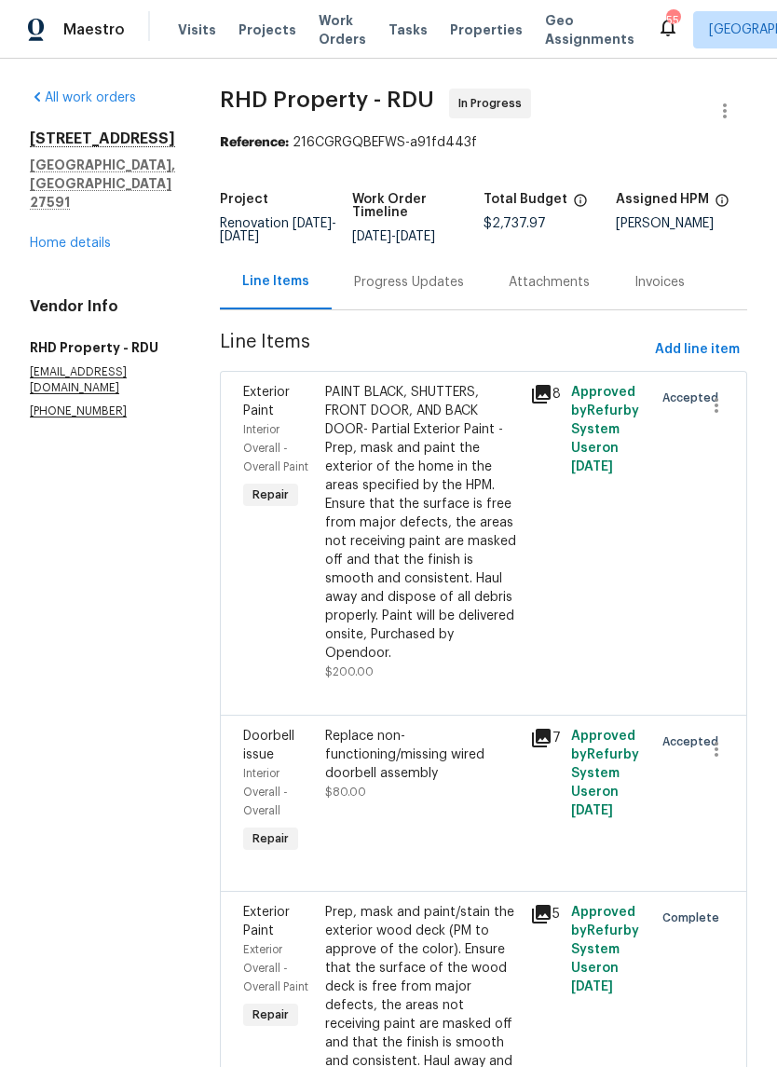
scroll to position [0, 0]
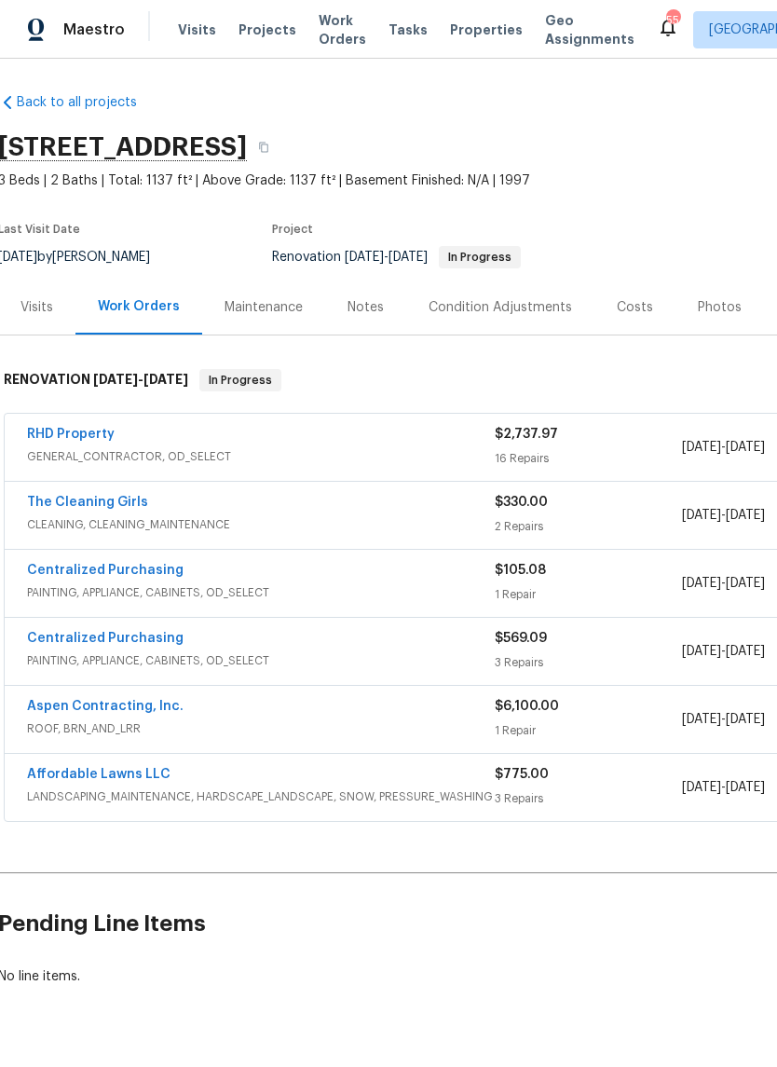
scroll to position [2, 2]
click at [359, 305] on div "Notes" at bounding box center [366, 308] width 36 height 19
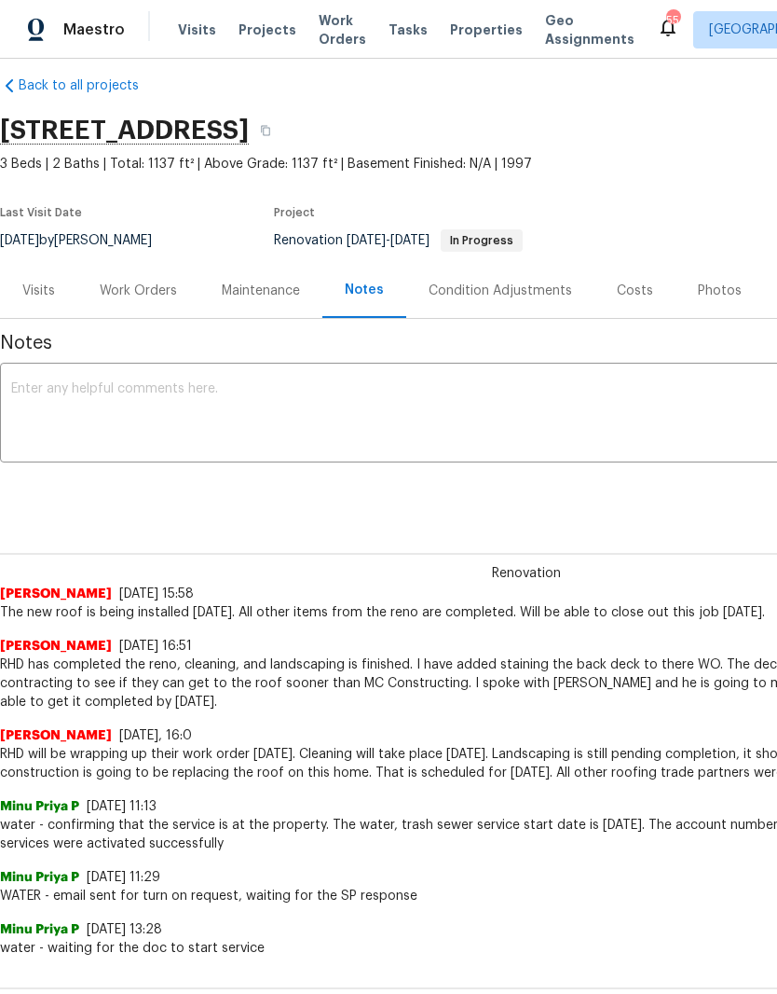
scroll to position [21, 0]
click at [469, 430] on textarea at bounding box center [526, 413] width 1031 height 65
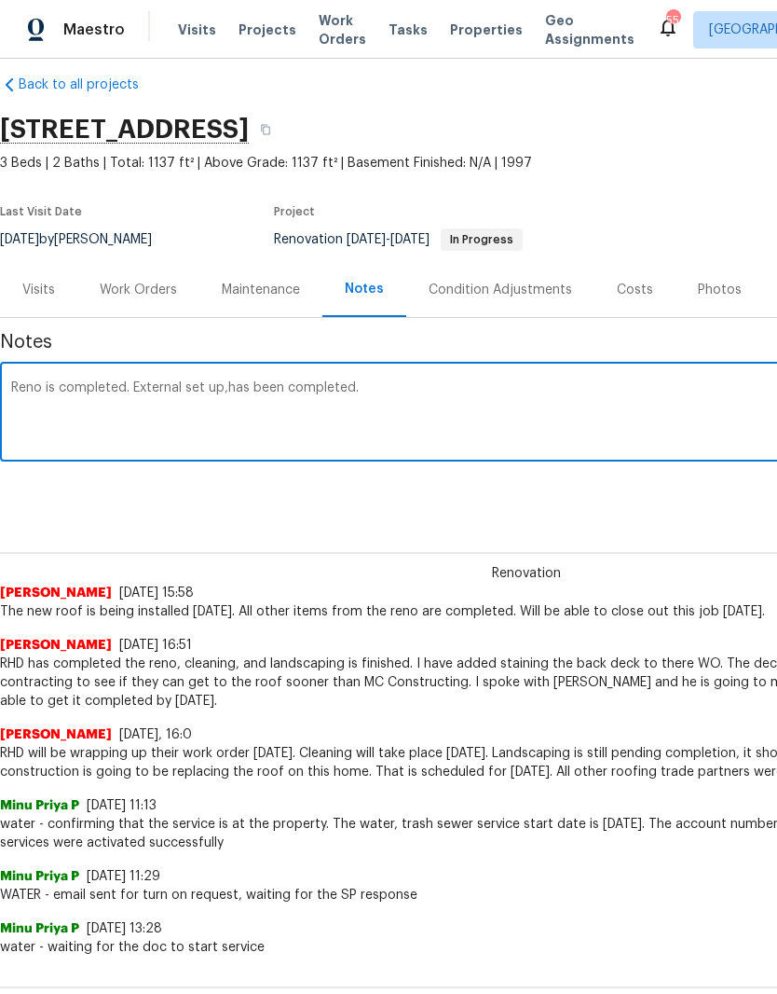
click at [239, 391] on textarea "Reno is completed. External set up,has been completed." at bounding box center [526, 413] width 1031 height 65
click at [474, 390] on textarea "Reno is completed. External set up has been completed." at bounding box center [526, 413] width 1031 height 65
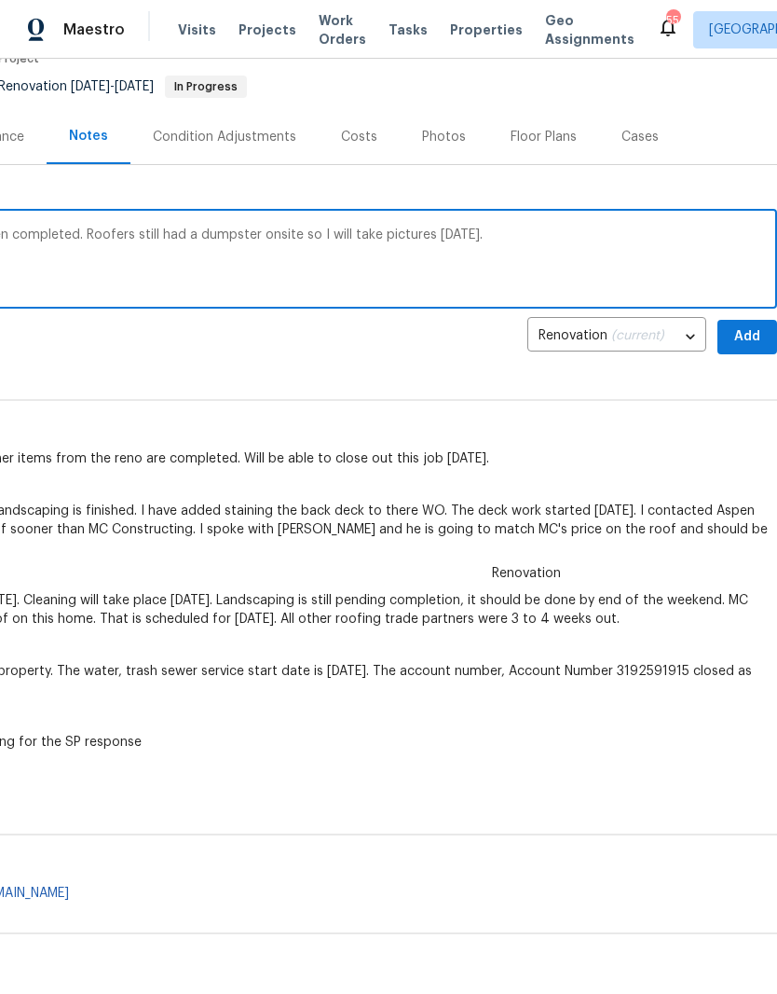
scroll to position [169, 275]
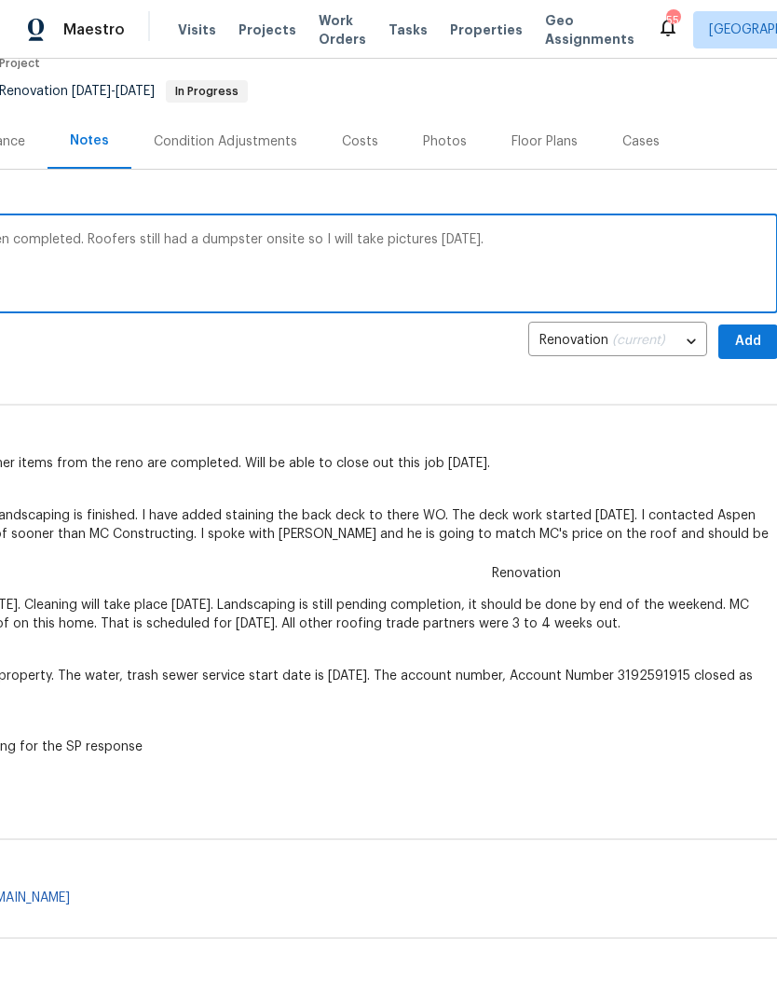
type textarea "Reno is completed. External set up has been completed. Roofers still had a dump…"
click at [752, 347] on span "Add" at bounding box center [749, 341] width 30 height 23
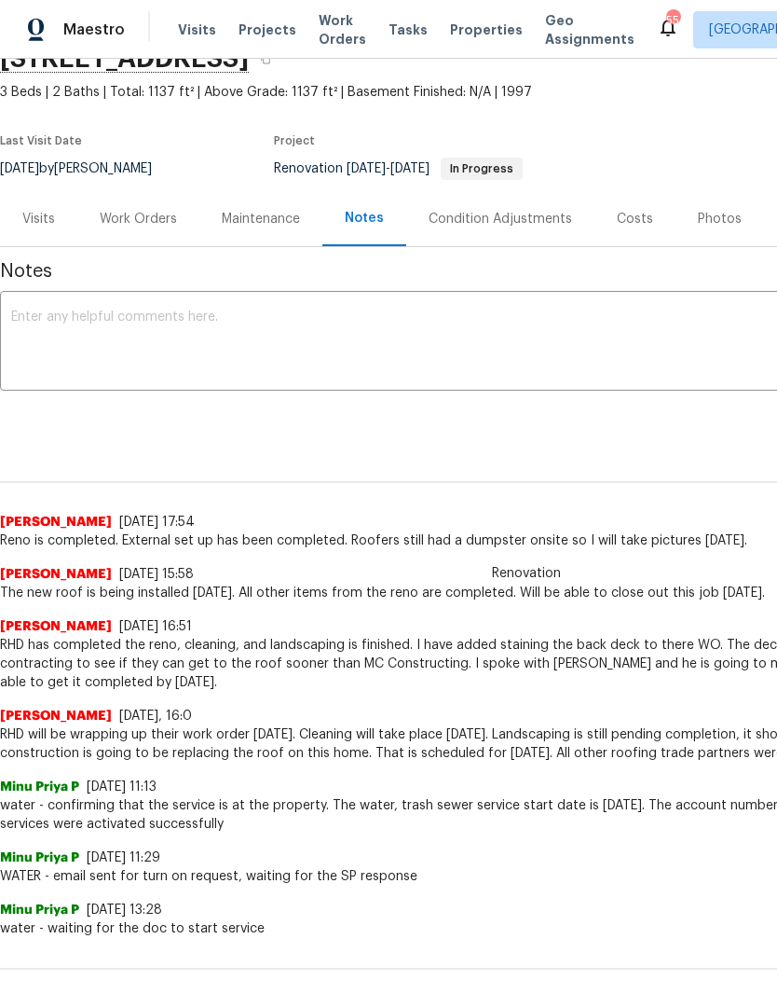
scroll to position [90, 0]
